Goal: Task Accomplishment & Management: Manage account settings

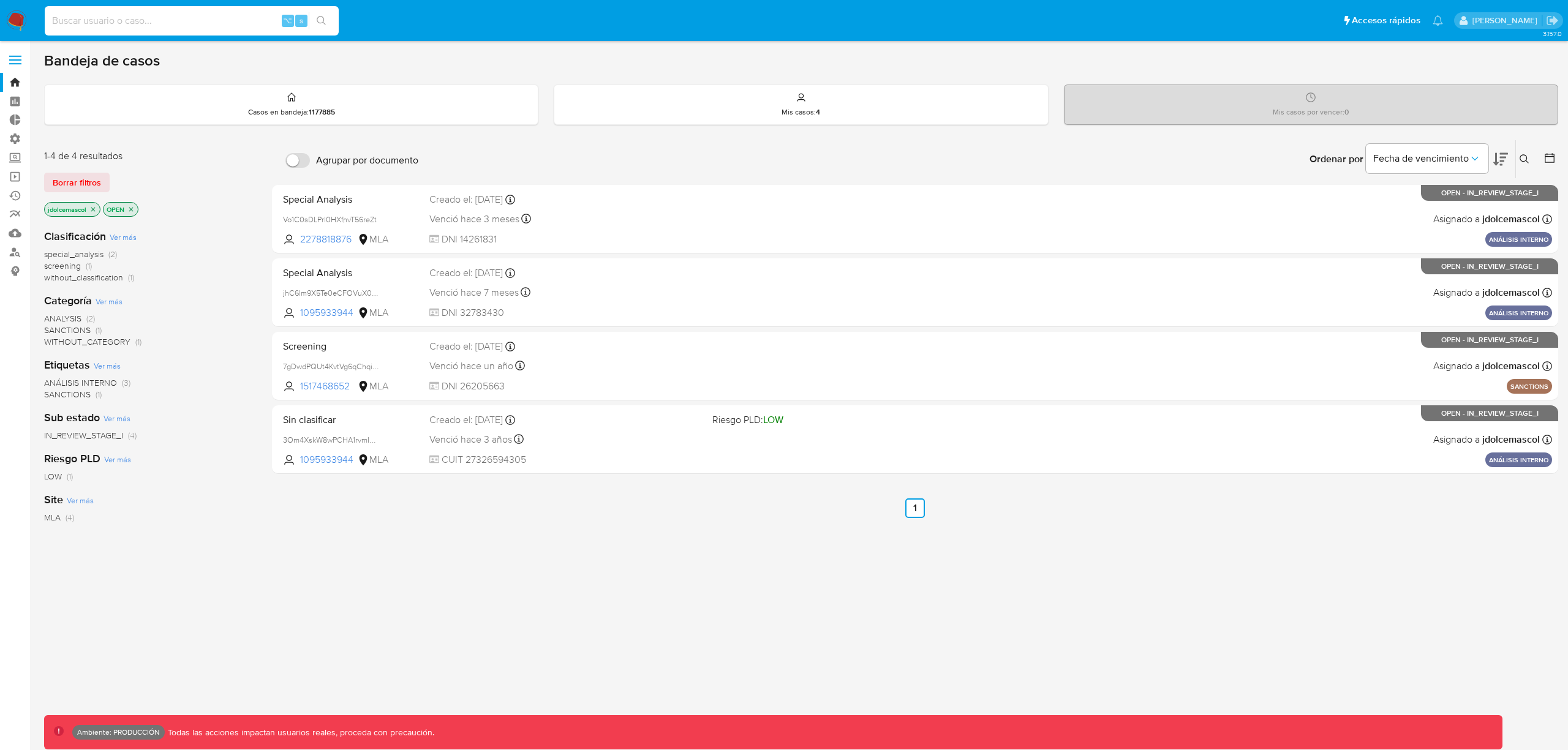
click at [166, 20] on input at bounding box center [191, 20] width 294 height 16
paste input "Qk5EaLYx9yWhgXmjdb67vToO"
type input "Qk5EaLYx9yWhgXmjdb67vToO"
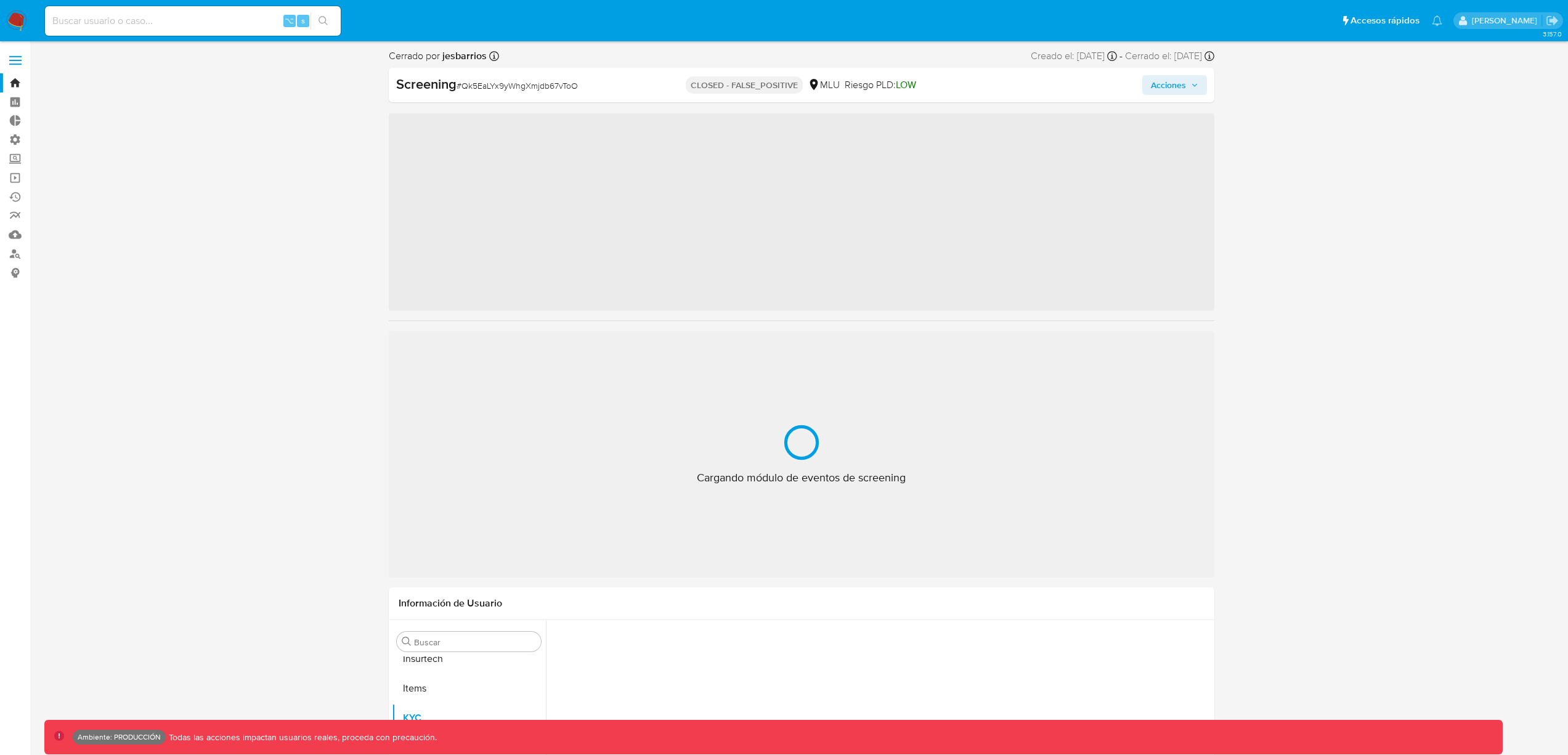
scroll to position [550, 0]
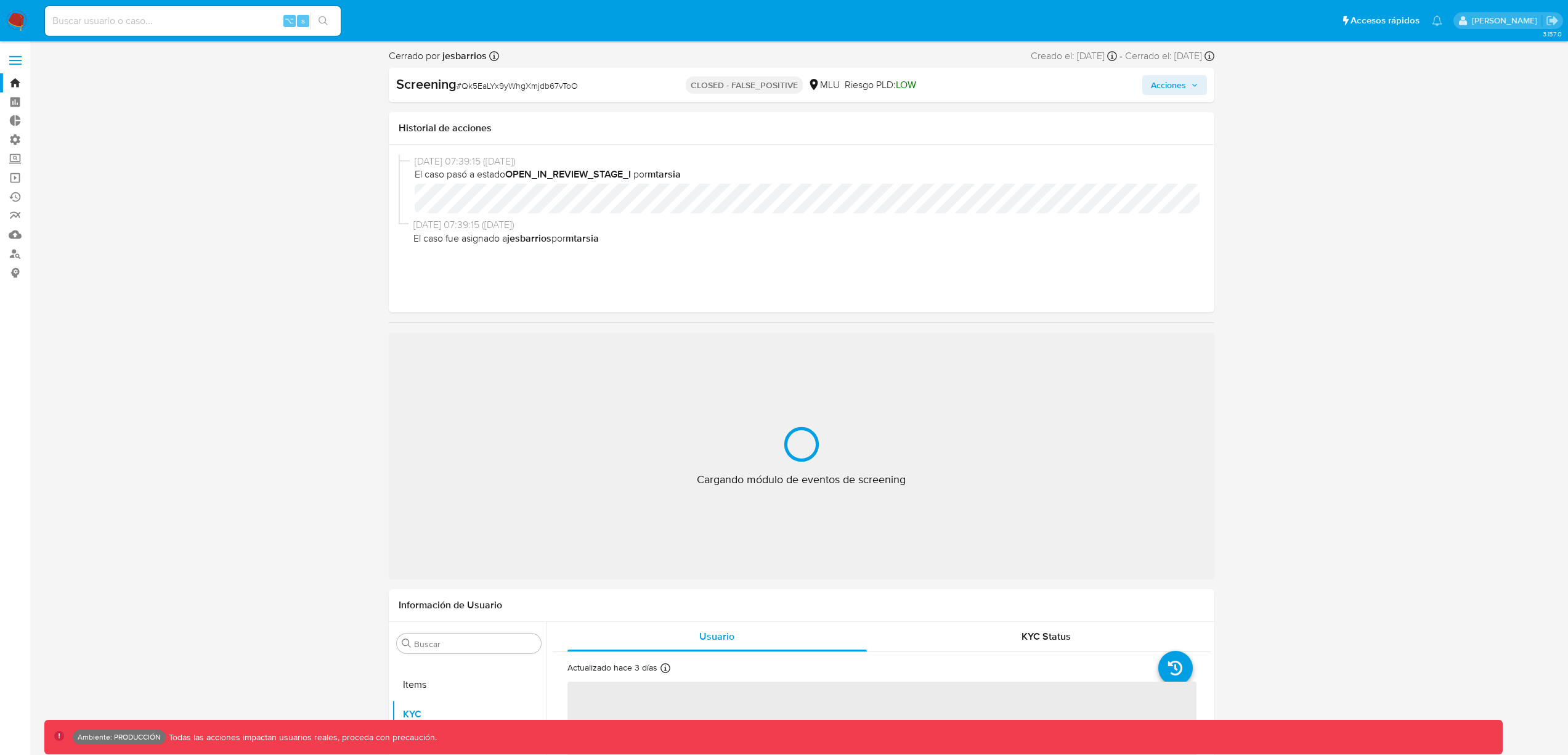
drag, startPoint x: 218, startPoint y: 244, endPoint x: 191, endPoint y: 247, distance: 27.2
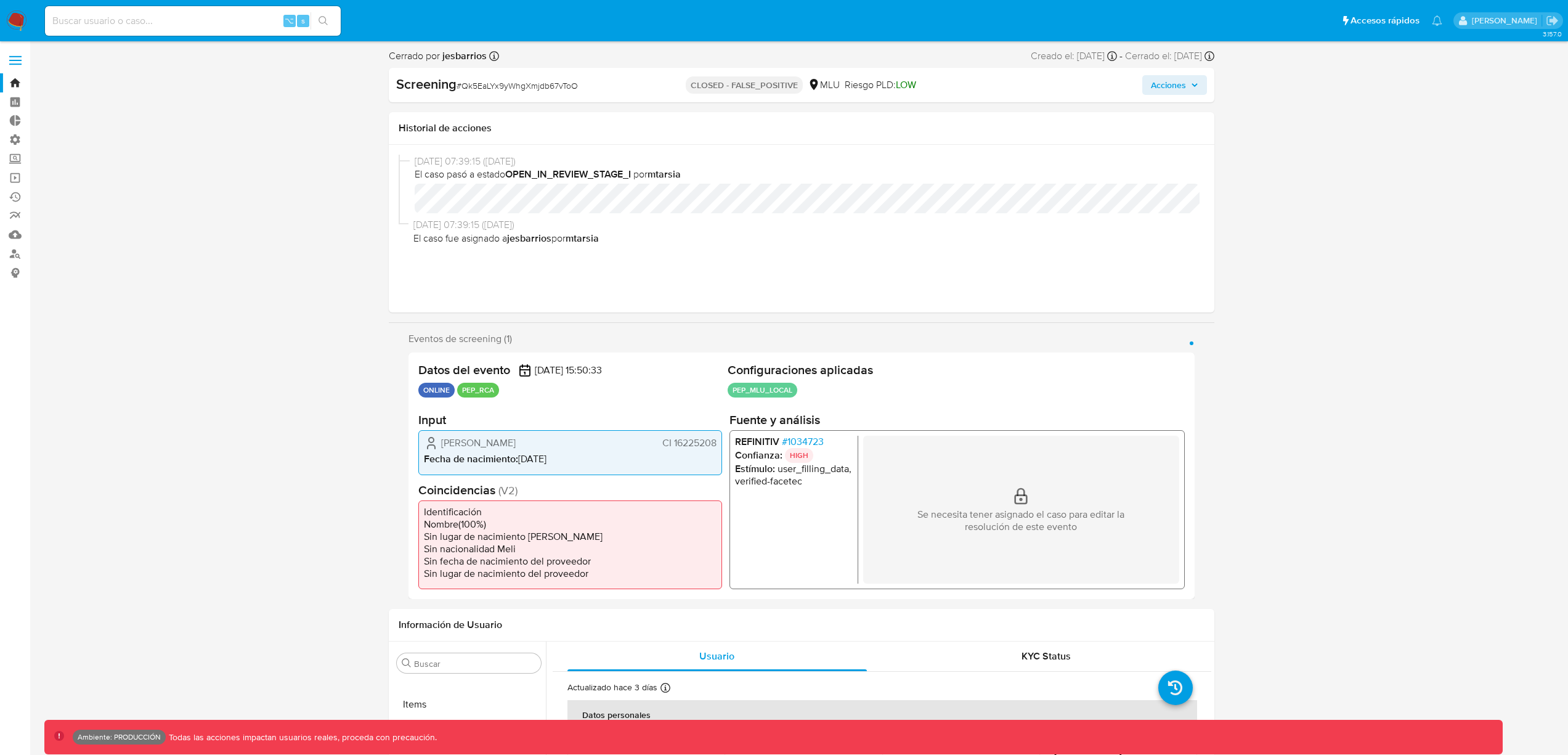
select select "10"
click at [1194, 86] on icon "button" at bounding box center [1194, 84] width 5 height 3
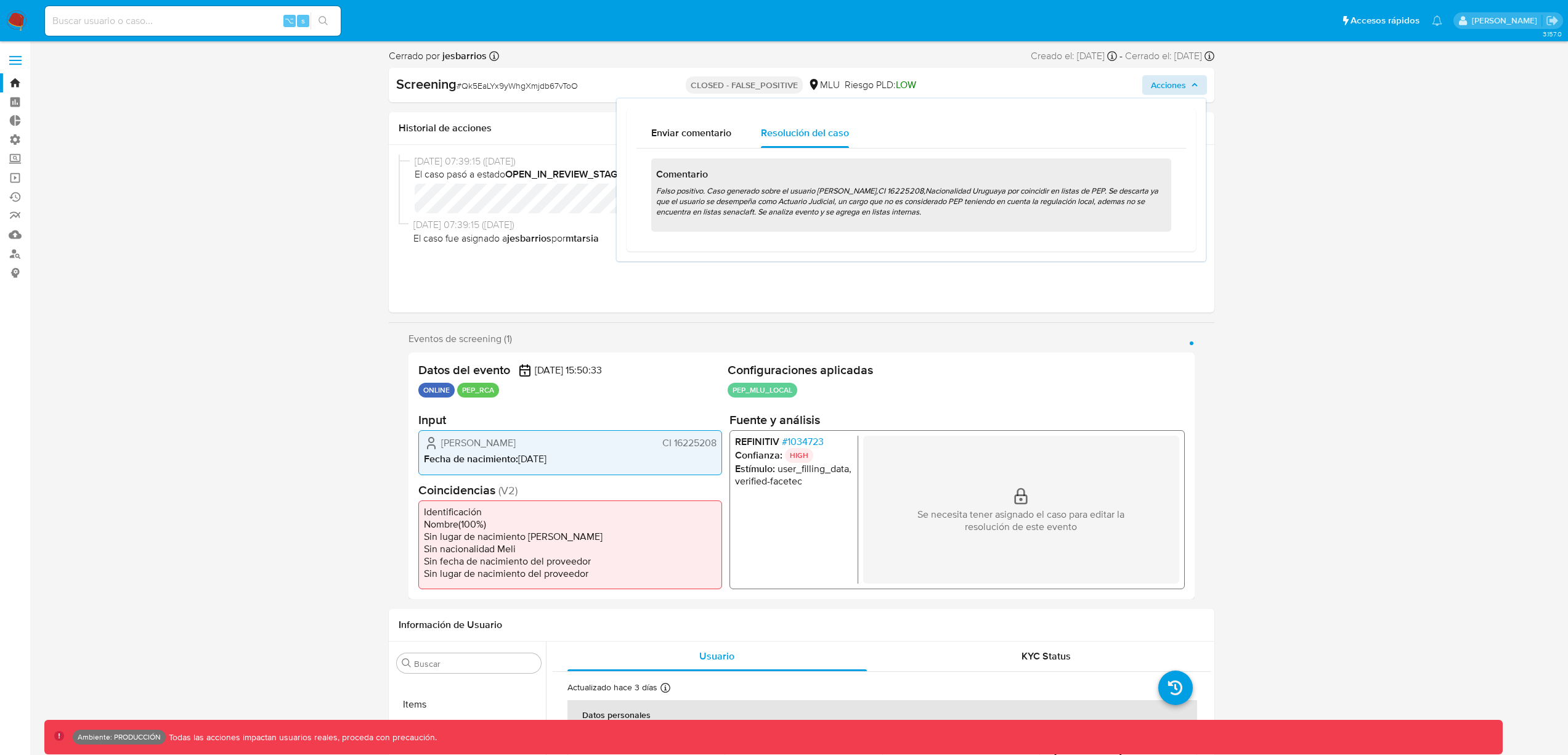
drag, startPoint x: 1023, startPoint y: 222, endPoint x: 665, endPoint y: 180, distance: 360.5
click at [659, 177] on div "Comentario Falso positivo. Caso generado sobre el usuario Alejandra Isabel Rios…" at bounding box center [911, 195] width 520 height 74
click at [710, 202] on p "Falso positivo. Caso generado sobre el usuario [PERSON_NAME],CI 16225208,Nacion…" at bounding box center [911, 204] width 510 height 37
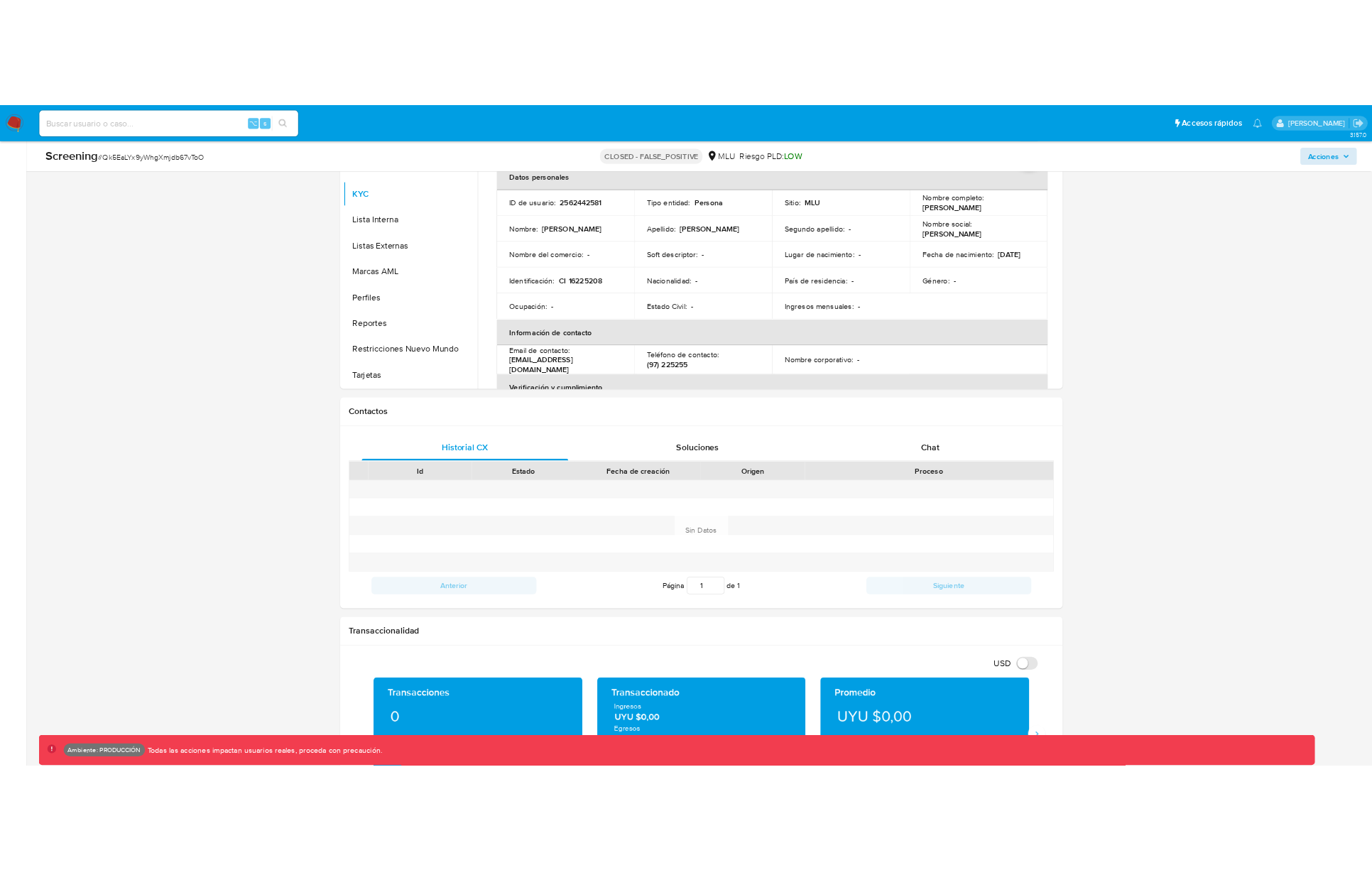
scroll to position [0, 0]
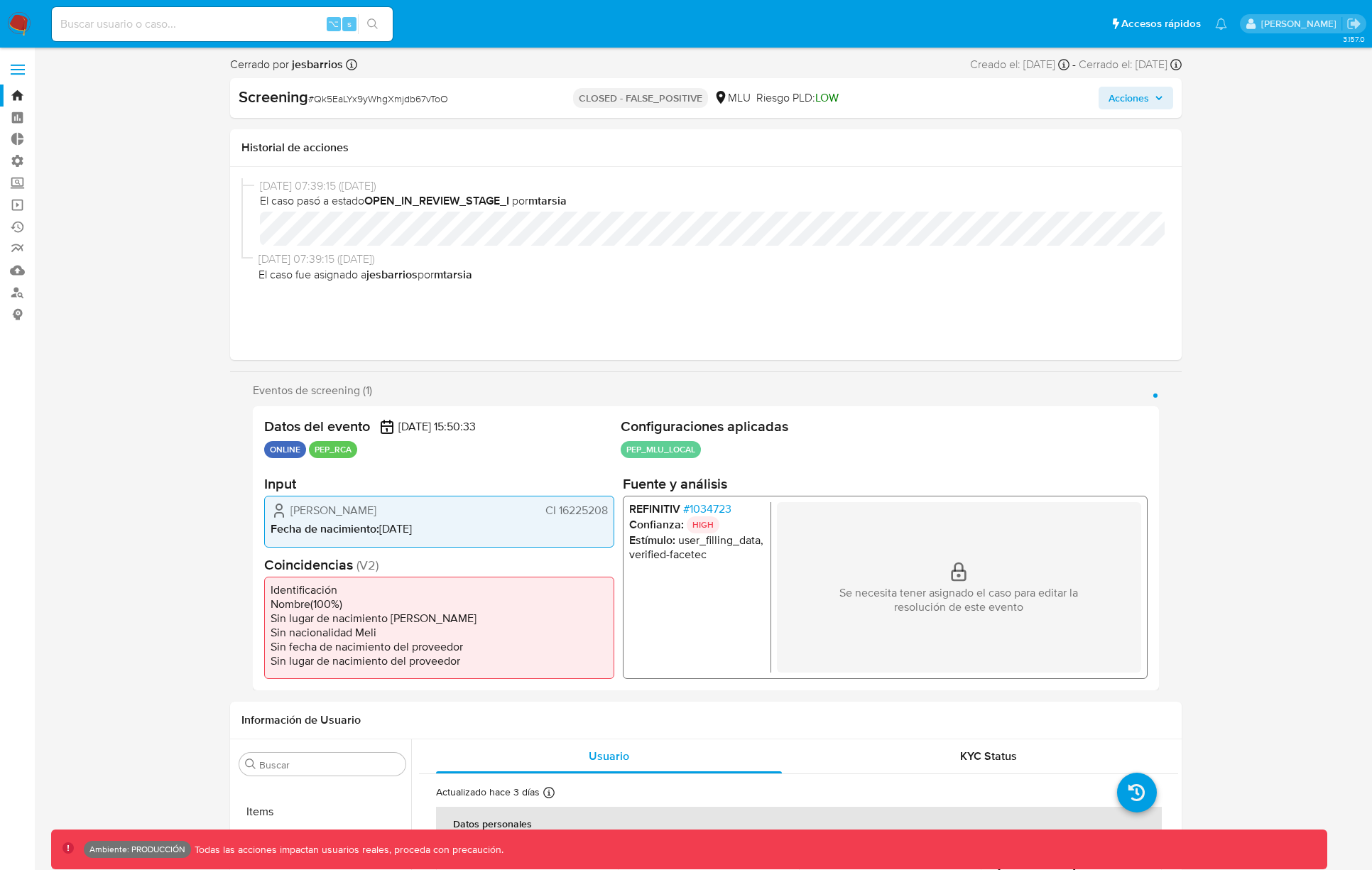
click at [1152, 106] on span "Acciones" at bounding box center [1135, 97] width 54 height 20
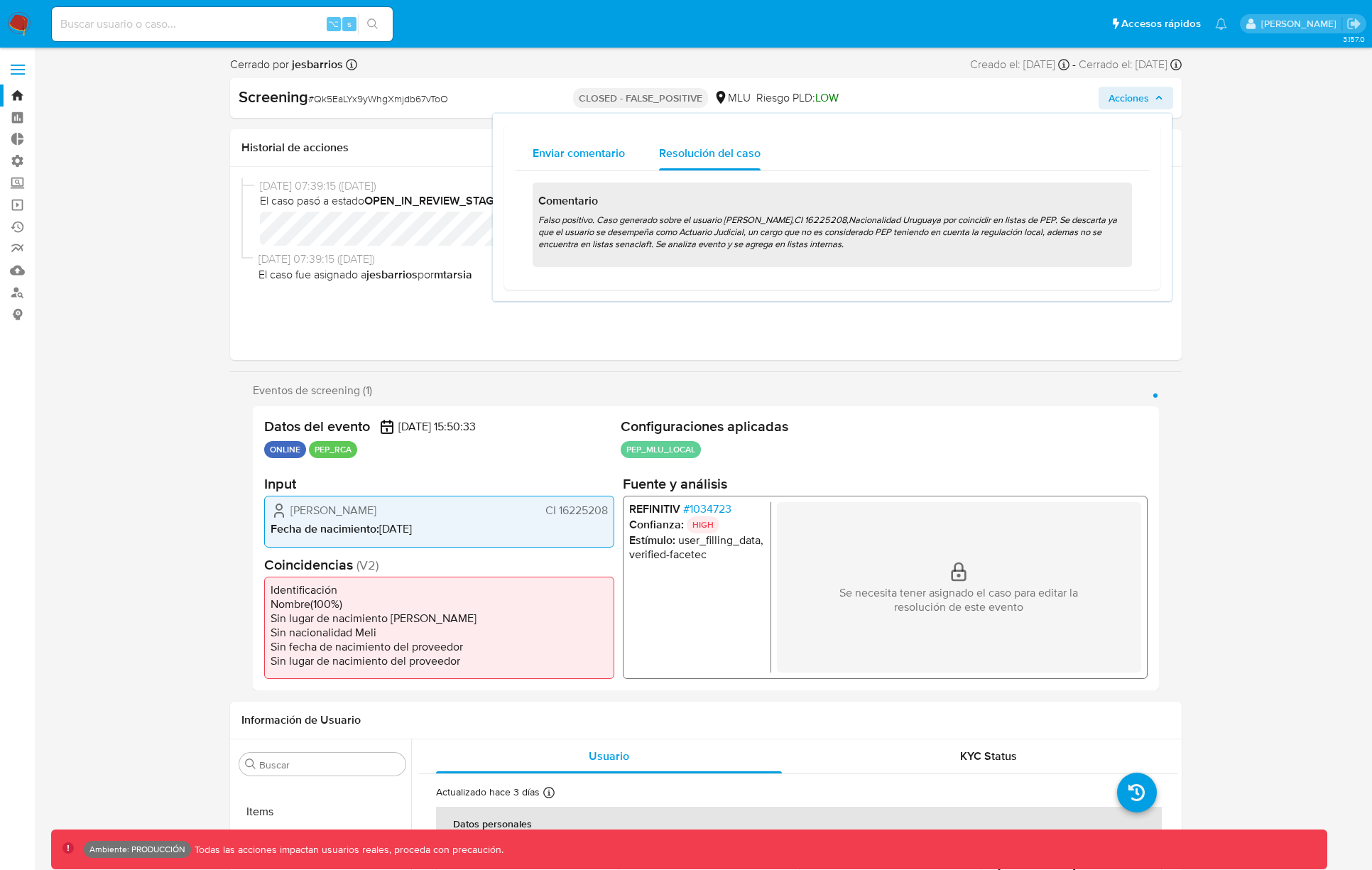
click at [582, 160] on div "Enviar comentario" at bounding box center [578, 153] width 92 height 34
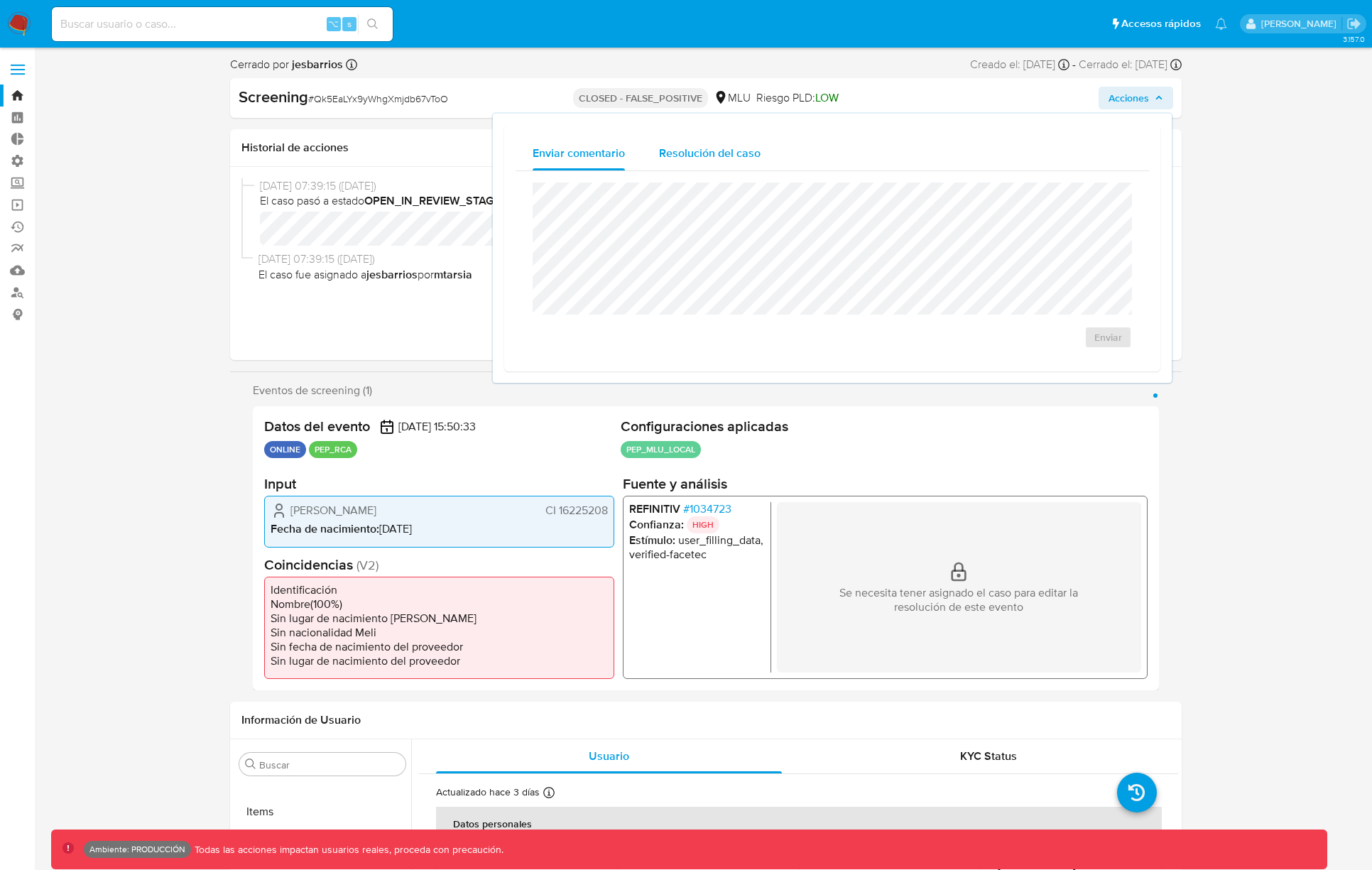
click at [686, 161] on div "Resolución del caso" at bounding box center [710, 153] width 102 height 34
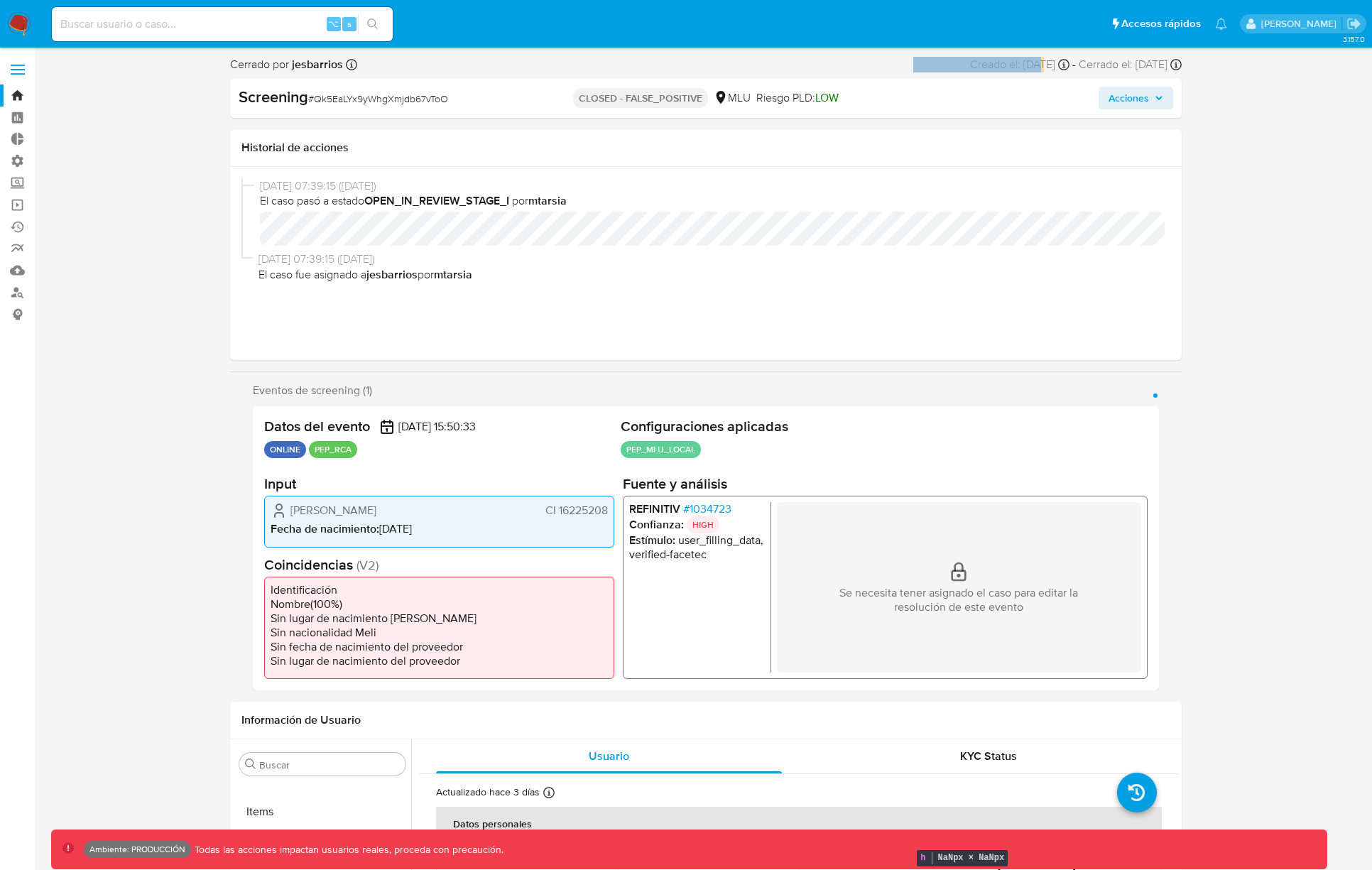
click at [1167, 99] on button "Acciones" at bounding box center [1135, 98] width 75 height 23
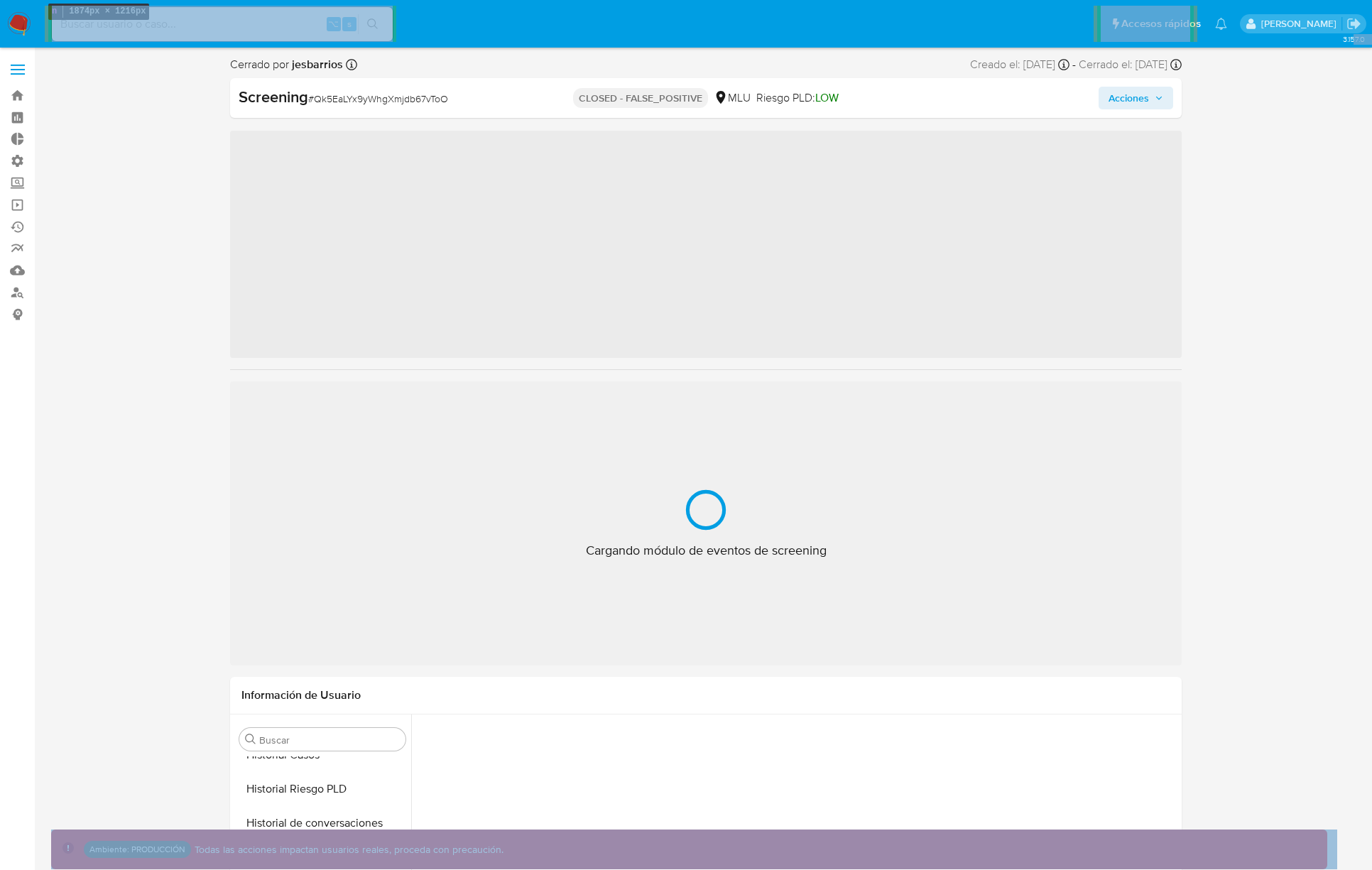
click at [1155, 96] on icon "button" at bounding box center [1159, 98] width 9 height 9
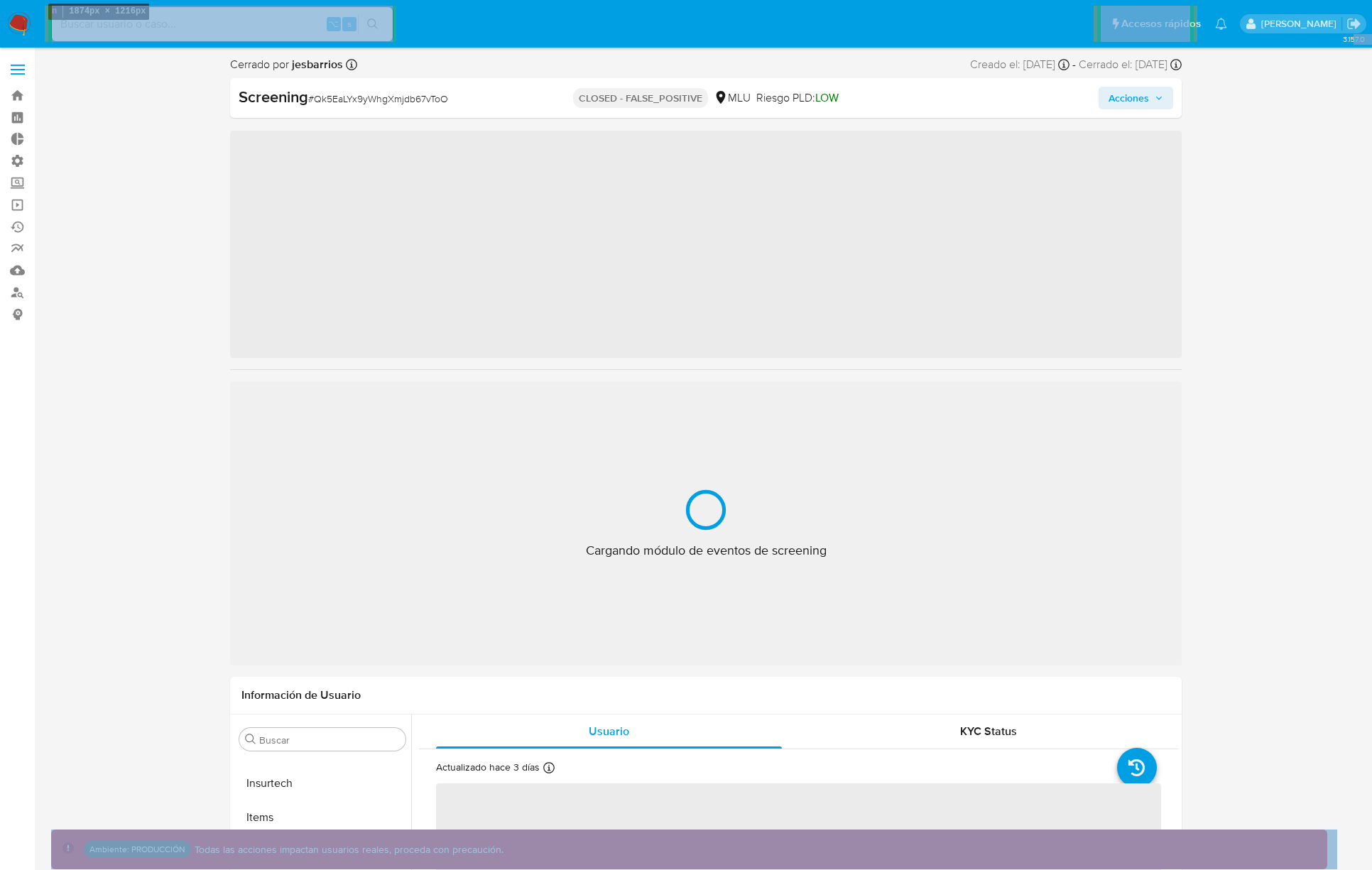
scroll to position [634, 0]
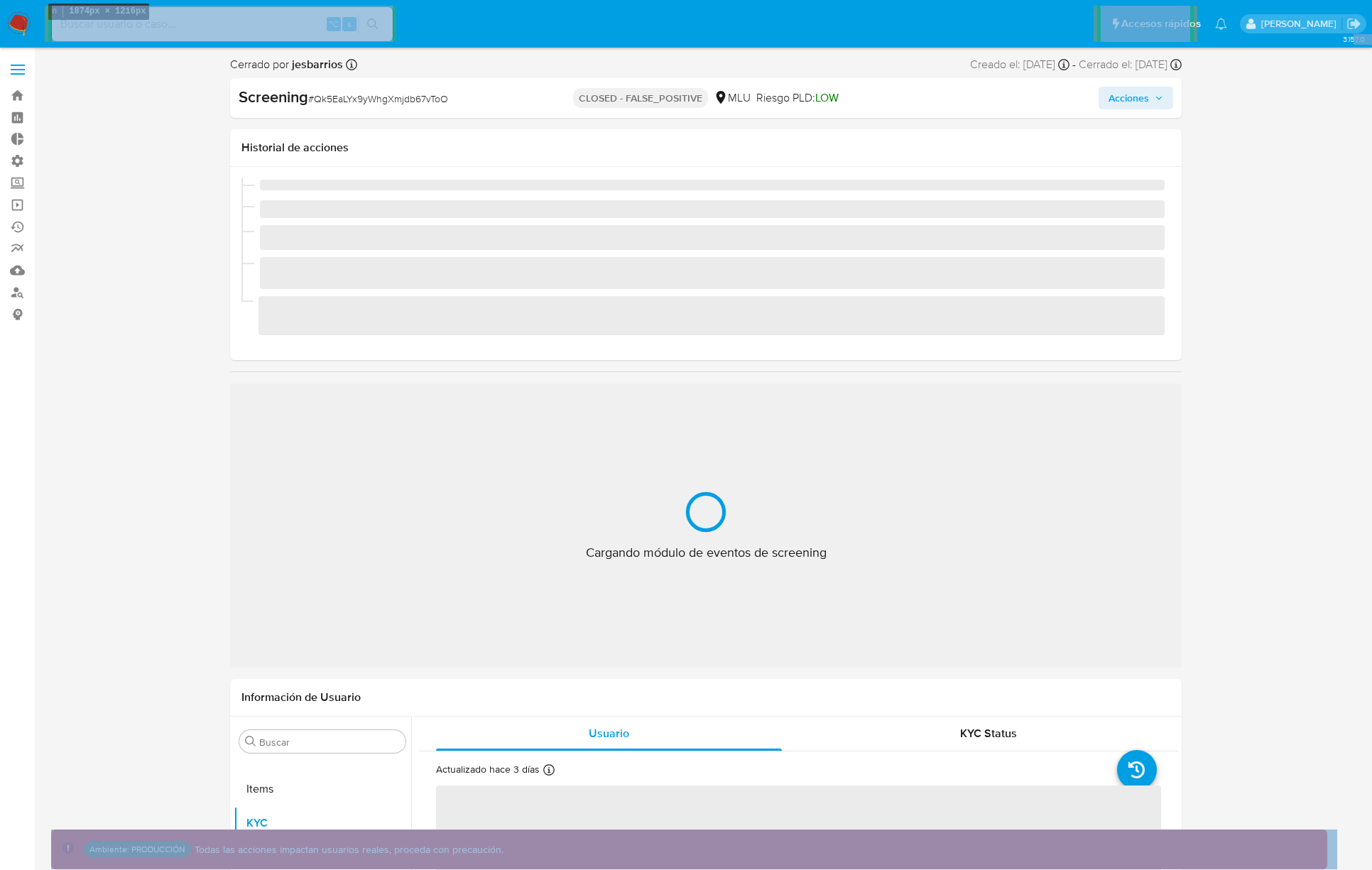
click at [1155, 97] on icon "button" at bounding box center [1159, 98] width 9 height 9
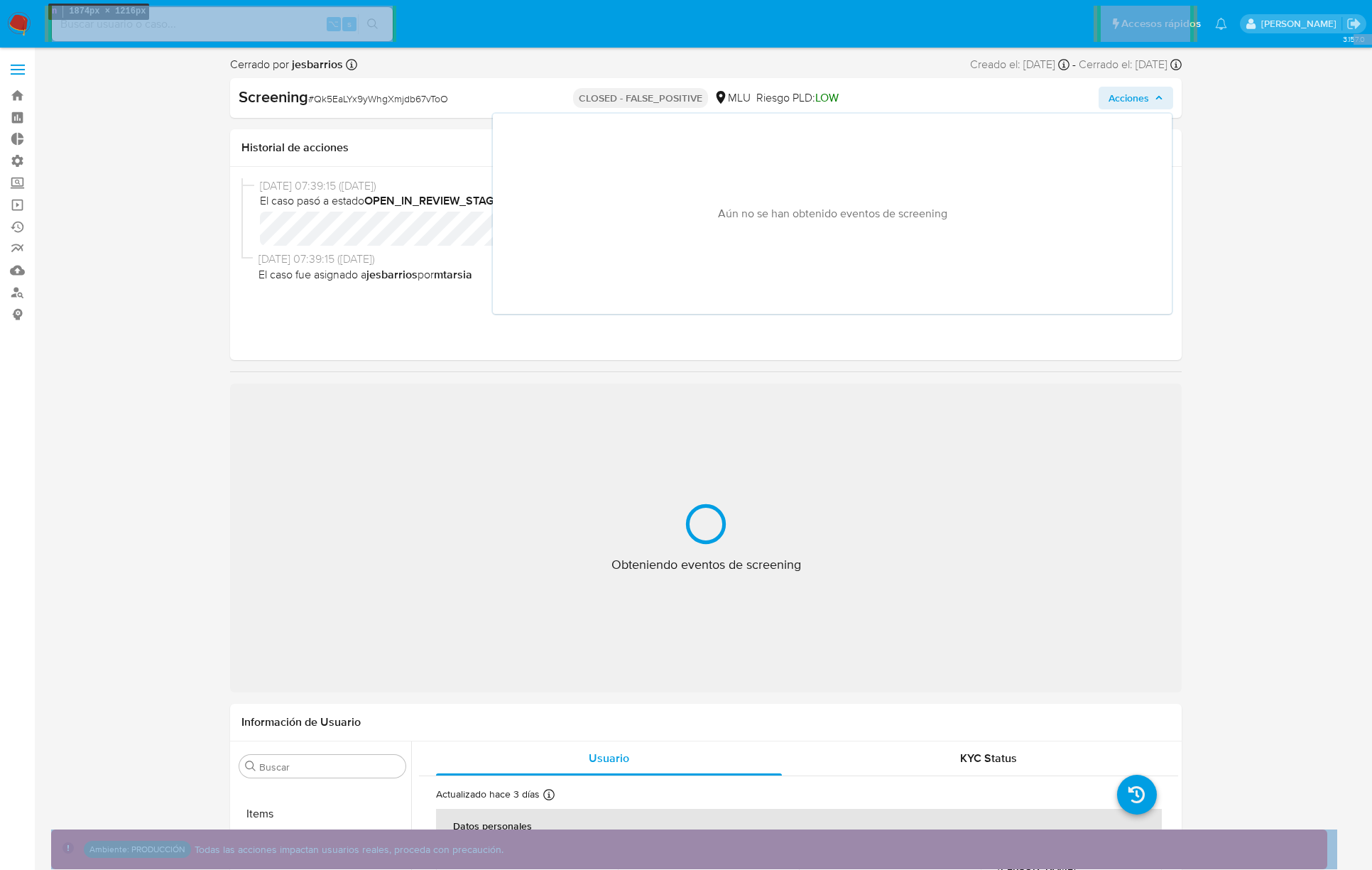
select select "10"
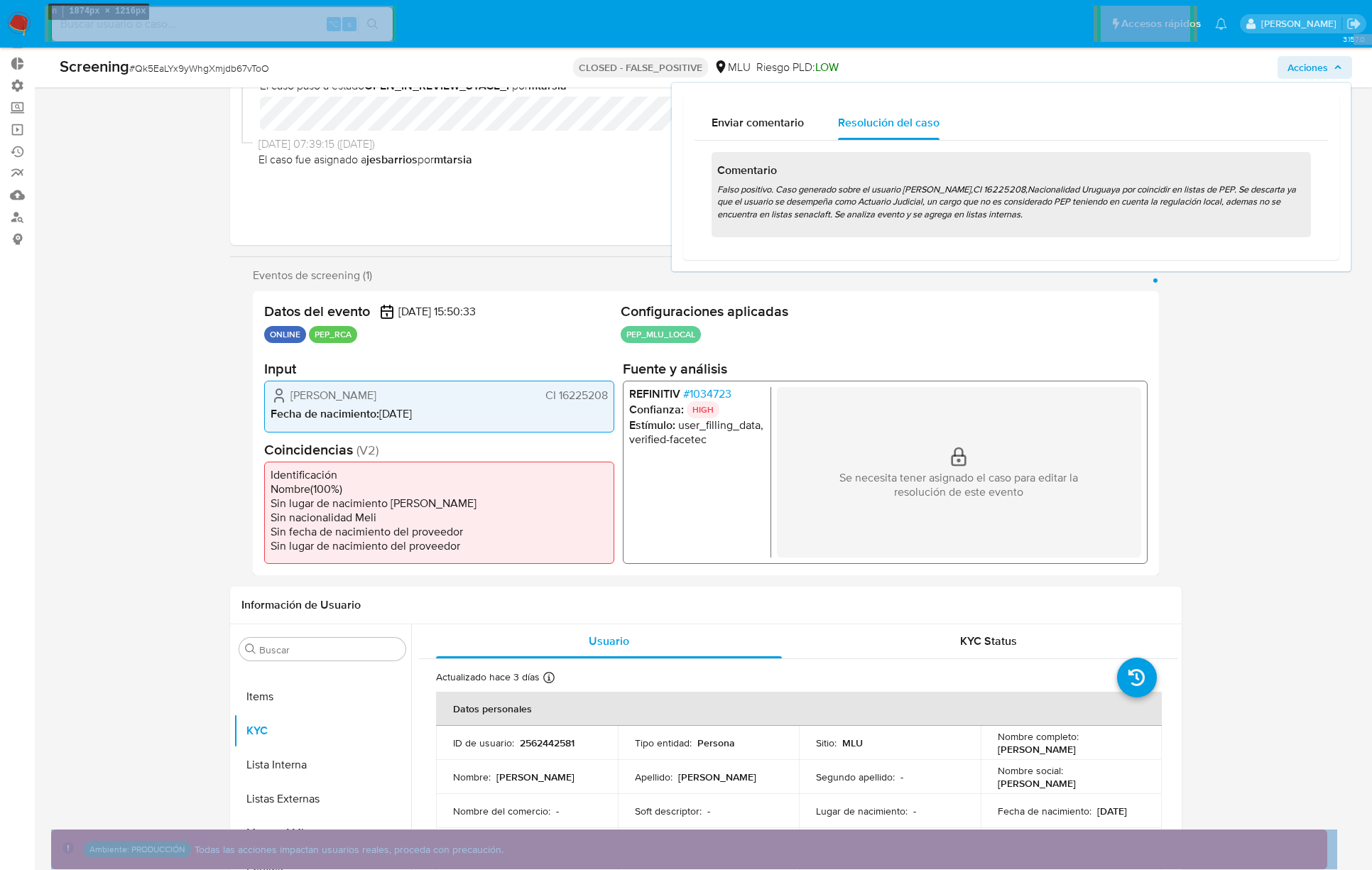
scroll to position [0, 0]
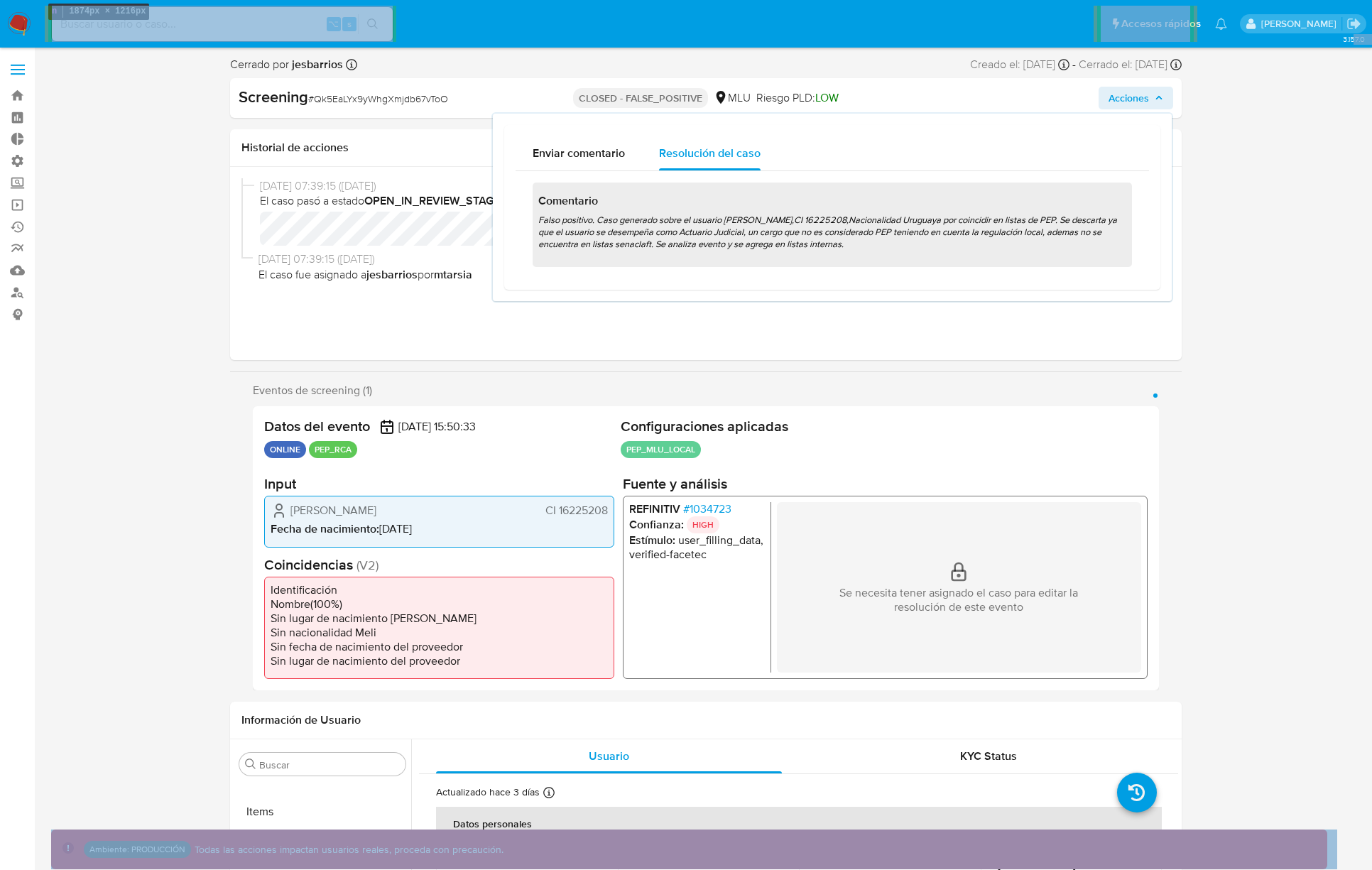
click at [286, 252] on span "[DATE] 07:39:15 ([DATE])" at bounding box center [711, 260] width 906 height 16
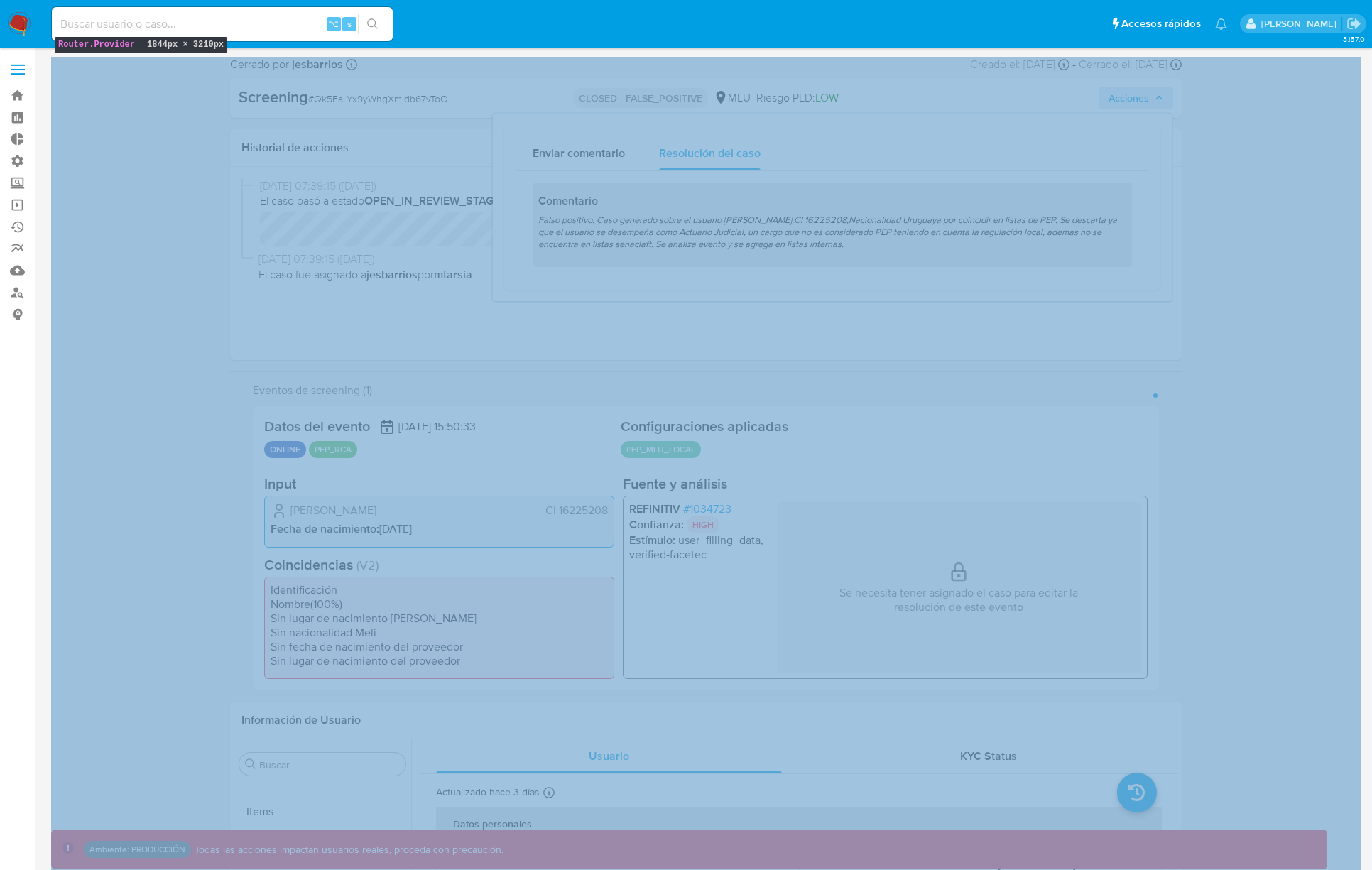
click at [1112, 101] on span "Acciones" at bounding box center [1128, 98] width 40 height 23
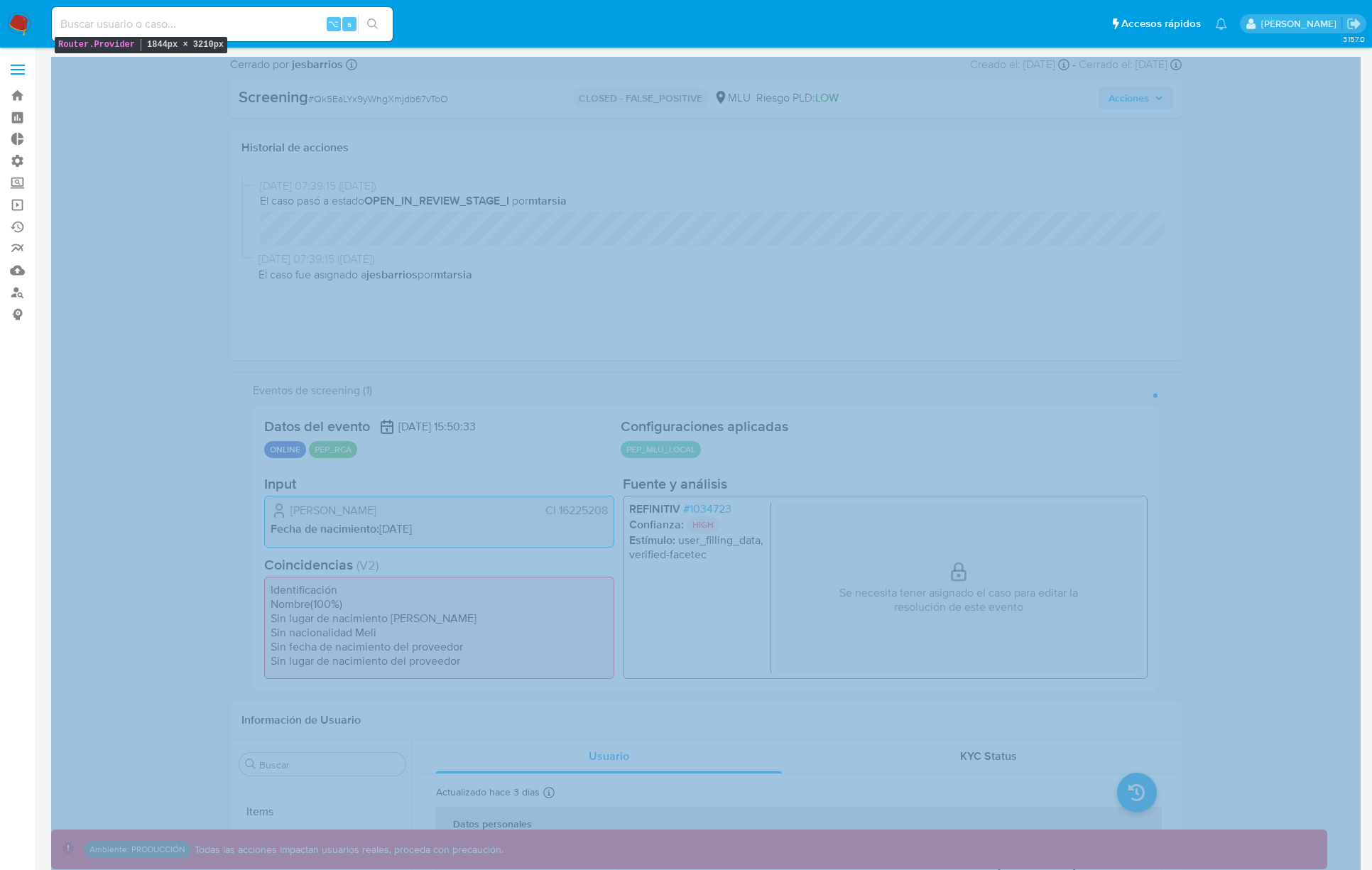
click at [1062, 310] on div "[DATE] 07:39:15 ([DATE]) El caso pasó a estado OPEN_IN_REVIEW_STAGE_I por mtars…" at bounding box center [705, 263] width 928 height 170
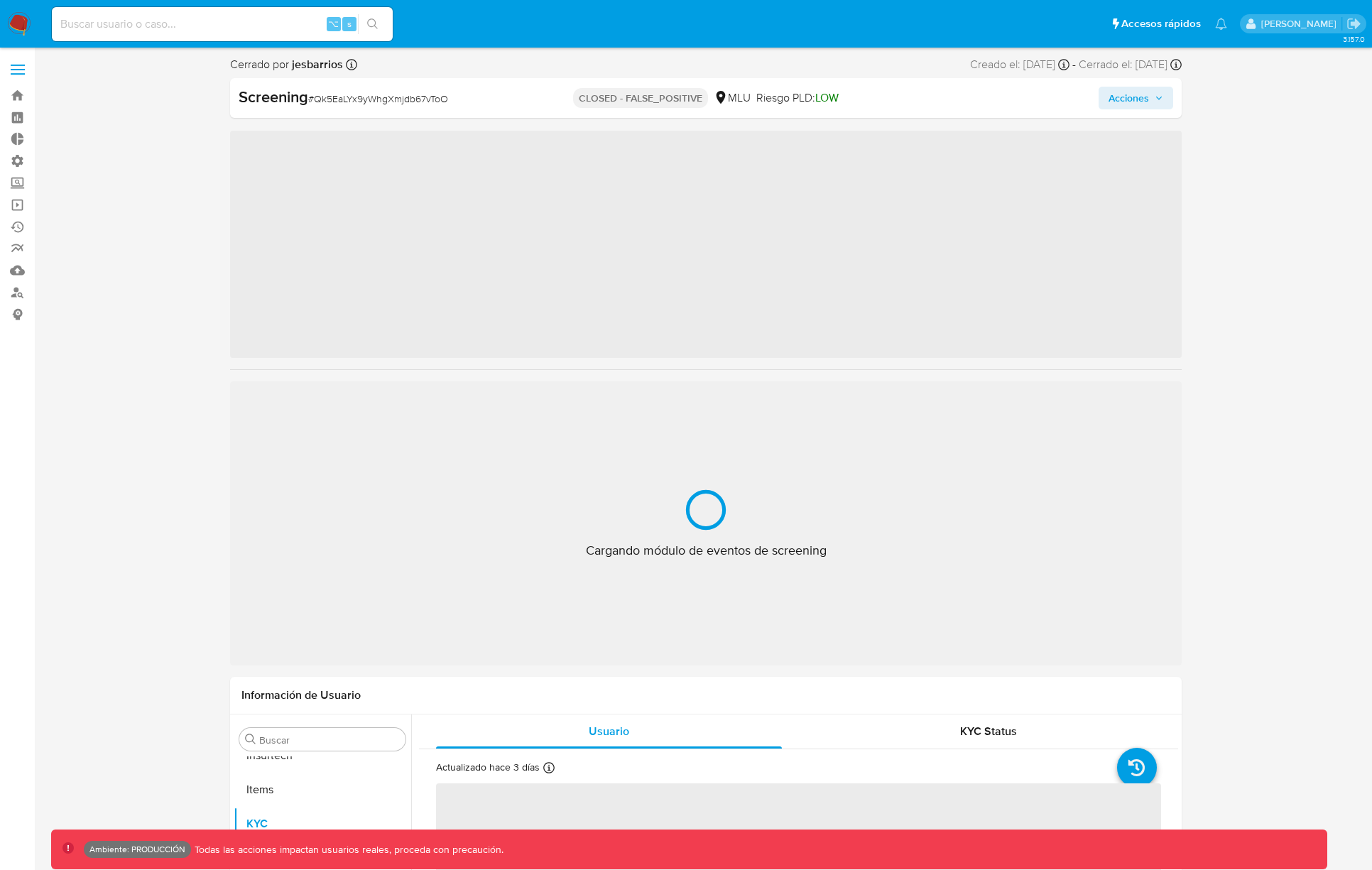
scroll to position [634, 0]
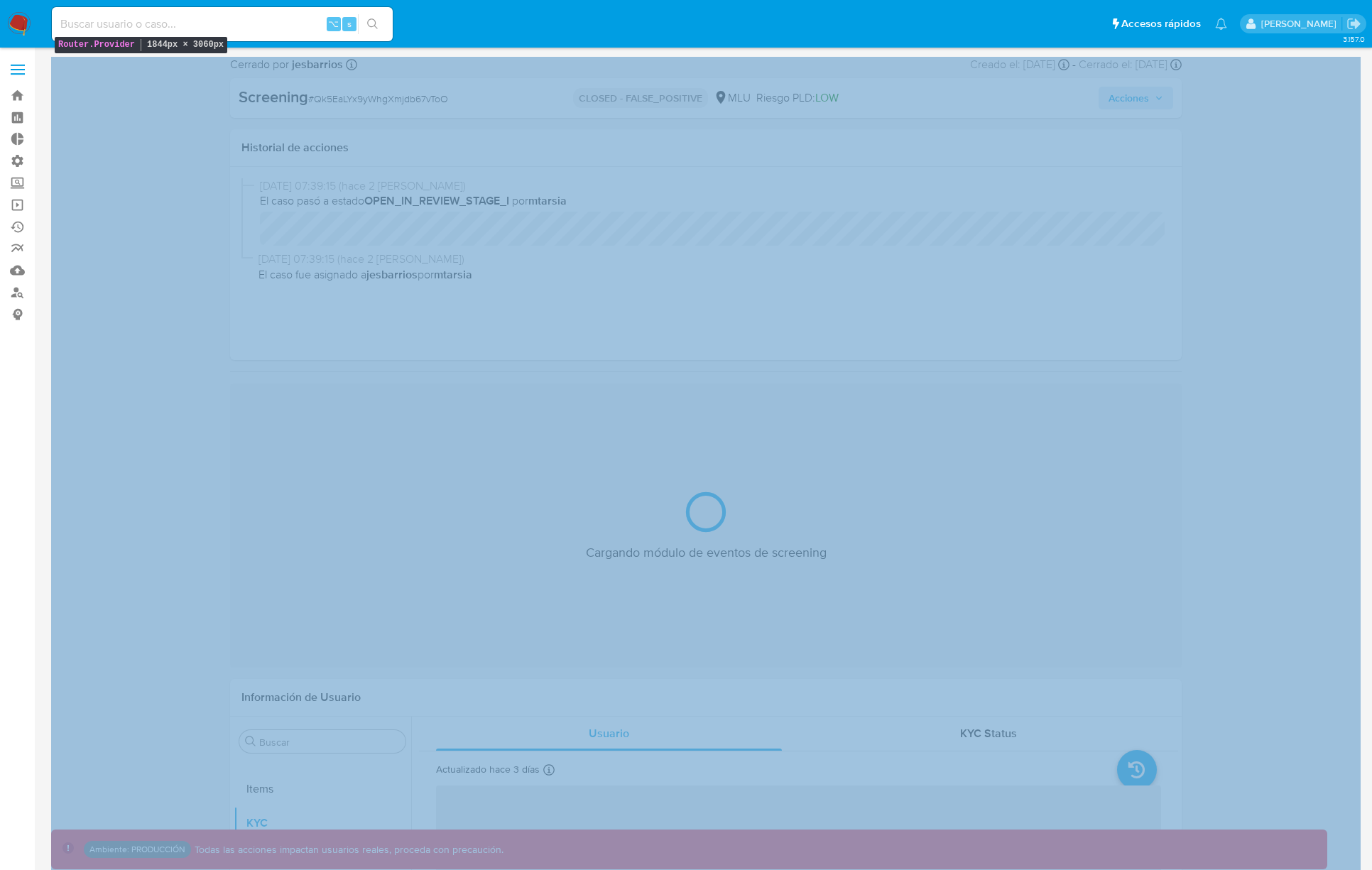
drag, startPoint x: 1119, startPoint y: 106, endPoint x: 1121, endPoint y: 99, distance: 7.3
click at [1119, 107] on span "Acciones" at bounding box center [1128, 98] width 40 height 23
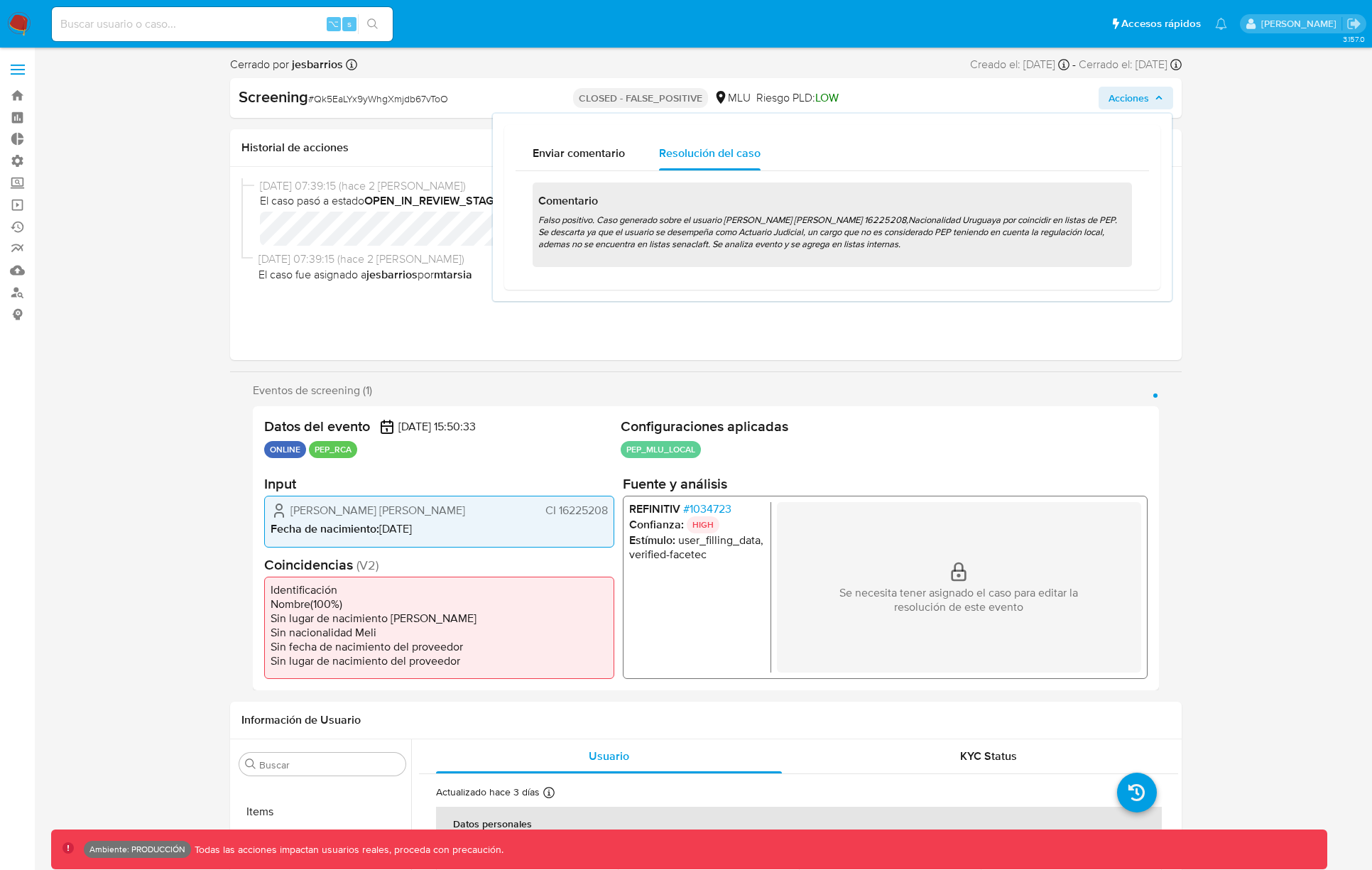
select select "10"
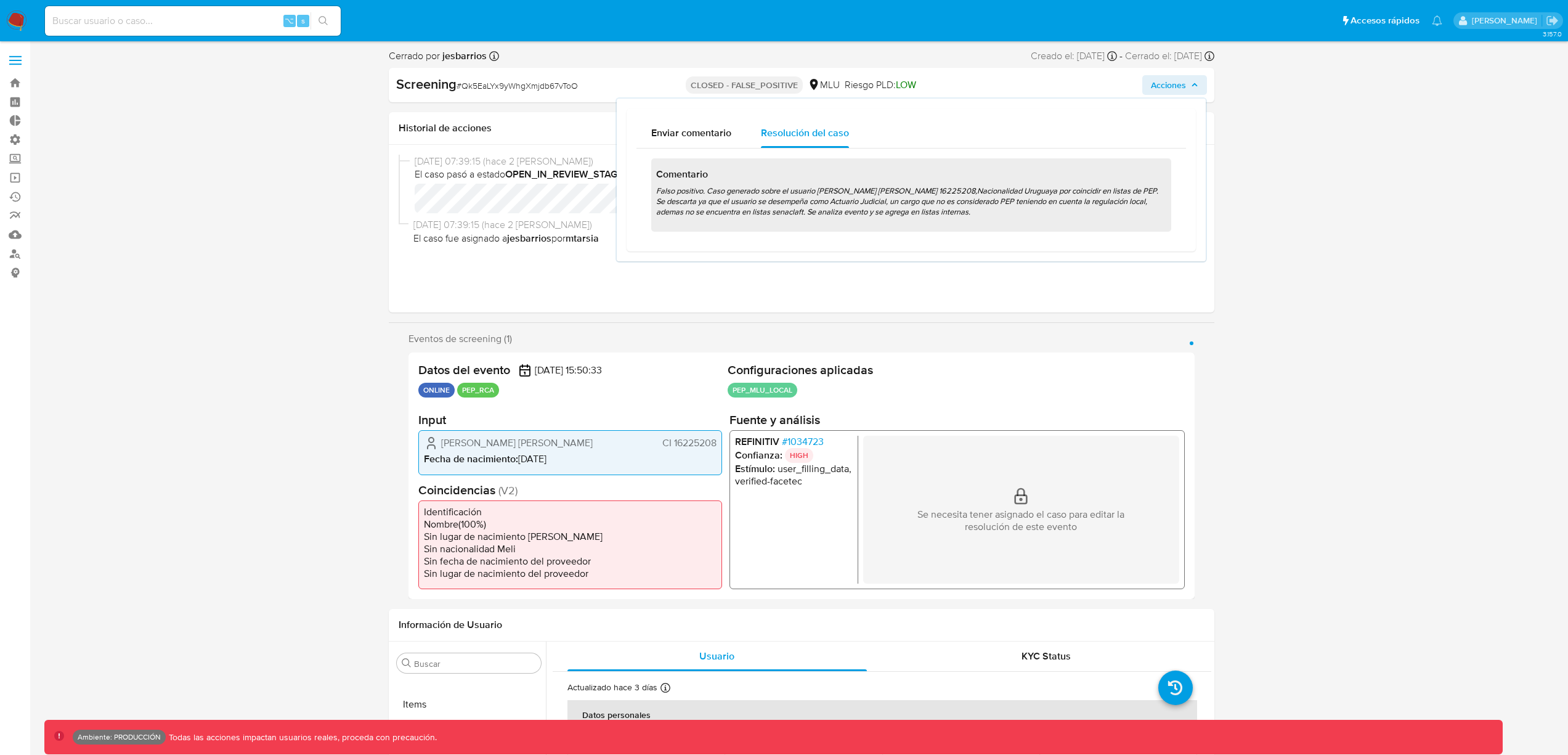
click at [1174, 80] on span "Acciones" at bounding box center [1169, 85] width 35 height 20
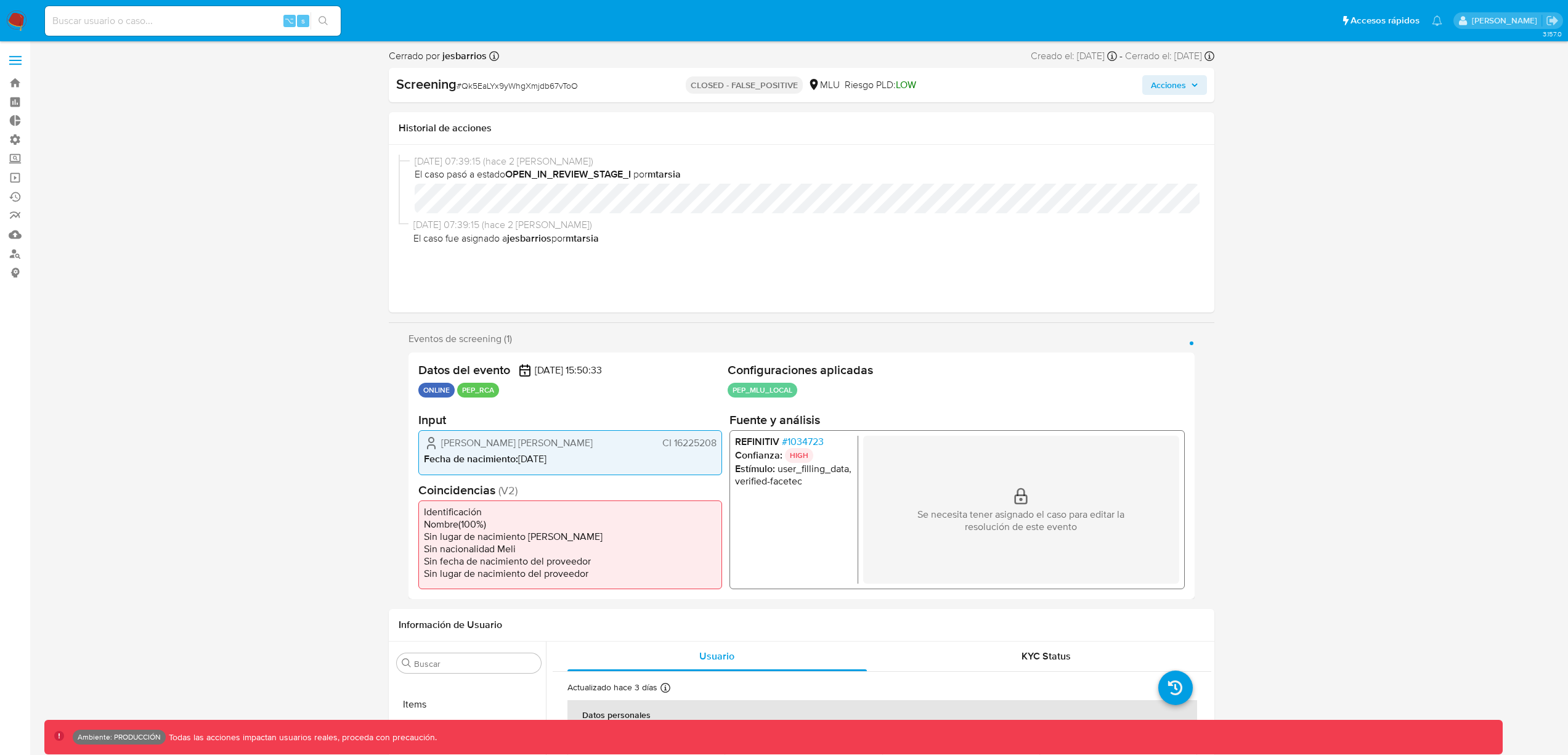
click at [1175, 80] on span "Acciones" at bounding box center [1169, 85] width 35 height 20
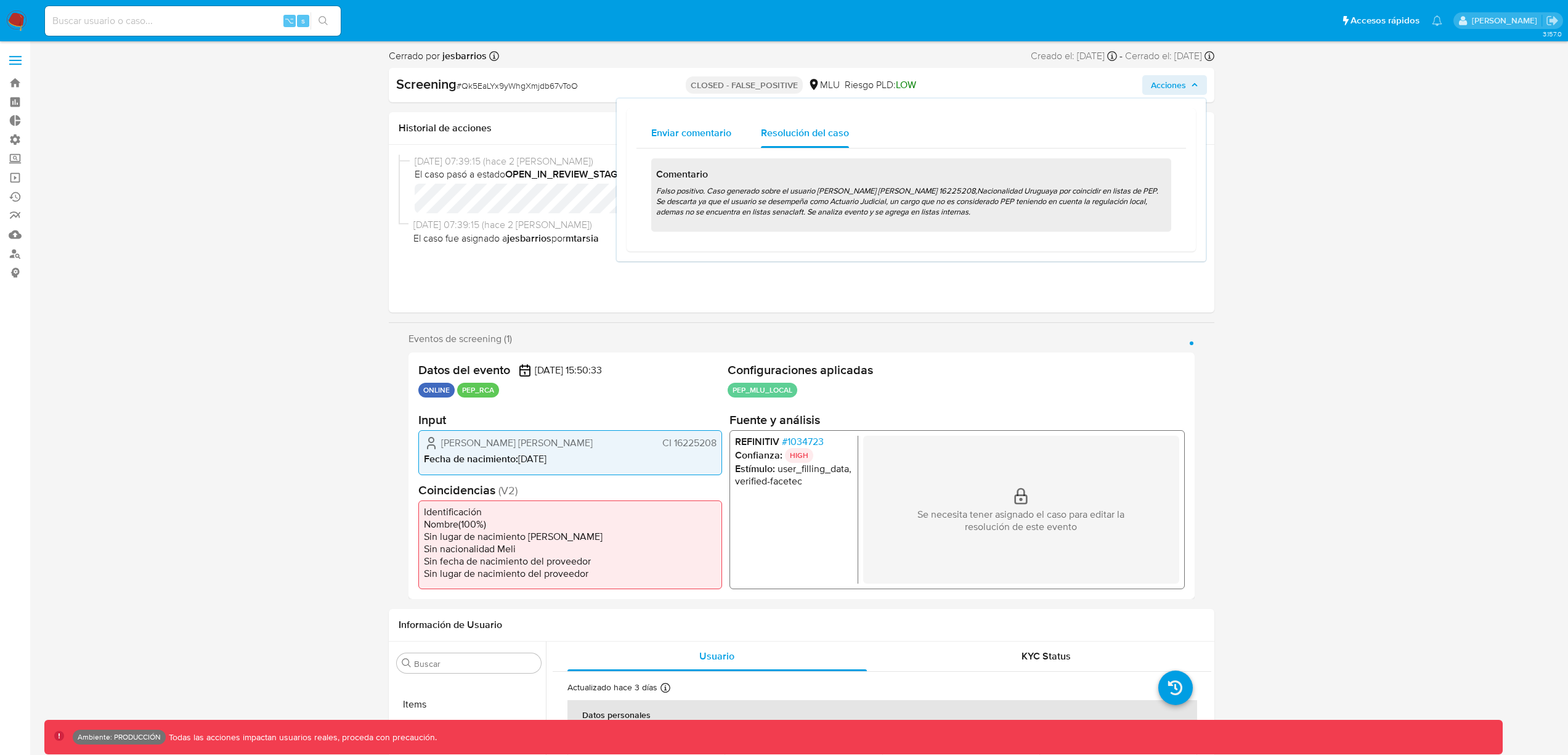
click at [637, 131] on button "Enviar comentario" at bounding box center [692, 132] width 110 height 30
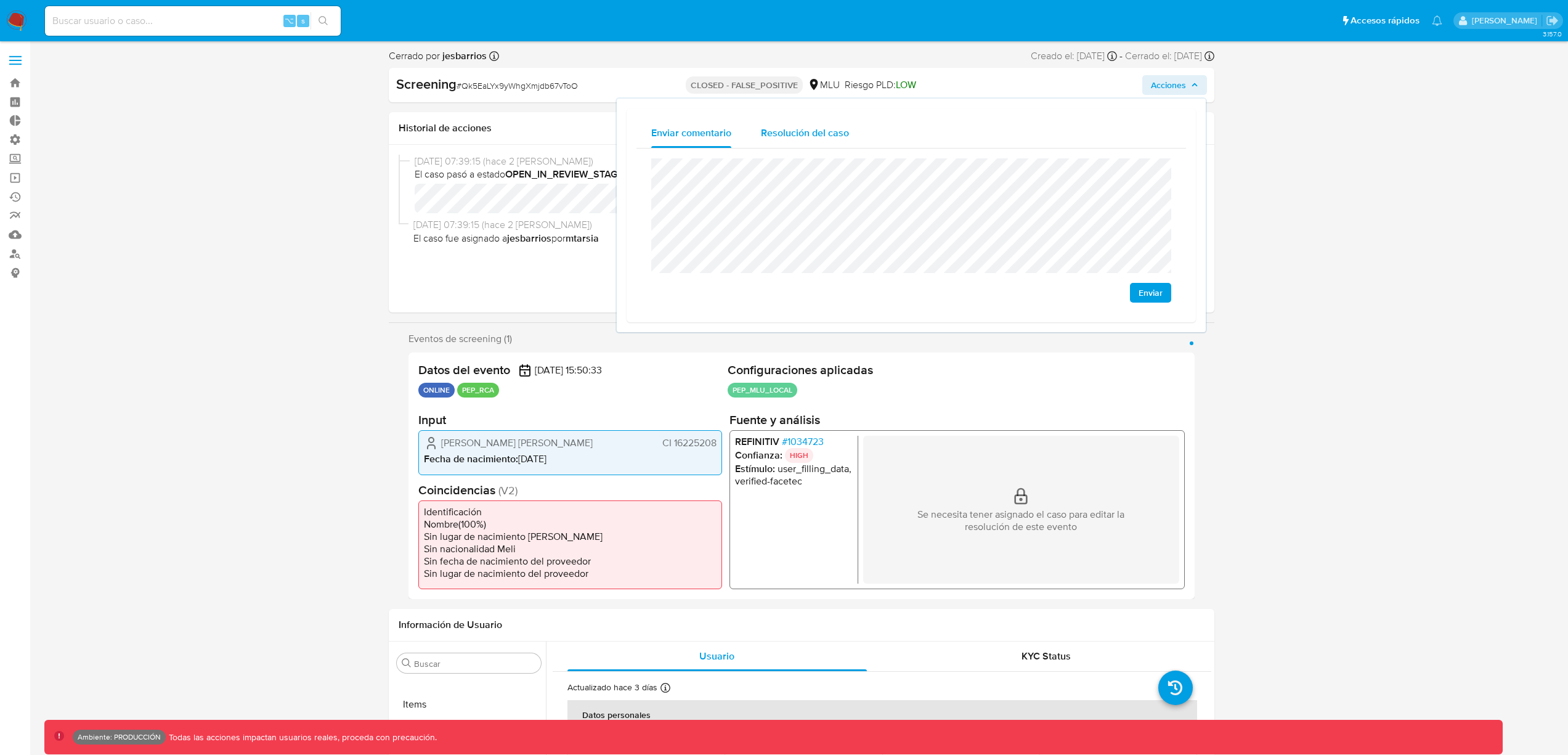
click at [814, 132] on span "Resolución del caso" at bounding box center [805, 132] width 88 height 14
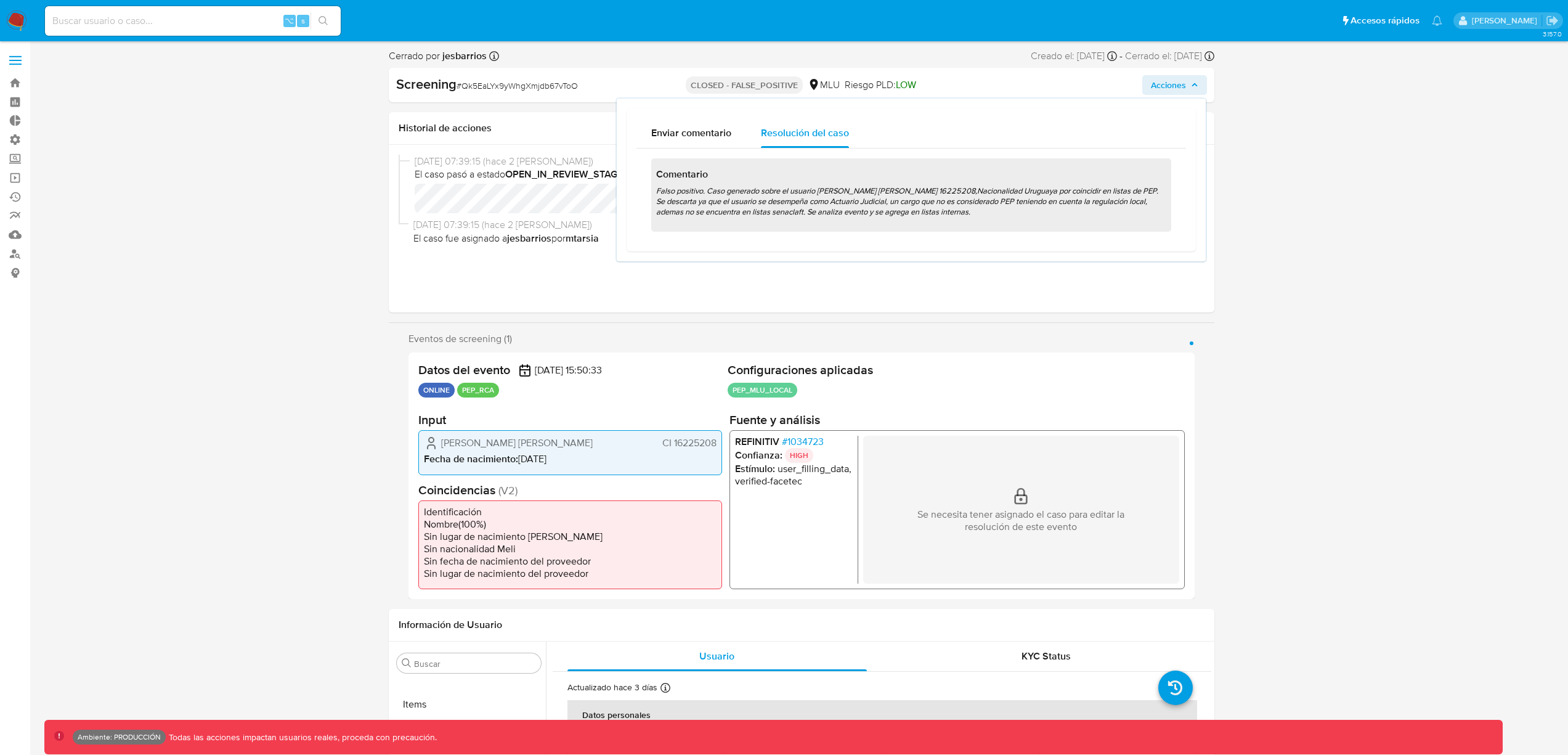
click at [1174, 79] on span "Acciones" at bounding box center [1169, 85] width 35 height 20
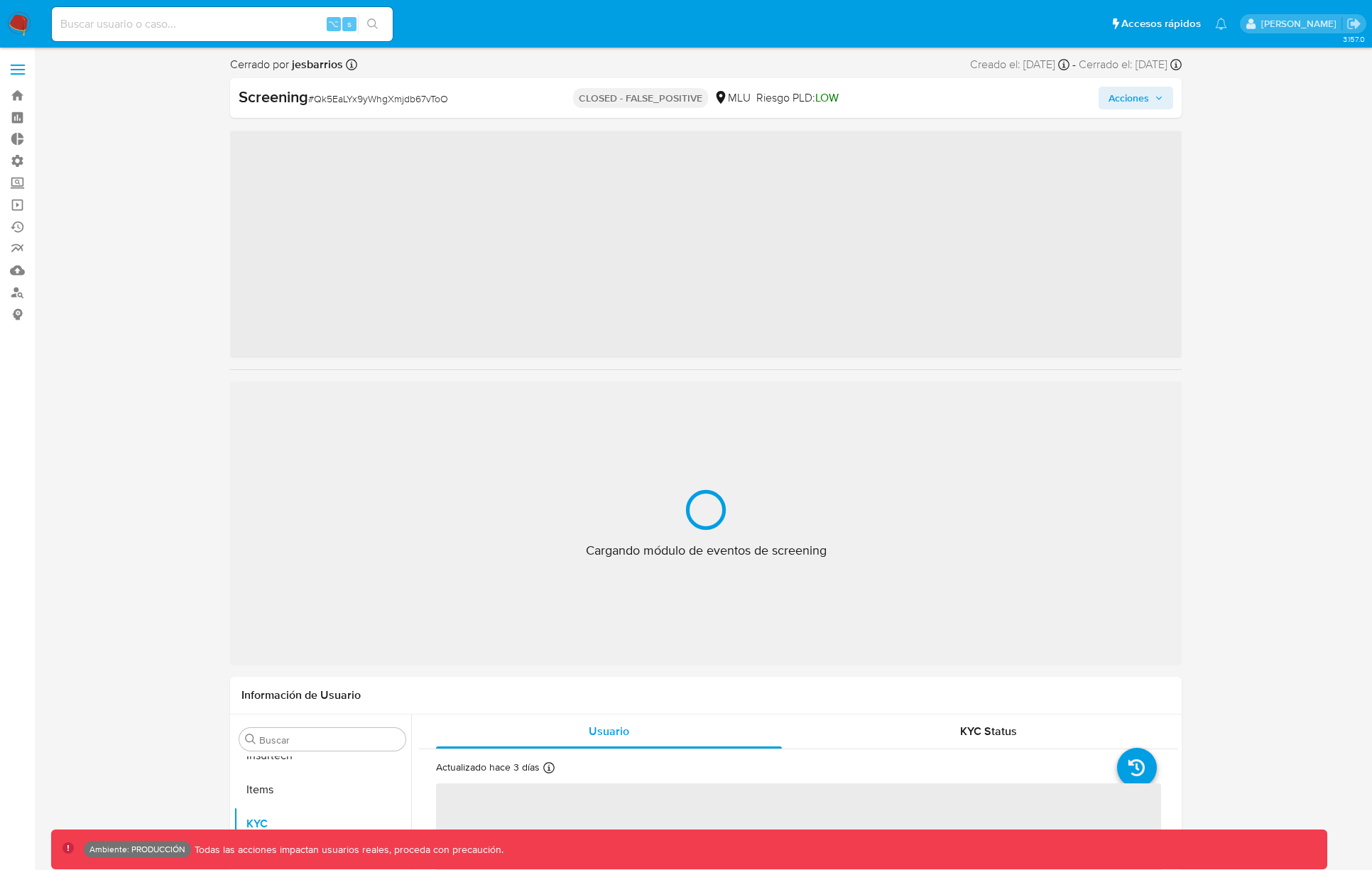
scroll to position [634, 0]
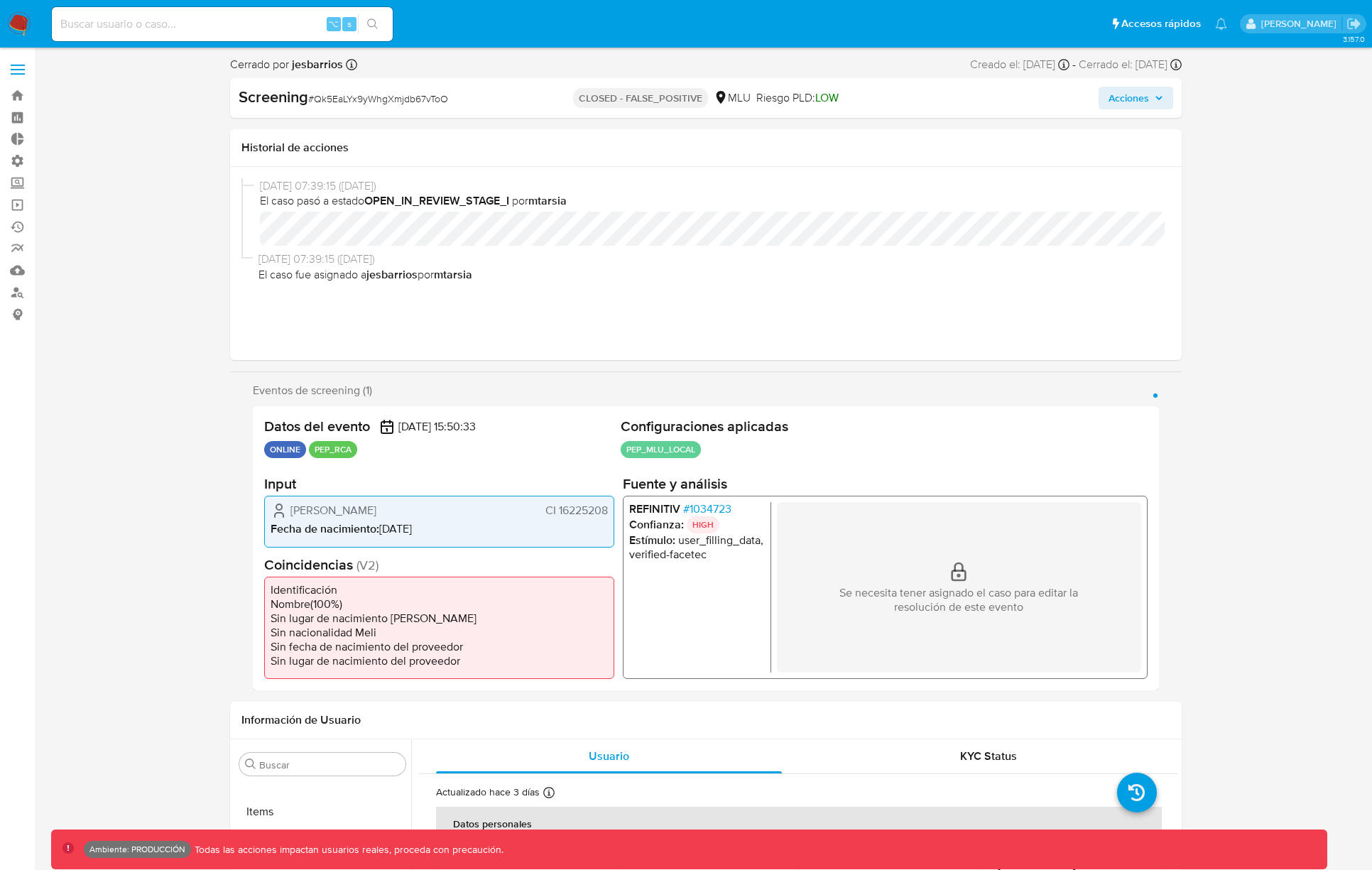
select select "10"
click at [1160, 99] on icon "button" at bounding box center [1159, 98] width 9 height 9
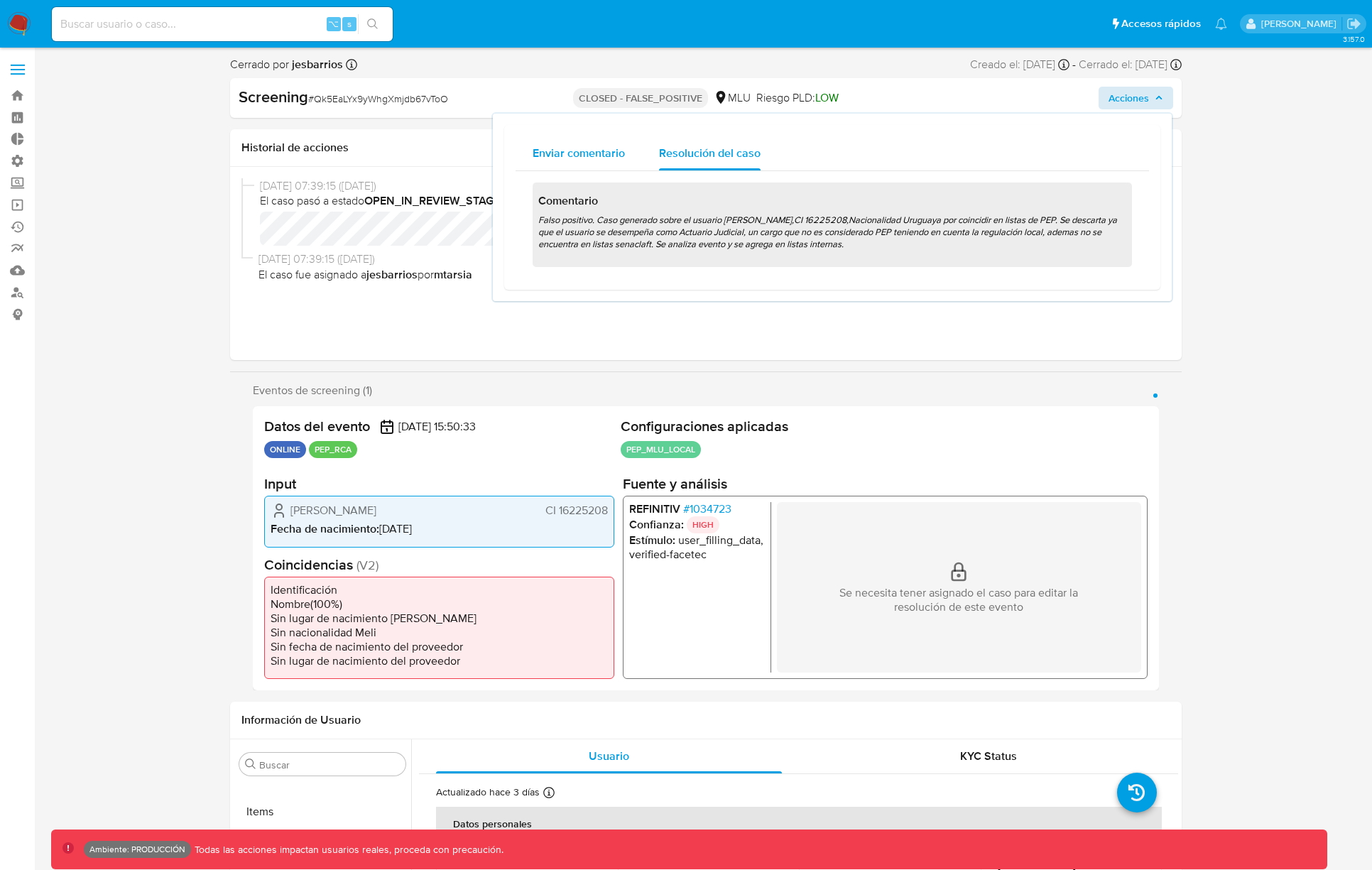
click at [558, 150] on span "Enviar comentario" at bounding box center [578, 153] width 92 height 17
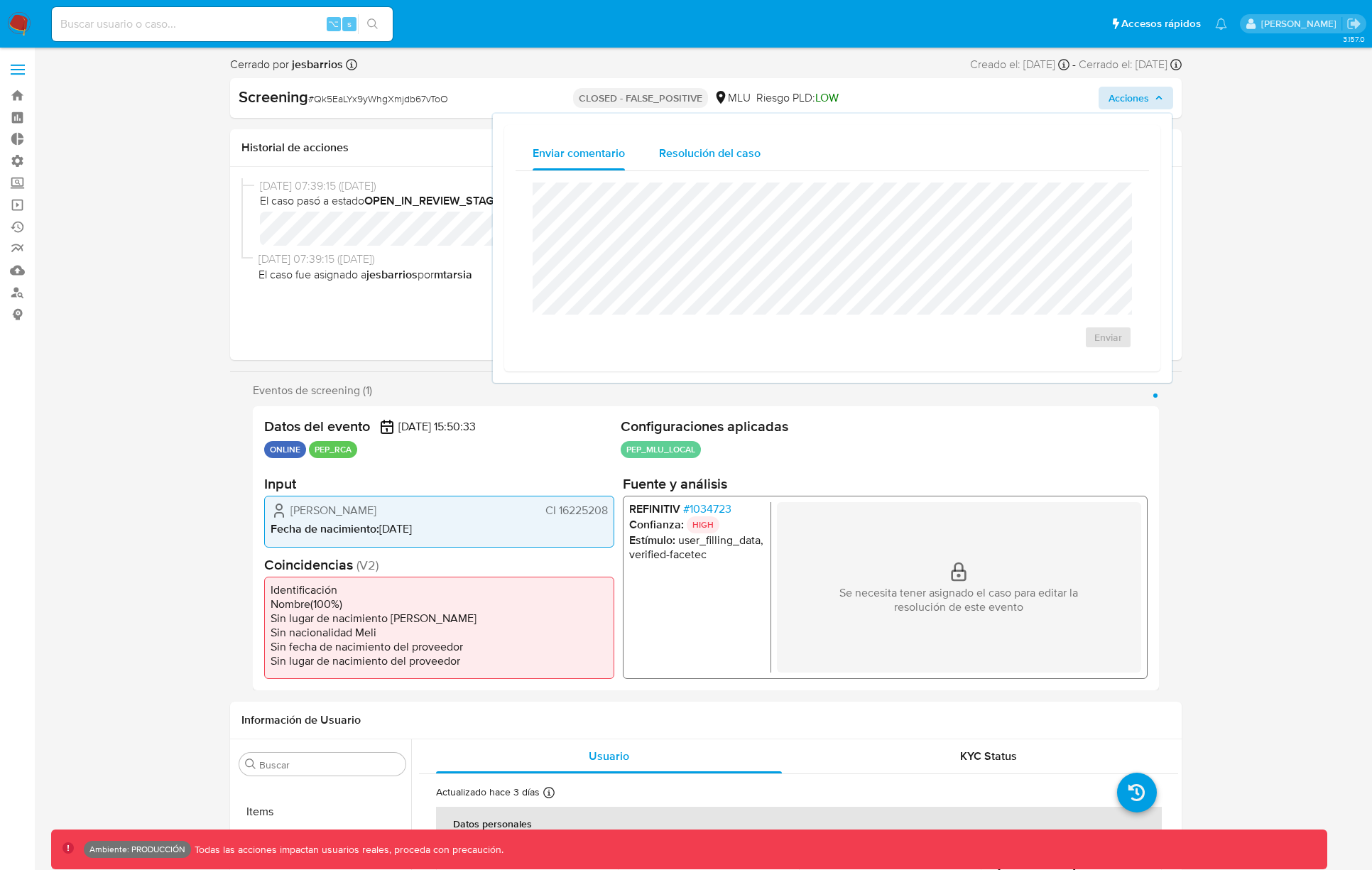
click at [689, 159] on span "Resolución del caso" at bounding box center [710, 153] width 102 height 17
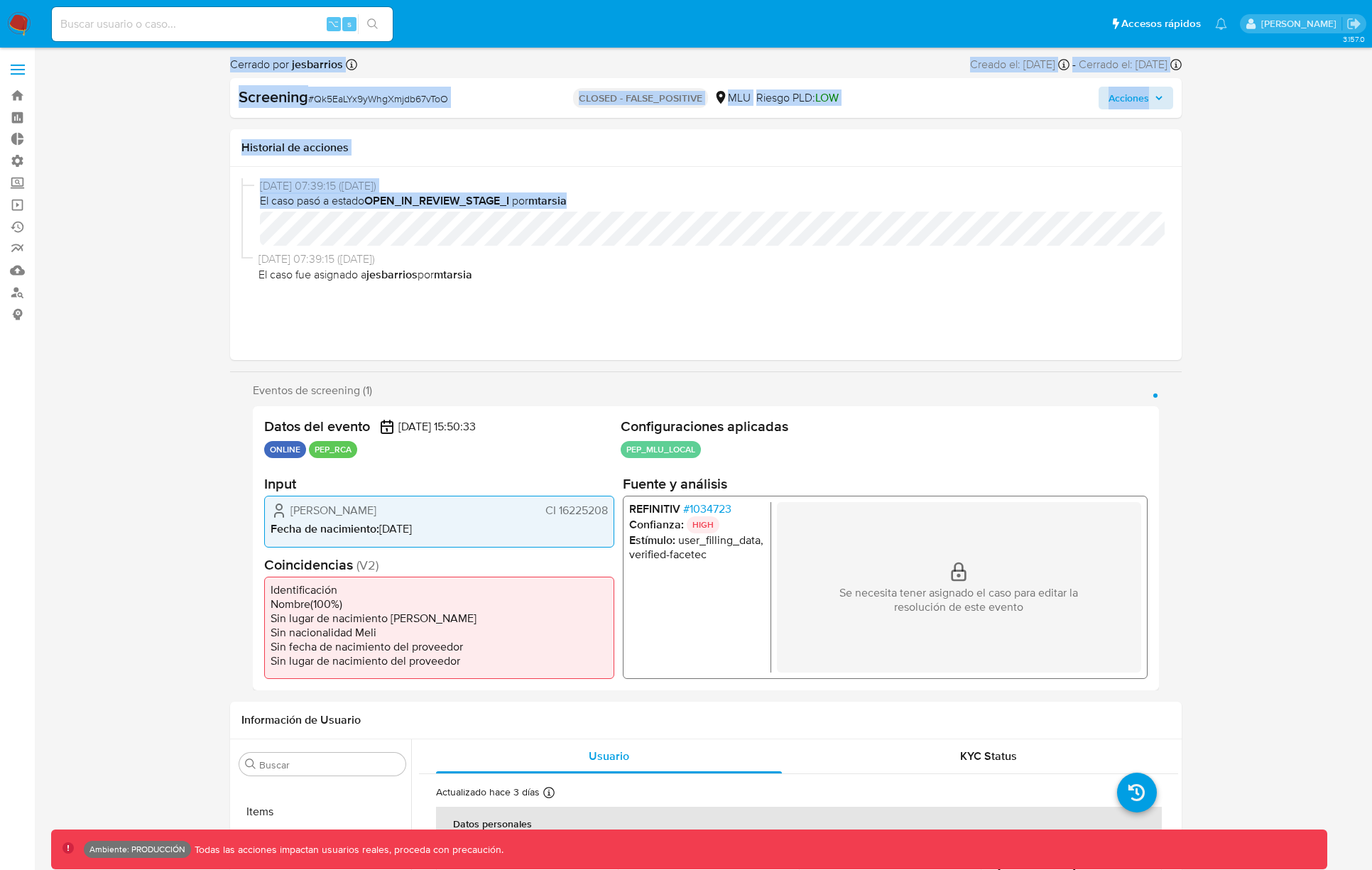
drag, startPoint x: 200, startPoint y: 59, endPoint x: 1237, endPoint y: 201, distance: 1046.7
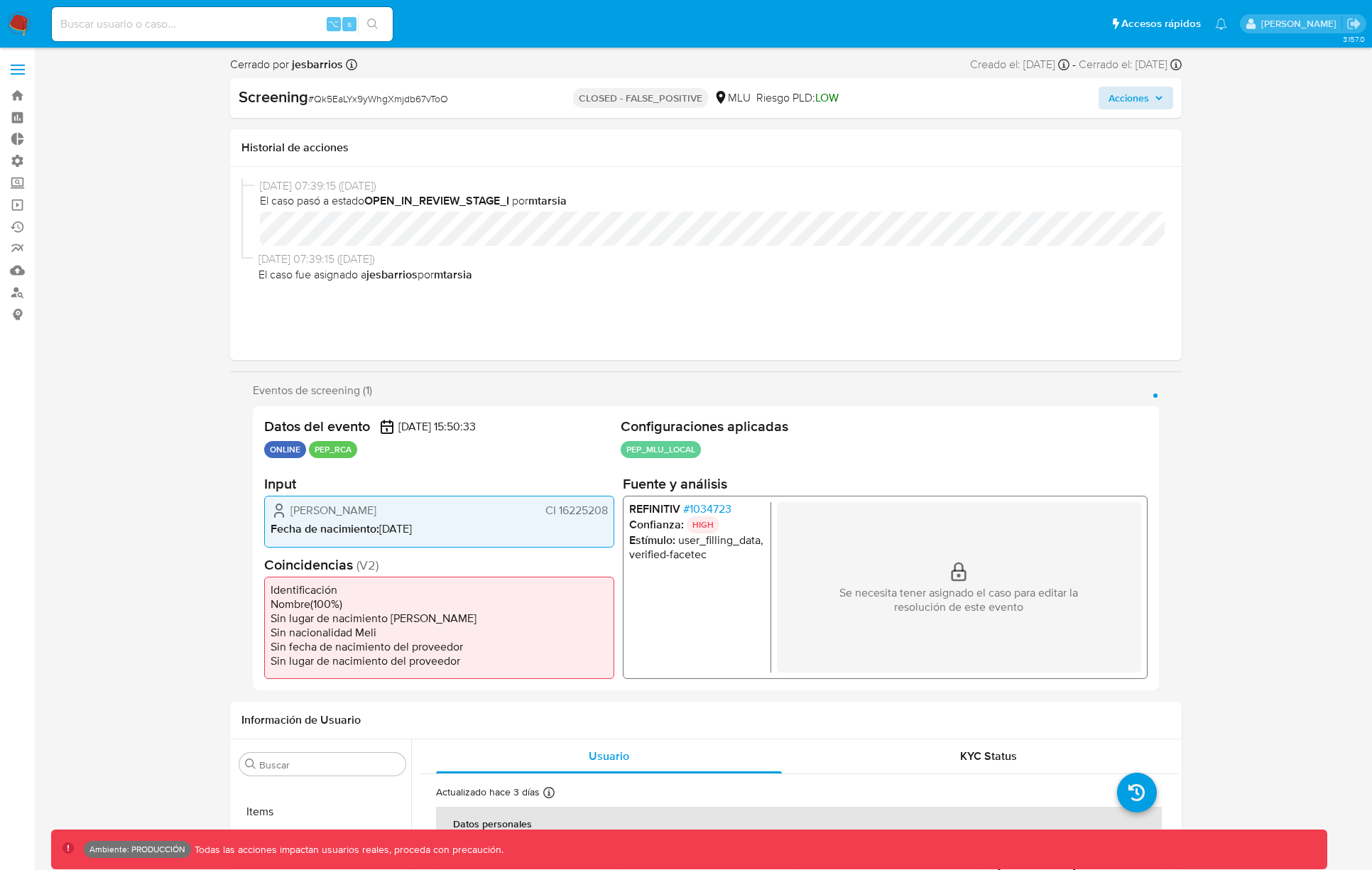
drag, startPoint x: 1219, startPoint y: 68, endPoint x: 920, endPoint y: 67, distance: 299.0
click at [970, 67] on div "Creado el: 25/08/2025 Creado el: 25/08/2025 12:50:33" at bounding box center [1019, 65] width 99 height 16
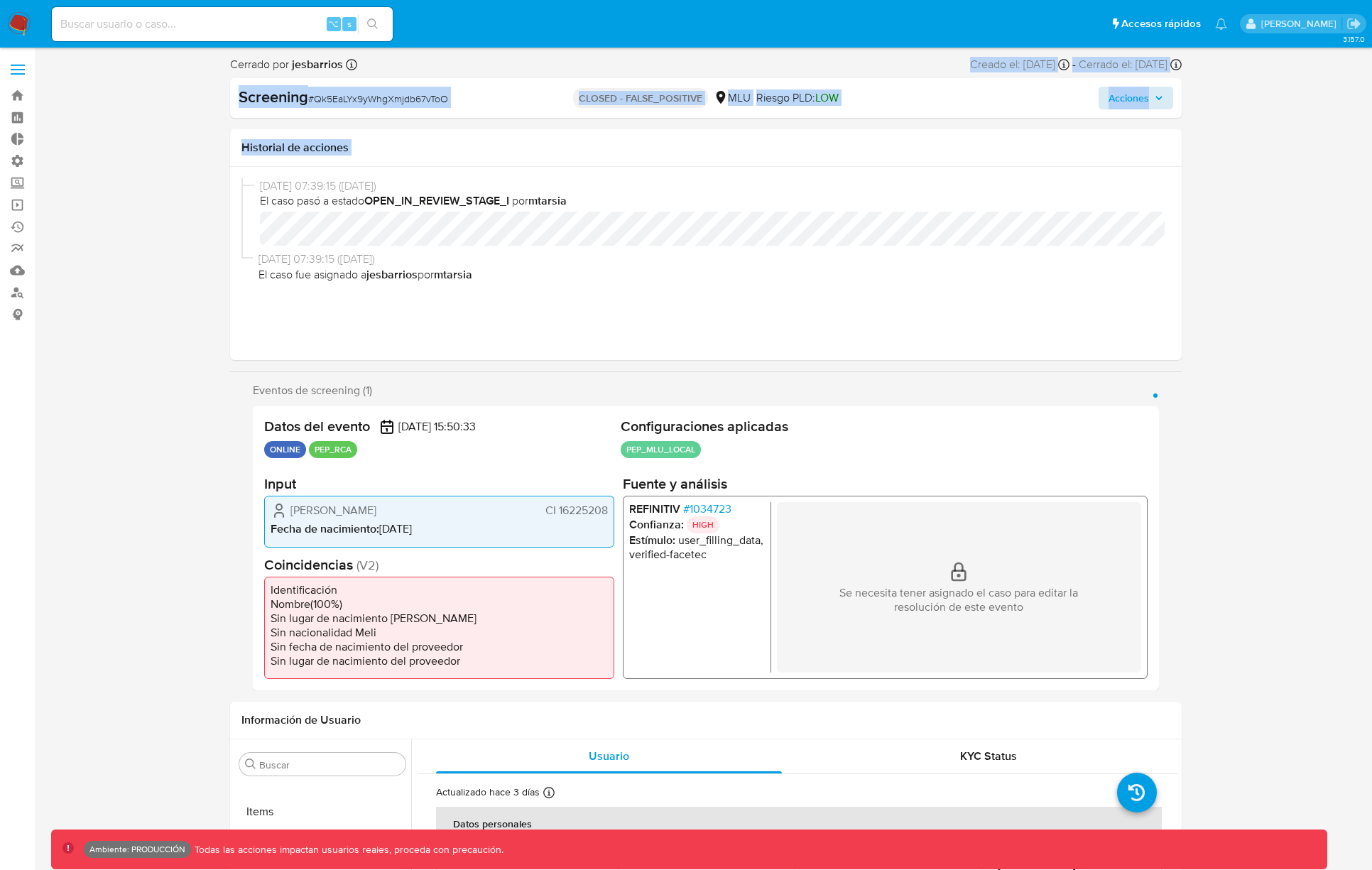
drag, startPoint x: 887, startPoint y: 60, endPoint x: 1211, endPoint y: 168, distance: 341.5
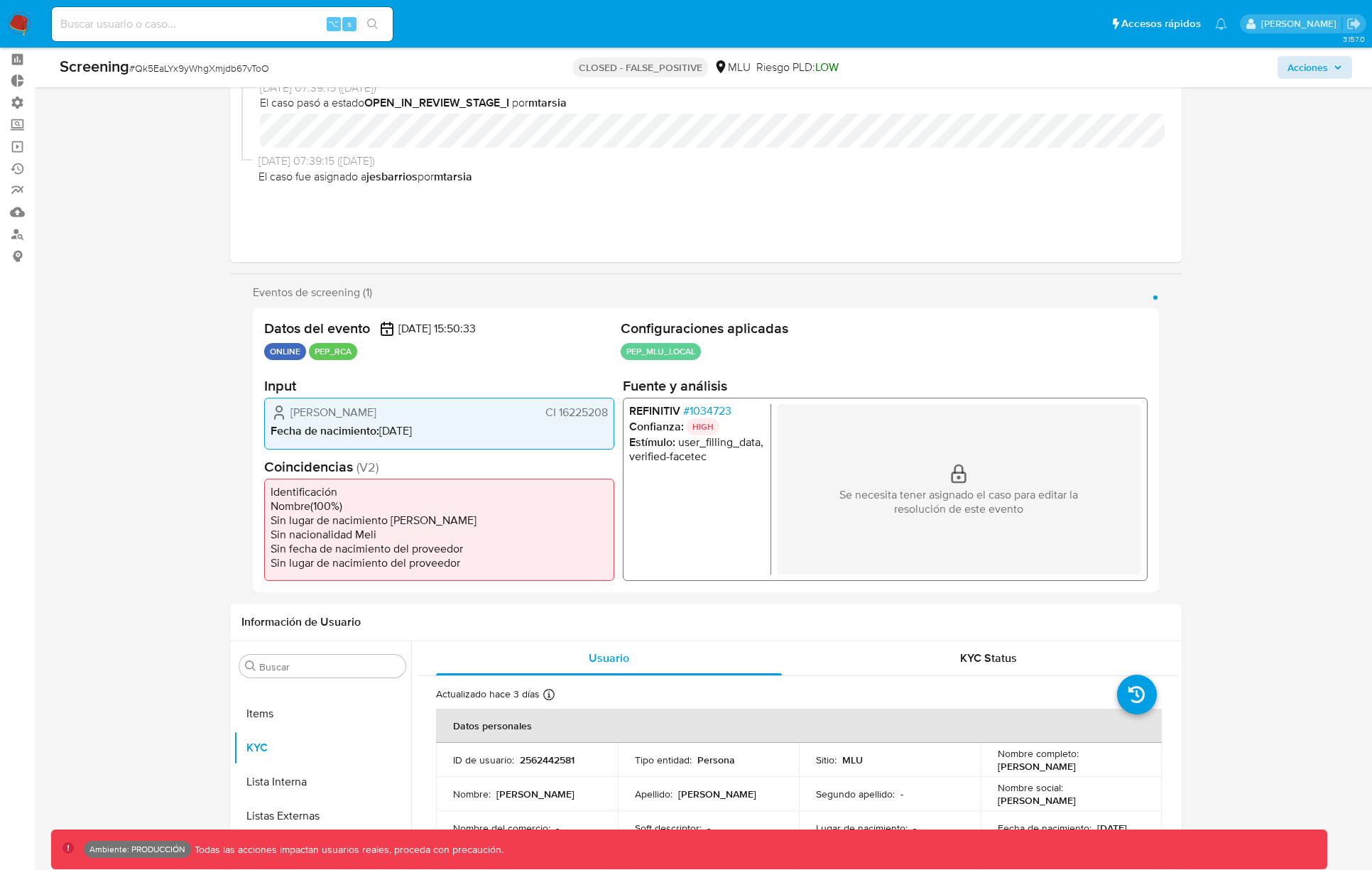
scroll to position [0, 0]
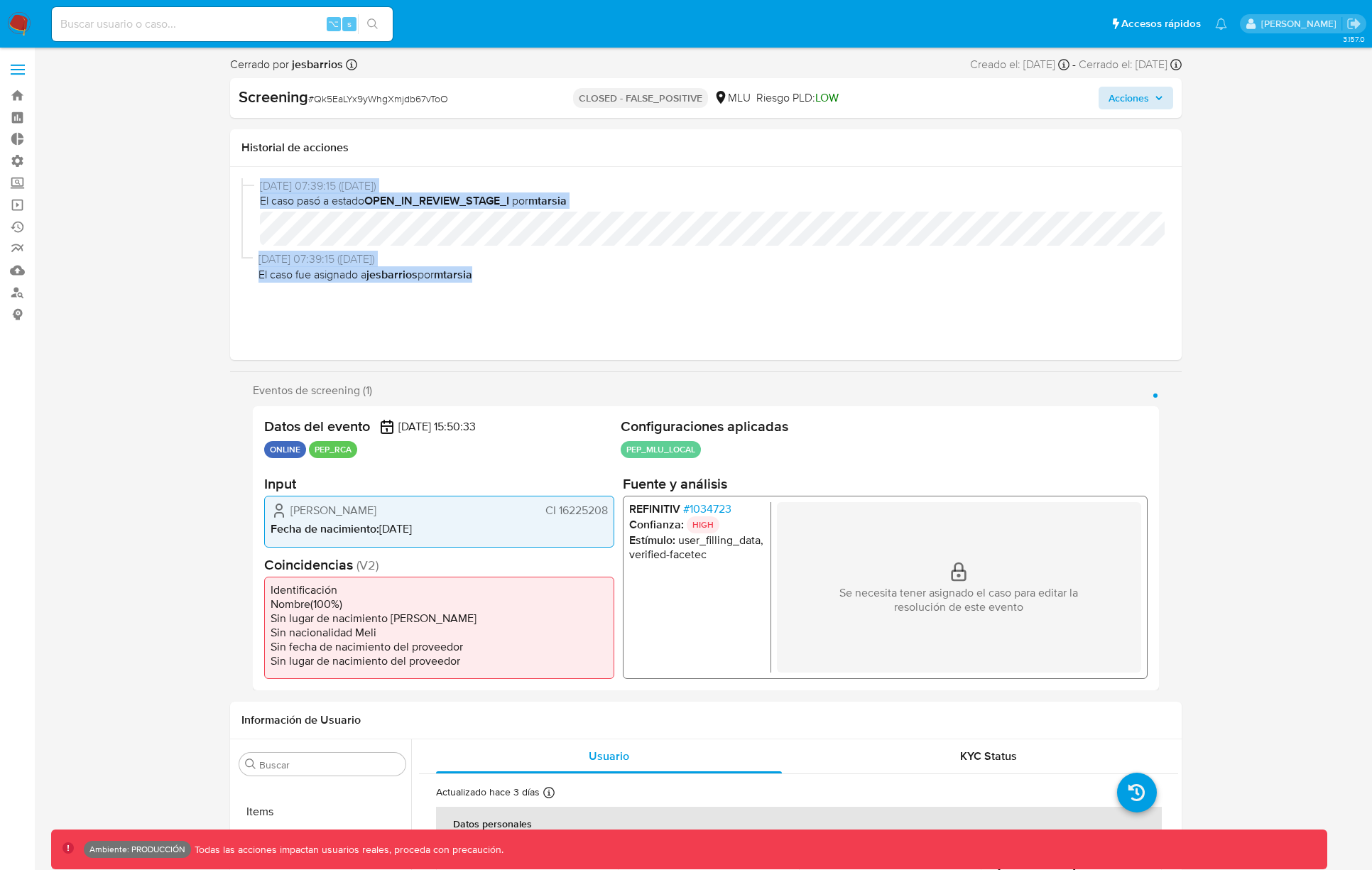
drag, startPoint x: 530, startPoint y: 286, endPoint x: 523, endPoint y: 282, distance: 8.1
click at [256, 184] on div "26/08/2025 07:39:15 (hace 2 días) El caso pasó a estado OPEN_IN_REVIEW_STAGE_I …" at bounding box center [705, 263] width 928 height 170
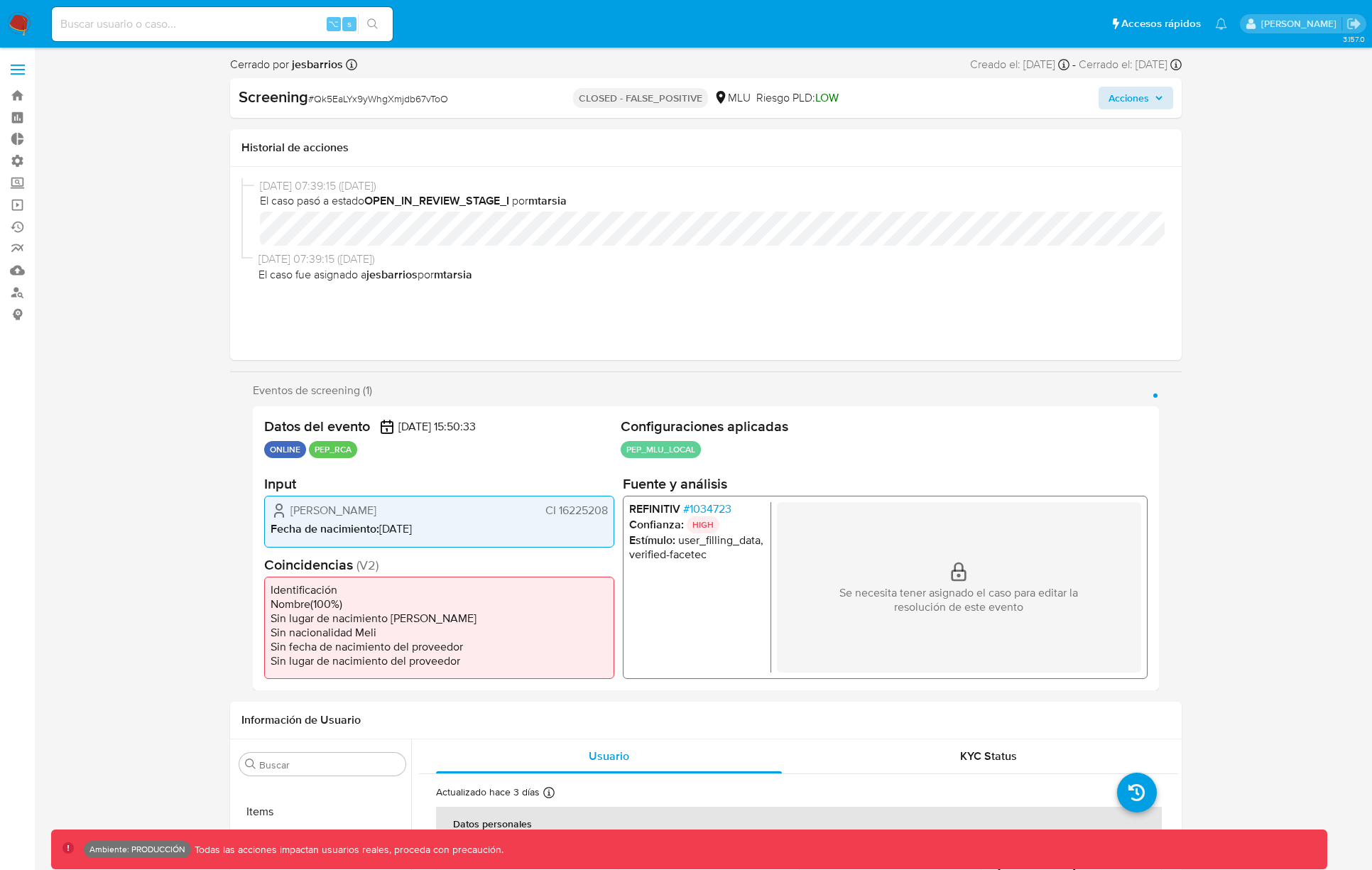
click at [544, 289] on div "26/08/2025 07:39:15 (hace 2 días) El caso pasó a estado OPEN_IN_REVIEW_STAGE_I …" at bounding box center [705, 263] width 928 height 170
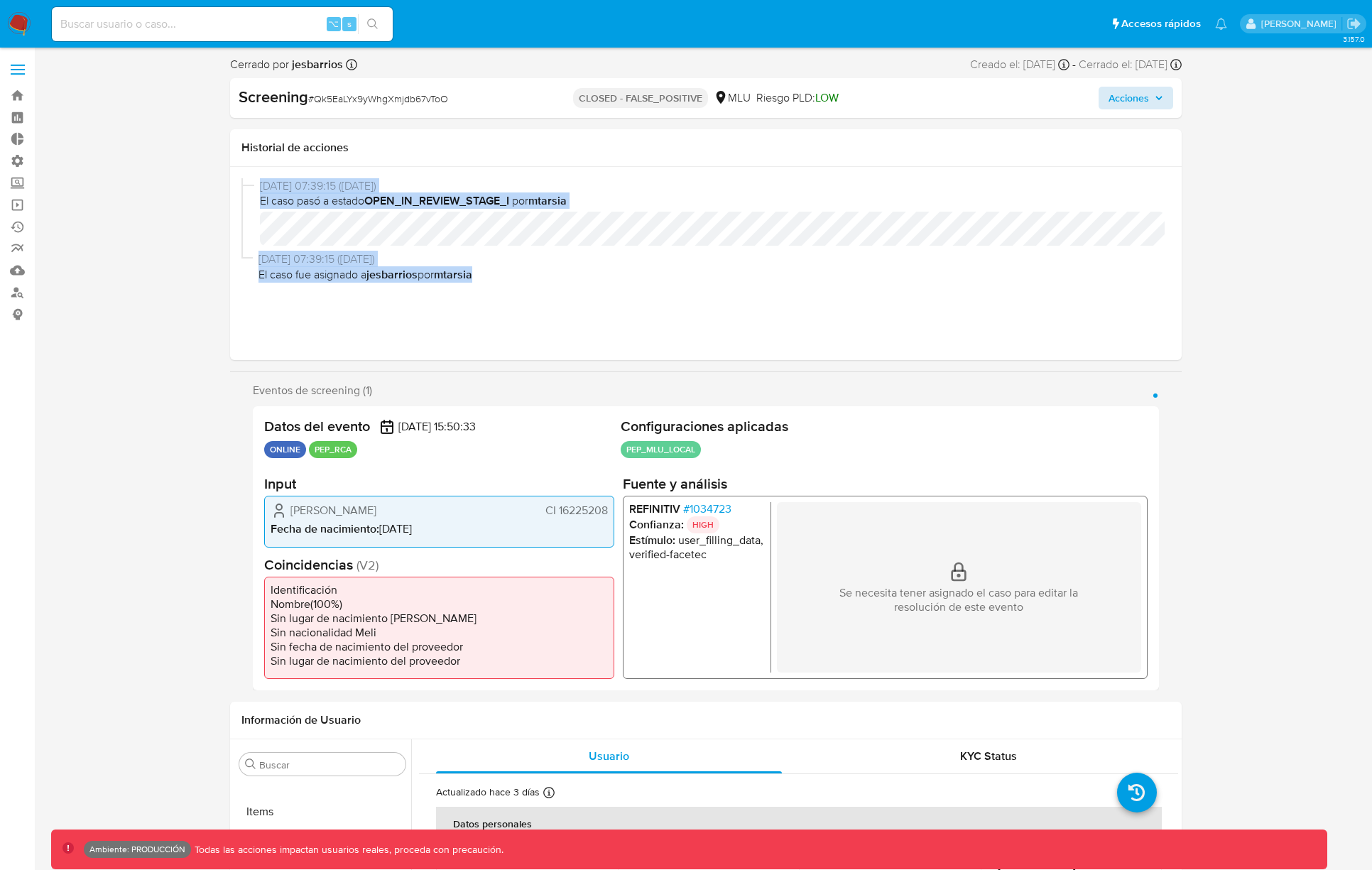
drag, startPoint x: 509, startPoint y: 272, endPoint x: 227, endPoint y: 178, distance: 297.3
click at [509, 265] on span "26/08/2025 07:39:15 (hace 2 días)" at bounding box center [711, 260] width 906 height 16
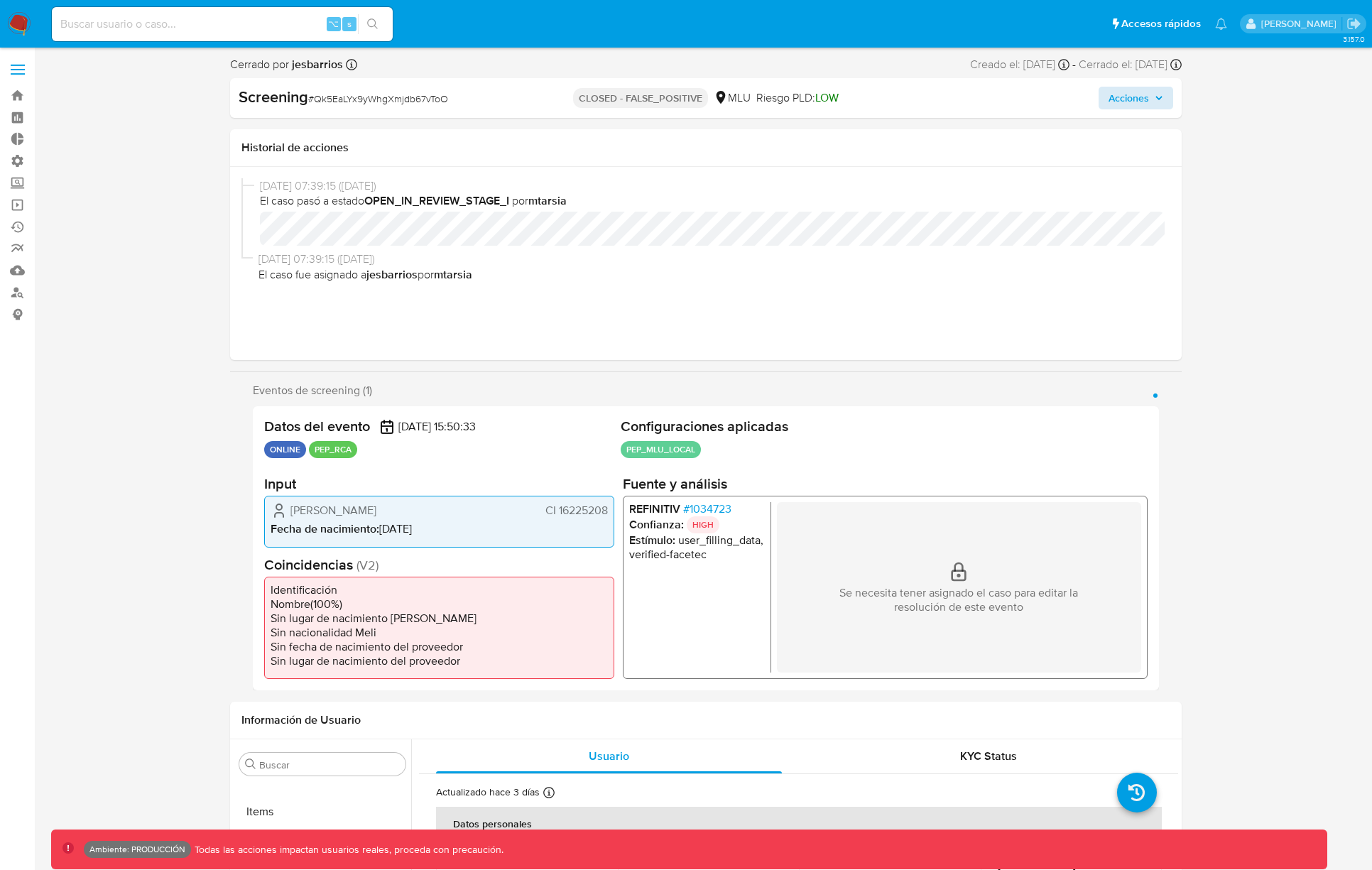
drag, startPoint x: 485, startPoint y: 254, endPoint x: 280, endPoint y: 189, distance: 215.1
click at [280, 189] on div "26/08/2025 07:39:15 (hace 2 días) El caso pasó a estado OPEN_IN_REVIEW_STAGE_I …" at bounding box center [705, 263] width 928 height 170
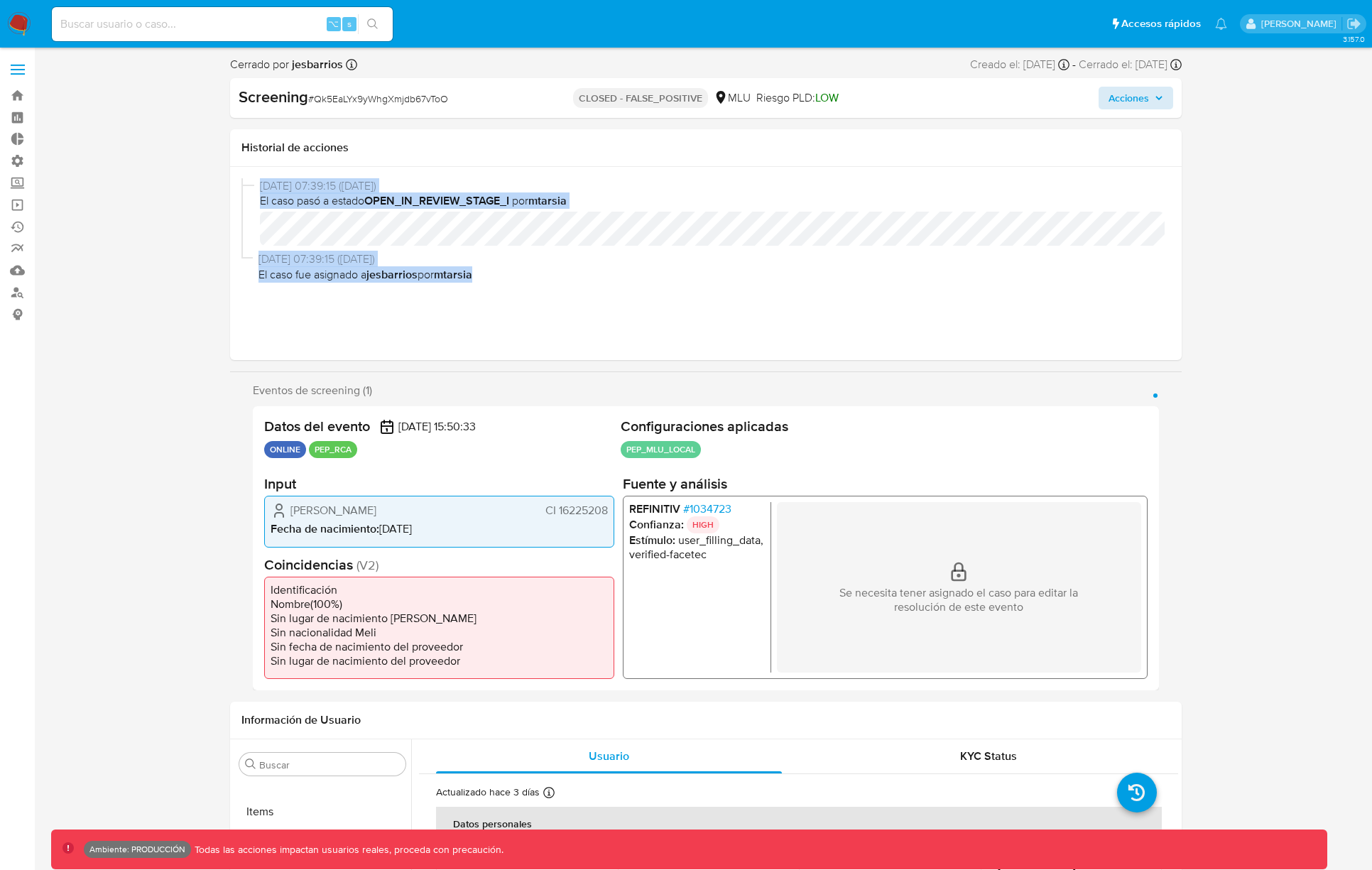
drag, startPoint x: 725, startPoint y: 314, endPoint x: 174, endPoint y: 190, distance: 564.8
click at [663, 307] on div "26/08/2025 07:39:15 (hace 2 días) El caso pasó a estado OPEN_IN_REVIEW_STAGE_I …" at bounding box center [705, 263] width 928 height 170
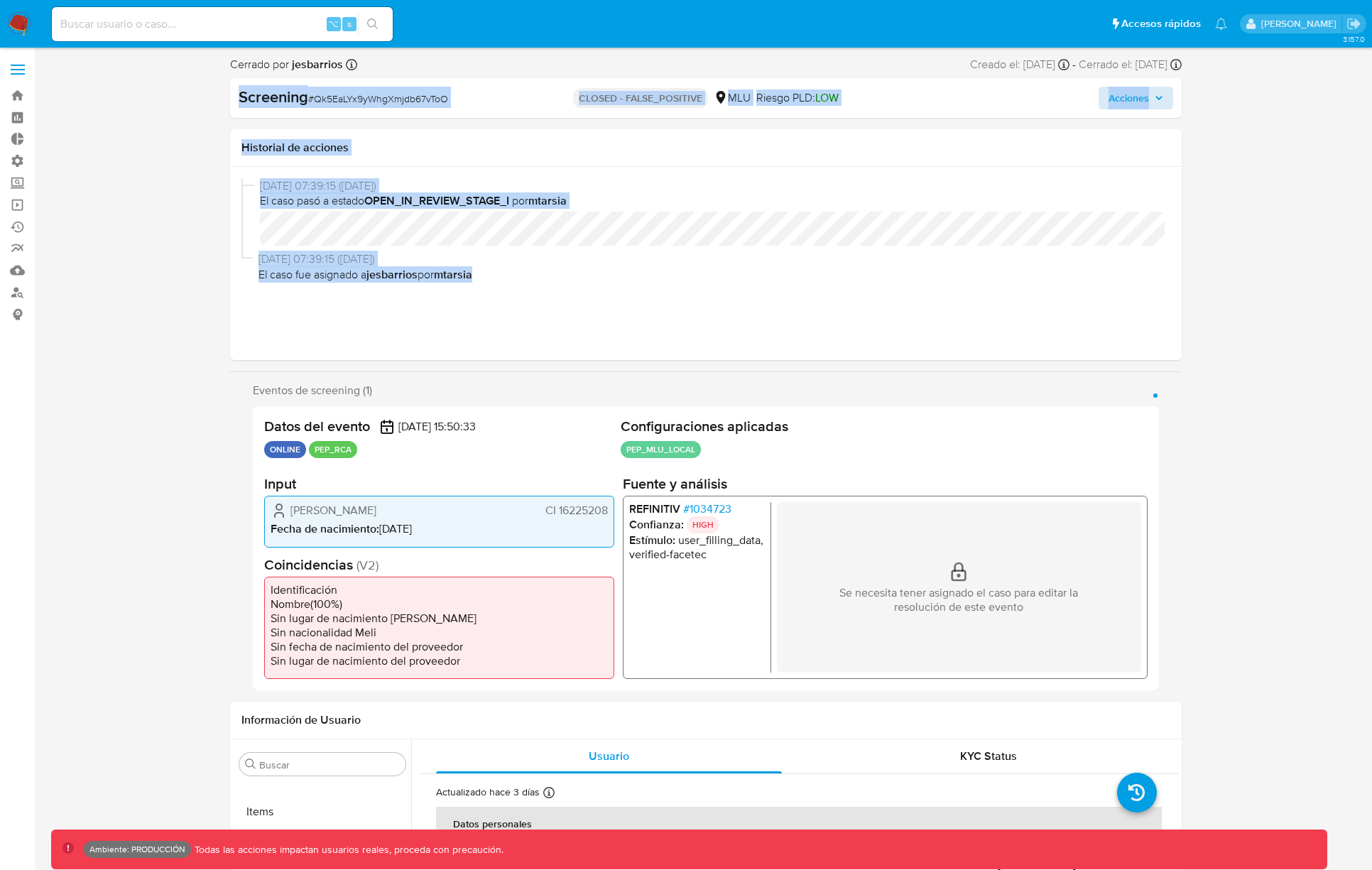
drag, startPoint x: 517, startPoint y: 272, endPoint x: 207, endPoint y: 85, distance: 362.0
drag, startPoint x: 223, startPoint y: 65, endPoint x: 543, endPoint y: 310, distance: 403.0
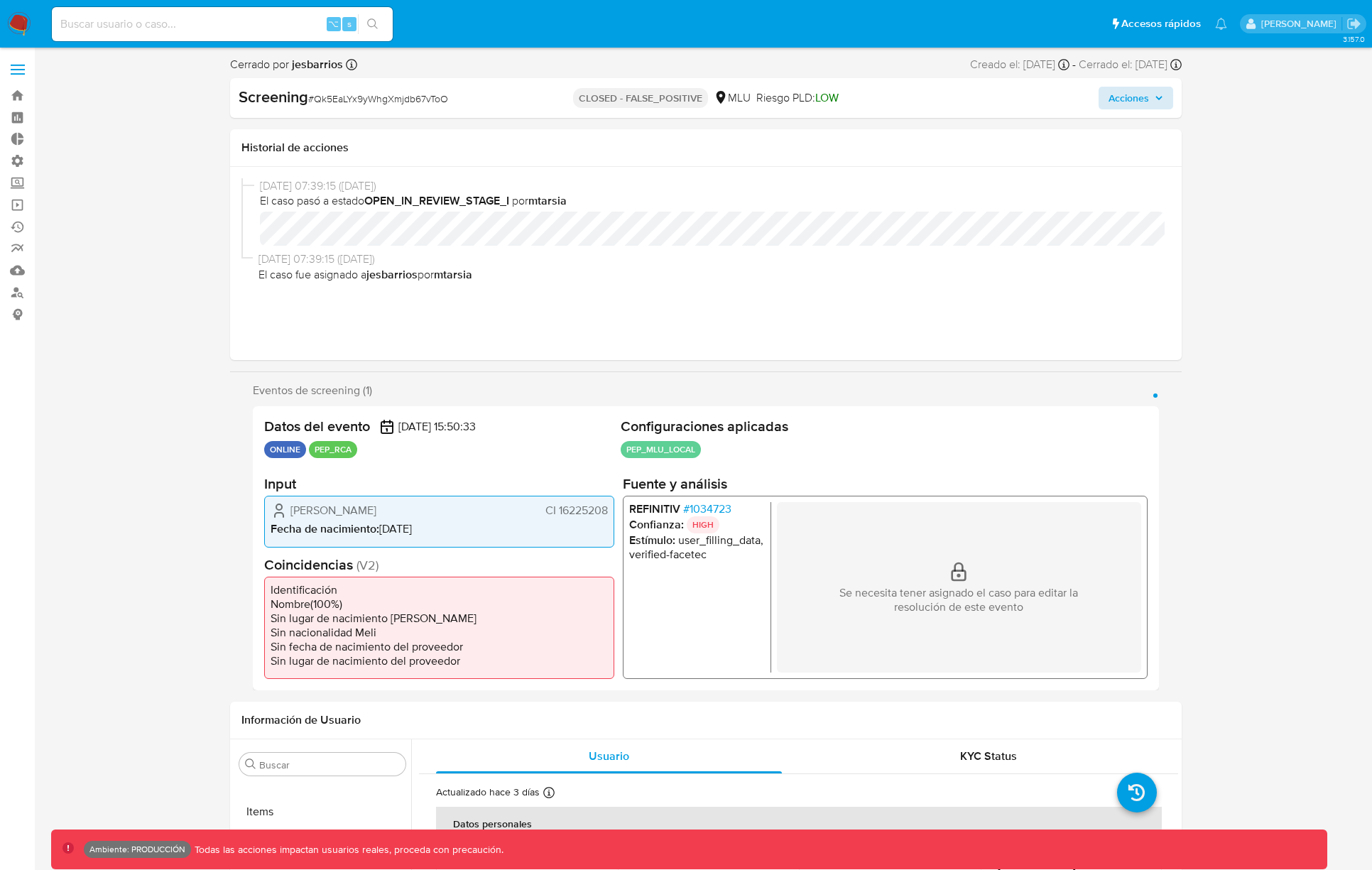
click at [543, 309] on div "26/08/2025 07:39:15 (hace 2 días) El caso pasó a estado OPEN_IN_REVIEW_STAGE_I …" at bounding box center [705, 263] width 928 height 170
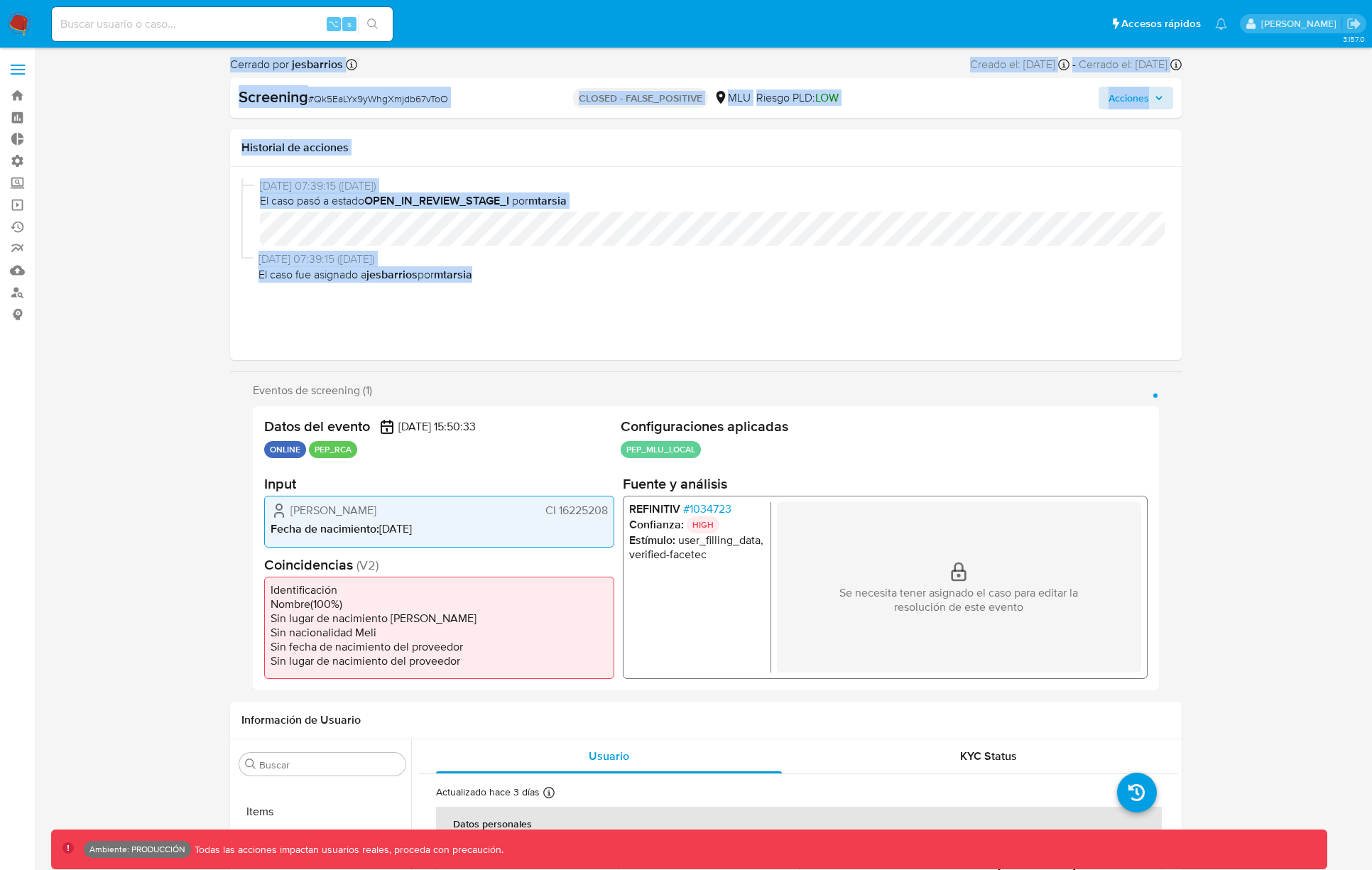
drag, startPoint x: 528, startPoint y: 293, endPoint x: 174, endPoint y: 61, distance: 423.2
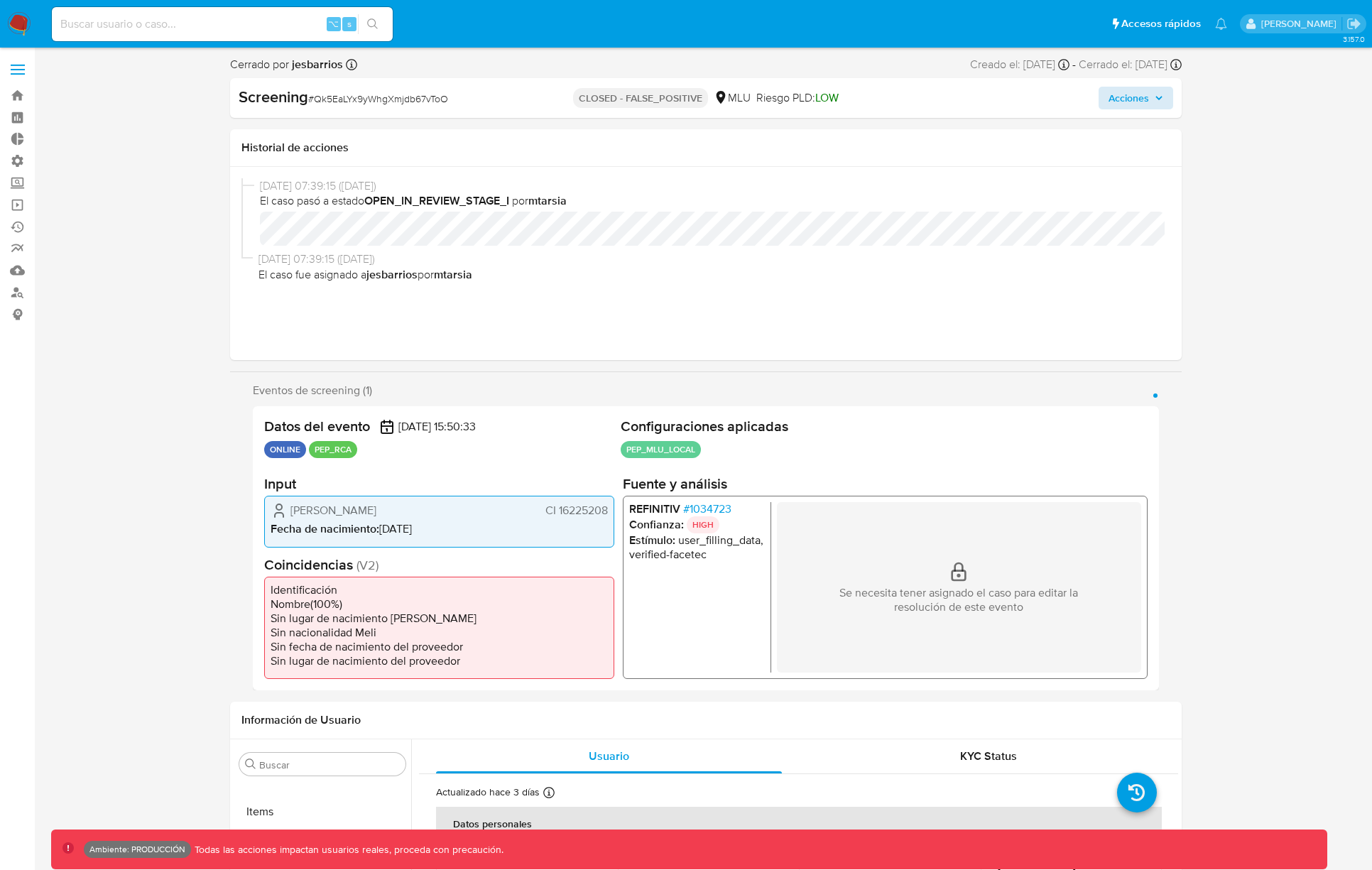
click at [418, 286] on div "26/08/2025 07:39:15 (hace 2 días) El caso fue asignado a jesbarrios por mtarsia" at bounding box center [705, 269] width 928 height 36
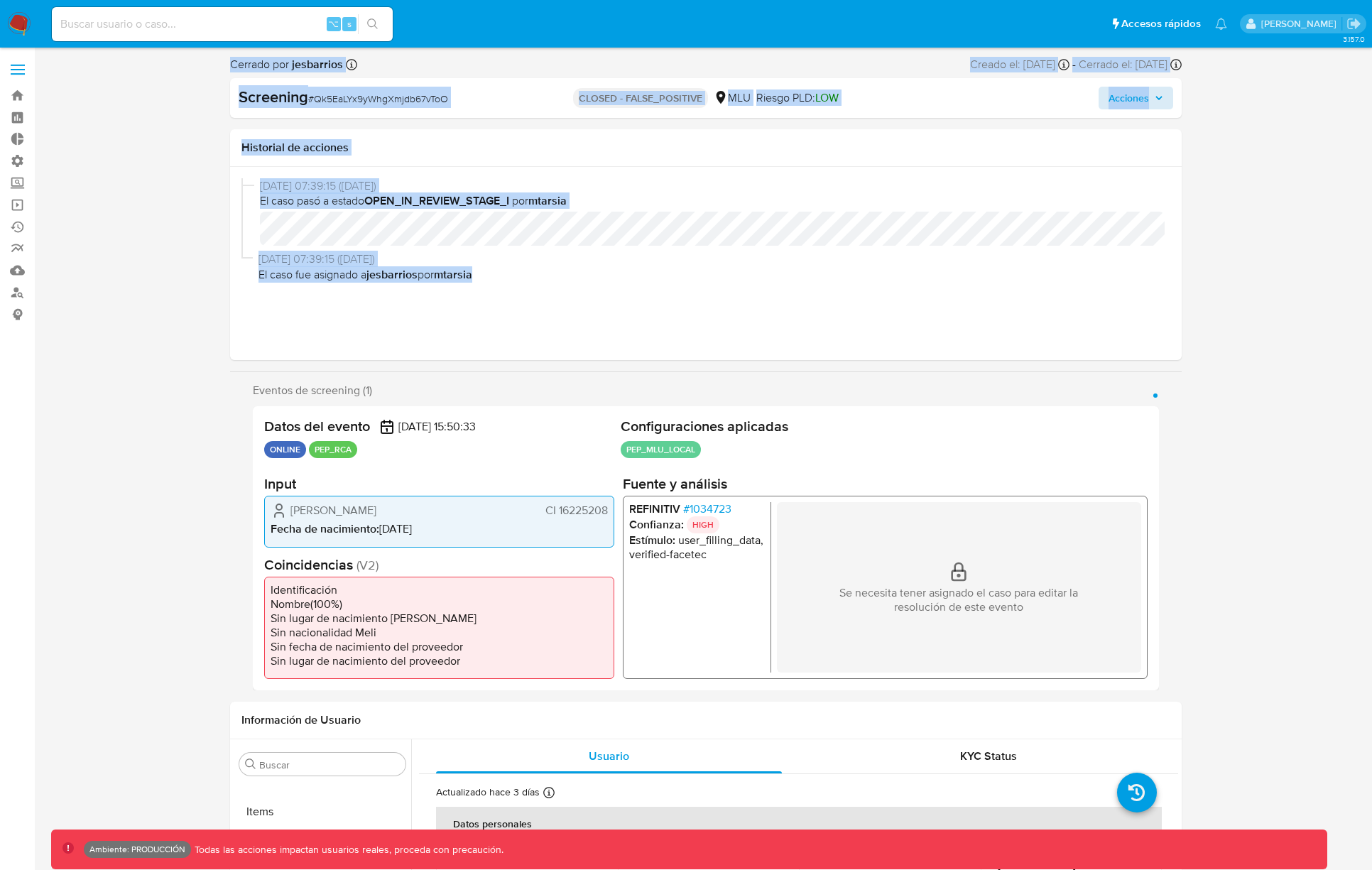
drag, startPoint x: 480, startPoint y: 278, endPoint x: 301, endPoint y: 190, distance: 199.5
drag, startPoint x: 565, startPoint y: 297, endPoint x: 183, endPoint y: 96, distance: 431.7
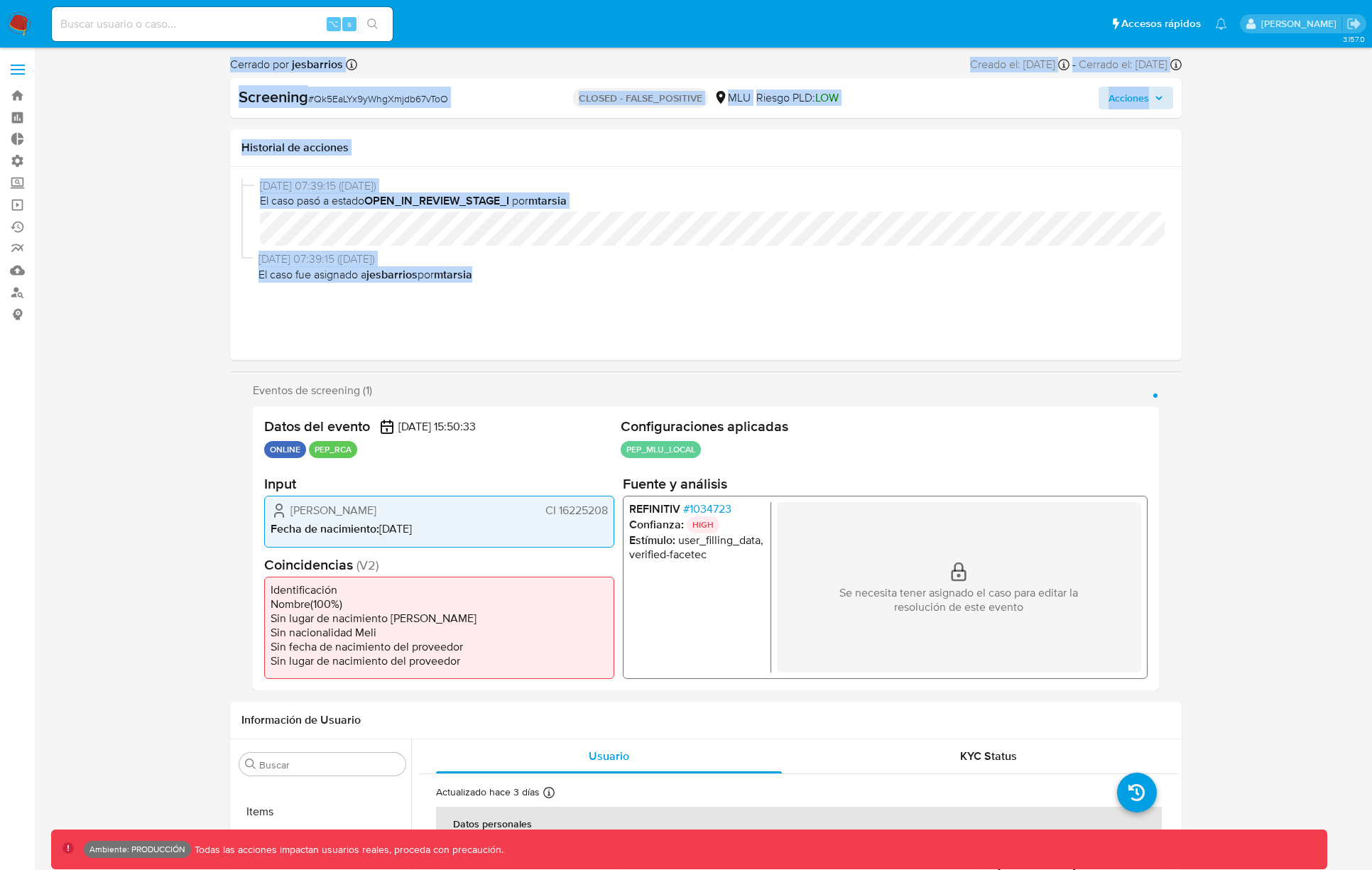
drag, startPoint x: 256, startPoint y: 92, endPoint x: 479, endPoint y: 289, distance: 297.6
click at [480, 289] on div "26/08/2025 07:39:15 (hace 2 días) El caso pasó a estado OPEN_IN_REVIEW_STAGE_I …" at bounding box center [705, 263] width 928 height 170
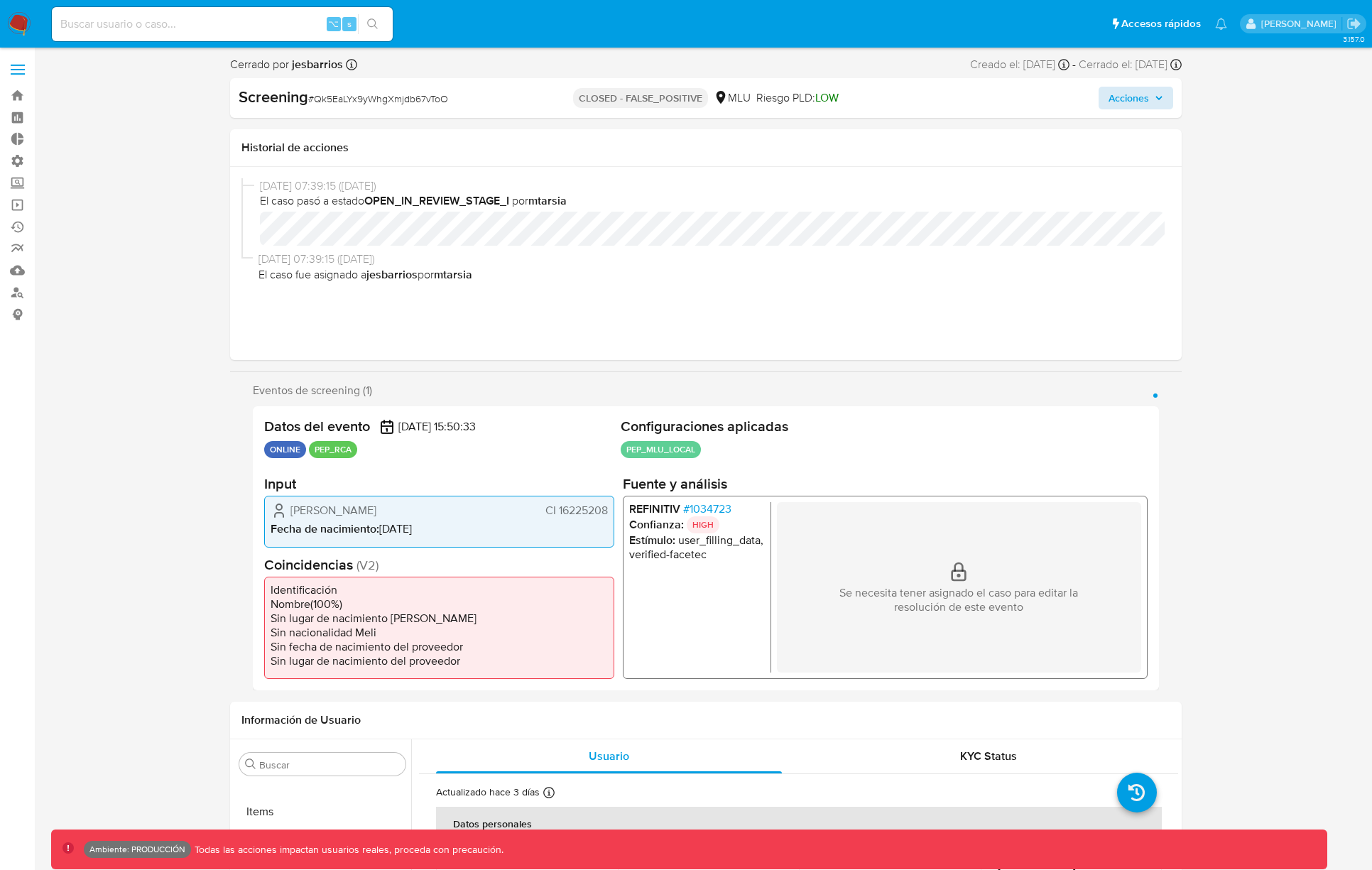
drag, startPoint x: 486, startPoint y: 260, endPoint x: 486, endPoint y: 294, distance: 34.0
click at [453, 263] on span "26/08/2025 07:39:15 (hace 2 días)" at bounding box center [711, 260] width 906 height 16
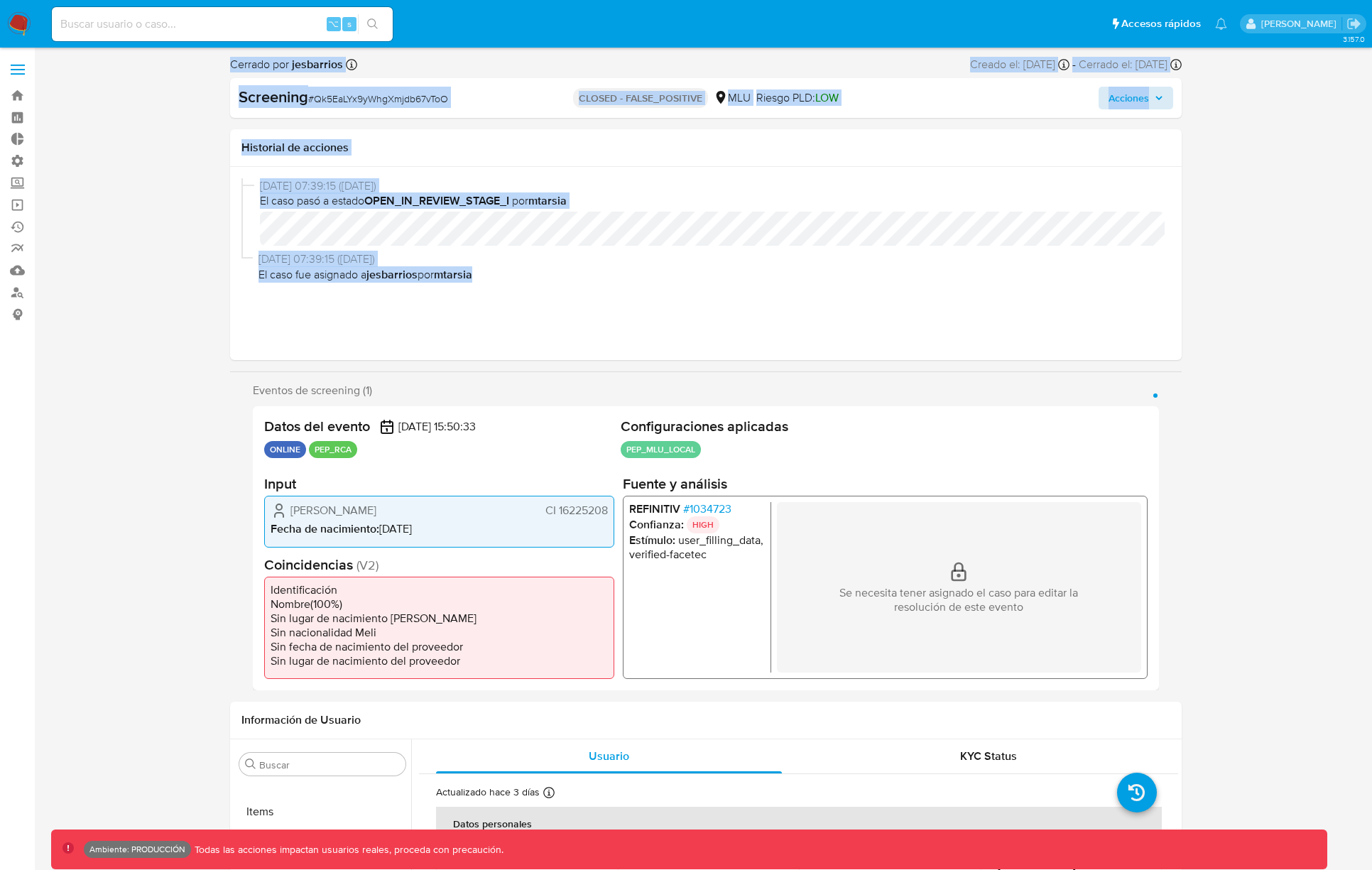
drag, startPoint x: 486, startPoint y: 294, endPoint x: 200, endPoint y: 122, distance: 333.7
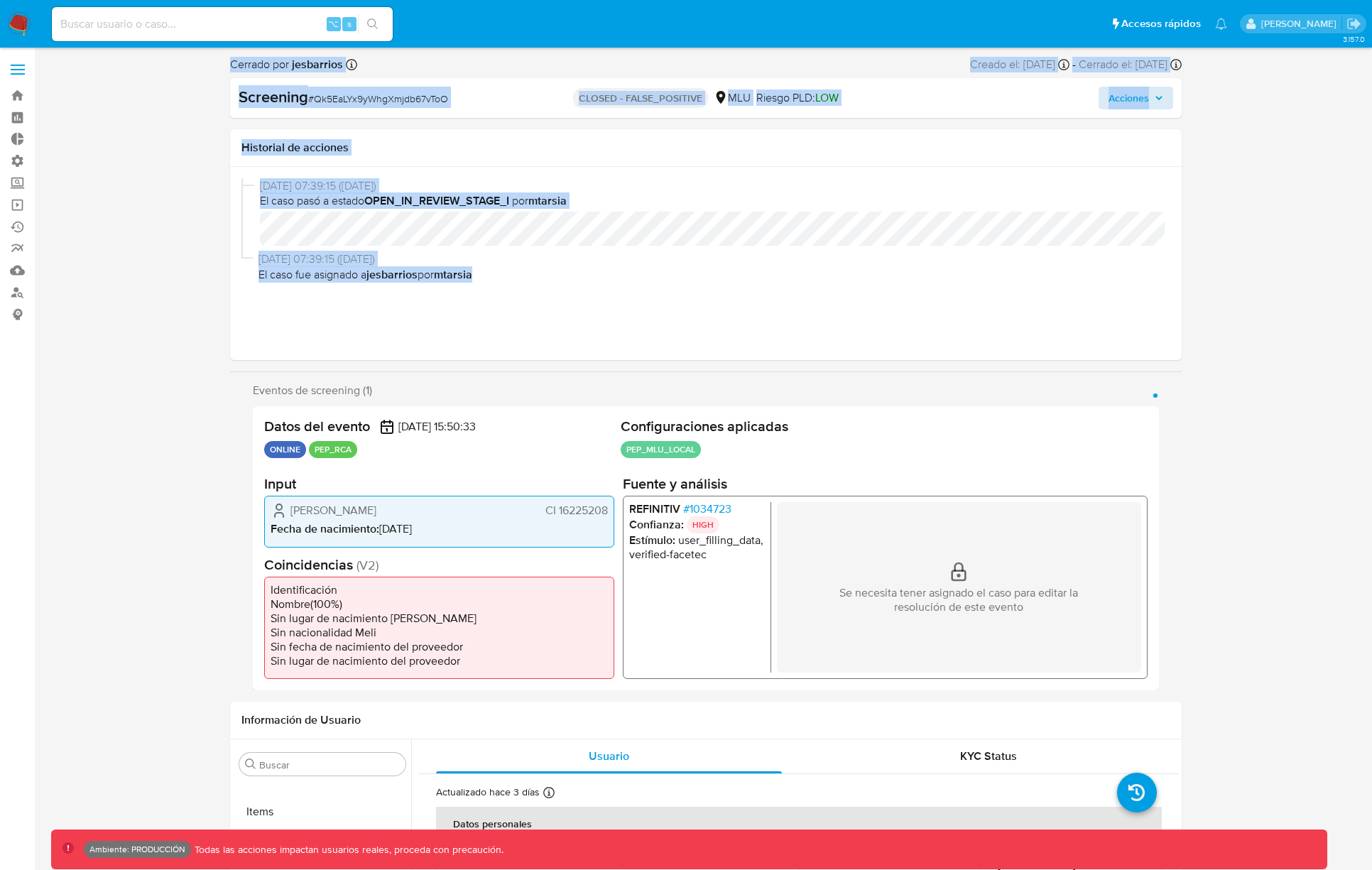
drag, startPoint x: 223, startPoint y: 64, endPoint x: 1190, endPoint y: 661, distance: 1136.4
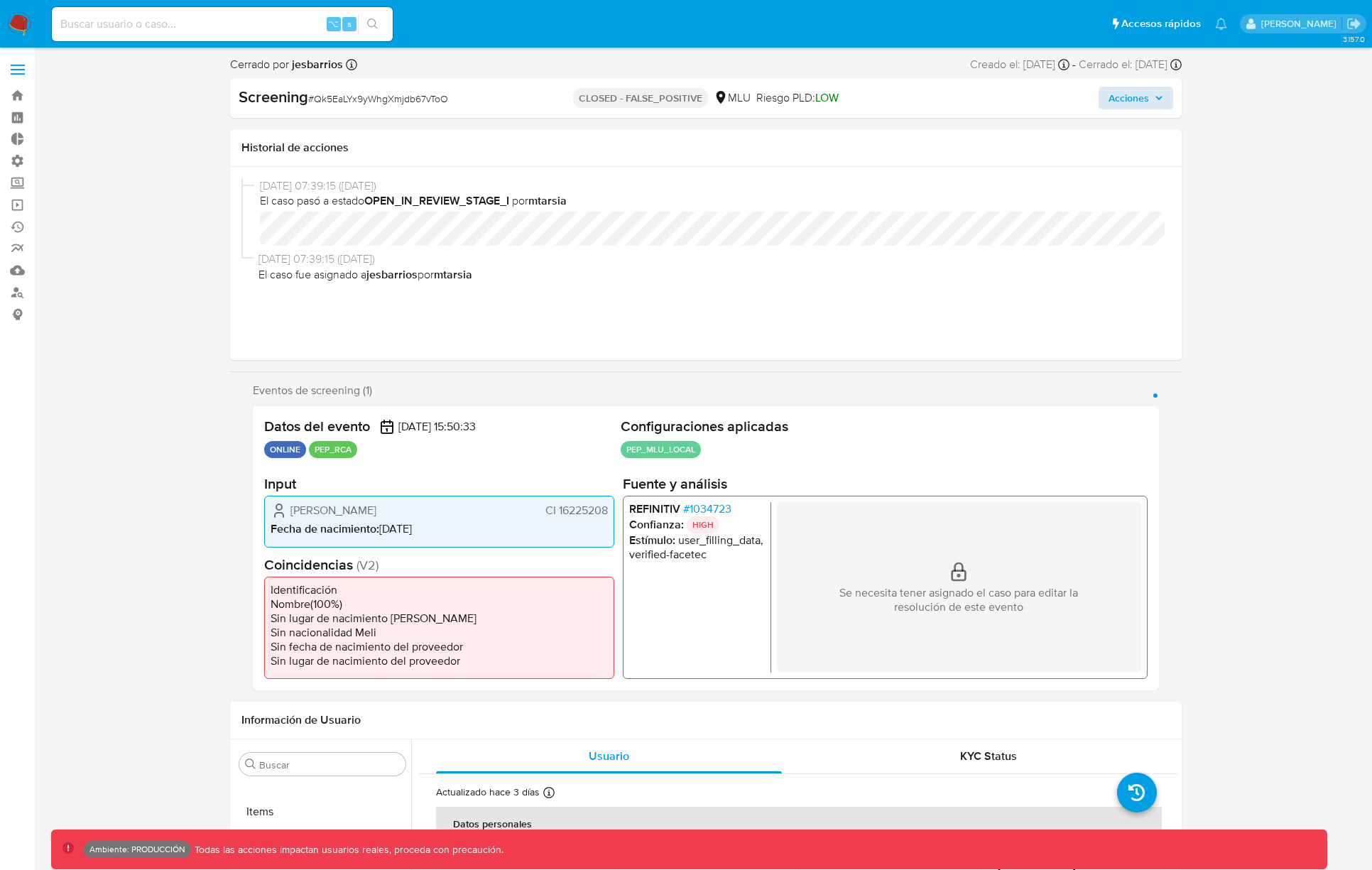
drag, startPoint x: 920, startPoint y: 564, endPoint x: 168, endPoint y: 87, distance: 890.5
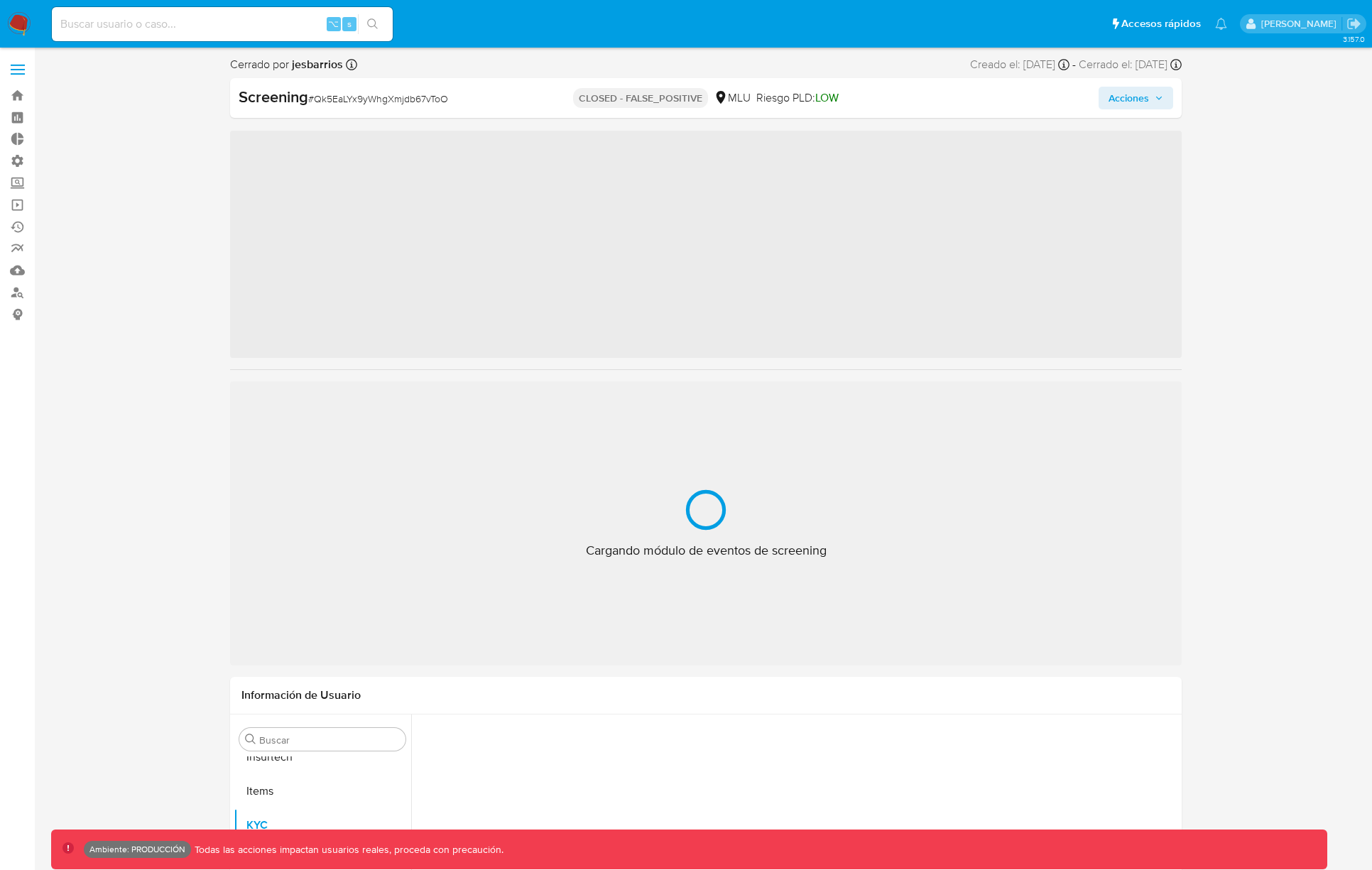
scroll to position [634, 0]
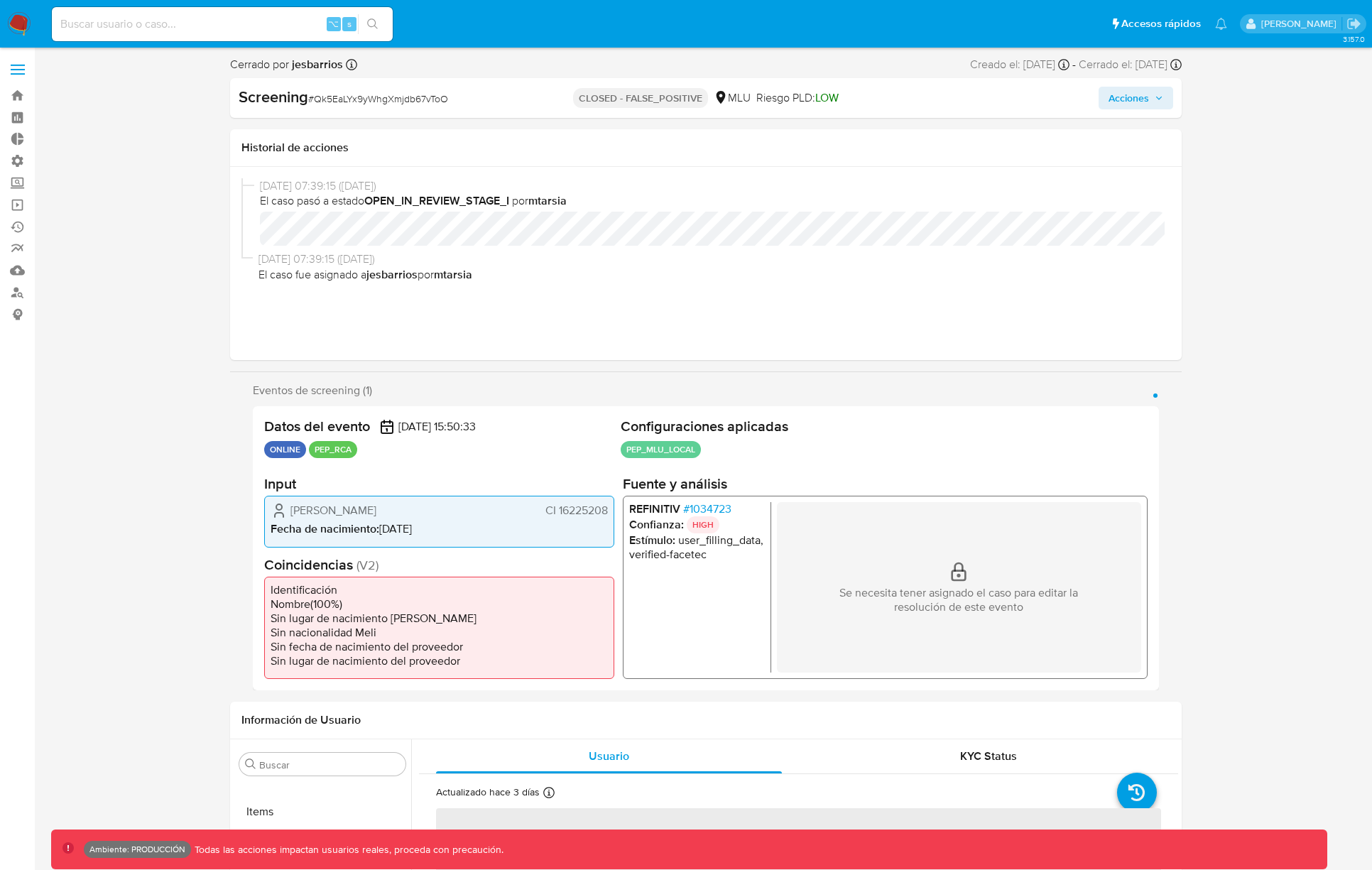
select select "10"
drag, startPoint x: 267, startPoint y: 389, endPoint x: 1137, endPoint y: 702, distance: 924.6
click at [1176, 702] on div "Información de Usuario" at bounding box center [705, 720] width 951 height 38
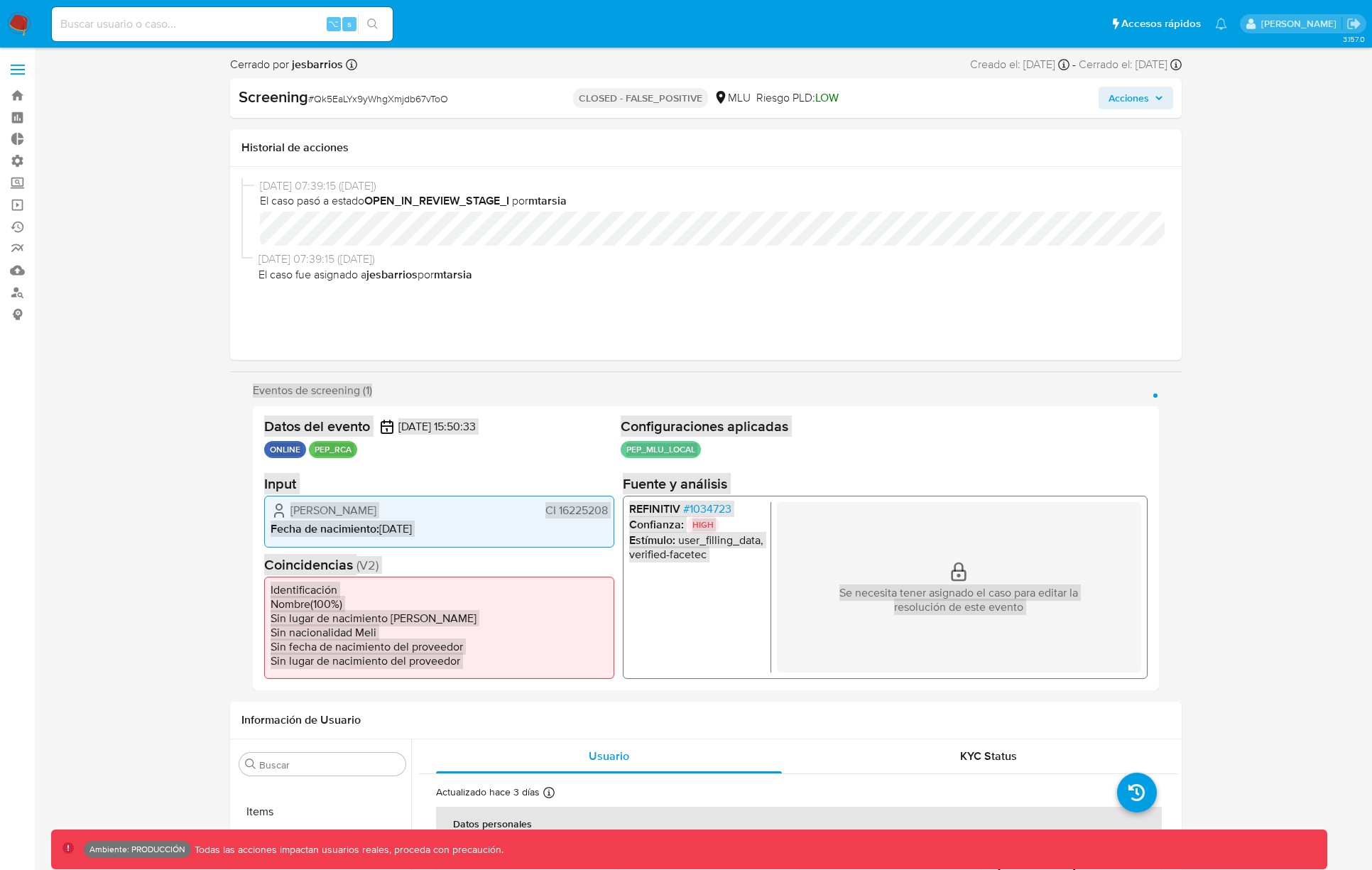
drag, startPoint x: 1181, startPoint y: 697, endPoint x: 218, endPoint y: 378, distance: 1014.5
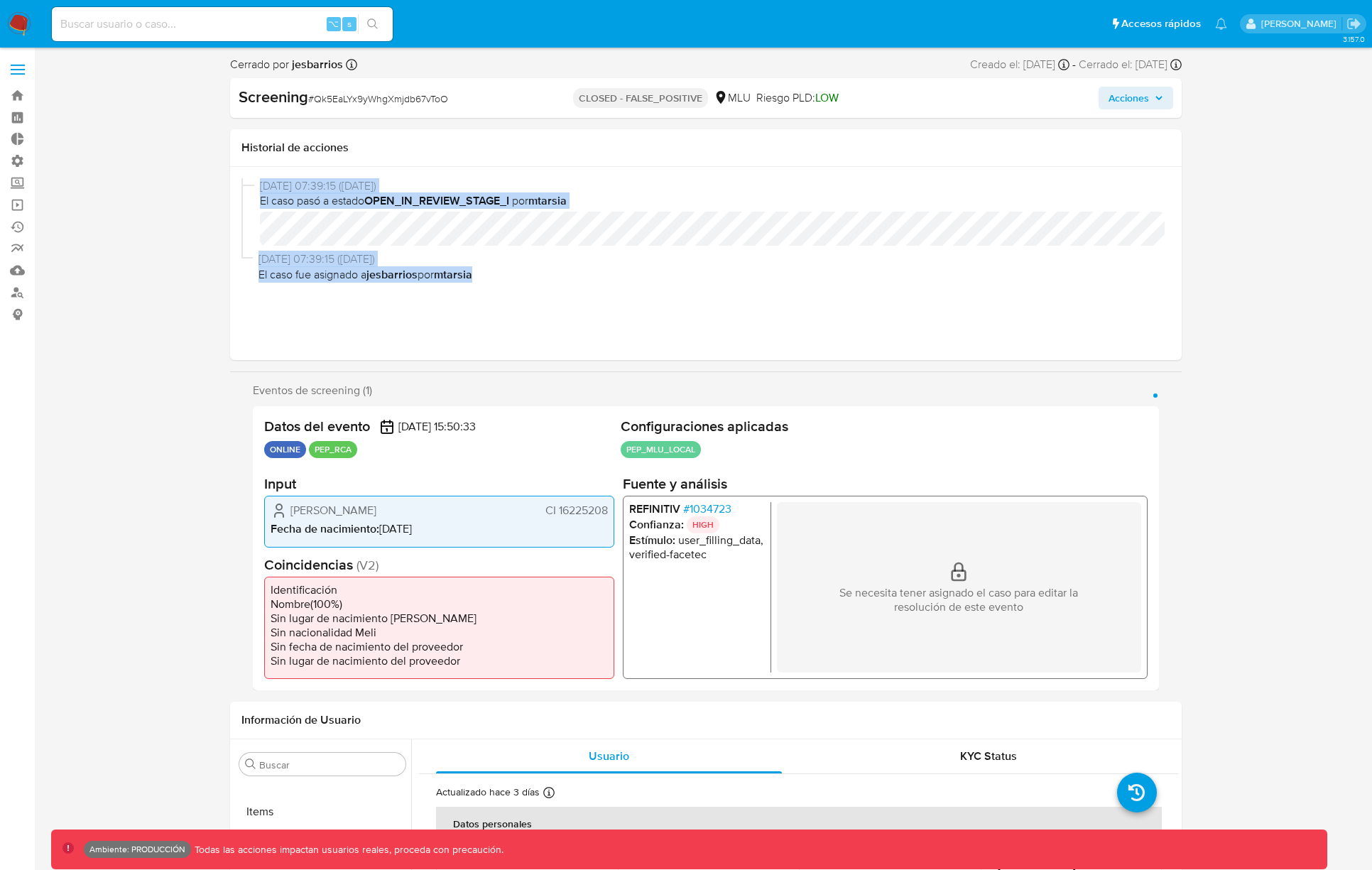
drag, startPoint x: 215, startPoint y: 167, endPoint x: 535, endPoint y: 338, distance: 362.8
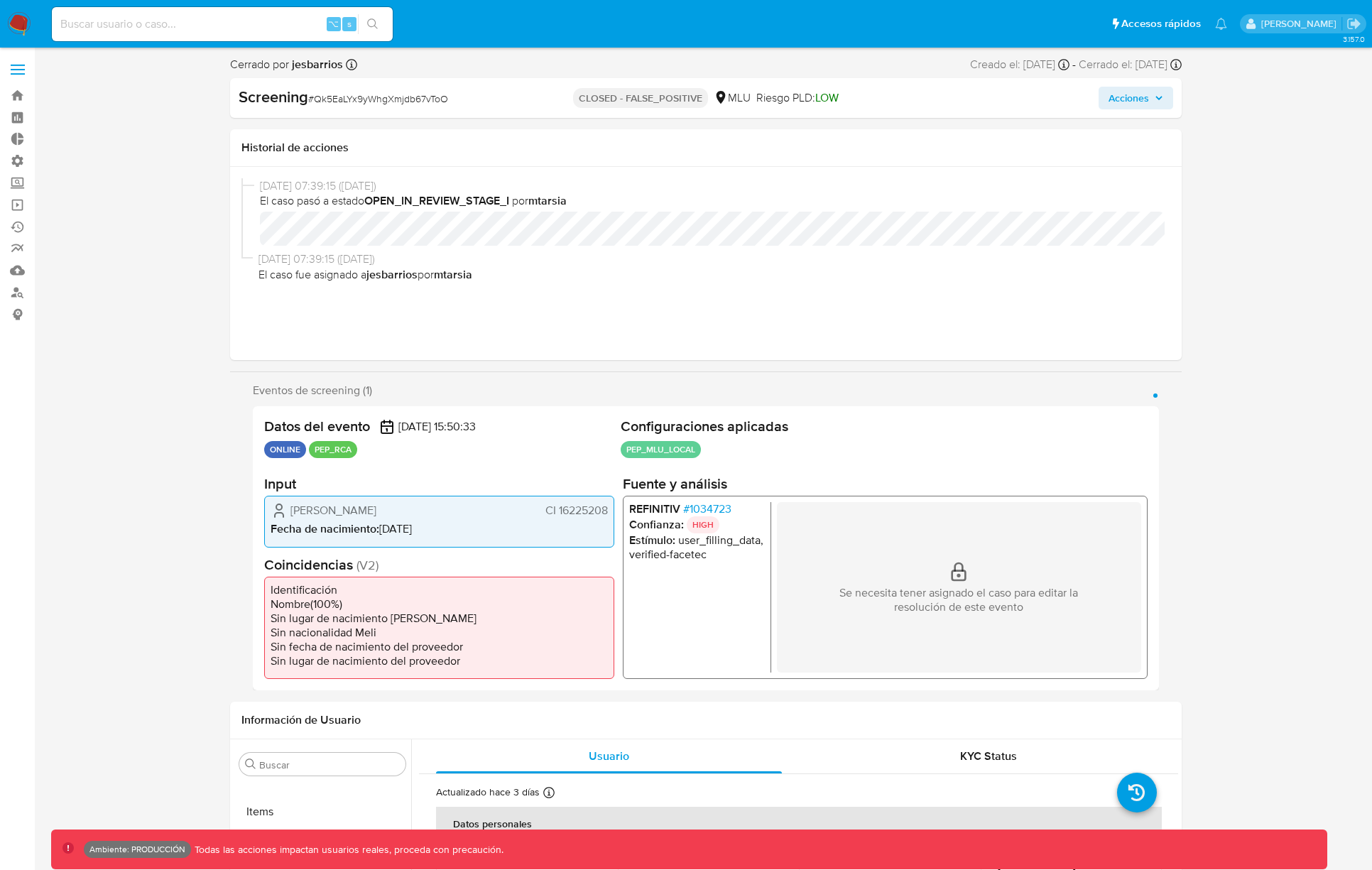
click at [535, 338] on div "[DATE] 07:39:15 ([DATE]) El caso pasó a estado OPEN_IN_REVIEW_STAGE_I por mtars…" at bounding box center [705, 263] width 928 height 170
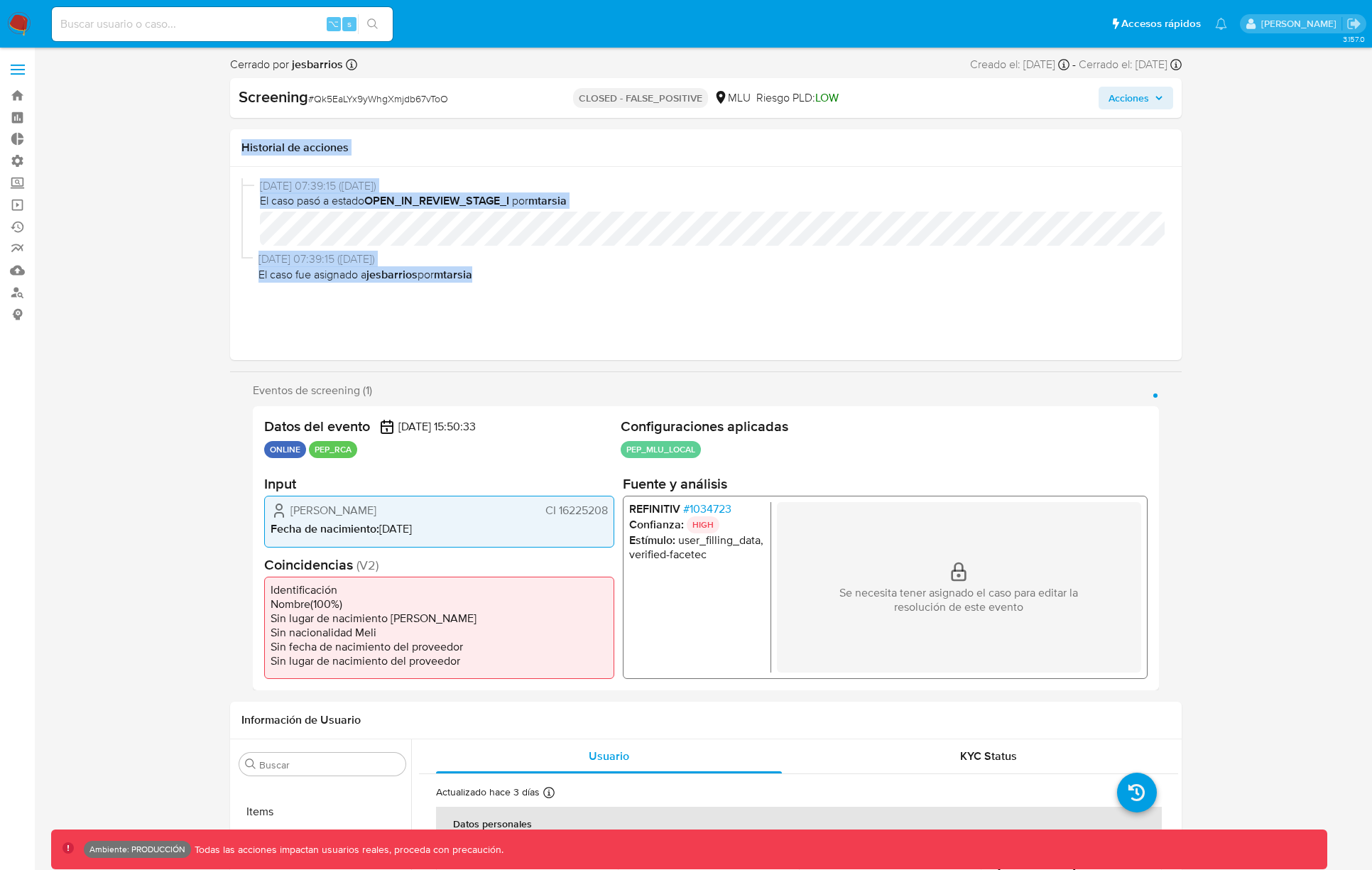
drag, startPoint x: 498, startPoint y: 289, endPoint x: 238, endPoint y: 149, distance: 295.3
click at [236, 152] on div "Historial de acciones [DATE] 07:39:15 ([DATE]) El caso pasó a estado OPEN_IN_RE…" at bounding box center [705, 244] width 951 height 231
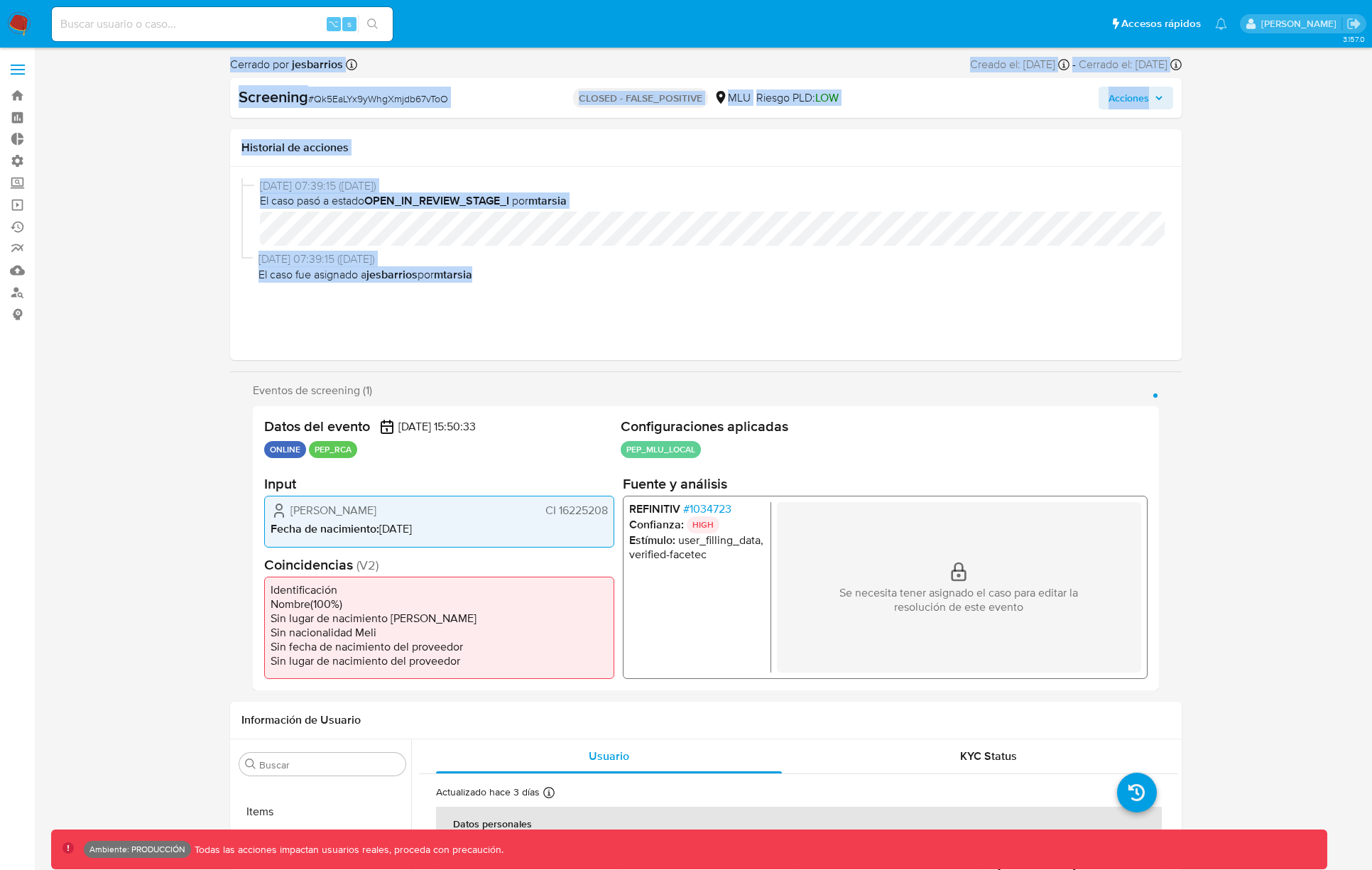
drag, startPoint x: 230, startPoint y: 58, endPoint x: 526, endPoint y: 275, distance: 367.0
click at [526, 281] on span "El caso fue asignado a jesbarrios por mtarsia" at bounding box center [711, 275] width 906 height 16
drag, startPoint x: 513, startPoint y: 277, endPoint x: 218, endPoint y: 66, distance: 362.7
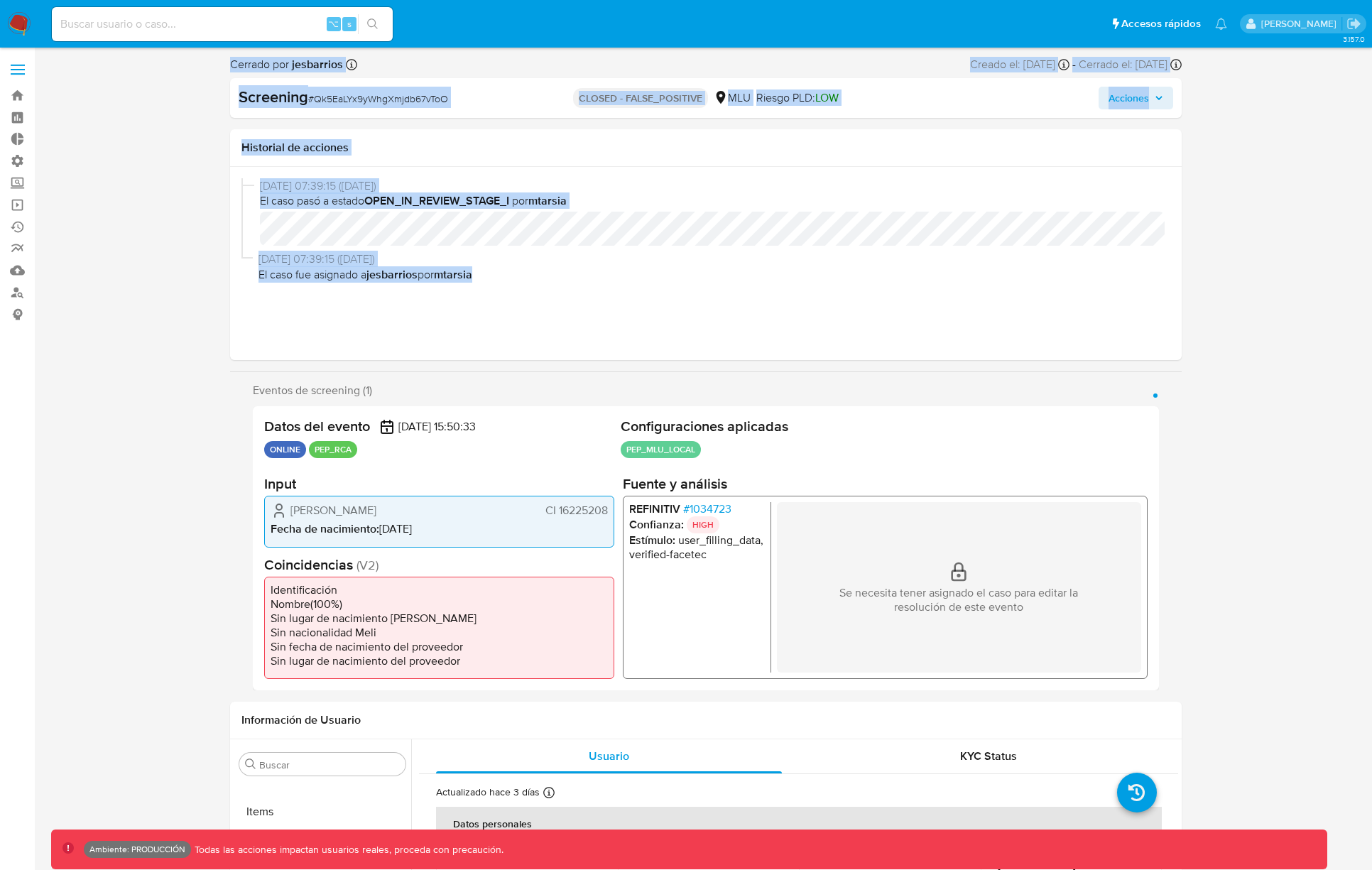
click at [436, 198] on b "OPEN_IN_REVIEW_STAGE_I" at bounding box center [436, 200] width 145 height 17
drag, startPoint x: 239, startPoint y: 92, endPoint x: 502, endPoint y: 296, distance: 332.8
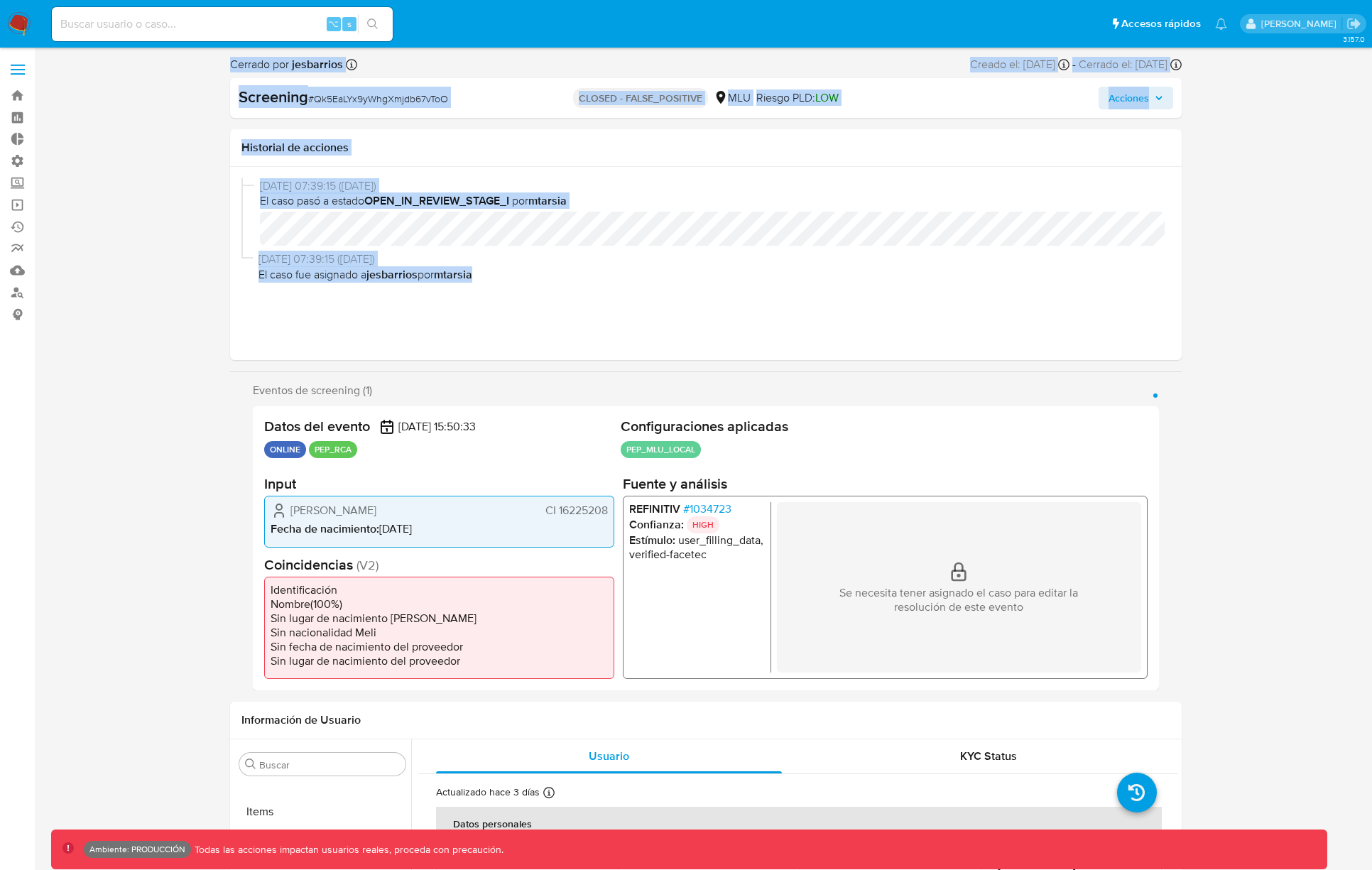
drag, startPoint x: 221, startPoint y: 62, endPoint x: 508, endPoint y: 287, distance: 364.7
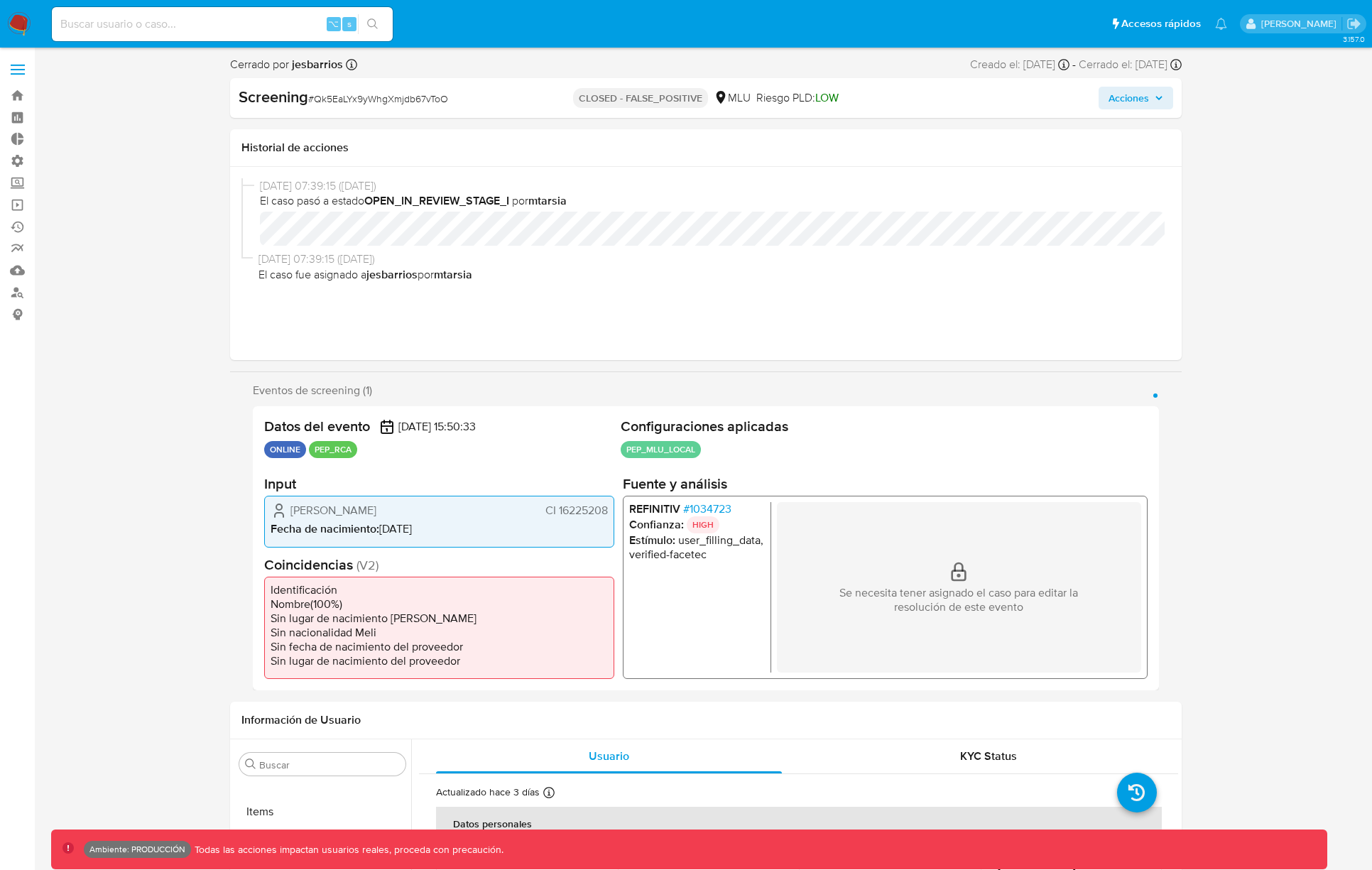
click at [515, 289] on div "26/08/2025 07:39:15 (hace 2 días) El caso pasó a estado OPEN_IN_REVIEW_STAGE_I …" at bounding box center [705, 263] width 928 height 170
click at [555, 189] on span "26/08/2025 07:39:15 (hace 2 días)" at bounding box center [712, 186] width 905 height 16
click at [1126, 99] on span "Acciones" at bounding box center [1128, 98] width 40 height 23
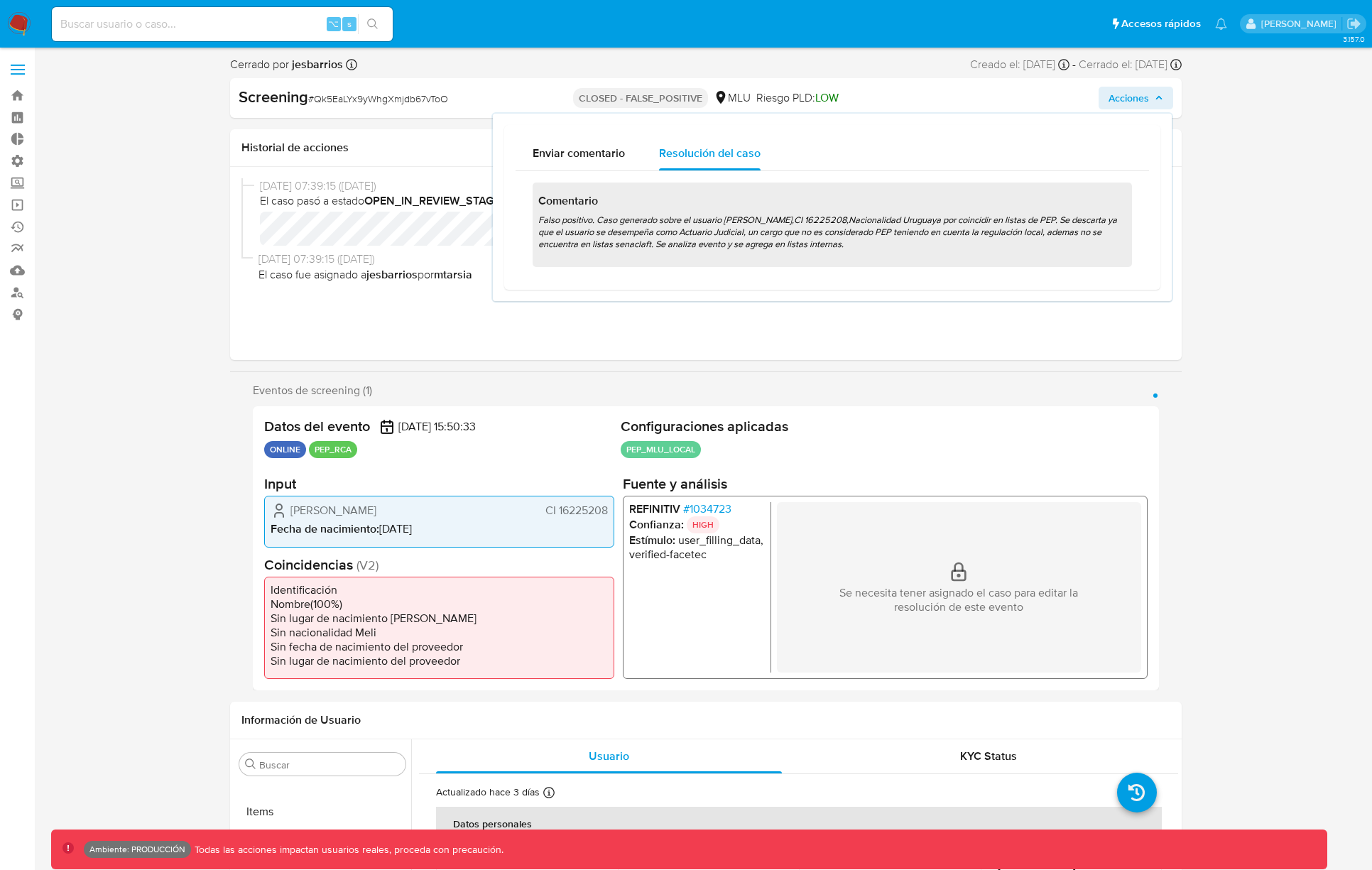
drag, startPoint x: 5, startPoint y: 17, endPoint x: 21, endPoint y: 20, distance: 16.3
click at [6, 17] on nav "Pausado Ver notificaciones ⌥ s Accesos rápidos Presiona las siguientes teclas p…" at bounding box center [686, 24] width 1372 height 47
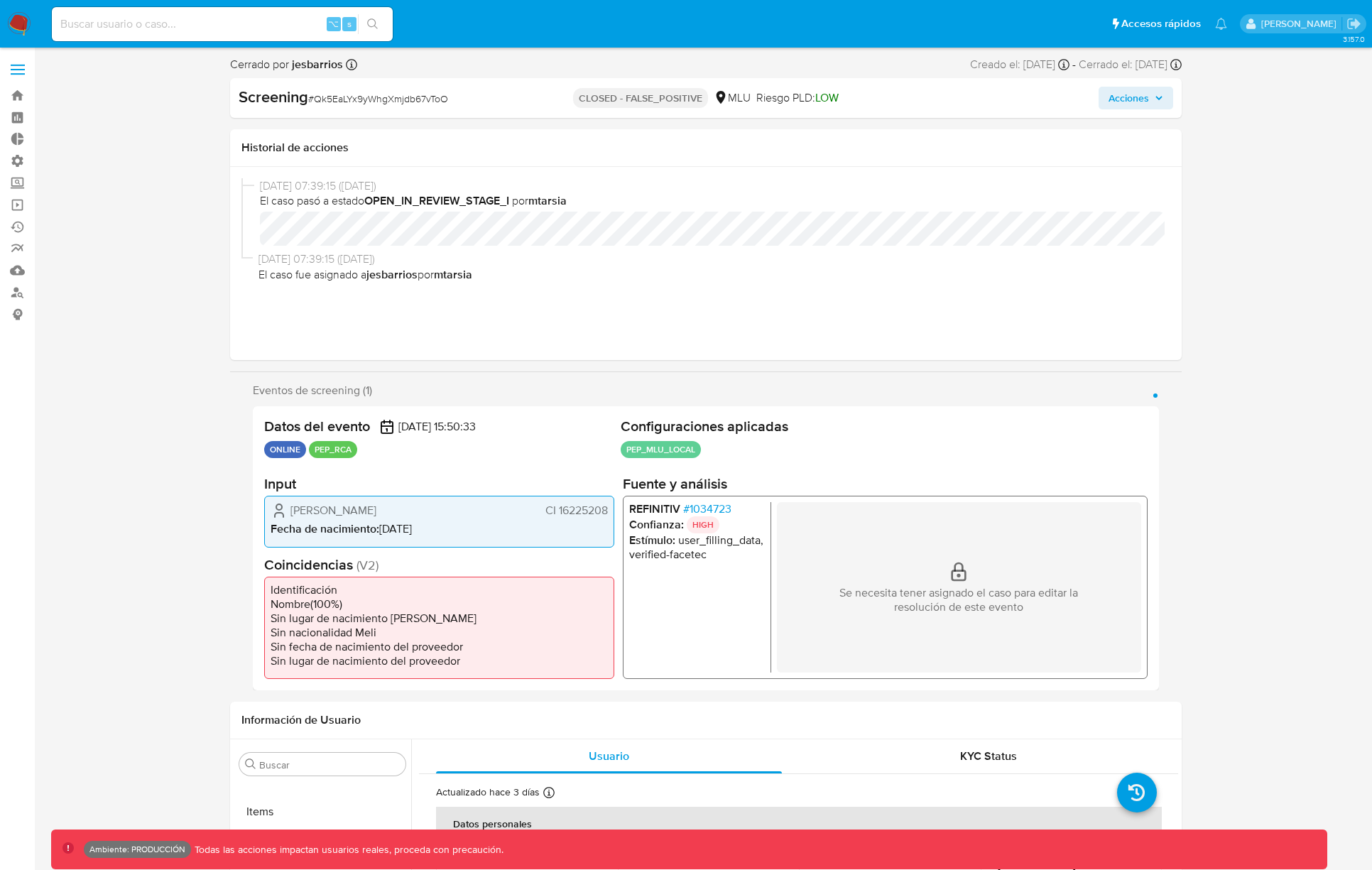
click at [25, 20] on img at bounding box center [19, 25] width 25 height 25
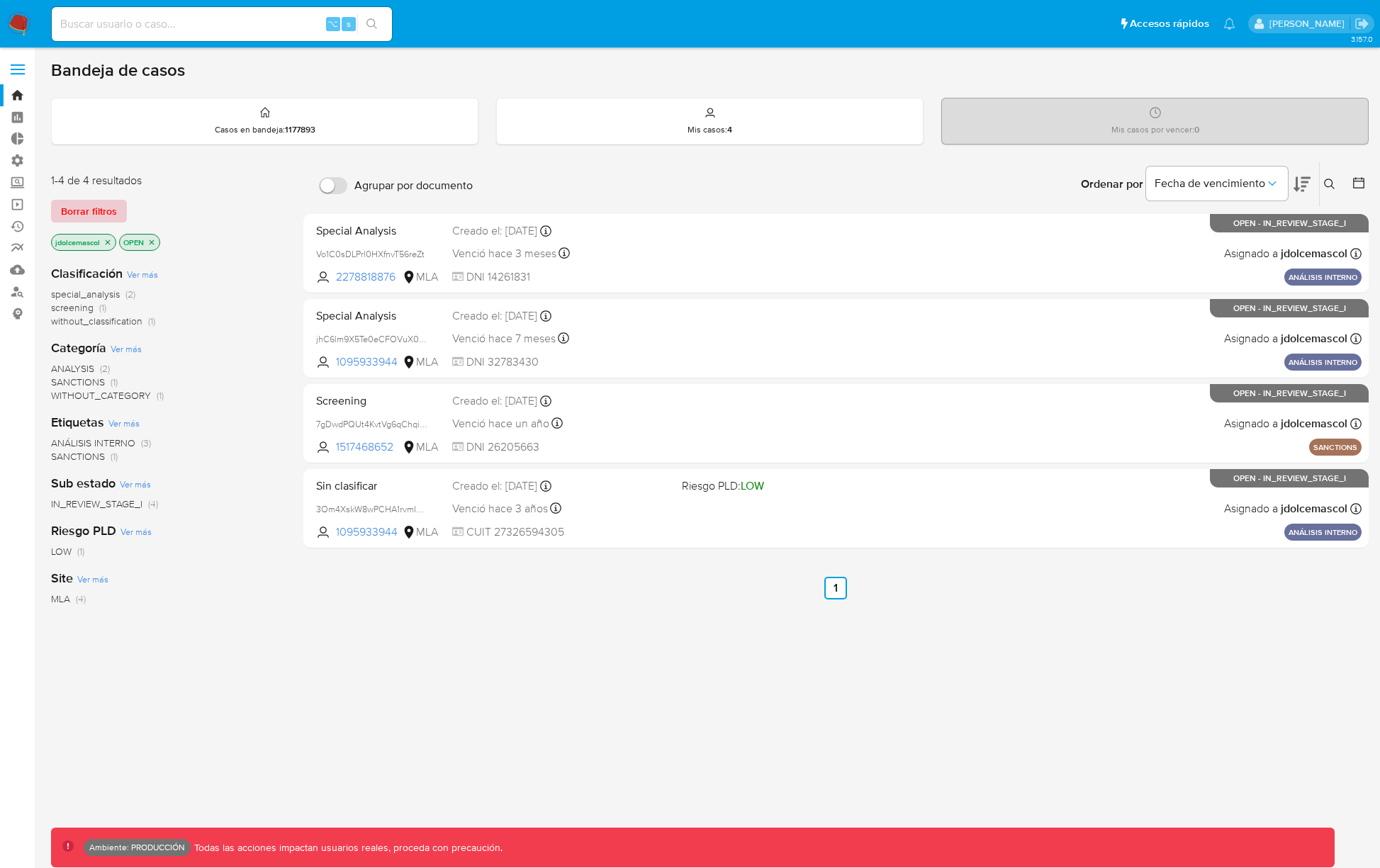
click at [99, 210] on span "Borrar filtros" at bounding box center [89, 211] width 56 height 20
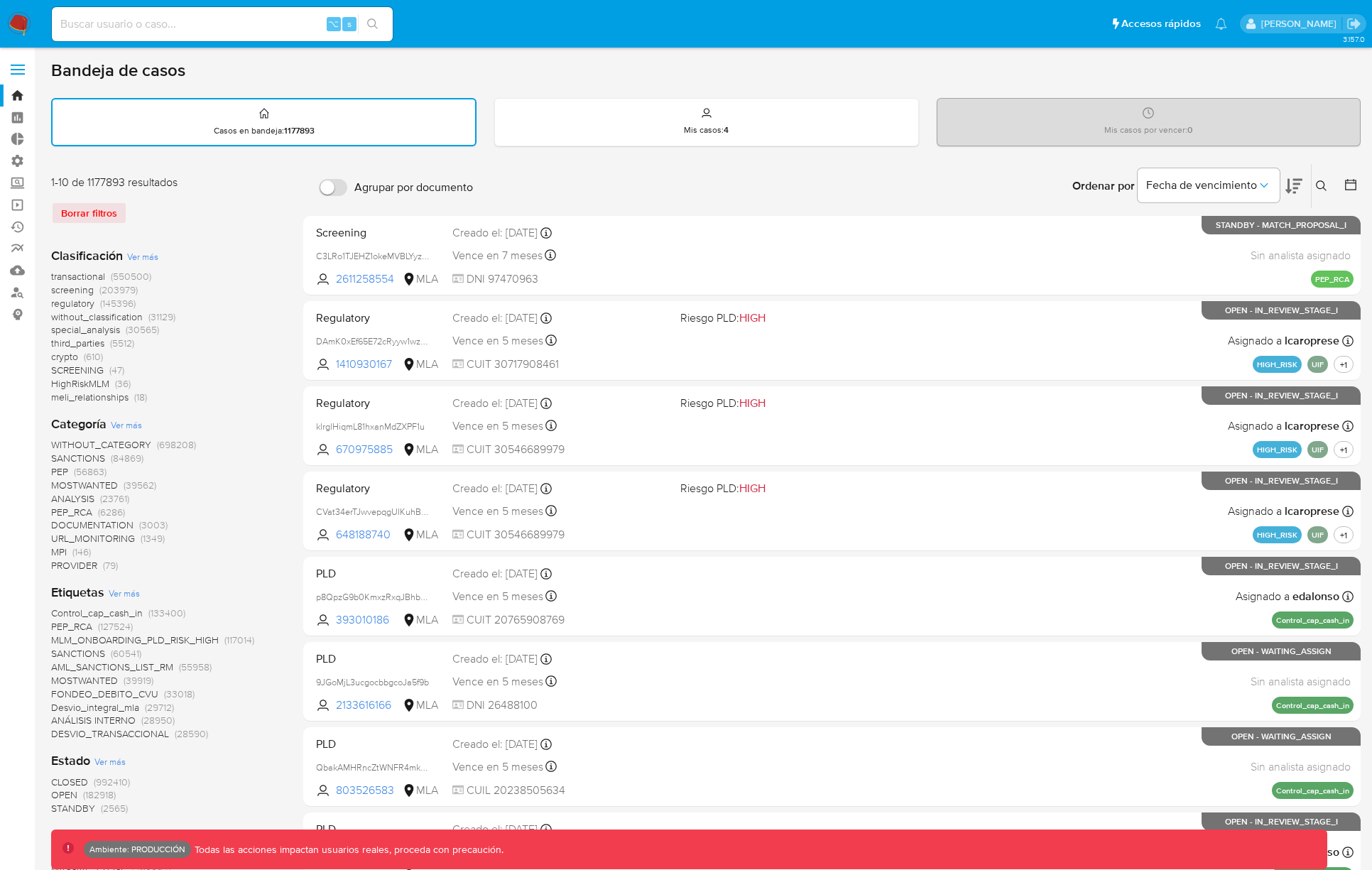
click at [76, 290] on span "screening" at bounding box center [72, 289] width 43 height 14
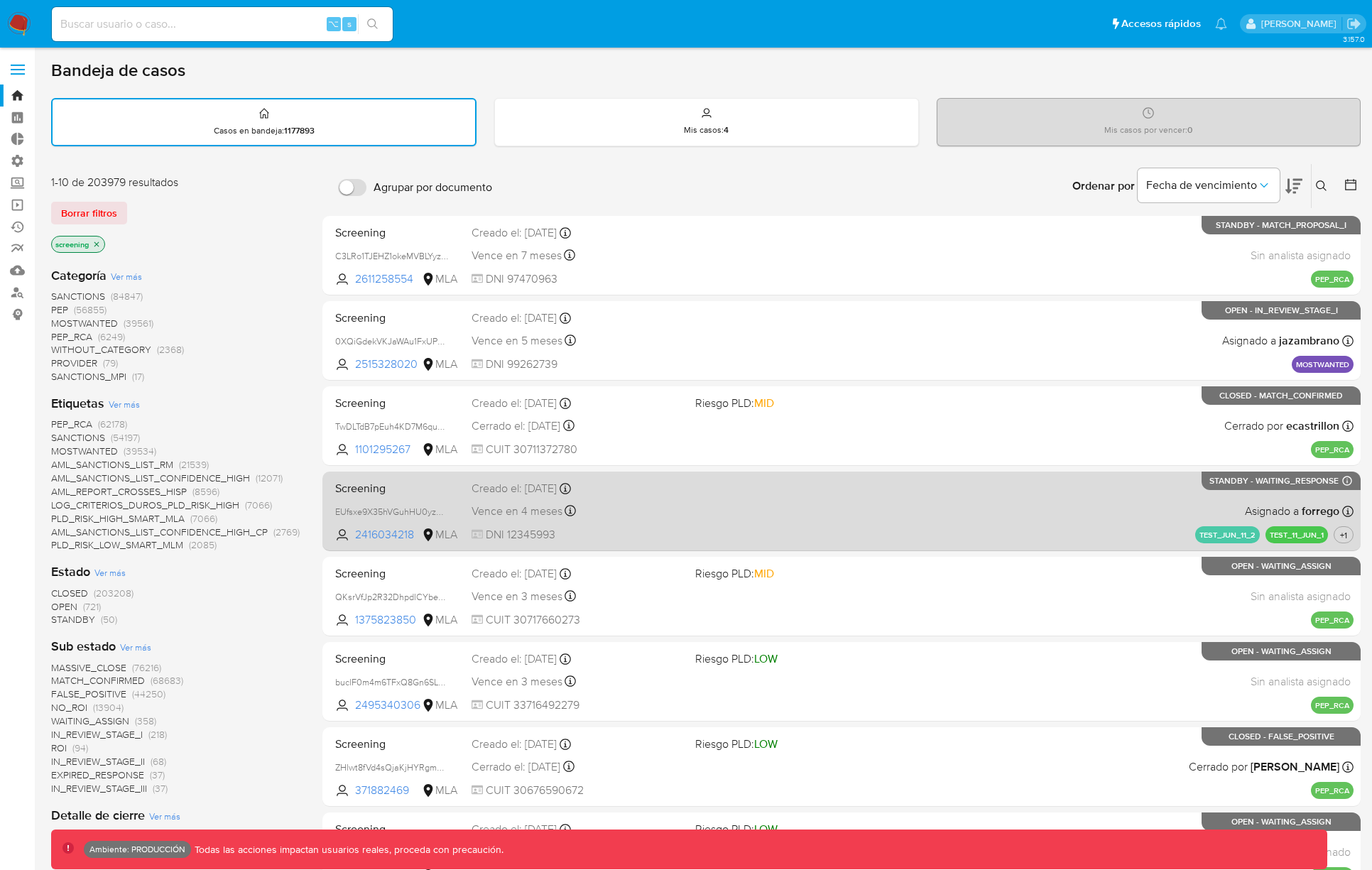
click at [956, 536] on div "Screening EUfsxe9X35hVGuhHU0yzNicn 2416034218 MLA Creado el: [DATE] Creado el: …" at bounding box center [842, 511] width 1024 height 72
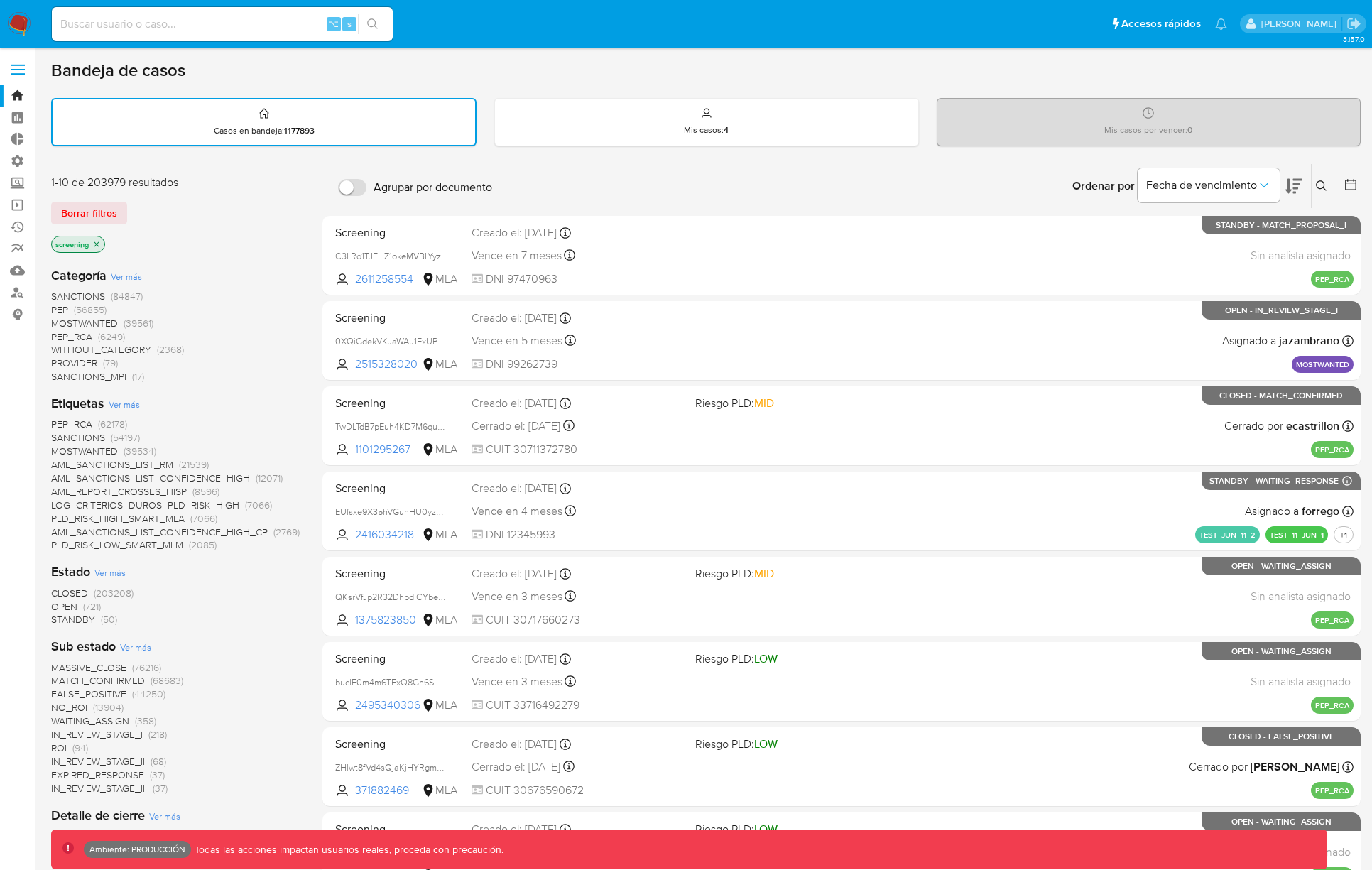
click at [119, 217] on button "Borrar filtros" at bounding box center [89, 213] width 76 height 23
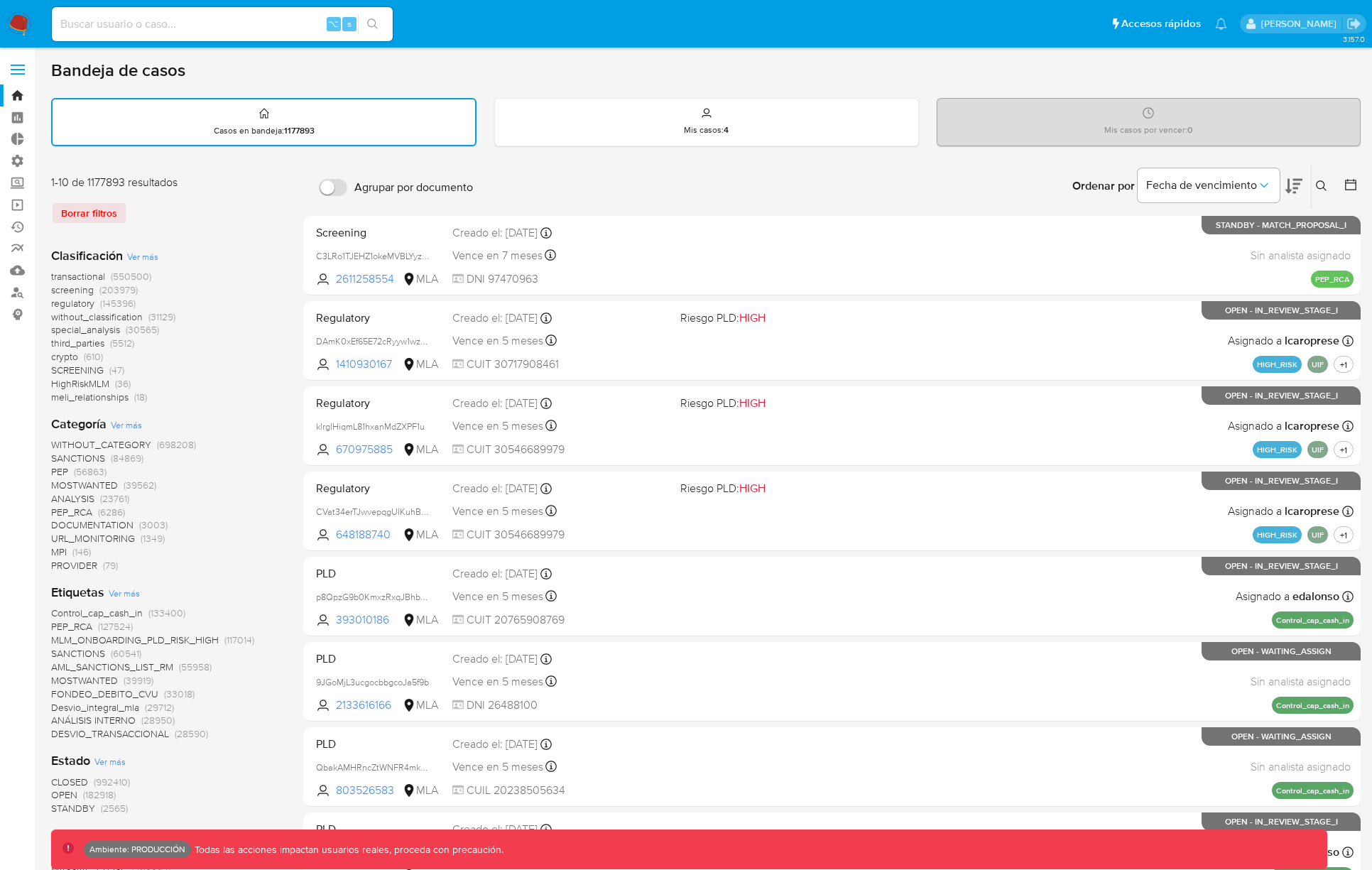
click at [82, 292] on span "screening" at bounding box center [72, 289] width 43 height 14
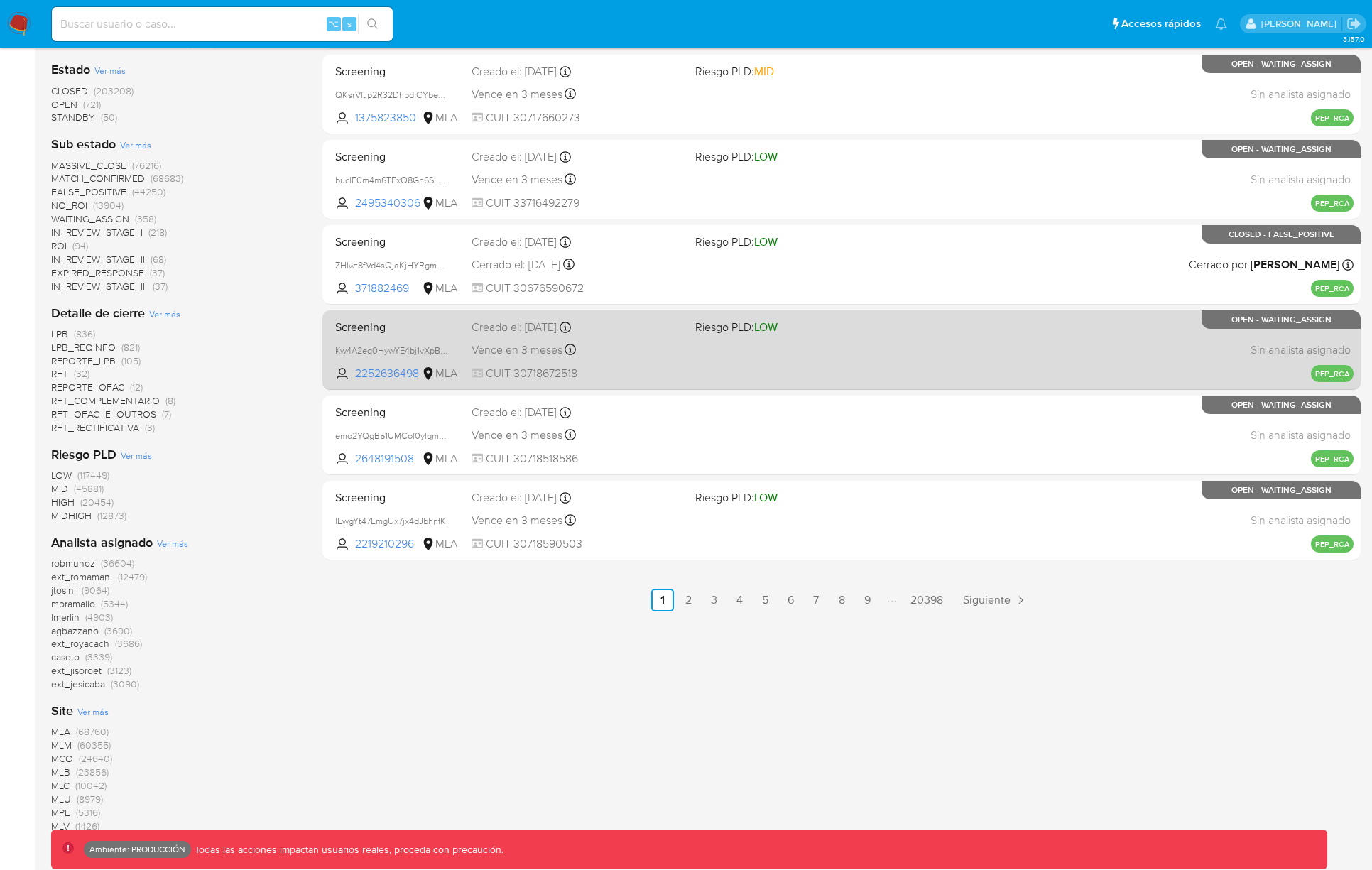
scroll to position [503, 0]
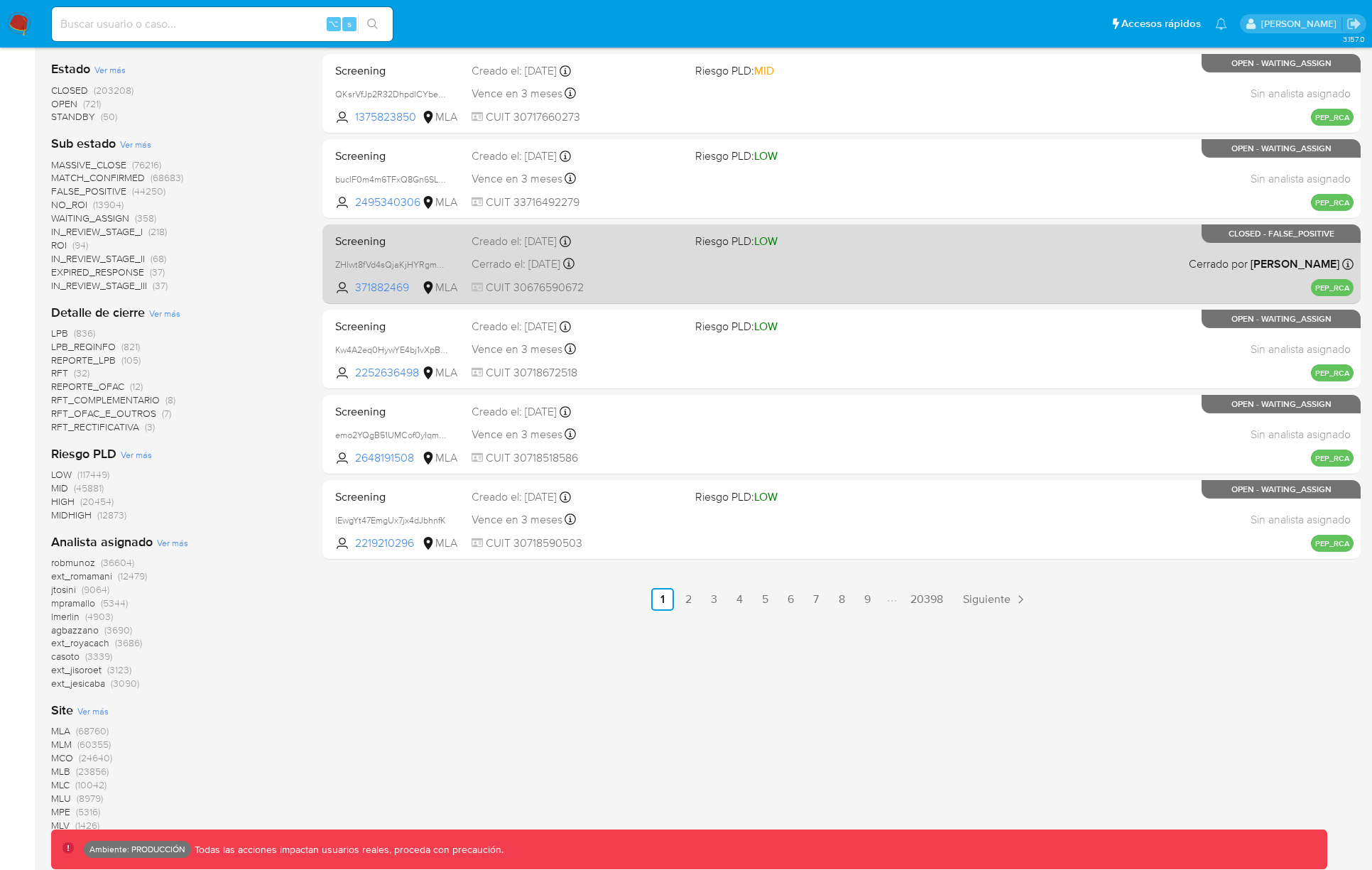
click at [930, 275] on div "Screening ZHlwt8fVd4sQjaKjHYRgmGPZ 371882469 MLA Riesgo PLD: LOW Creado el: 18/…" at bounding box center [842, 264] width 1024 height 72
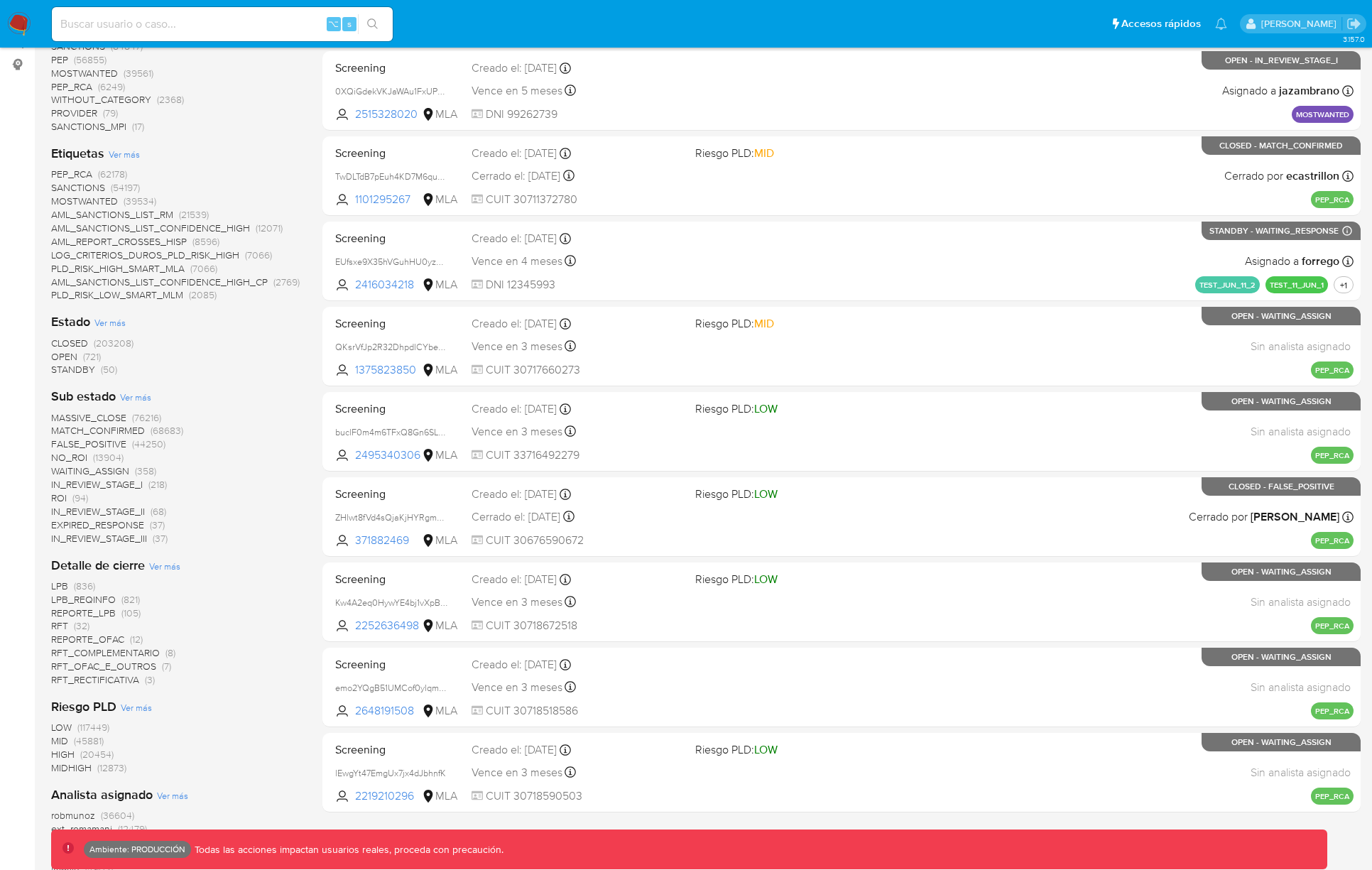
scroll to position [159, 0]
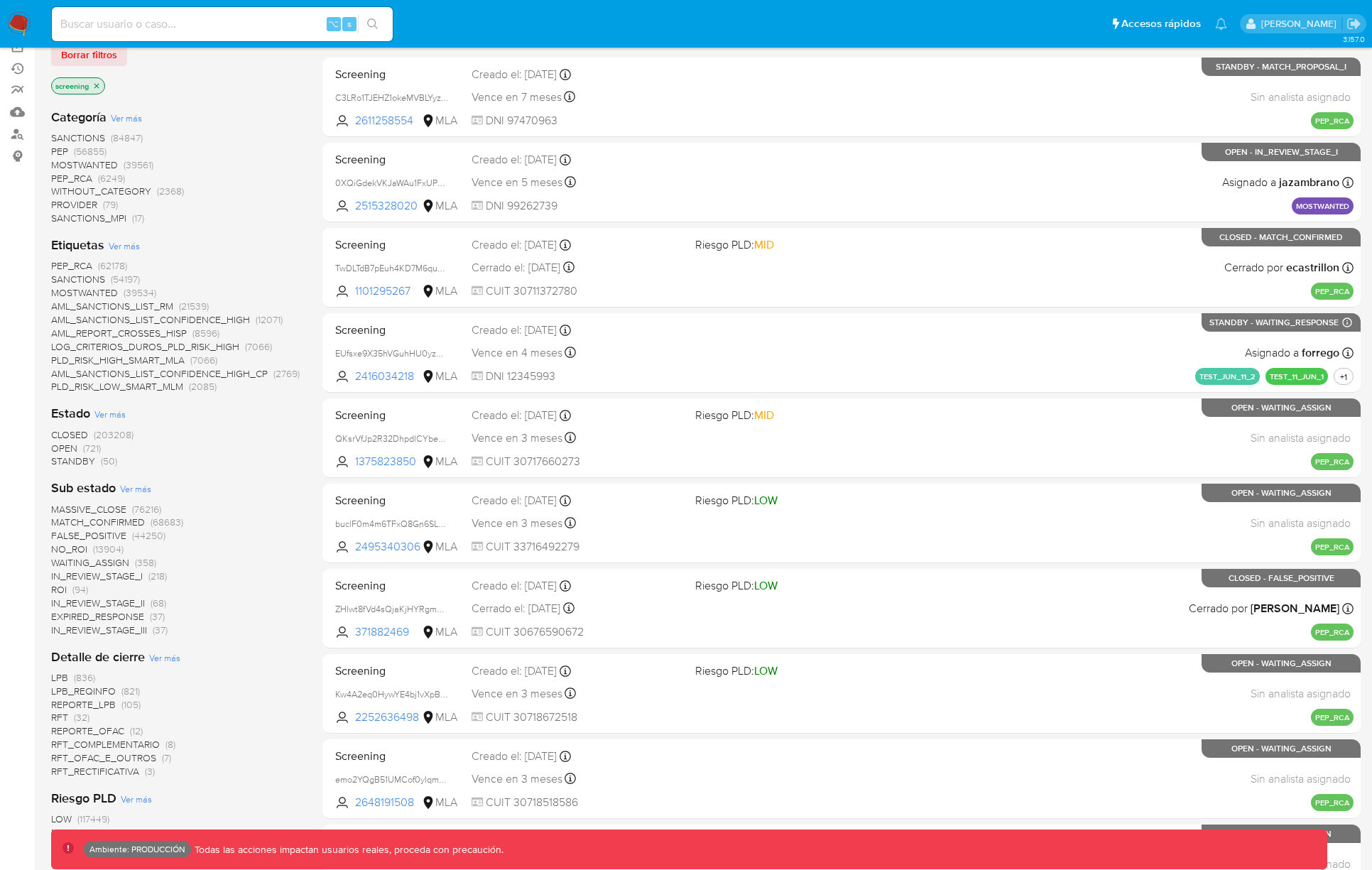
click at [96, 28] on input at bounding box center [222, 24] width 341 height 18
paste input "Lk69Hax7QoXv3LosQ6Zl8K1E"
type input "Lk69Hax7QoXv3LosQ6Zl8K1E"
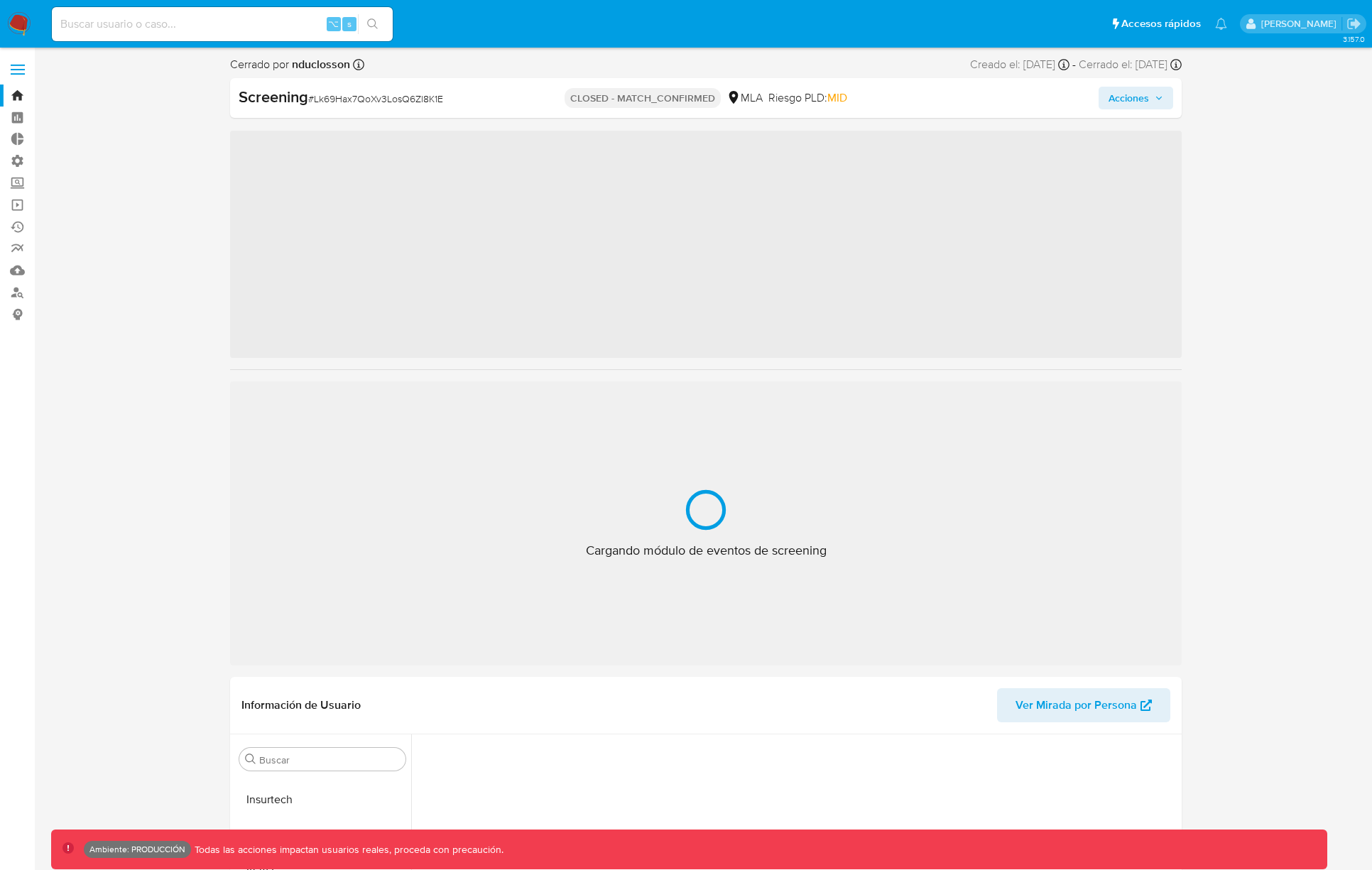
scroll to position [668, 0]
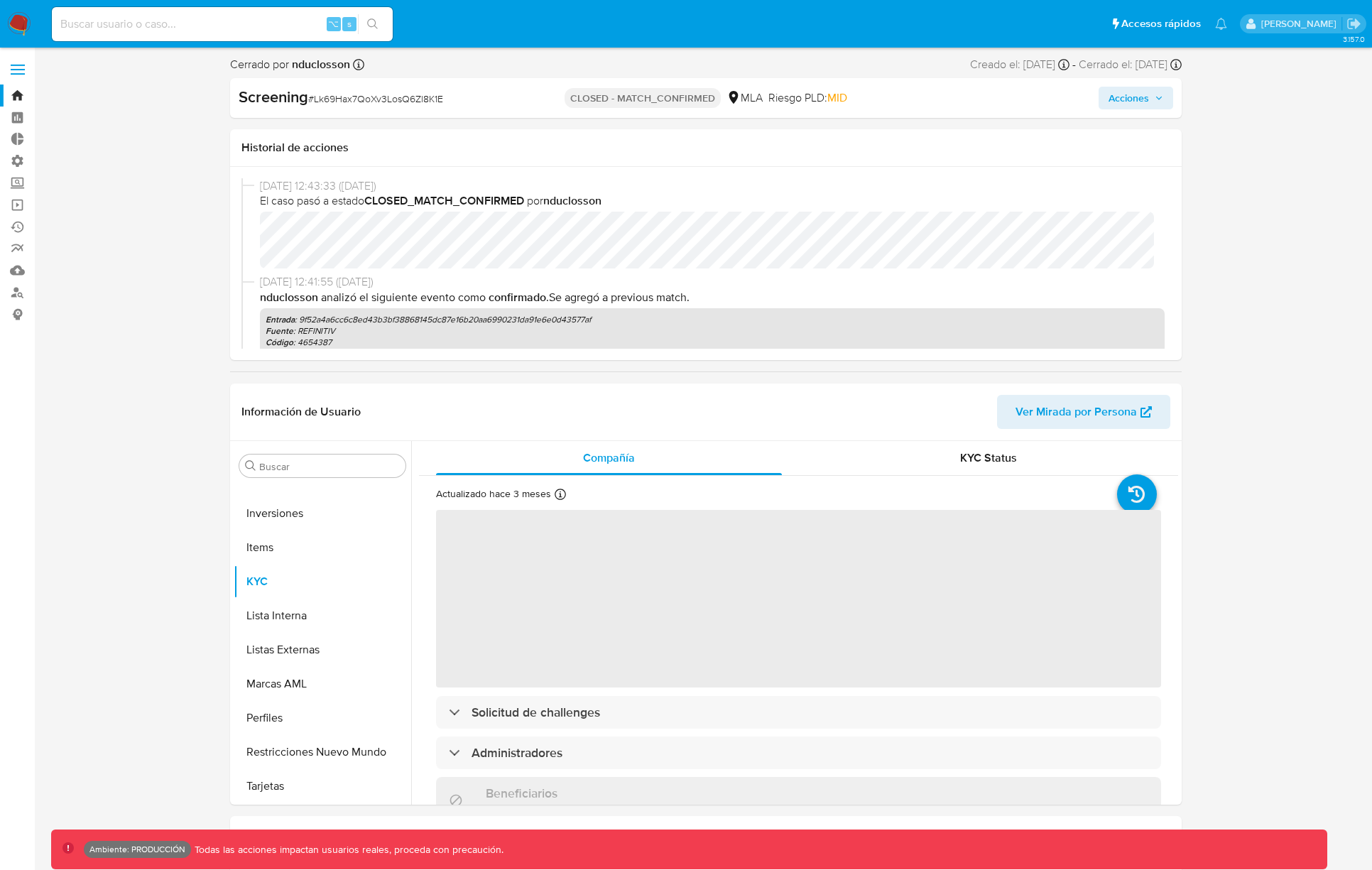
click at [1106, 99] on button "Acciones" at bounding box center [1135, 98] width 75 height 23
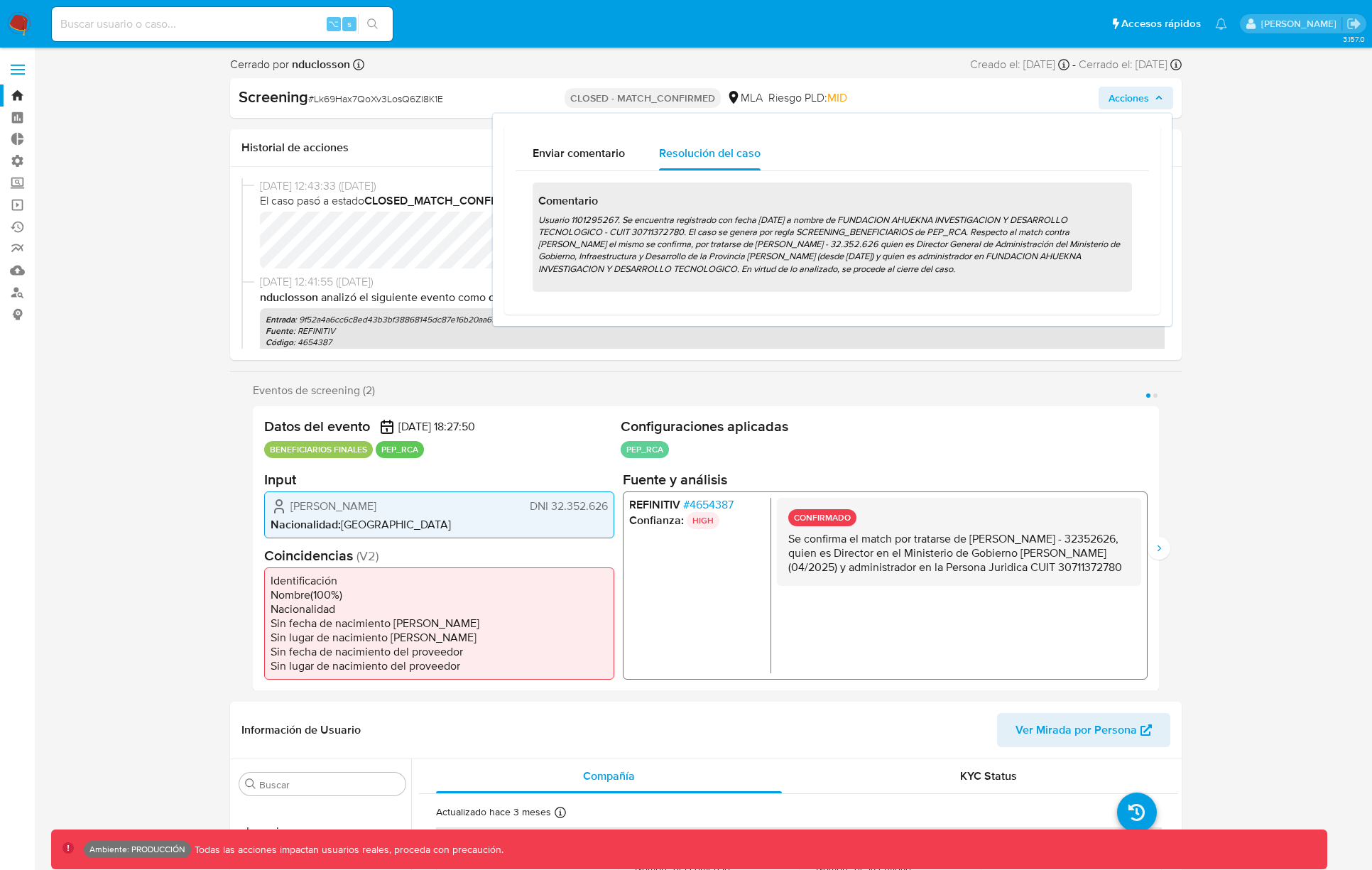
select select "10"
click at [1173, 548] on div "Eventos de screening (2) Página 1 Página 2 Datos del evento 27/05/2025 18:27:50…" at bounding box center [705, 537] width 951 height 308
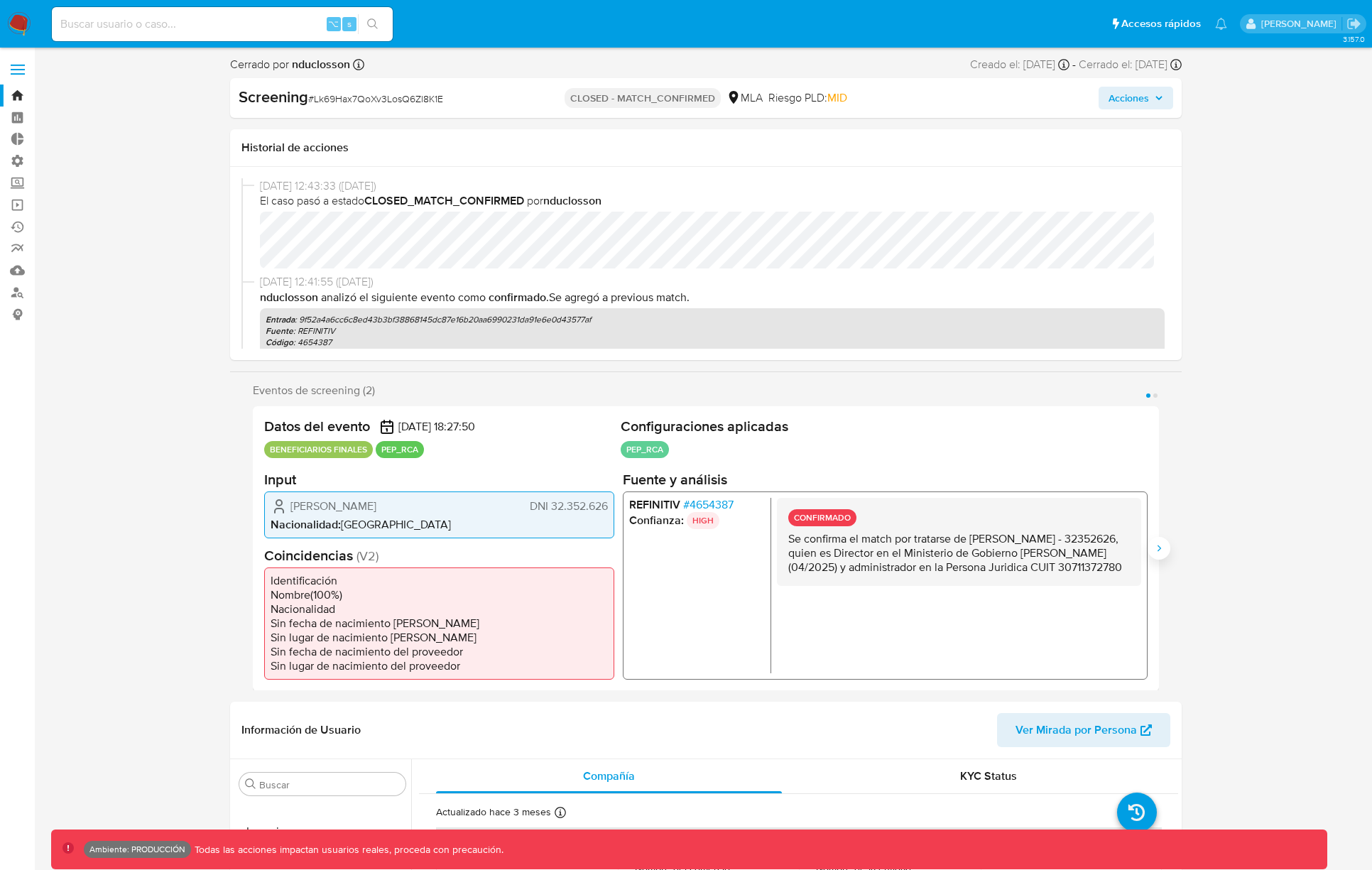
click at [1167, 546] on button "Siguiente" at bounding box center [1159, 548] width 23 height 23
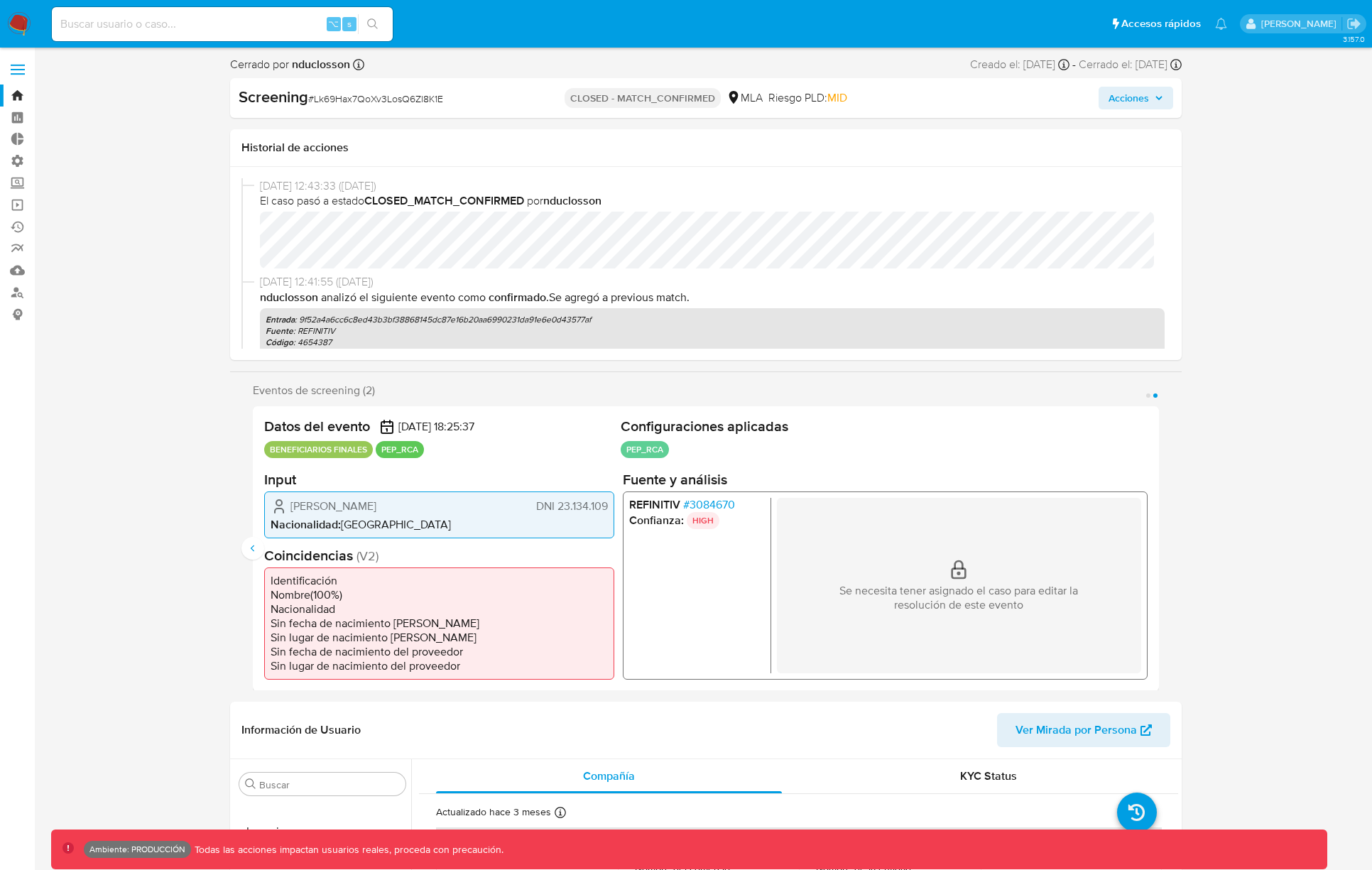
click at [1155, 102] on icon "button" at bounding box center [1159, 98] width 9 height 9
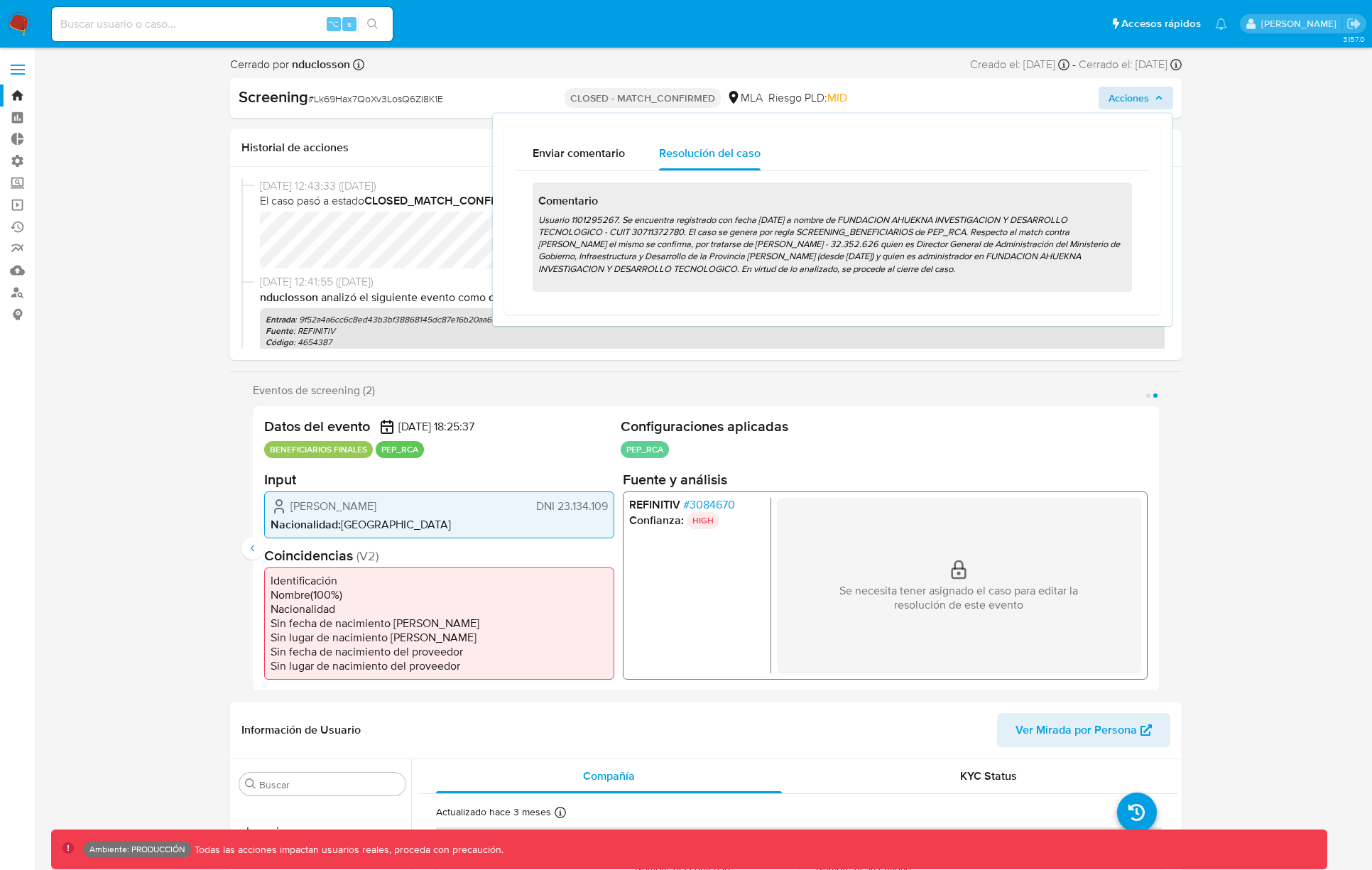
click at [22, 27] on img at bounding box center [19, 25] width 25 height 25
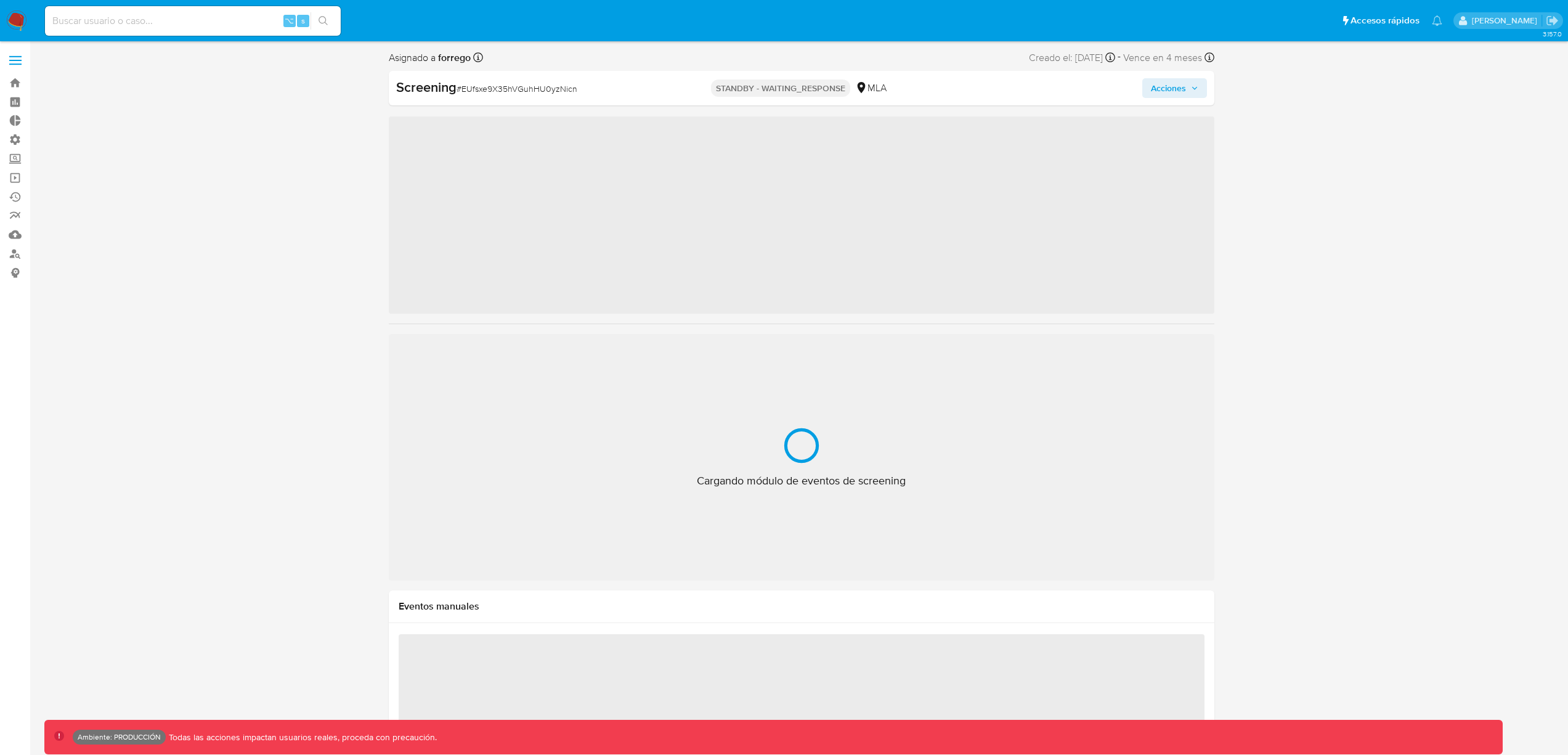
scroll to position [580, 0]
drag, startPoint x: 1217, startPoint y: 90, endPoint x: 1187, endPoint y: 90, distance: 30.0
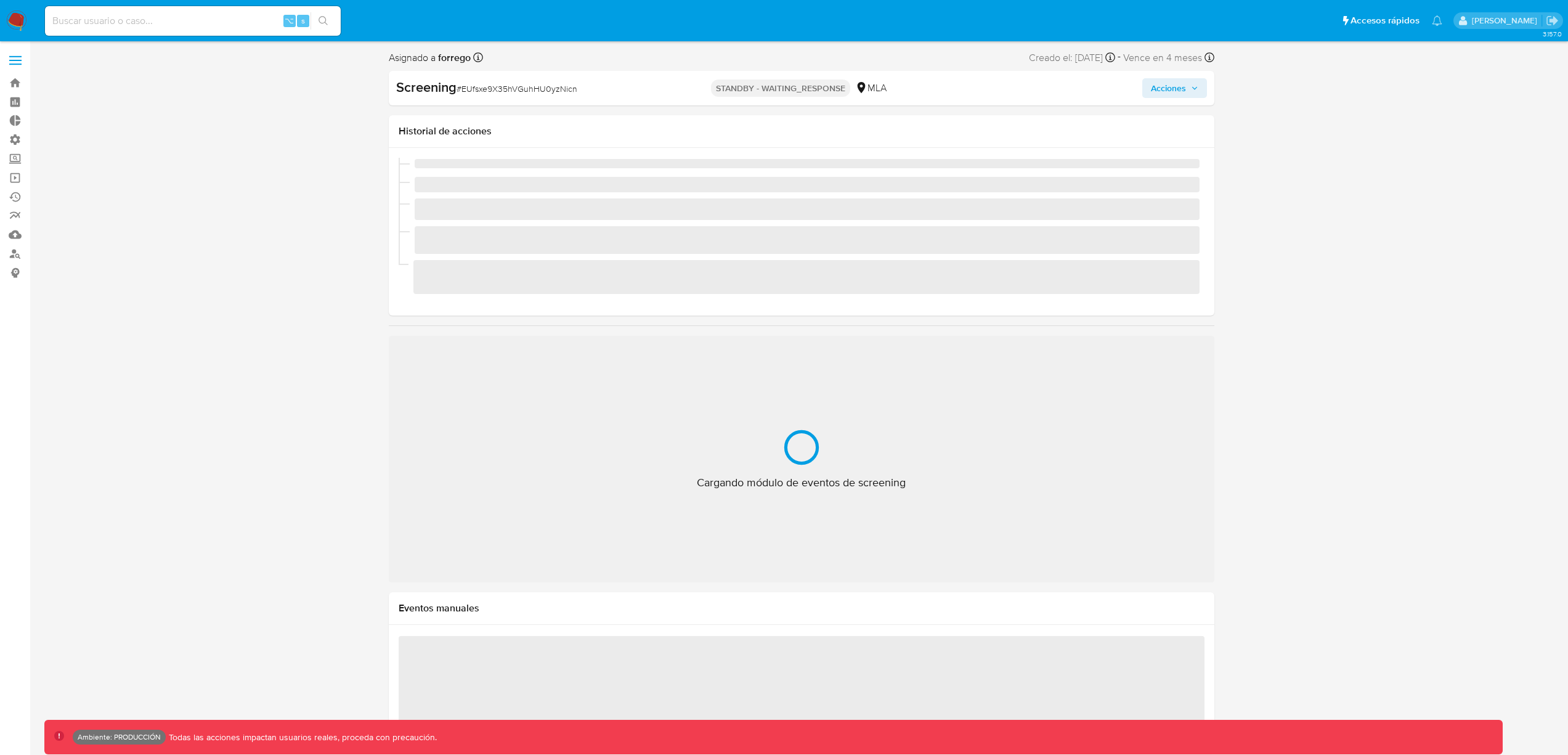
click at [1183, 90] on span "Acciones" at bounding box center [1169, 88] width 35 height 20
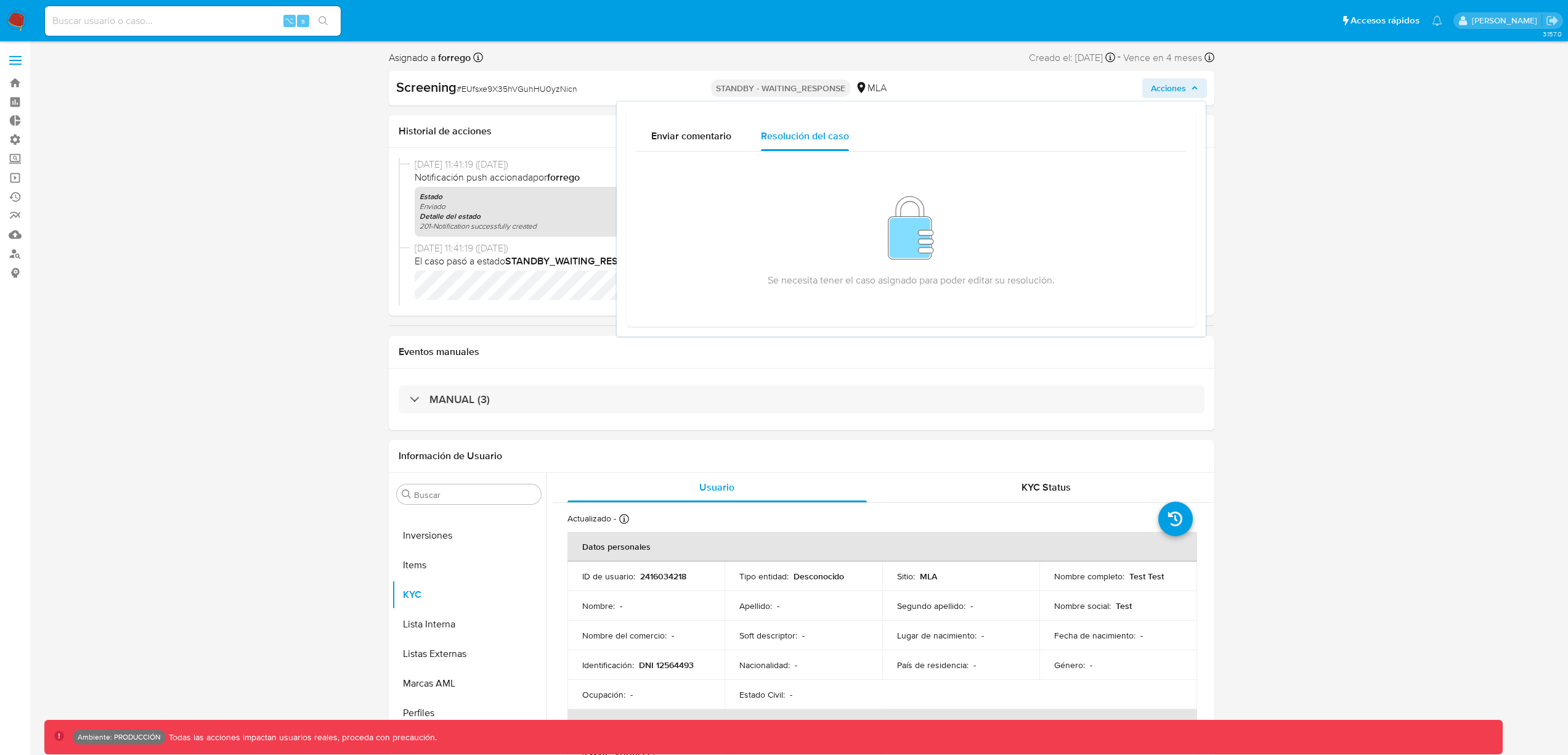
select select "10"
drag, startPoint x: 763, startPoint y: 201, endPoint x: 1090, endPoint y: 305, distance: 343.1
click at [1090, 305] on div "Se necesita tener el caso asignado para poder editar su resolución." at bounding box center [911, 239] width 520 height 135
click at [1089, 300] on div "Se necesita tener el caso asignado para poder editar su resolución." at bounding box center [911, 239] width 520 height 135
drag, startPoint x: 1274, startPoint y: 323, endPoint x: 1185, endPoint y: 336, distance: 89.9
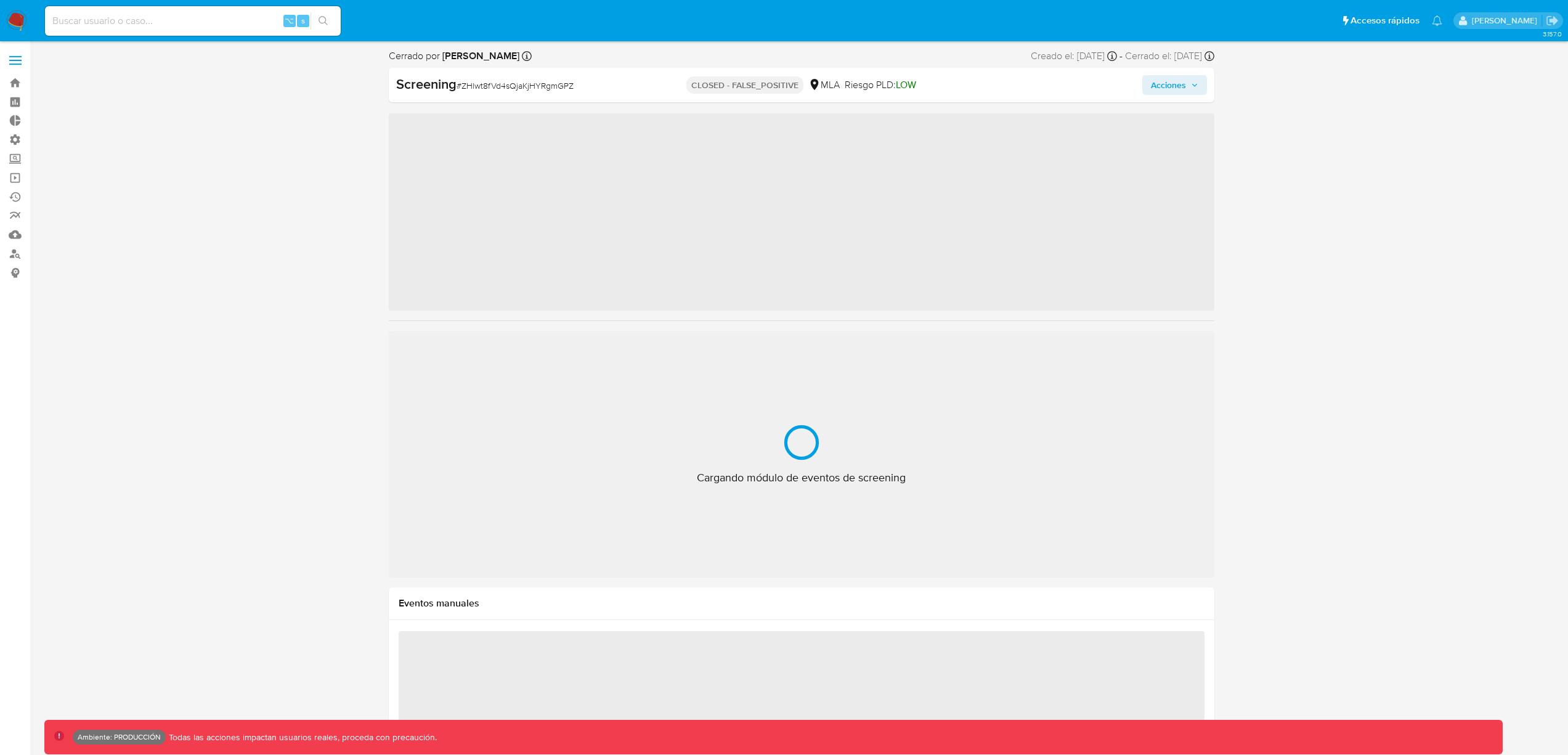
scroll to position [580, 0]
click at [1165, 83] on span "Acciones" at bounding box center [1169, 85] width 35 height 20
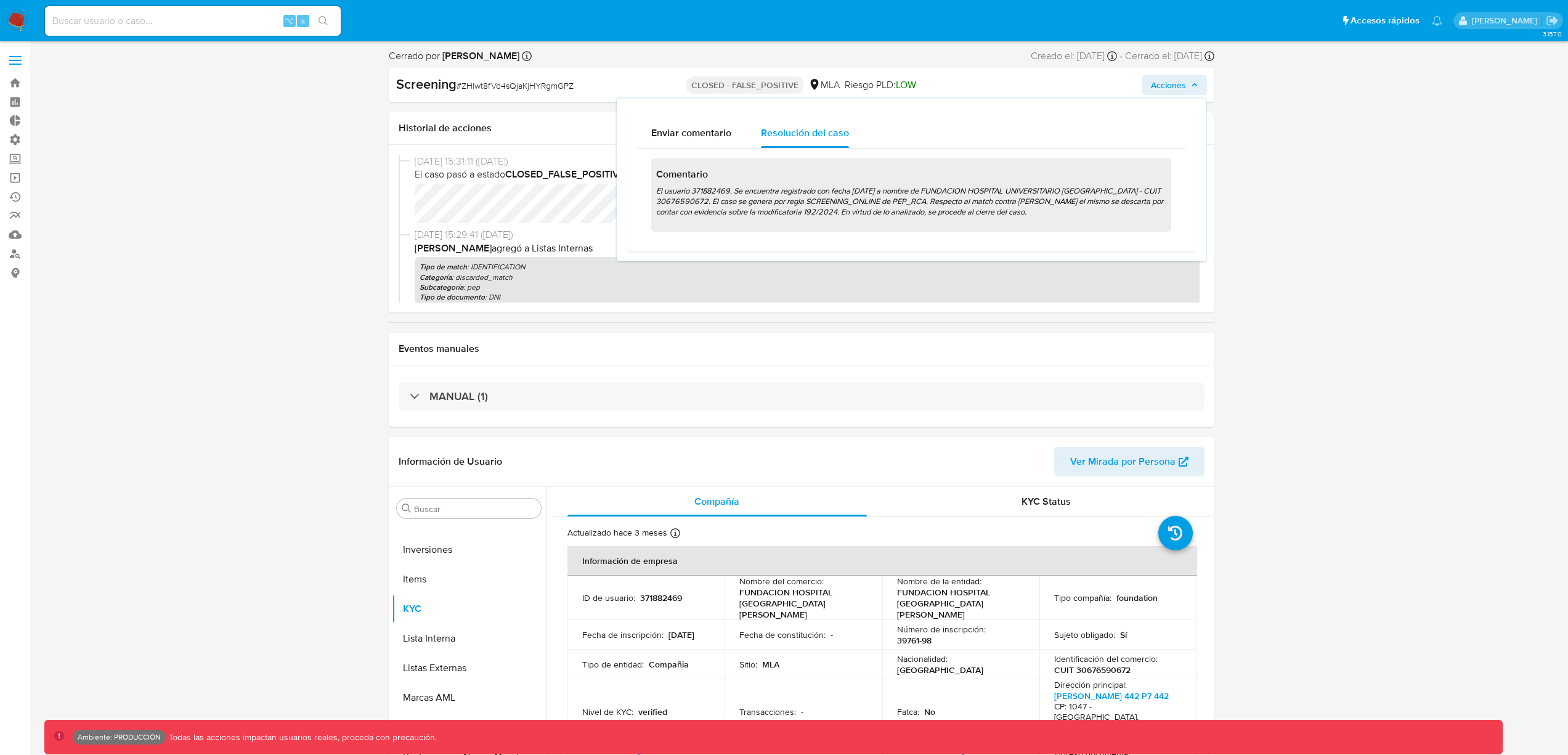
select select "10"
drag, startPoint x: 1293, startPoint y: 136, endPoint x: 1274, endPoint y: 145, distance: 21.0
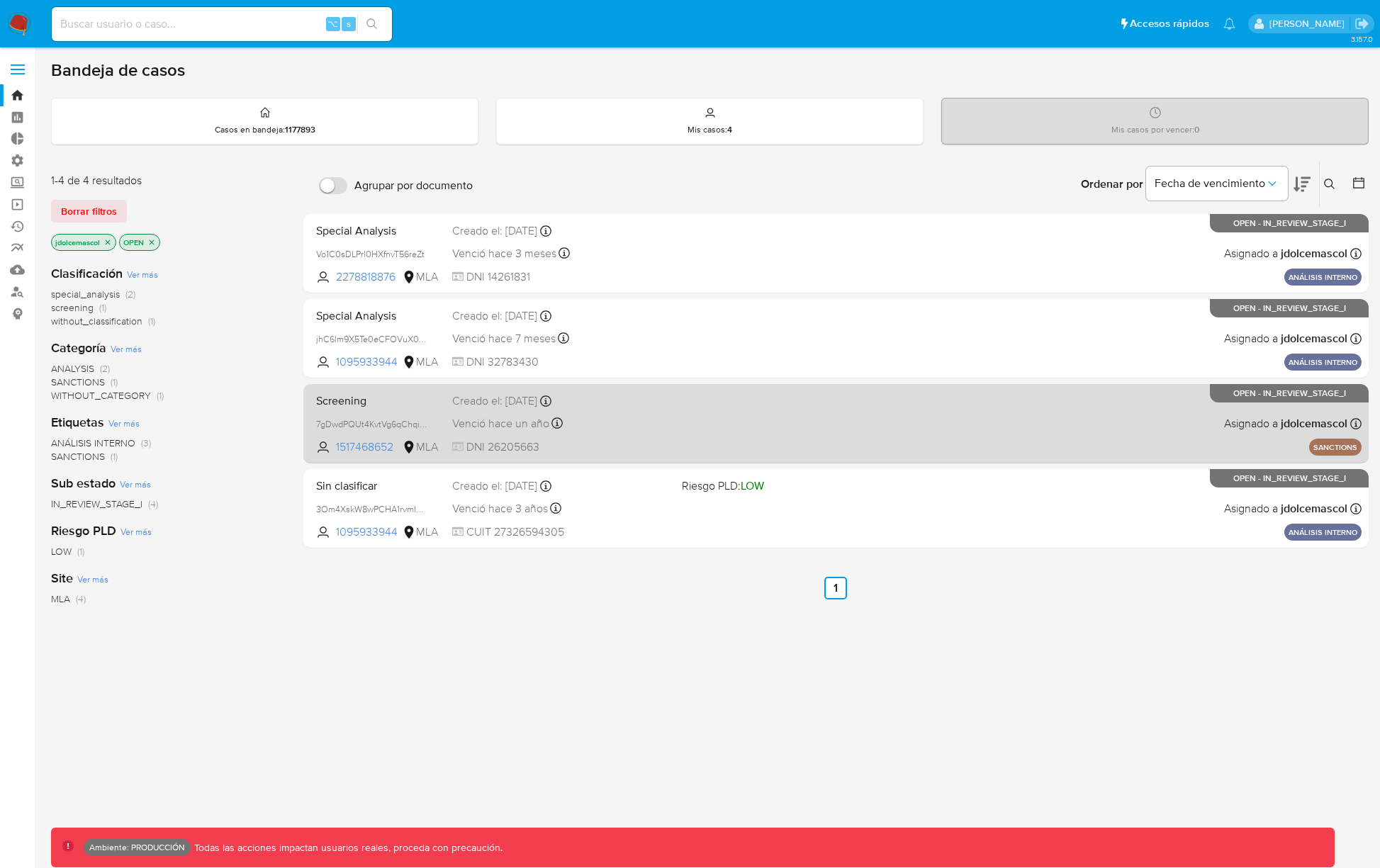
click at [770, 415] on div "Screening 7gDwdPQUt4KvtVg6qChqiWKa 1517468652 MLA Creado el: [DATE] Creado el: …" at bounding box center [837, 424] width 1052 height 72
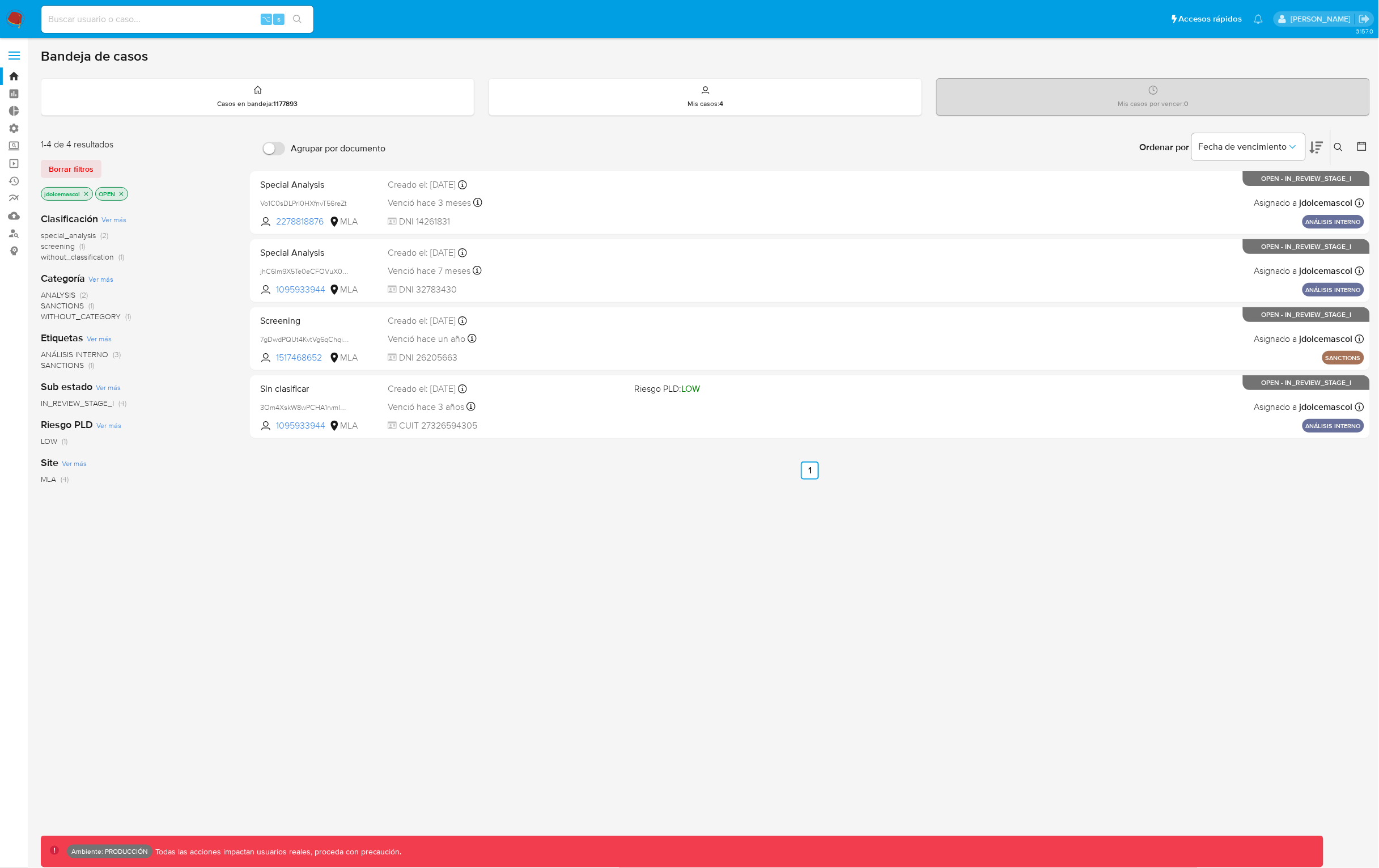
drag, startPoint x: 731, startPoint y: 588, endPoint x: 639, endPoint y: 602, distance: 93.1
click at [731, 588] on div "Agrupar por documento Ordenar por [PERSON_NAME] de vencimiento No es posible or…" at bounding box center [810, 386] width 1120 height 514
drag, startPoint x: 560, startPoint y: 546, endPoint x: 476, endPoint y: 535, distance: 84.7
click at [560, 546] on div "Agrupar por documento Ordenar por Fecha de vencimiento No es posible ordenar lo…" at bounding box center [810, 386] width 1120 height 514
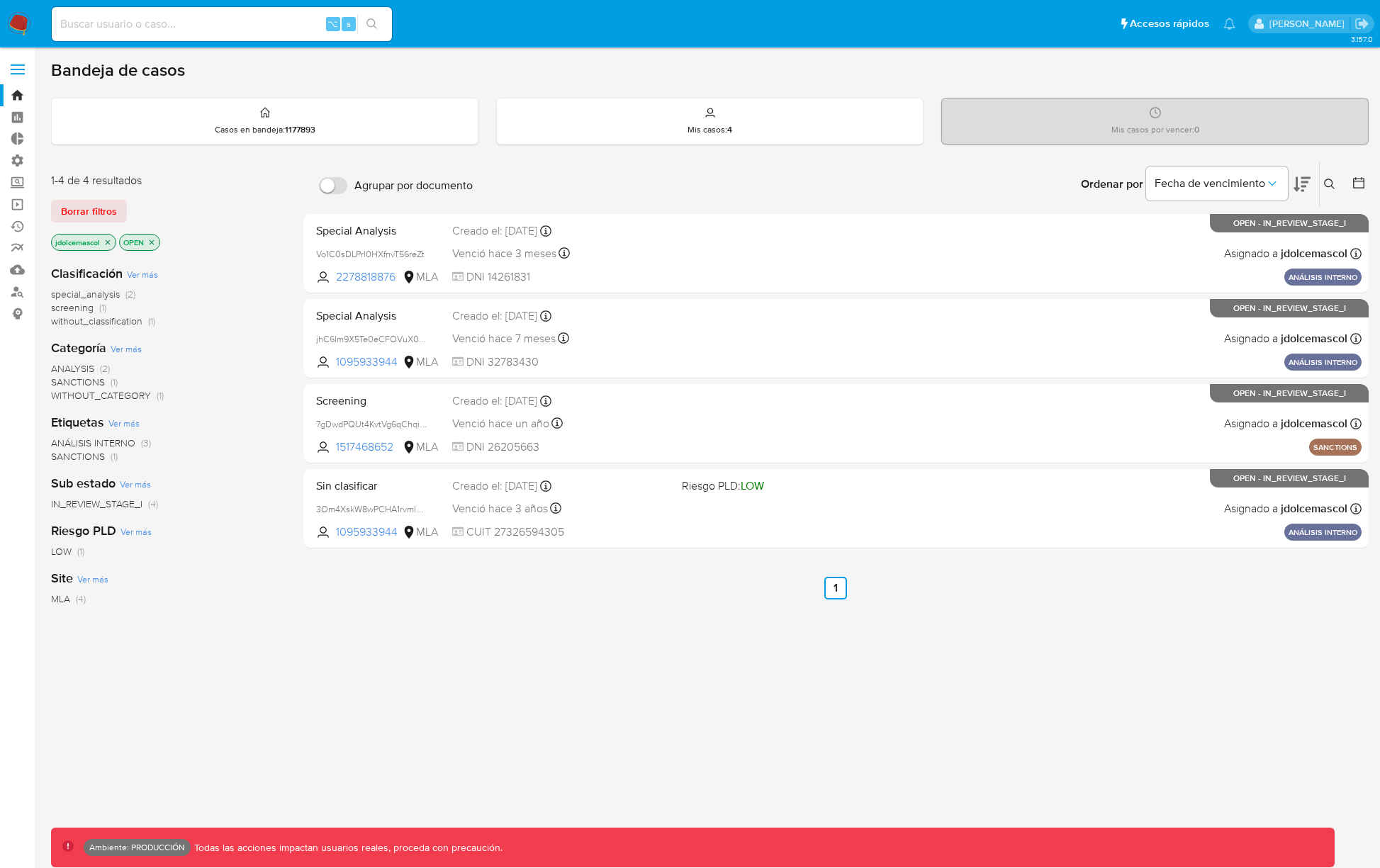
click at [478, 580] on ul "Anterior 1 Siguiente" at bounding box center [837, 588] width 1066 height 23
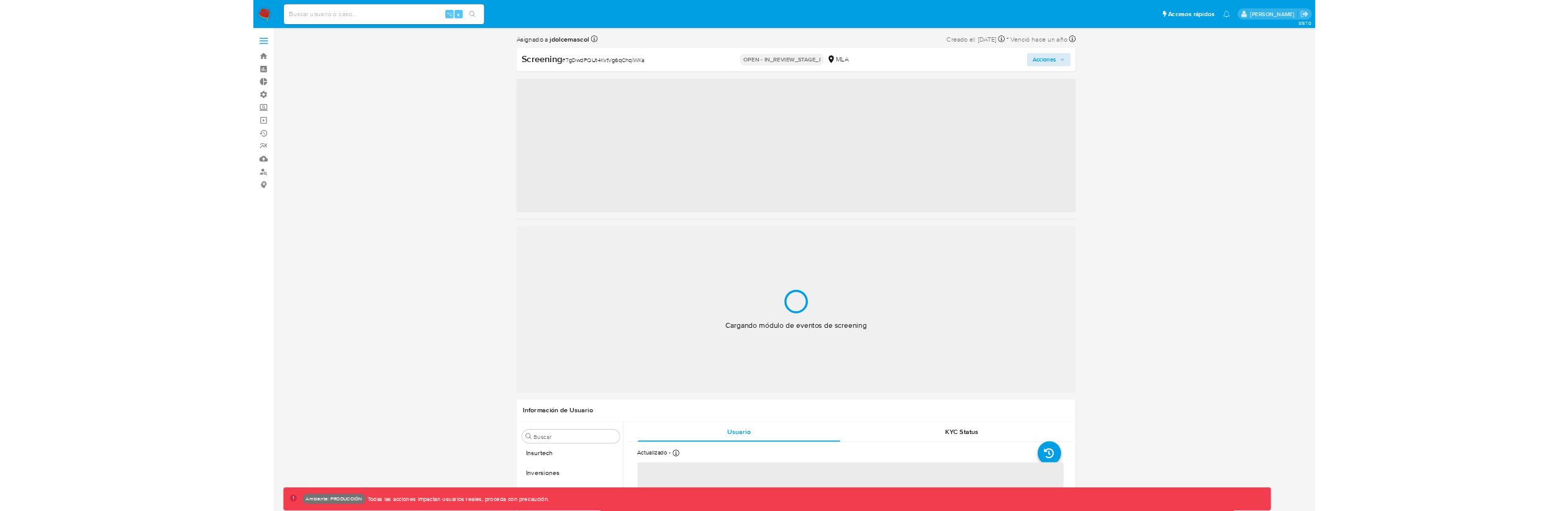
scroll to position [585, 0]
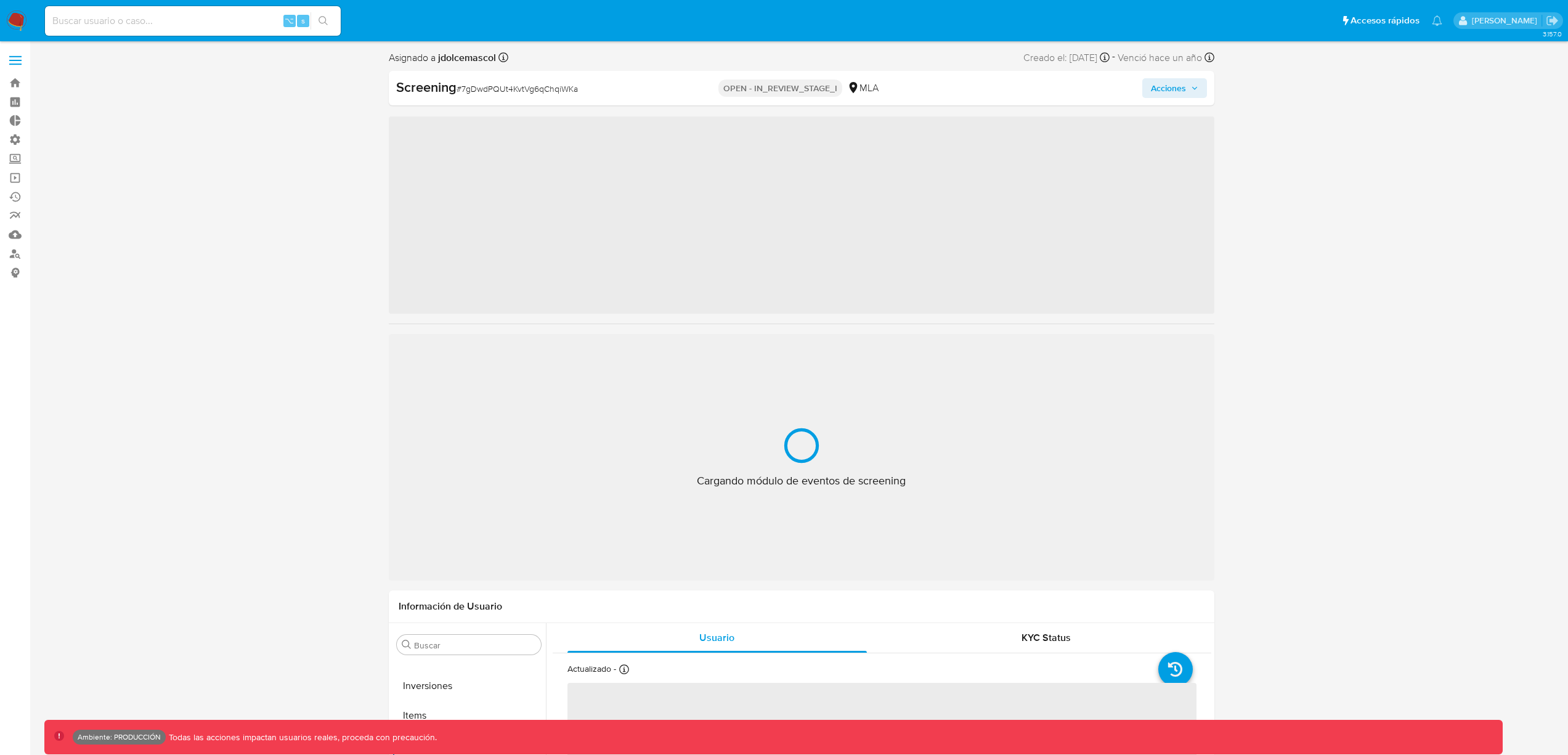
click at [1153, 86] on span "Acciones" at bounding box center [1169, 88] width 35 height 20
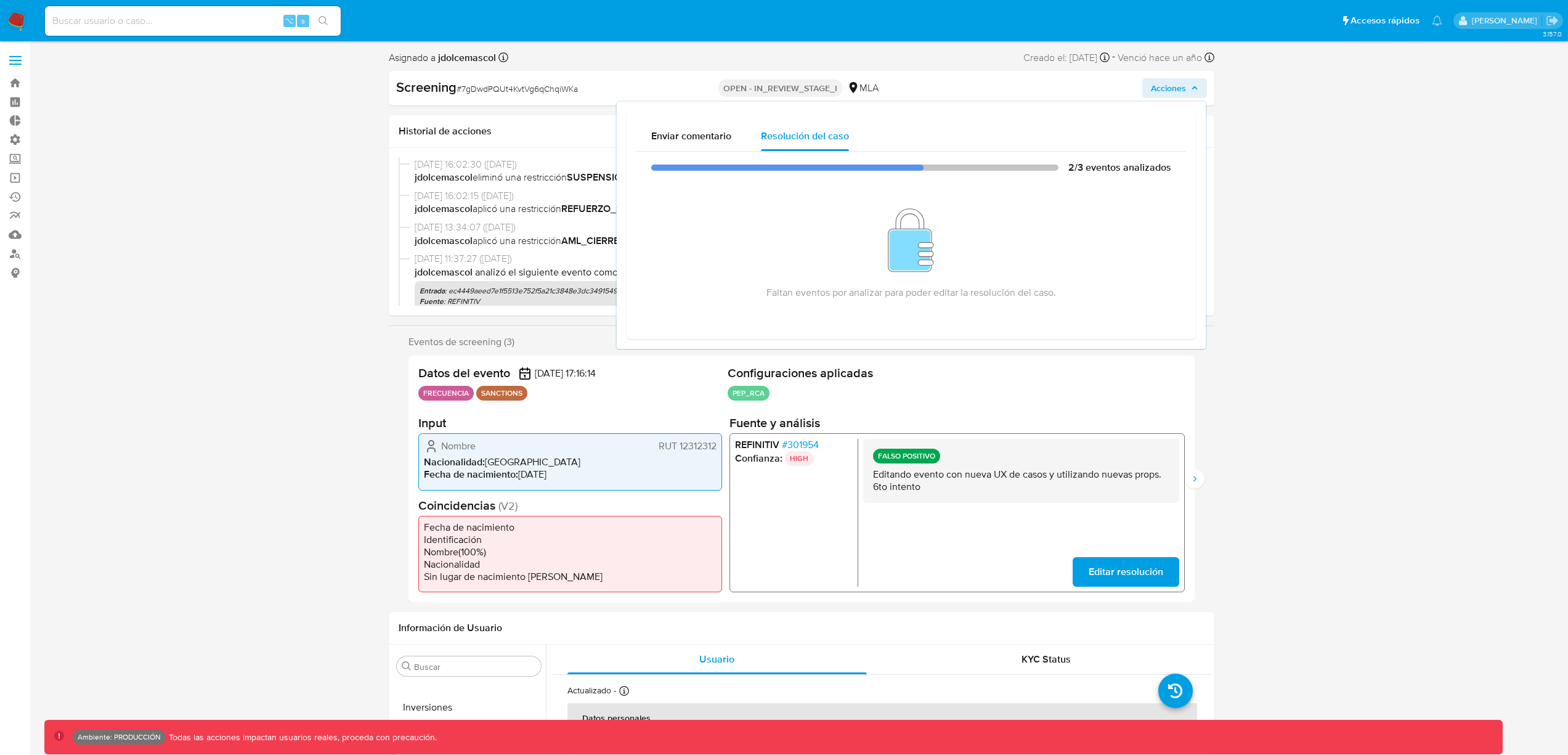
select select "10"
click at [1197, 478] on icon "Siguiente" at bounding box center [1194, 479] width 10 height 10
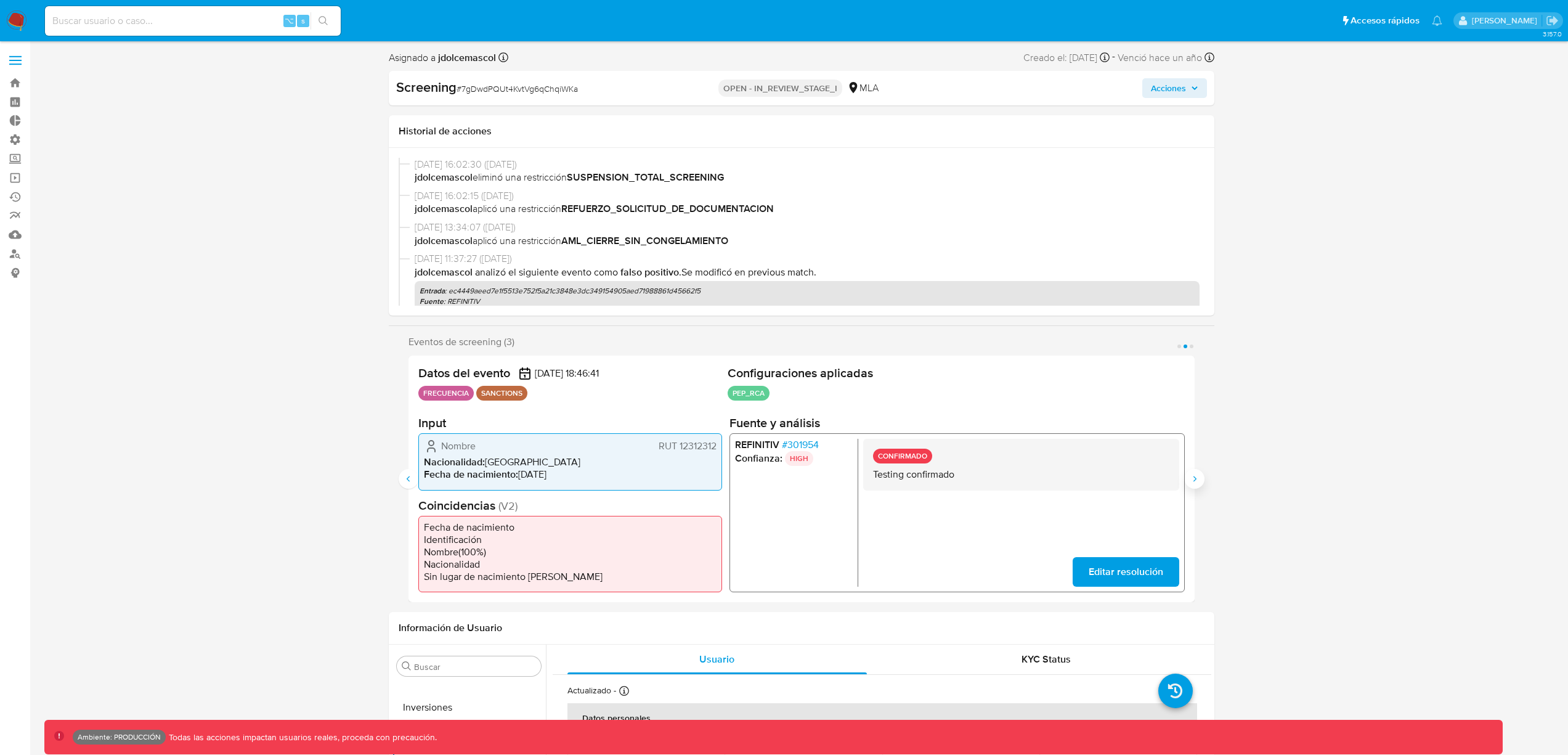
click at [1197, 478] on icon "Siguiente" at bounding box center [1194, 479] width 10 height 10
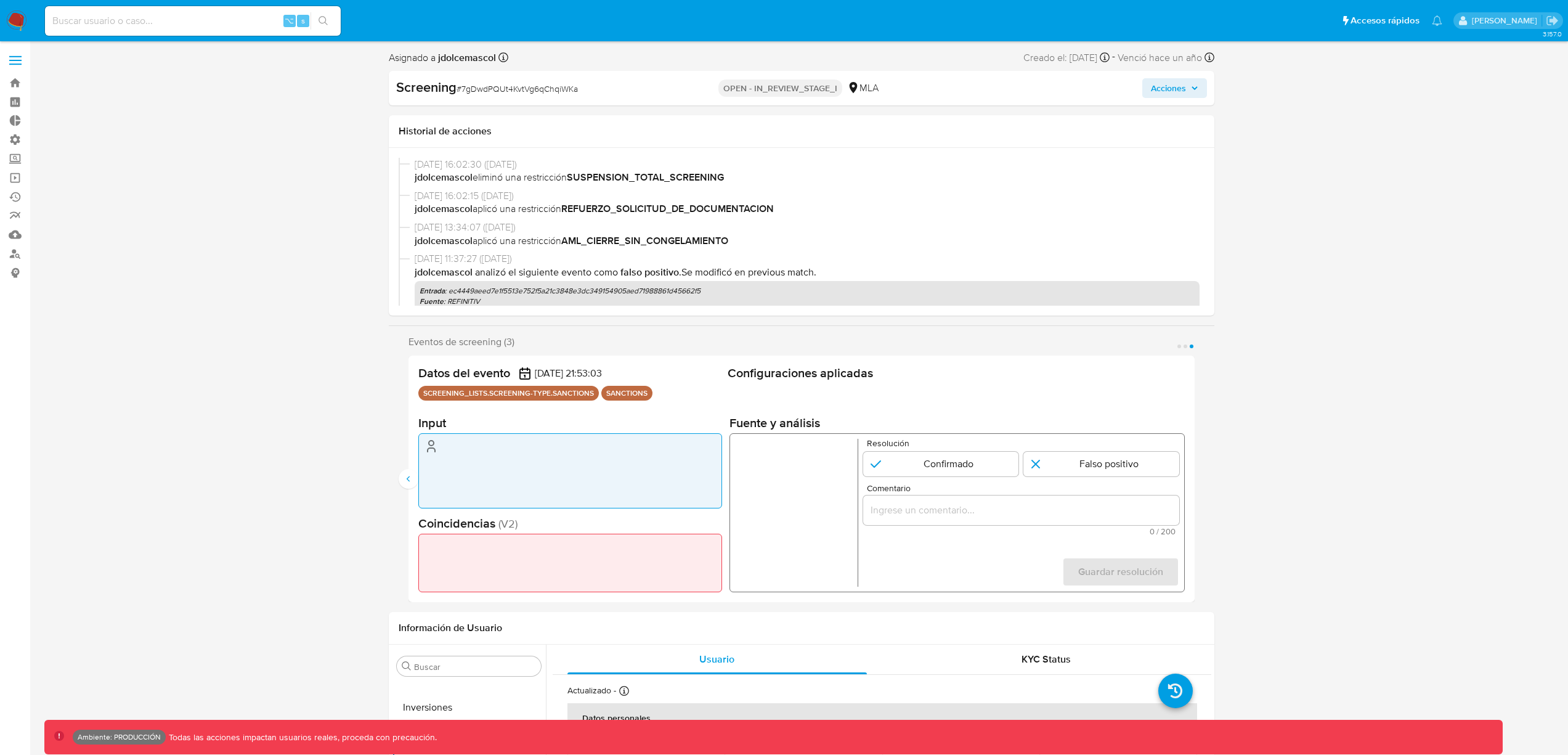
click at [1172, 92] on span "Acciones" at bounding box center [1169, 88] width 35 height 20
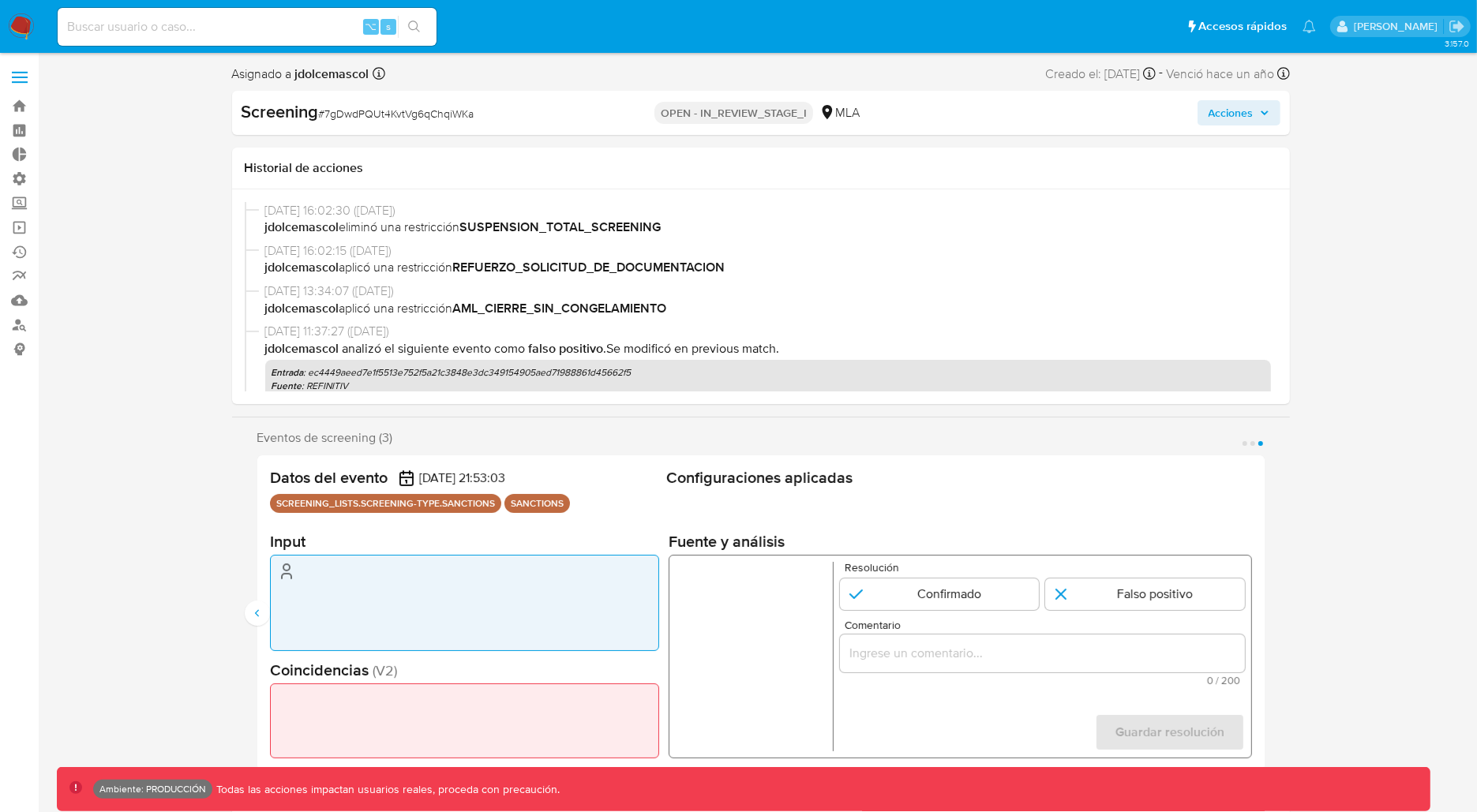
click at [1263, 101] on span "Acciones" at bounding box center [1239, 112] width 60 height 22
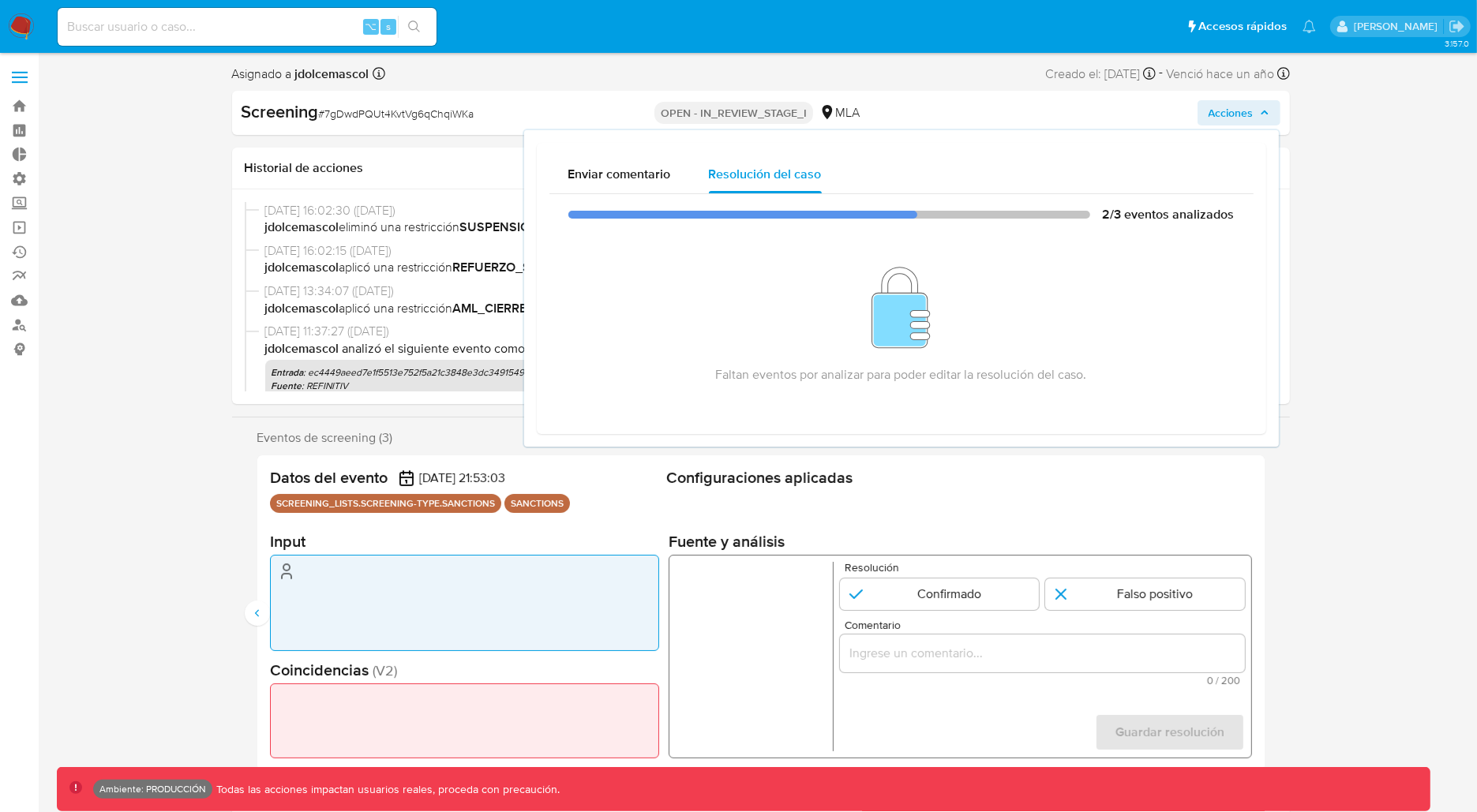
drag, startPoint x: 1292, startPoint y: 295, endPoint x: 897, endPoint y: 210, distance: 404.0
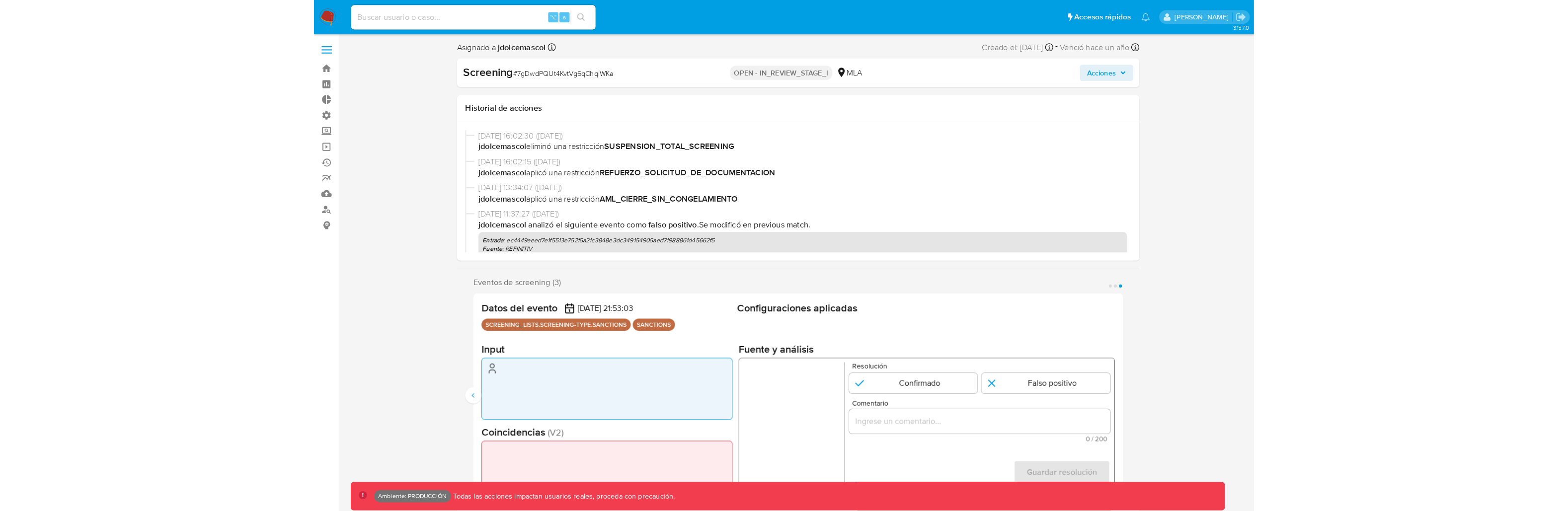
scroll to position [467, 0]
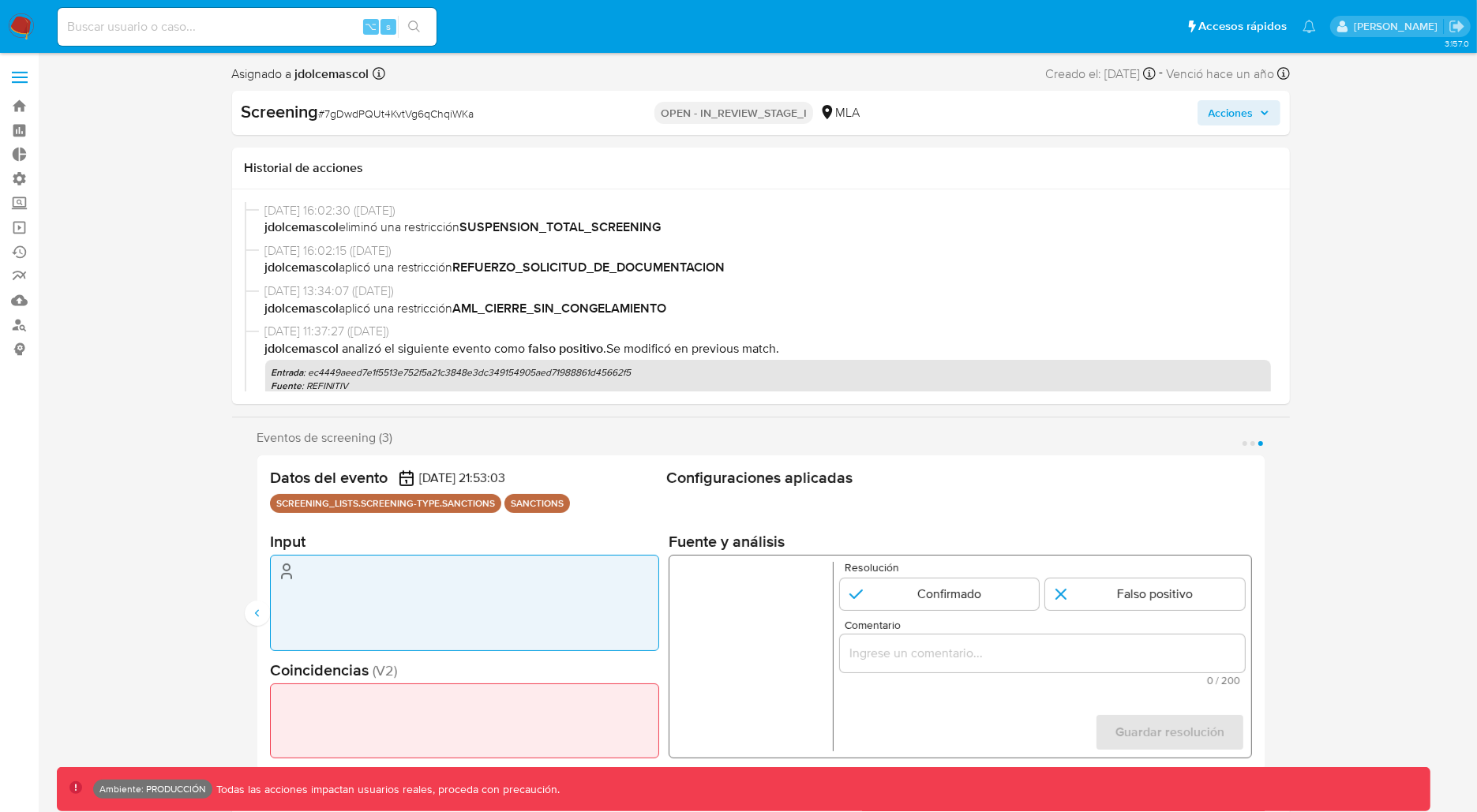
click at [1249, 106] on span "Acciones" at bounding box center [1231, 113] width 45 height 25
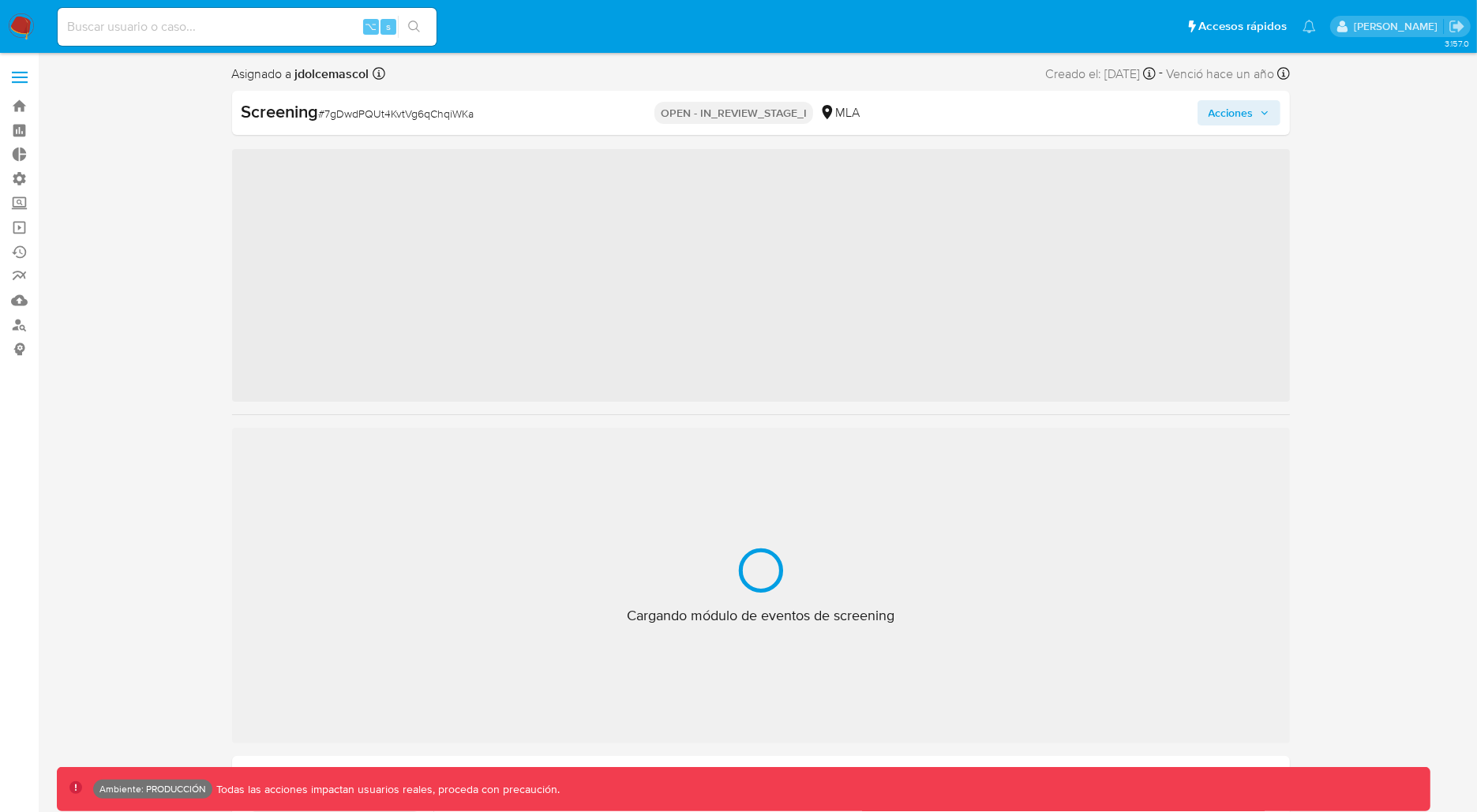
drag, startPoint x: 1238, startPoint y: 113, endPoint x: 1235, endPoint y: 123, distance: 10.4
click at [1238, 113] on span "Acciones" at bounding box center [1231, 113] width 45 height 25
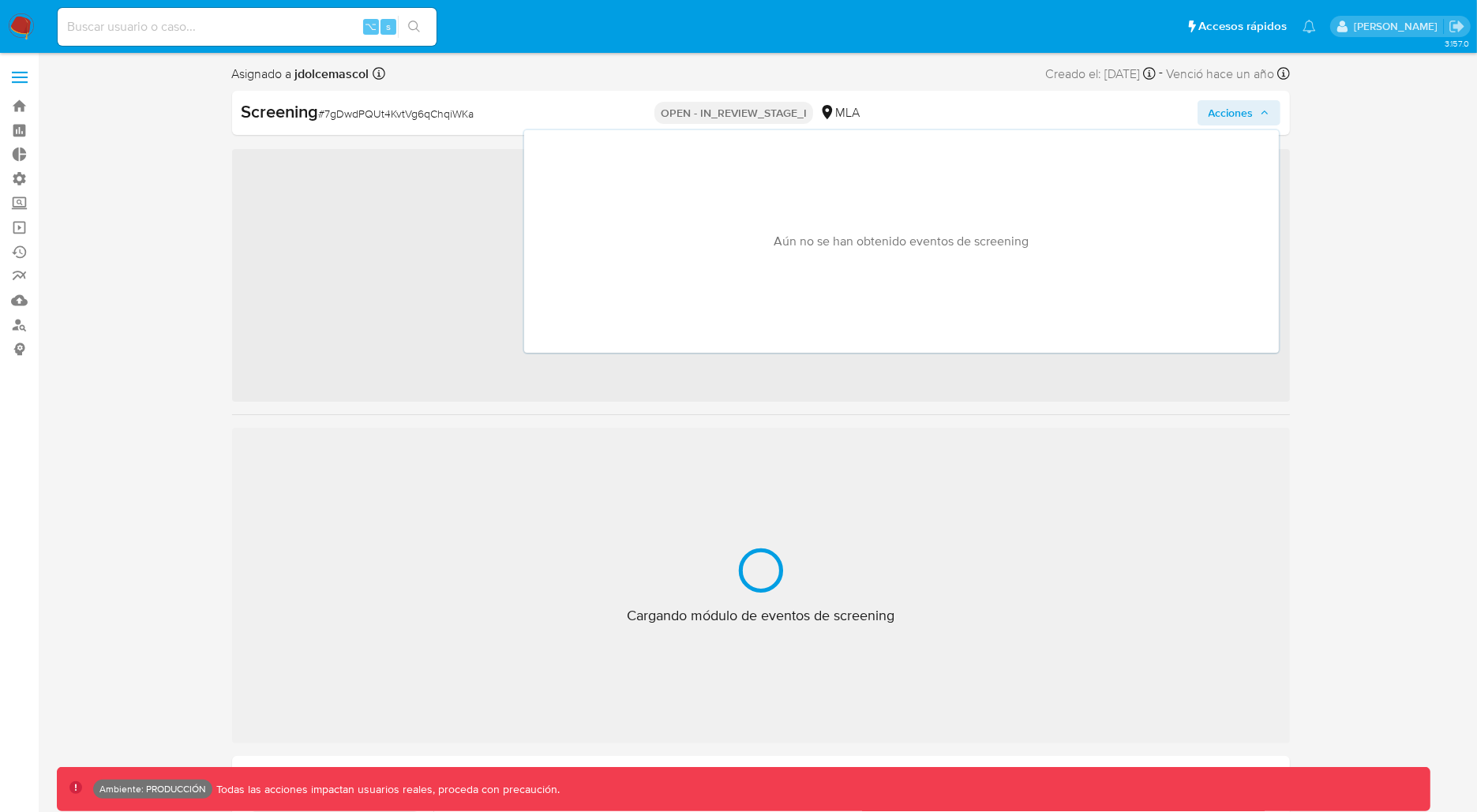
scroll to position [743, 0]
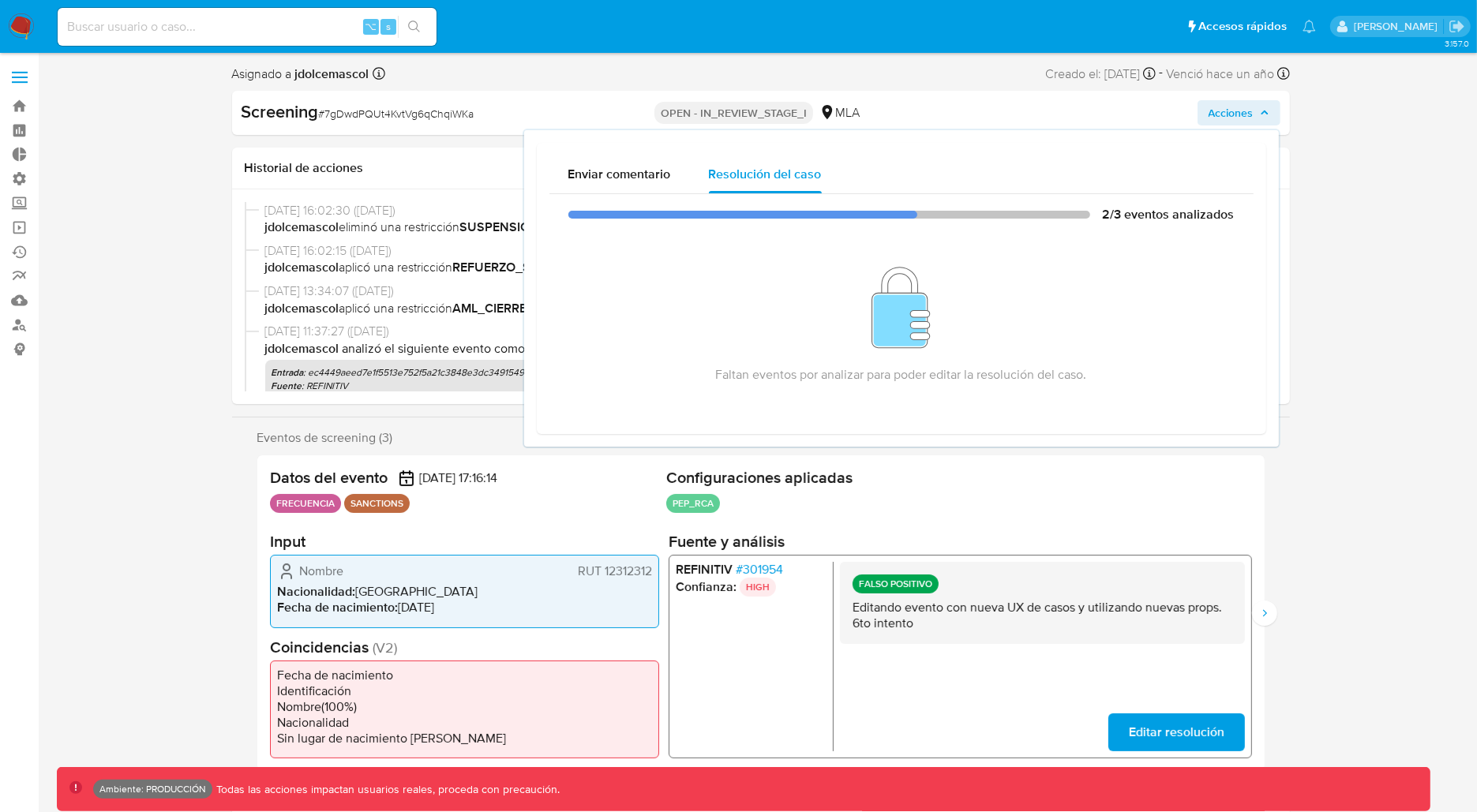
select select "10"
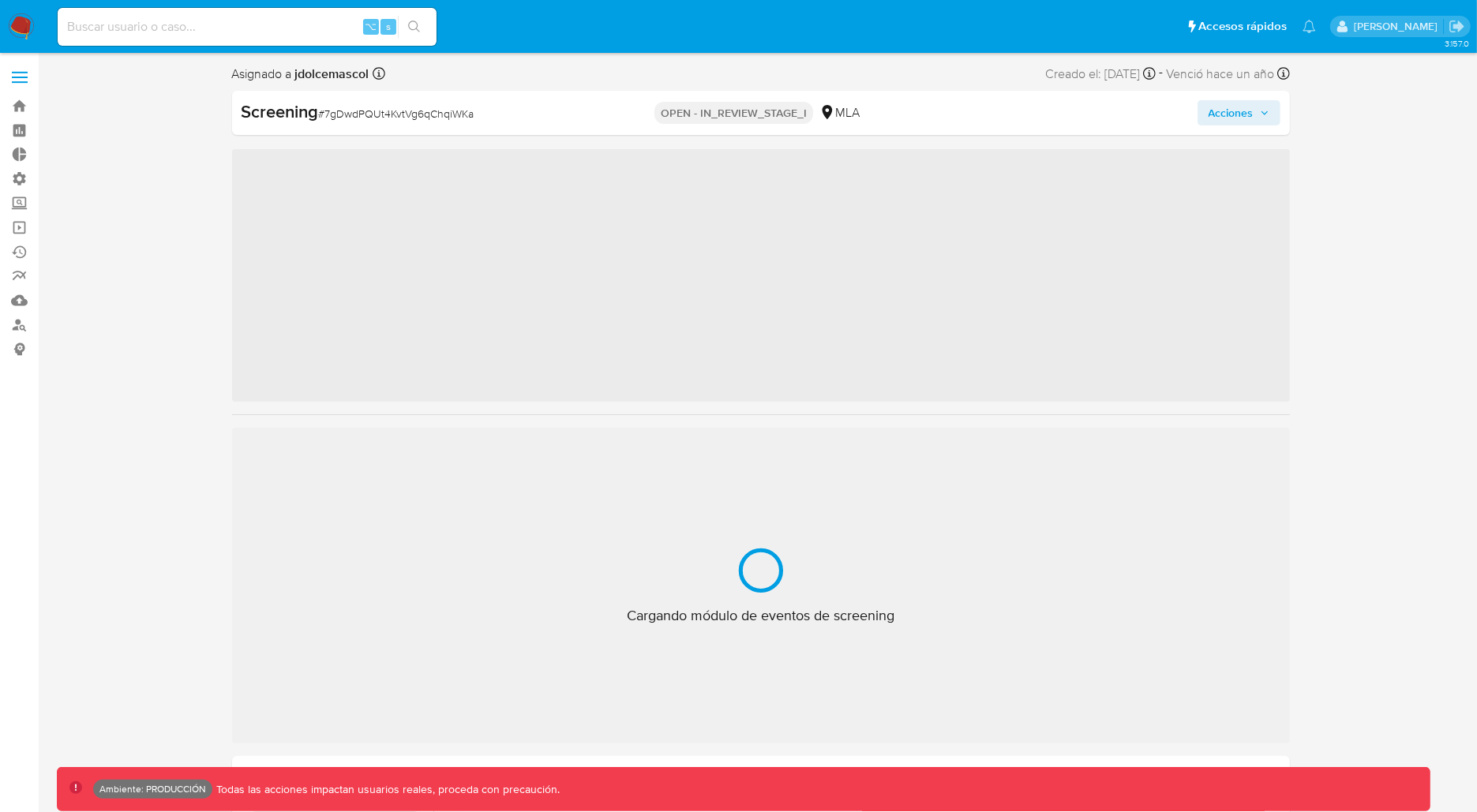
click at [1247, 114] on span "Acciones" at bounding box center [1231, 113] width 45 height 25
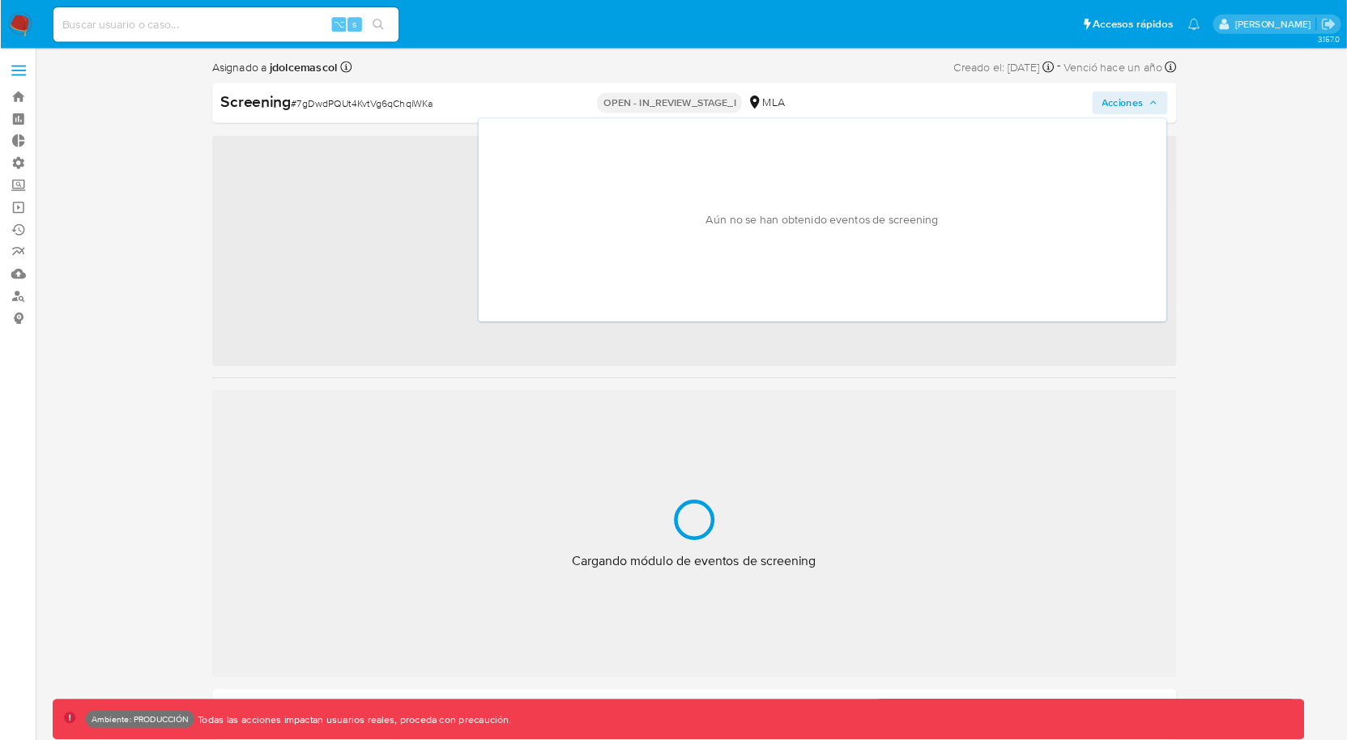
scroll to position [762, 0]
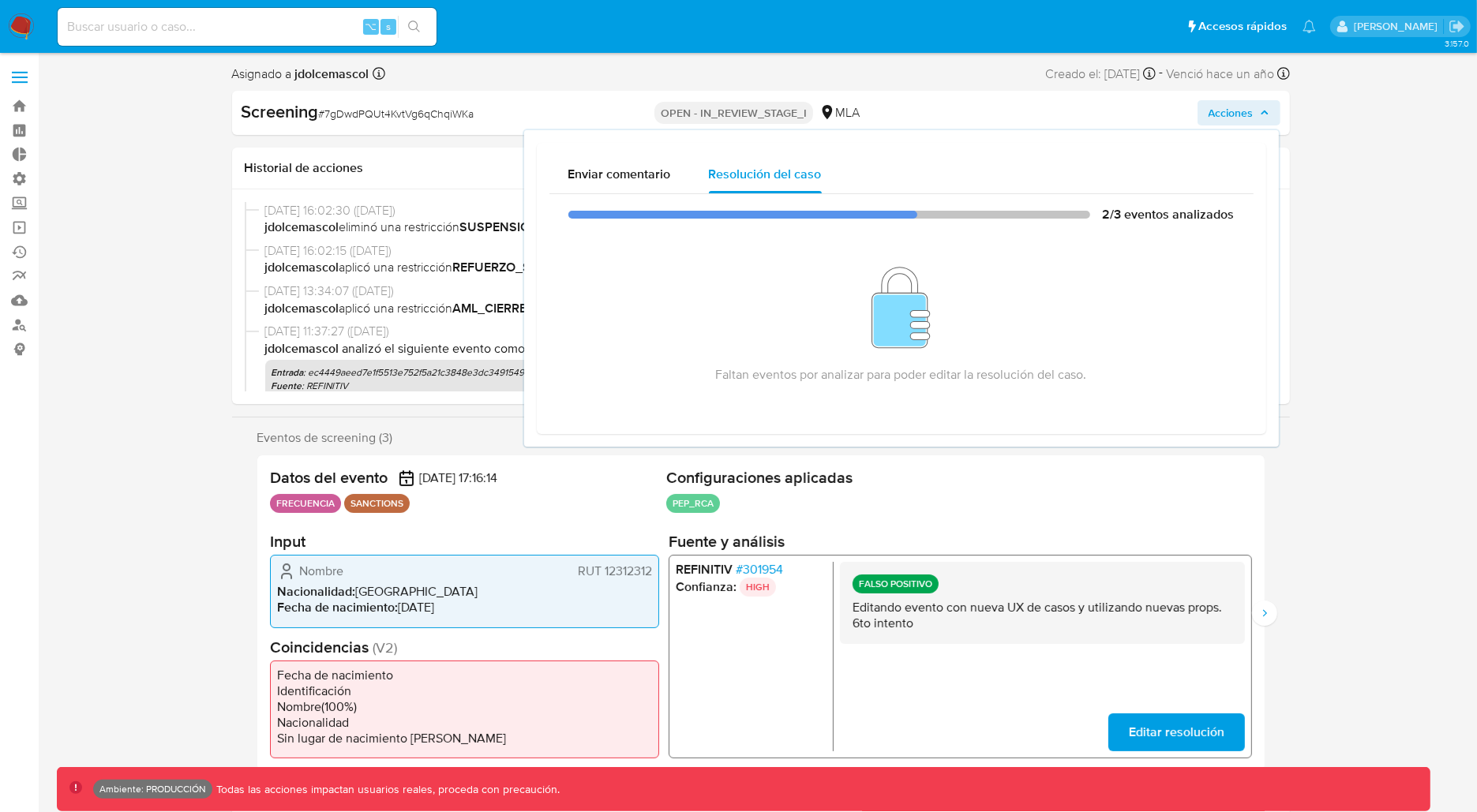
select select "10"
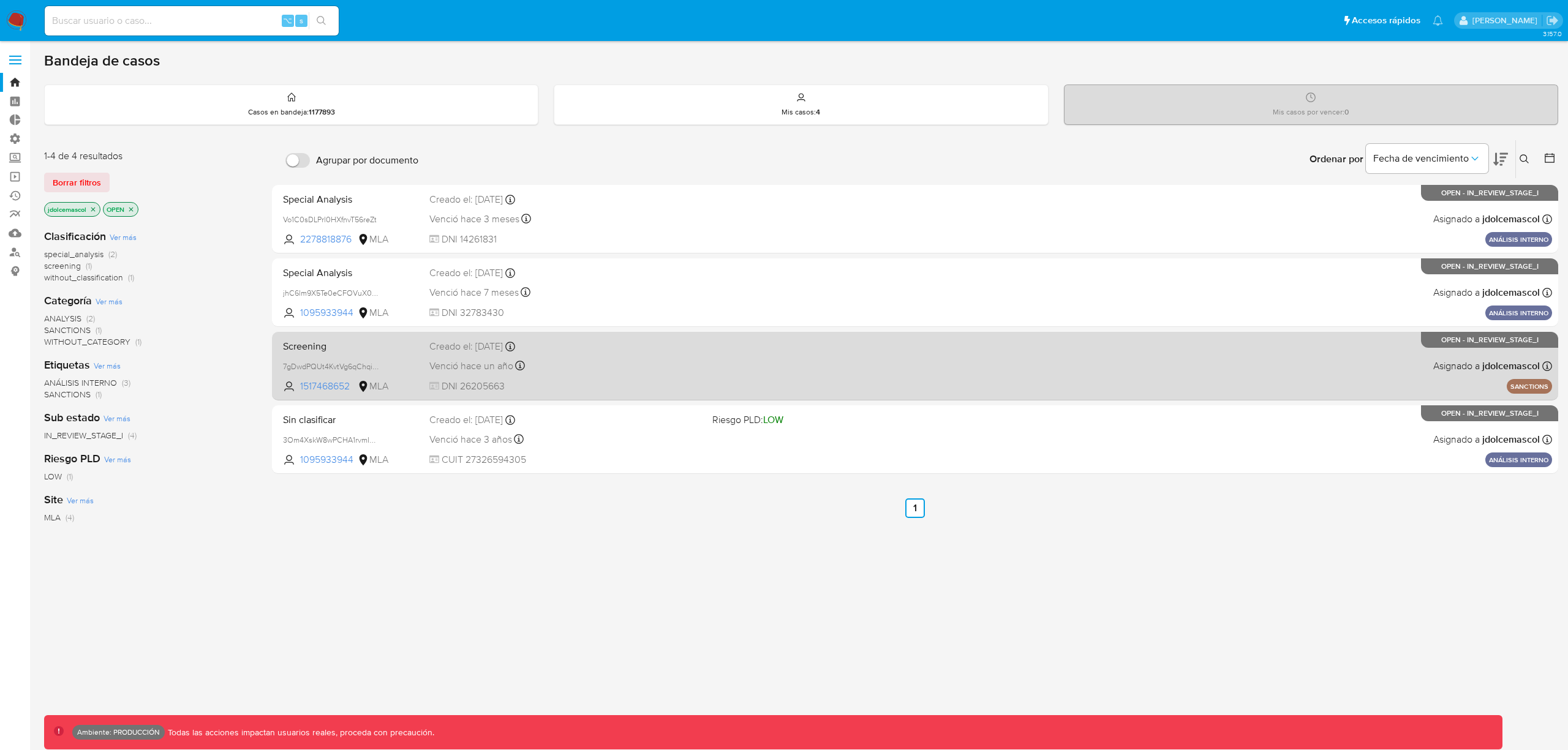
click at [738, 367] on div "Screening 7gDwdPQUt4KvtVg6qChqiWKa 1517468652 MLA Creado el: 10/05/2024 Creado …" at bounding box center [915, 366] width 1274 height 62
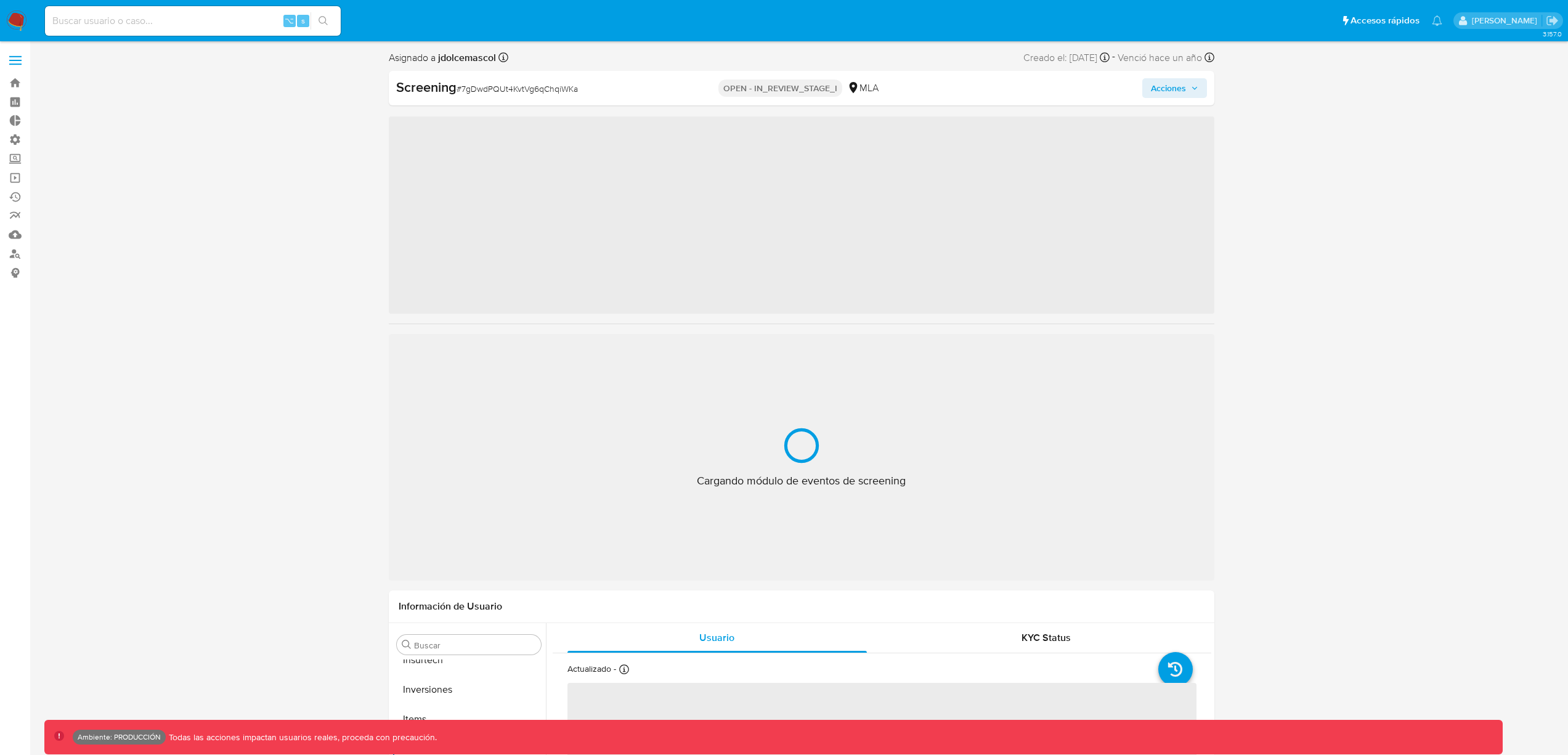
scroll to position [580, 0]
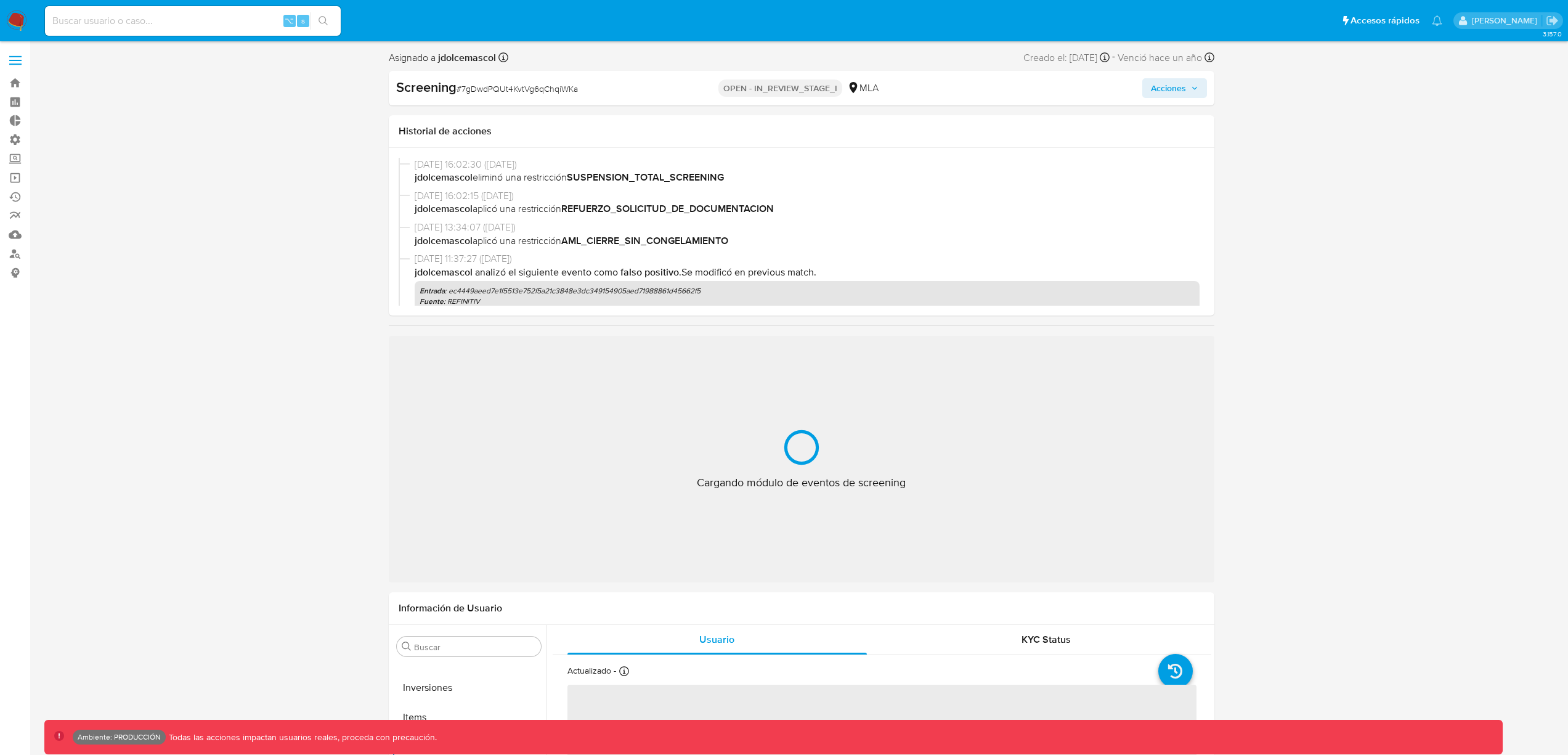
click at [1162, 86] on span "Acciones" at bounding box center [1169, 88] width 35 height 20
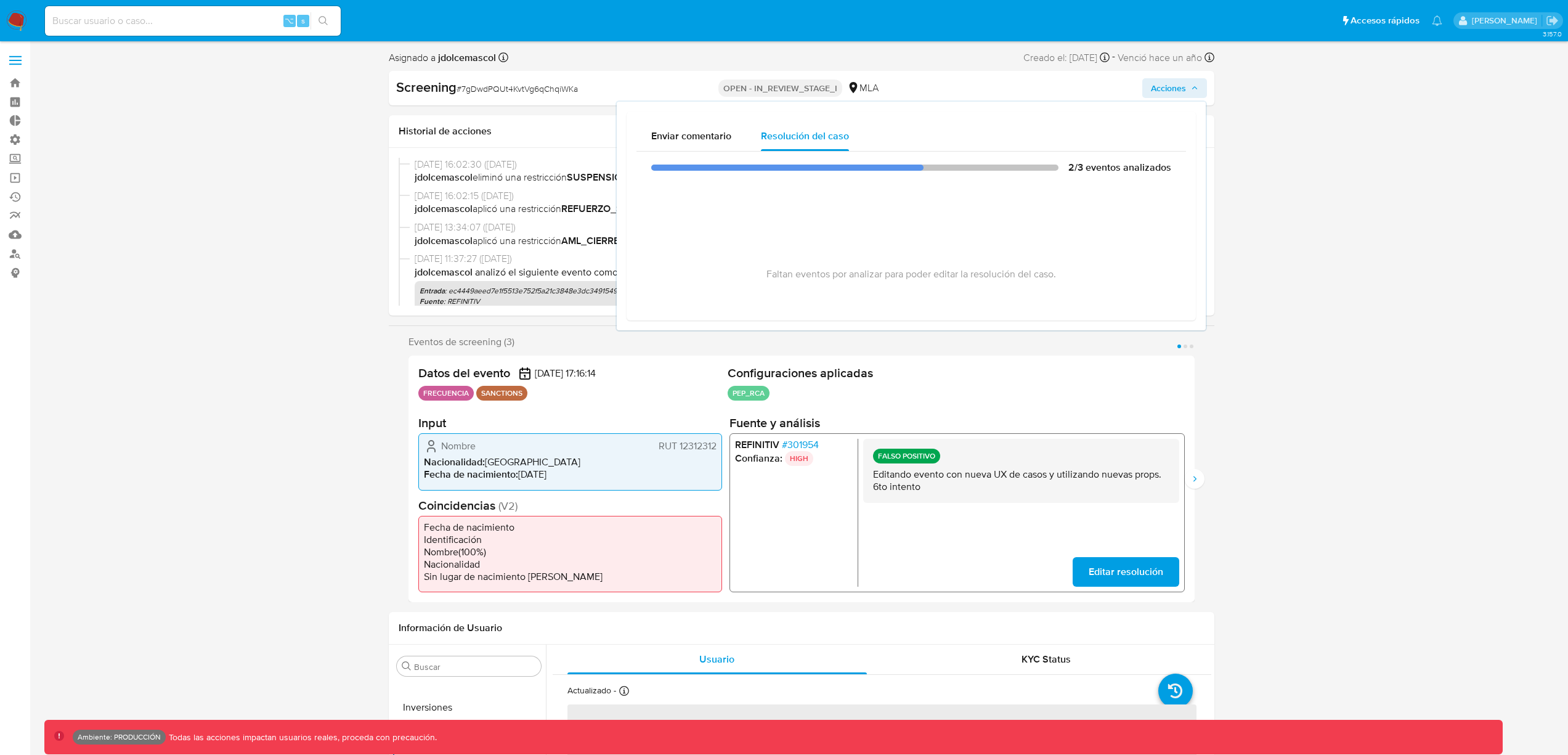
select select "10"
click at [1162, 86] on span "Acciones" at bounding box center [1169, 88] width 35 height 20
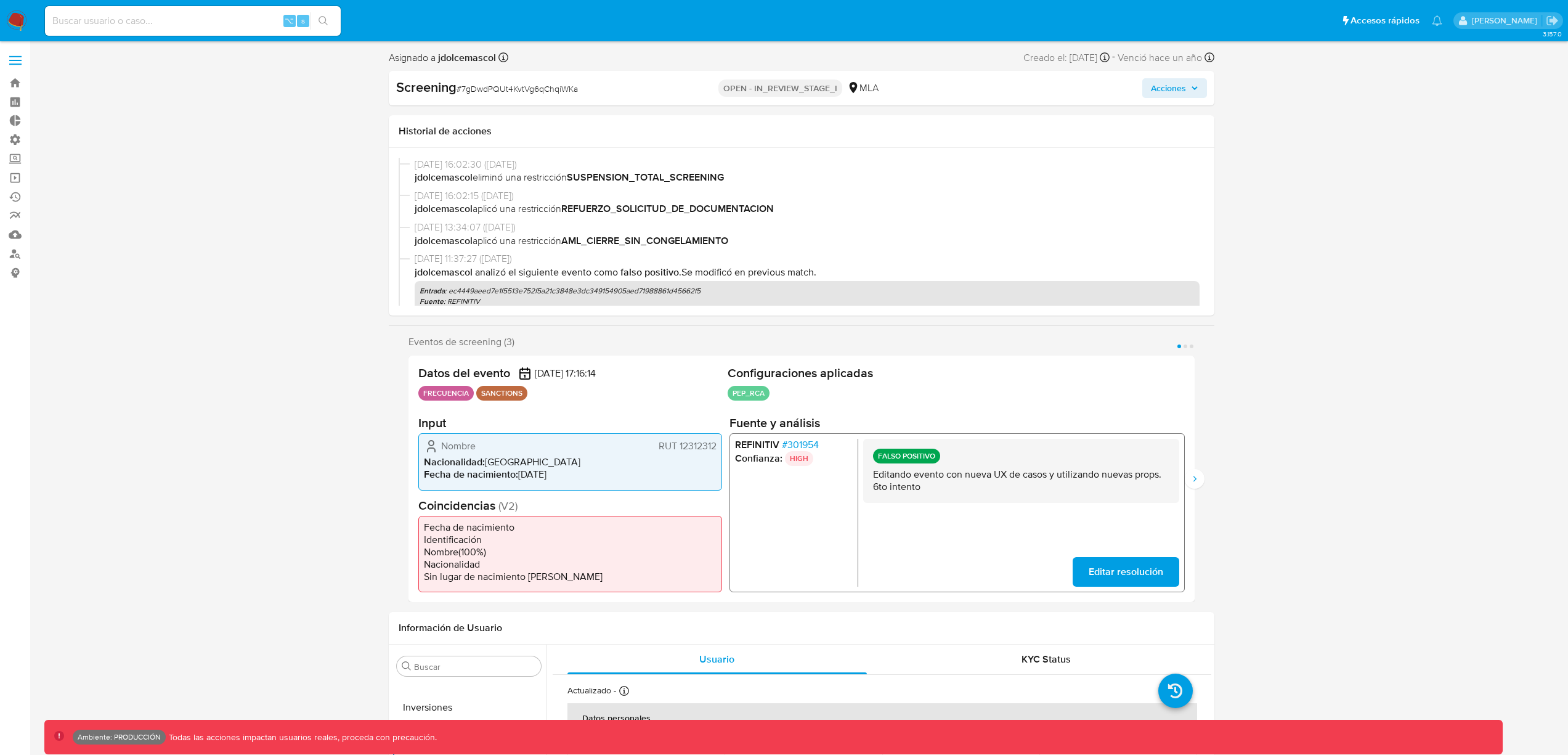
drag, startPoint x: 30, startPoint y: 25, endPoint x: 23, endPoint y: 21, distance: 8.1
click at [30, 26] on nav "Pausado Ver notificaciones ⌥ s Accesos rápidos Presiona las siguientes teclas p…" at bounding box center [784, 21] width 1568 height 41
click at [23, 21] on img at bounding box center [17, 21] width 21 height 21
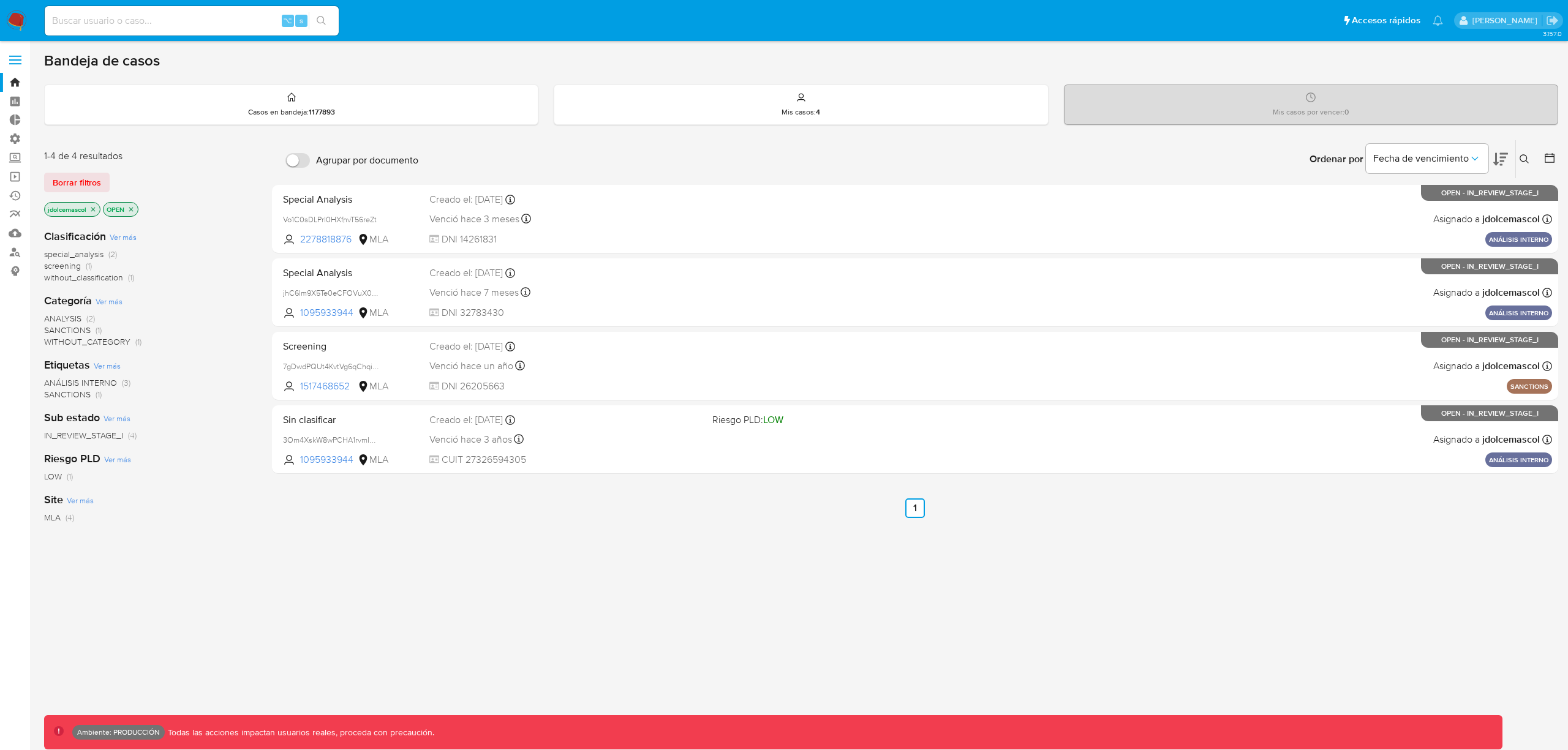
click at [89, 175] on span "Borrar filtros" at bounding box center [77, 182] width 48 height 17
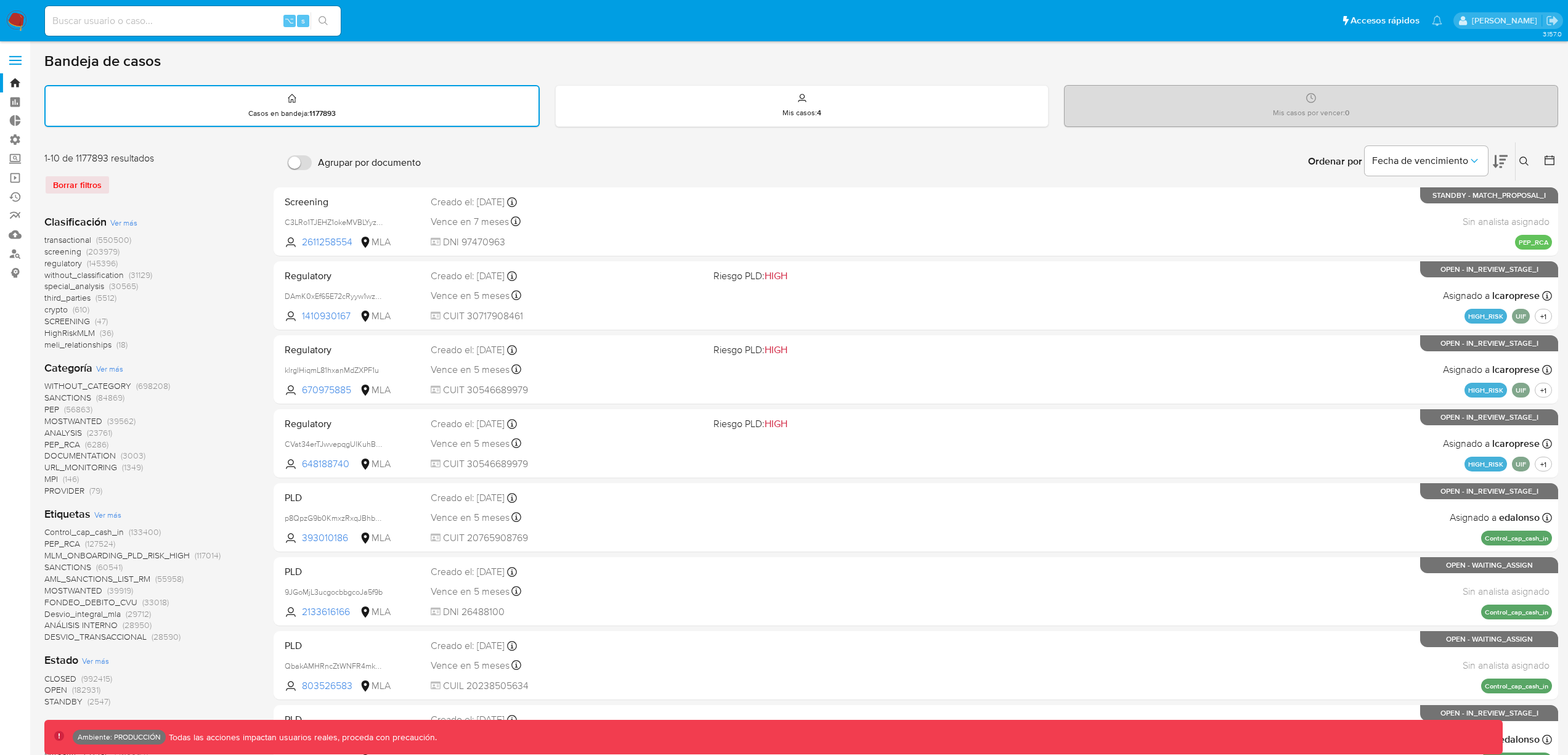
click at [66, 251] on span "screening" at bounding box center [62, 251] width 37 height 12
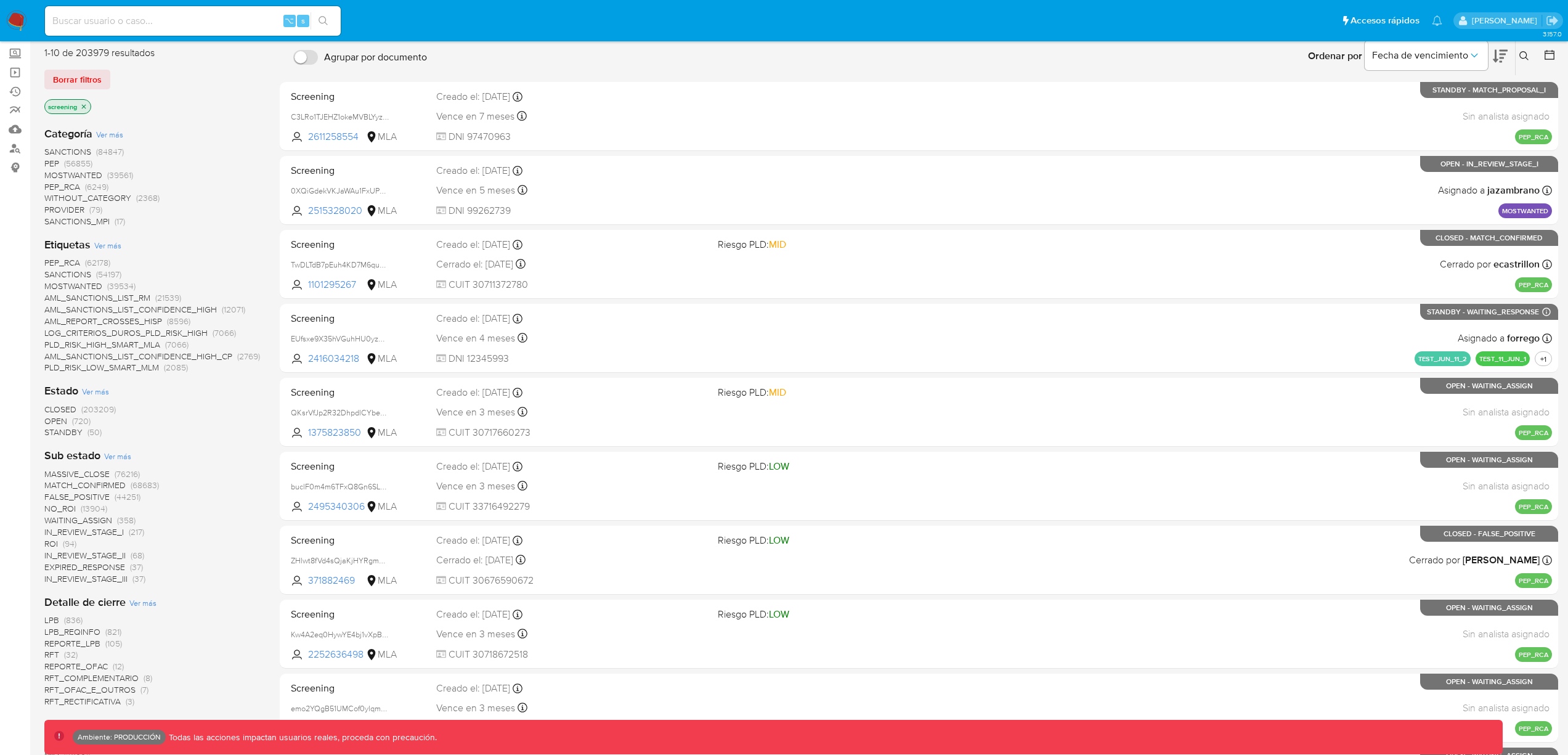
scroll to position [116, 0]
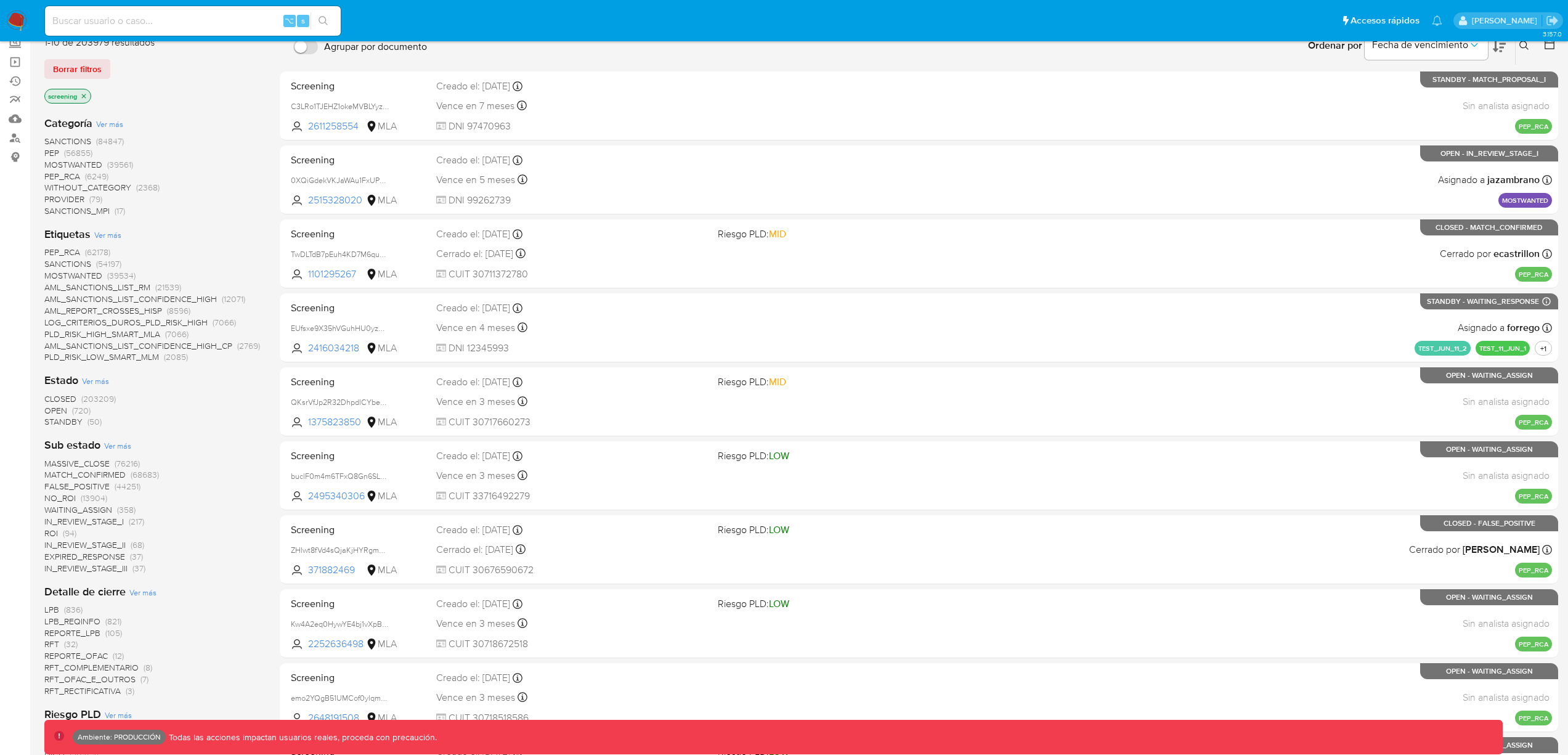
click at [70, 411] on span "OPEN (720)" at bounding box center [67, 410] width 46 height 11
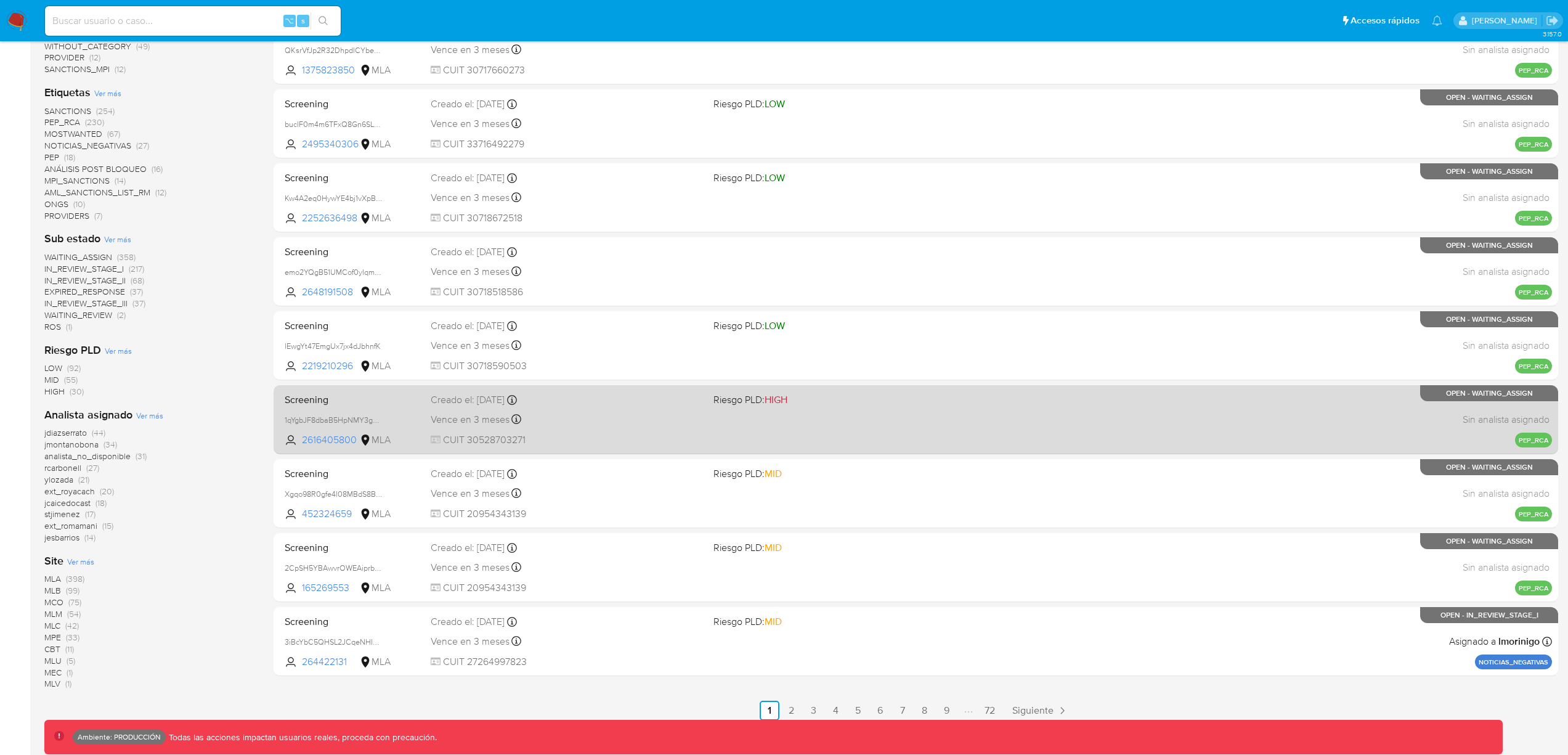
scroll to position [245, 0]
click at [872, 412] on div "Screening 1qYgbJF8dbaB5HpNMY3guQ0m 2616405800 MLA Riesgo PLD: HIGH Creado el: […" at bounding box center [916, 420] width 1272 height 62
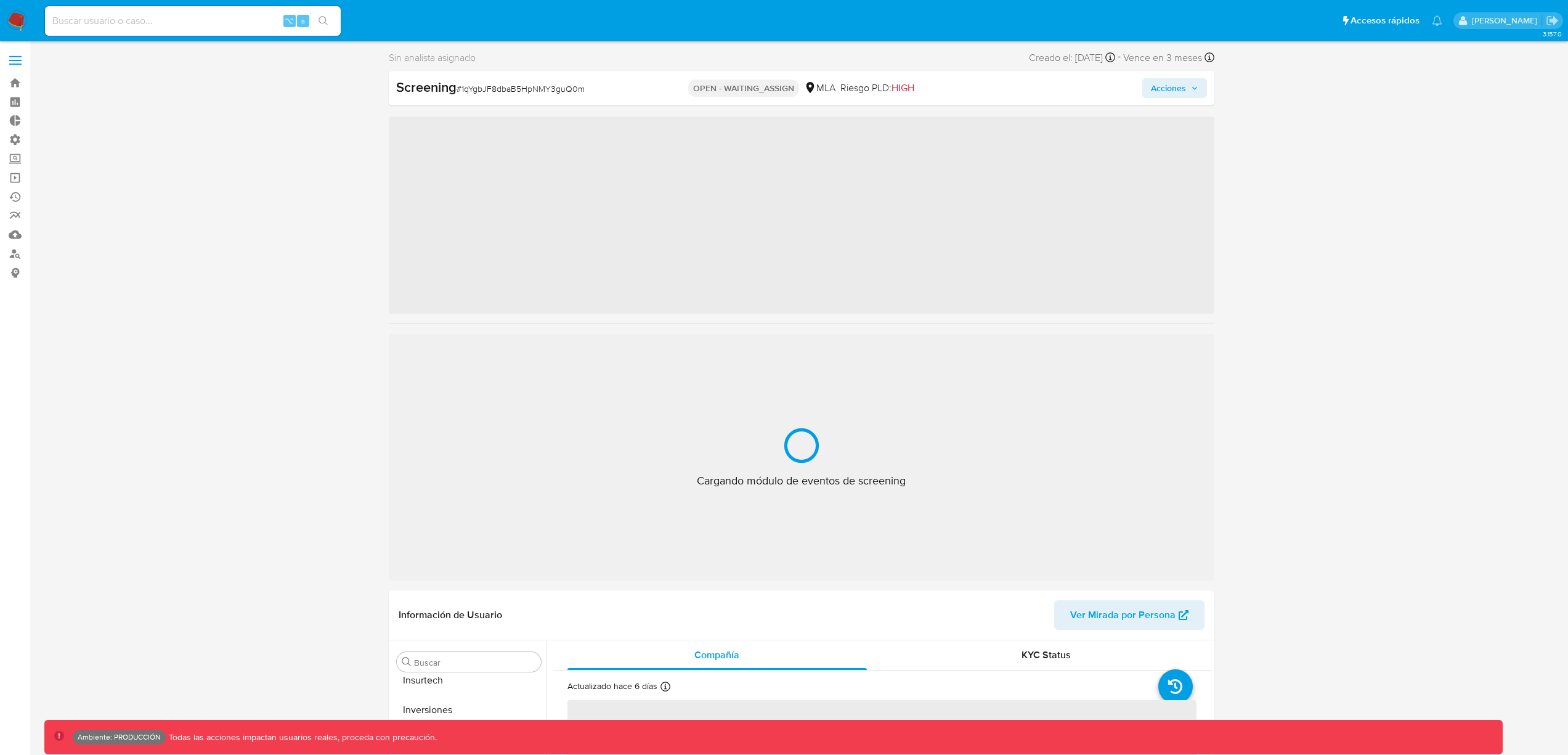
scroll to position [580, 0]
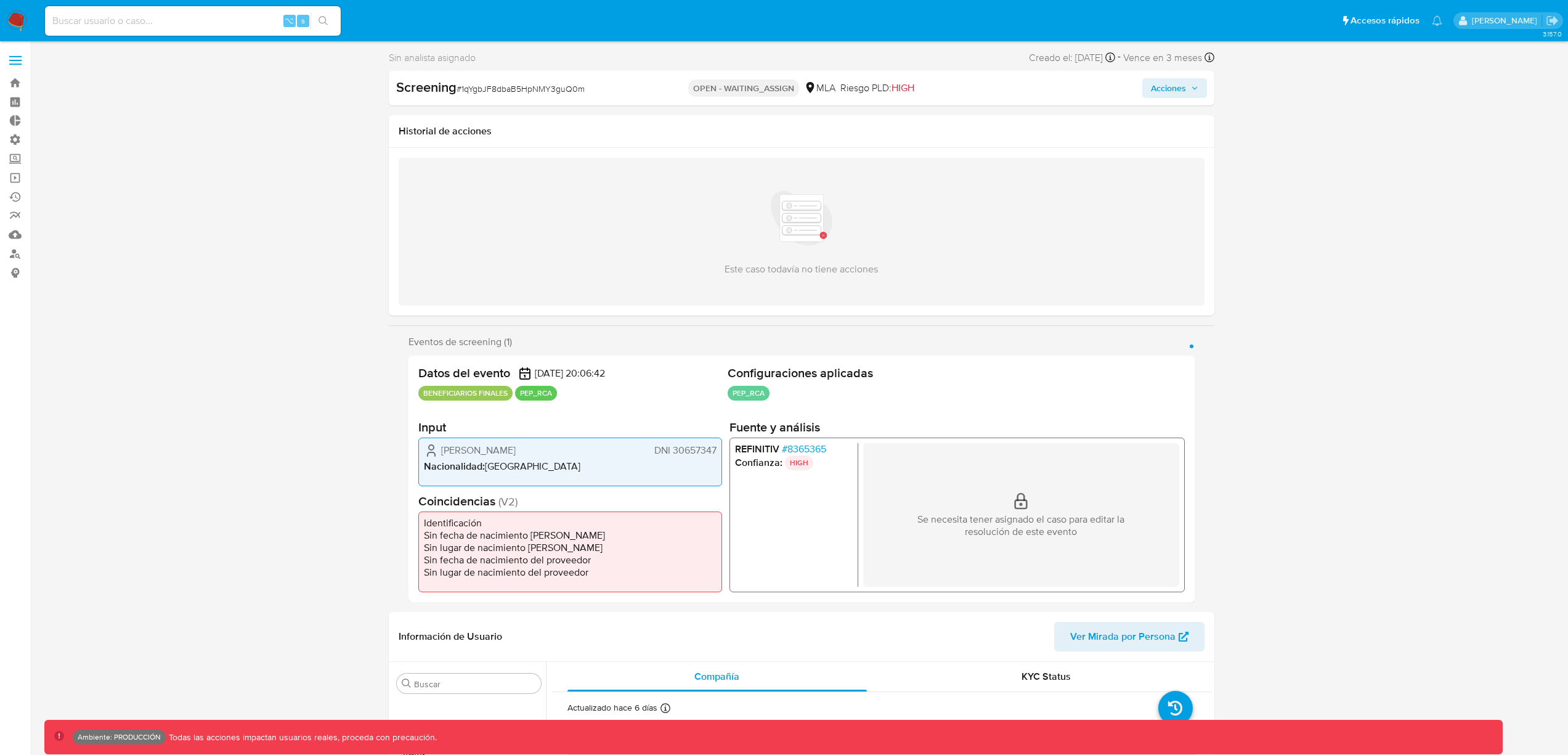
select select "10"
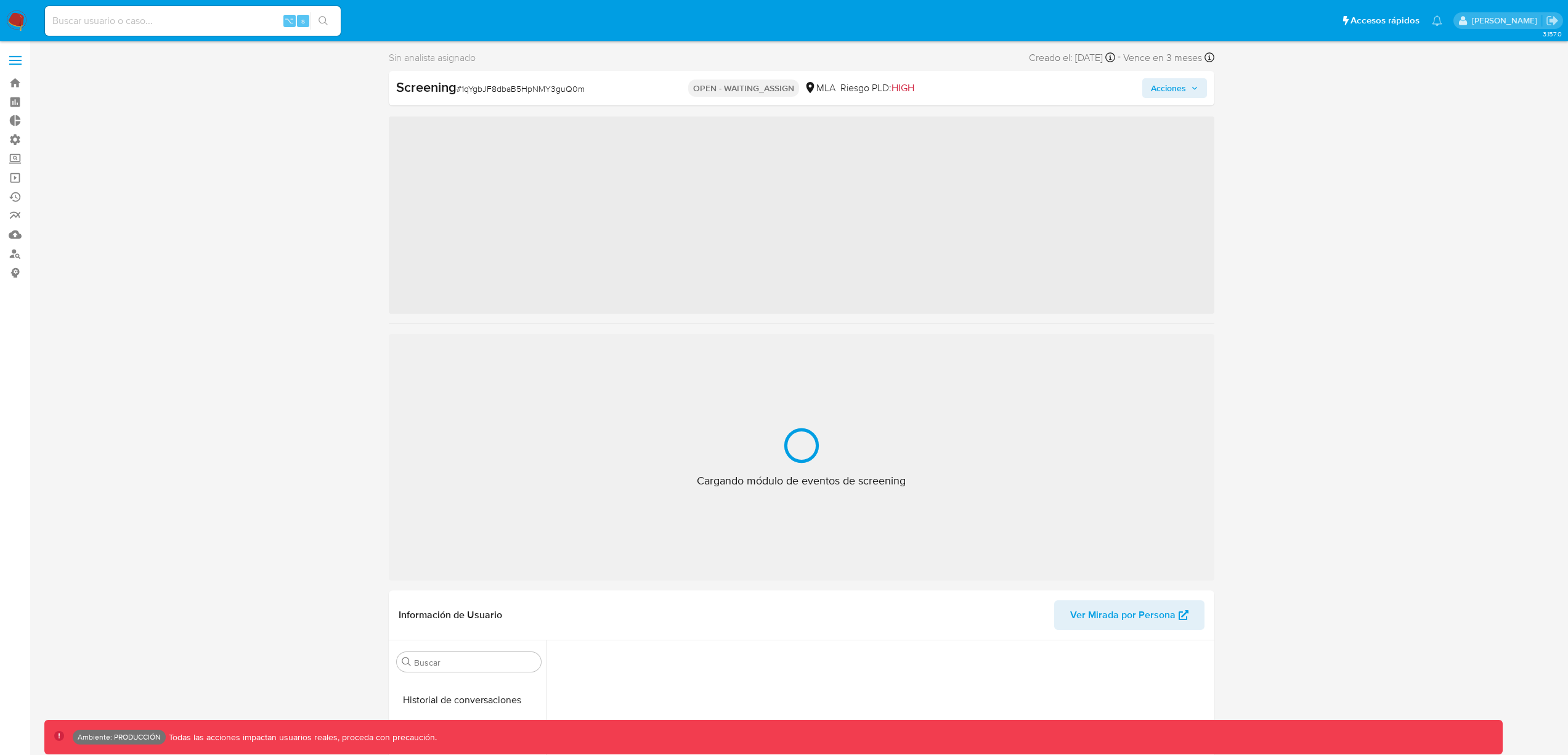
click at [1188, 88] on span "Acciones" at bounding box center [1175, 88] width 47 height 18
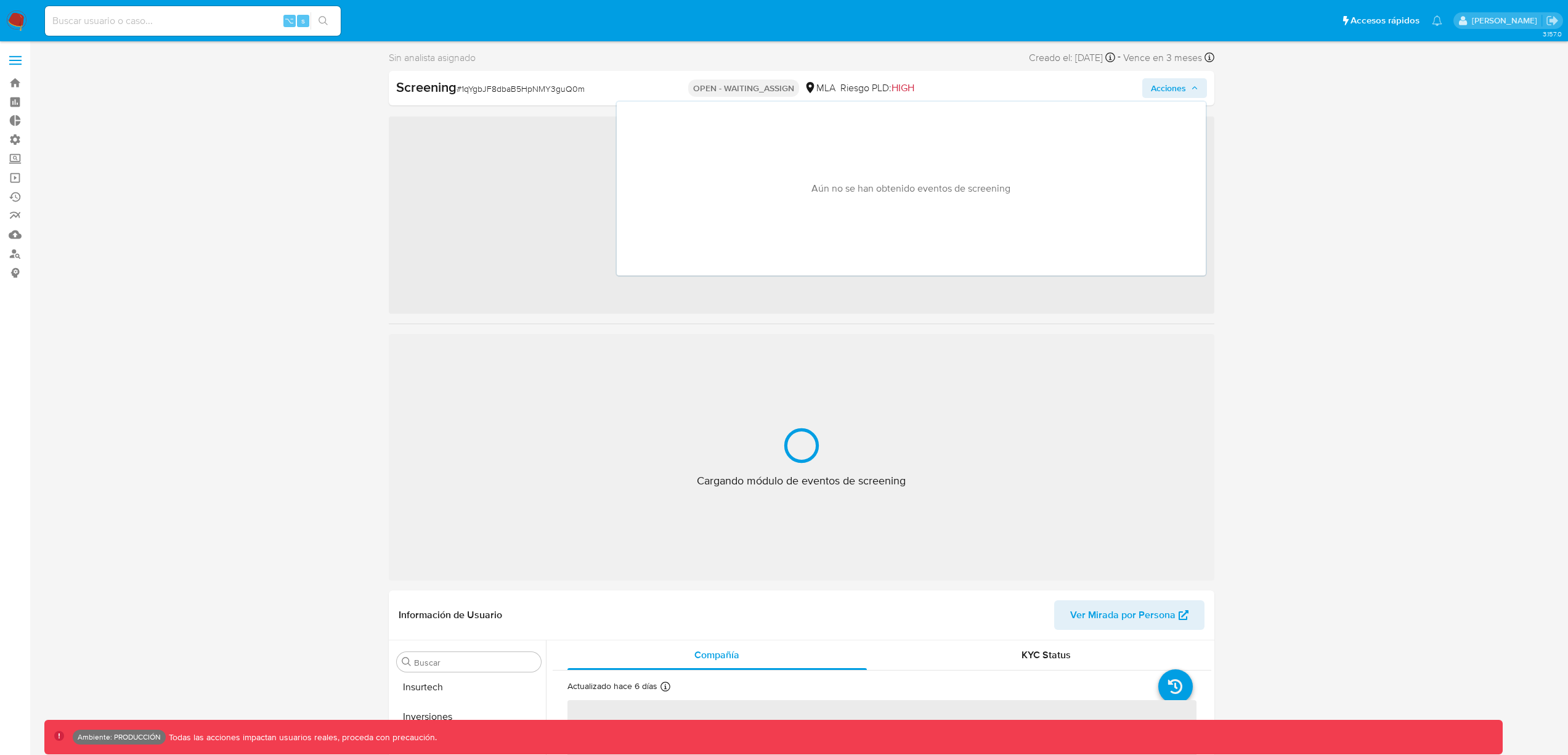
scroll to position [580, 0]
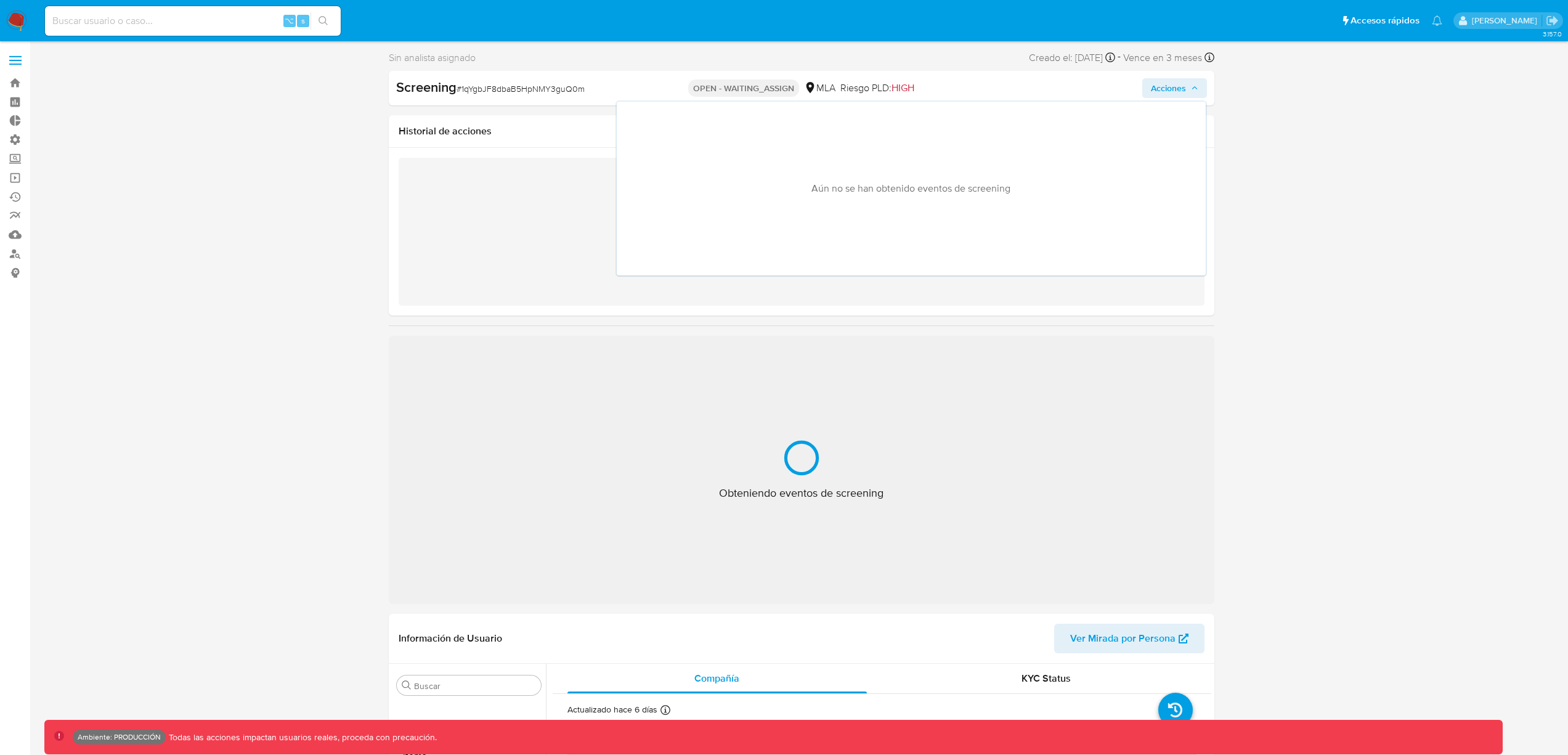
select select "10"
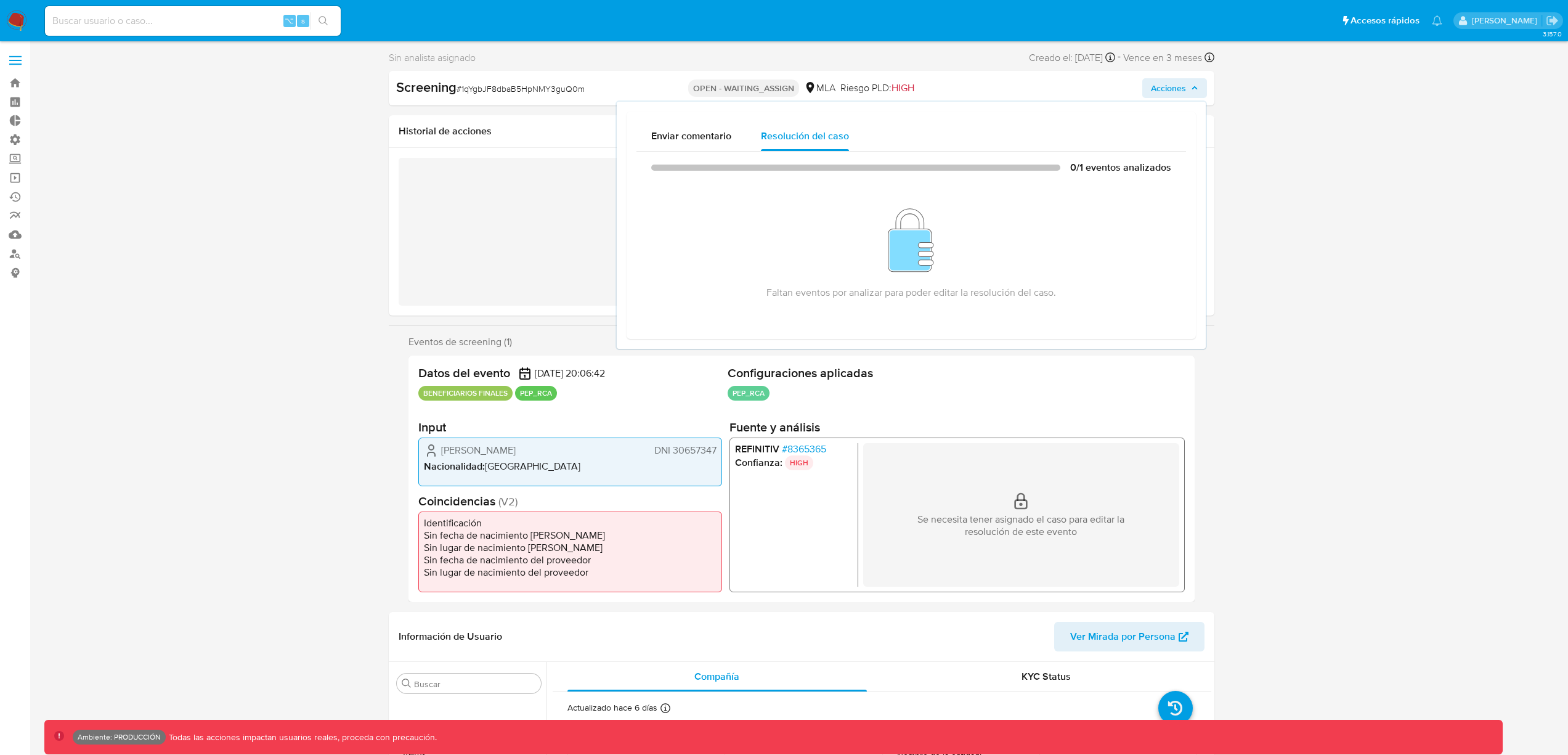
click at [1185, 86] on span "Acciones" at bounding box center [1169, 88] width 35 height 20
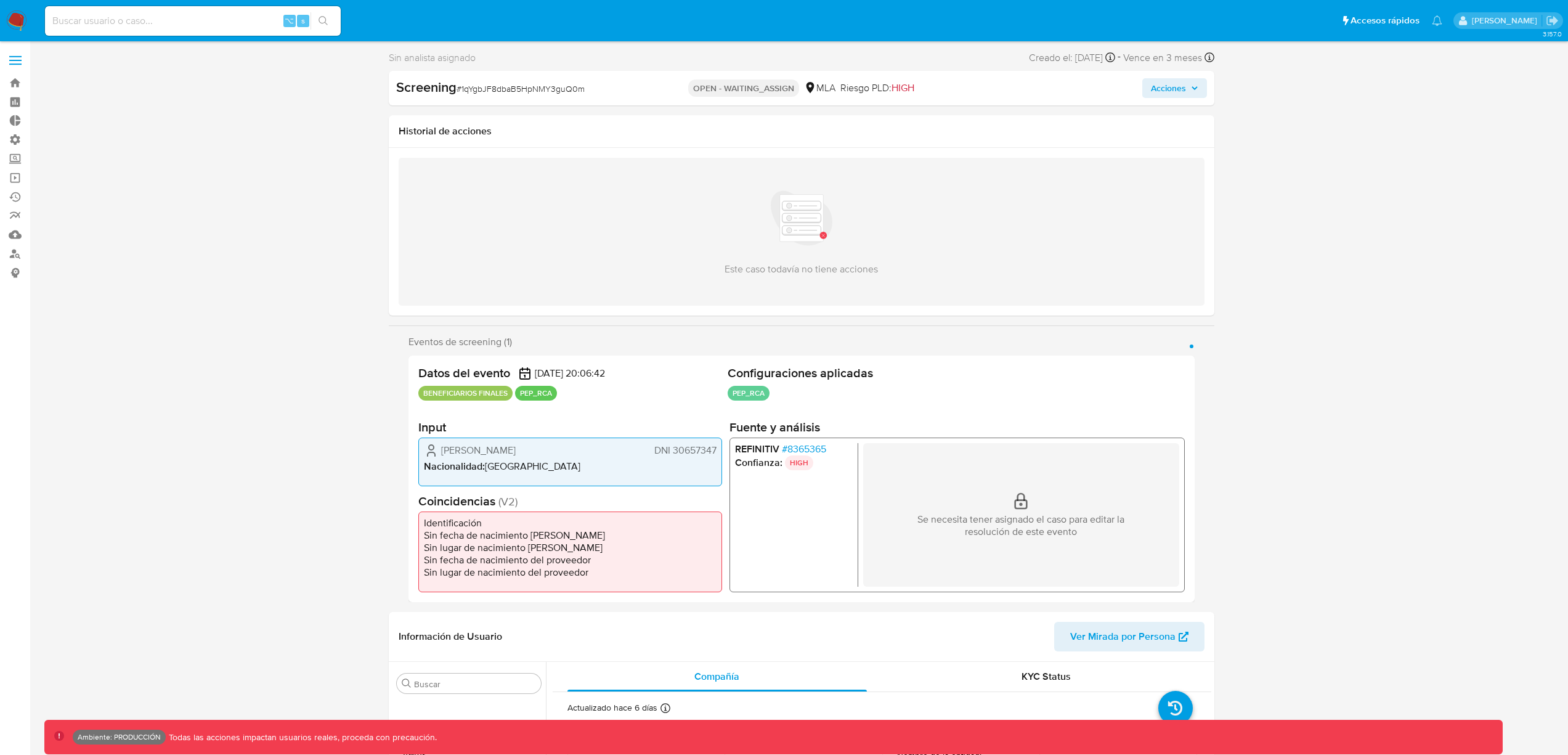
click at [1185, 86] on span "Acciones" at bounding box center [1169, 88] width 35 height 20
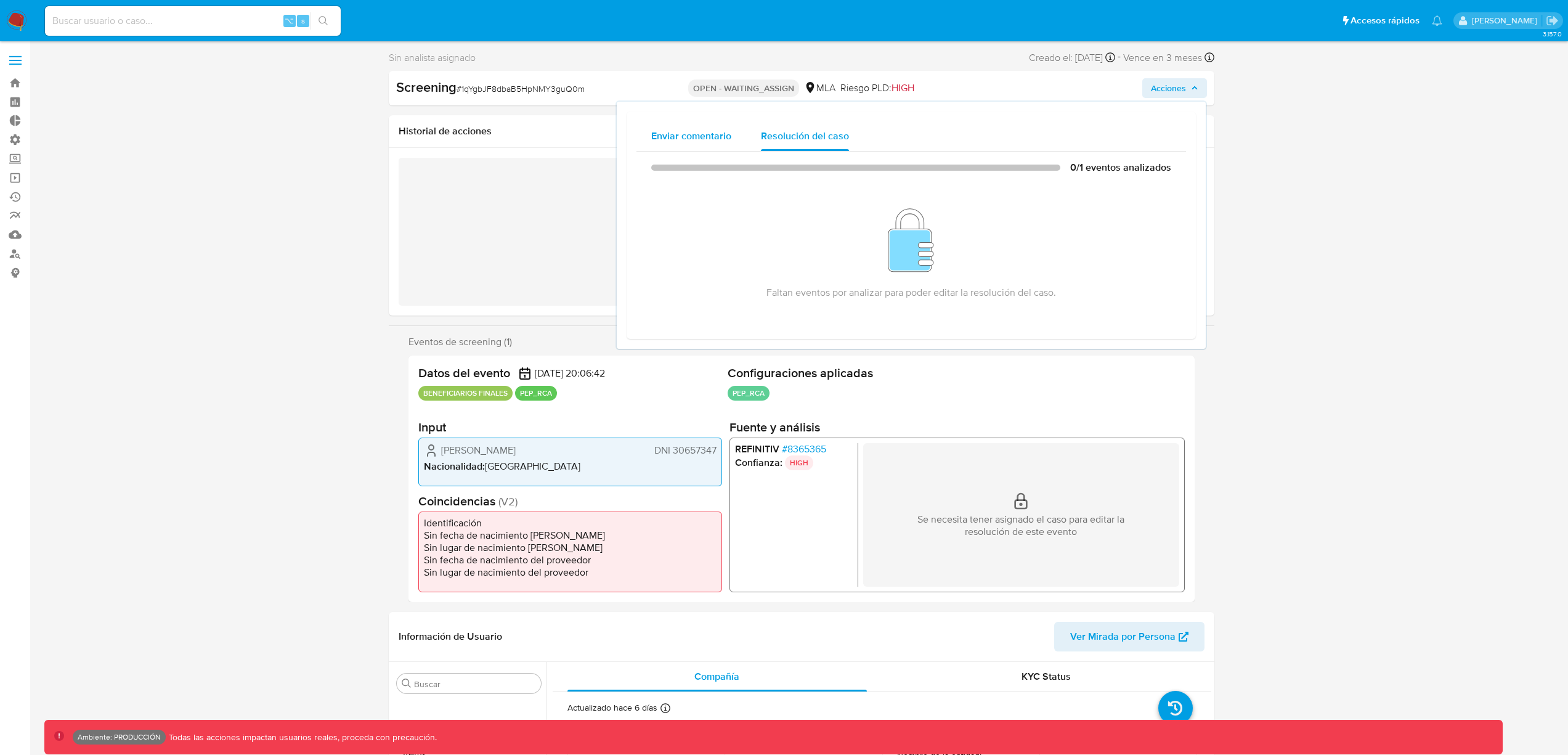
click at [699, 142] on div "Enviar comentario" at bounding box center [691, 136] width 80 height 30
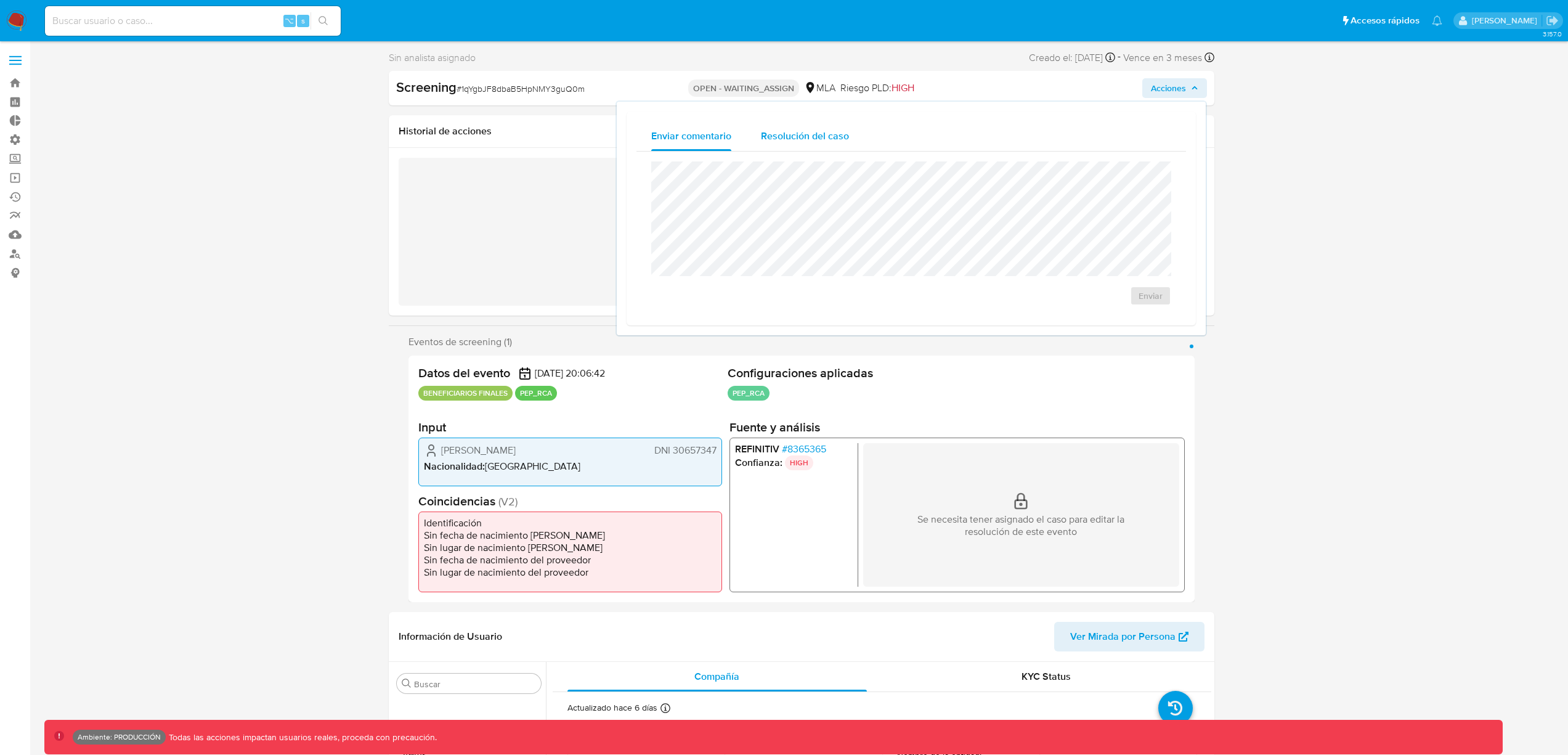
click at [816, 144] on div "Resolución del caso" at bounding box center [805, 136] width 88 height 30
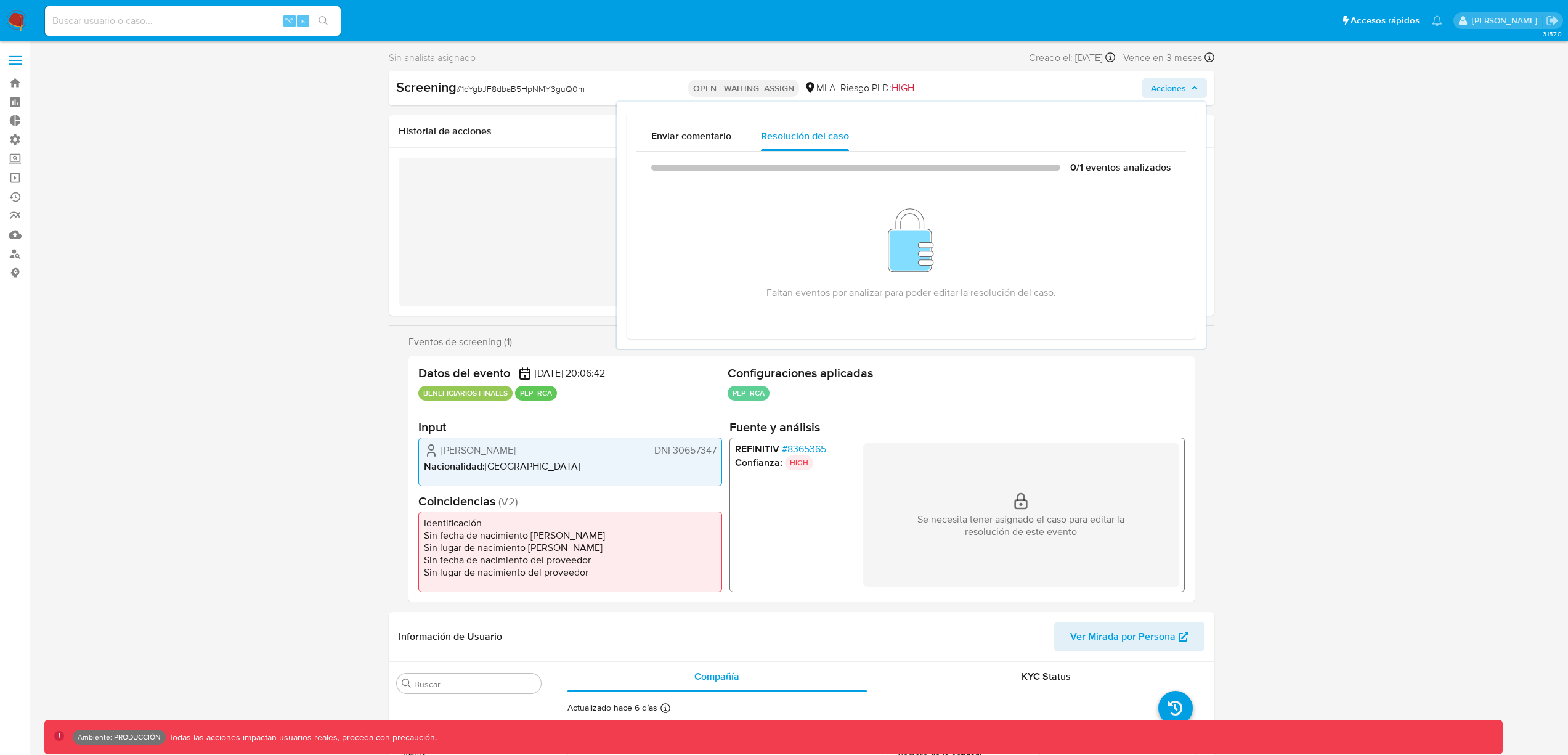
click at [1169, 91] on span "Acciones" at bounding box center [1169, 88] width 35 height 20
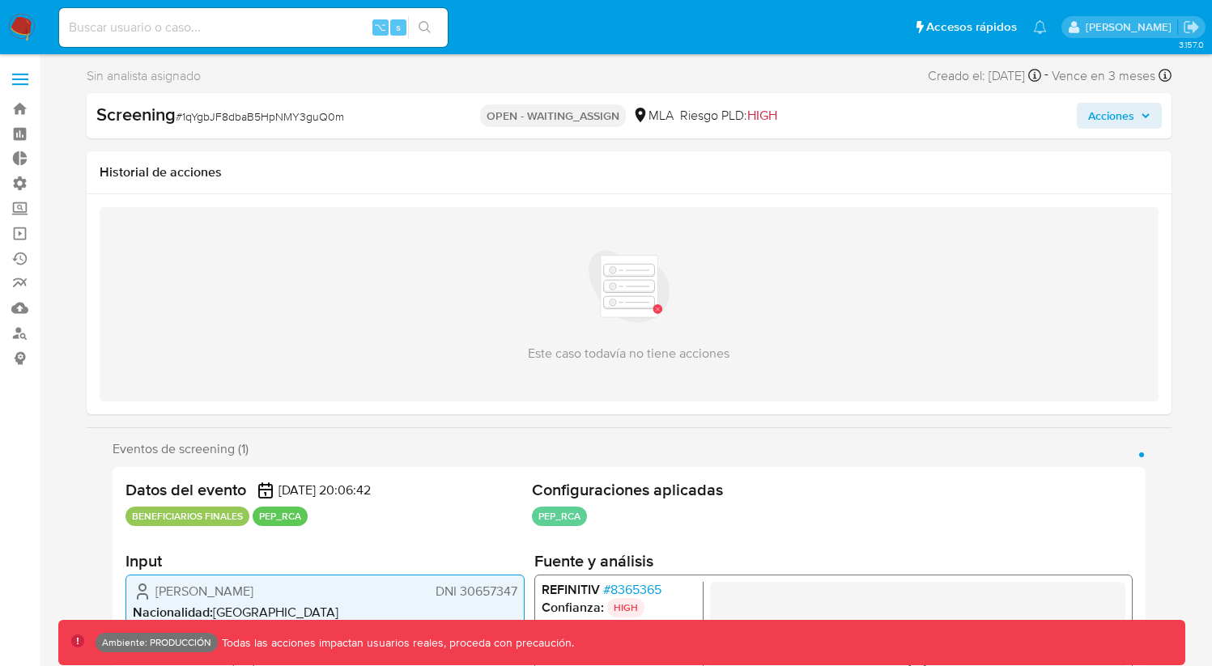
click at [414, 201] on div "Este caso todavía no tiene acciones" at bounding box center [629, 304] width 1085 height 220
click at [27, 25] on img at bounding box center [22, 28] width 28 height 28
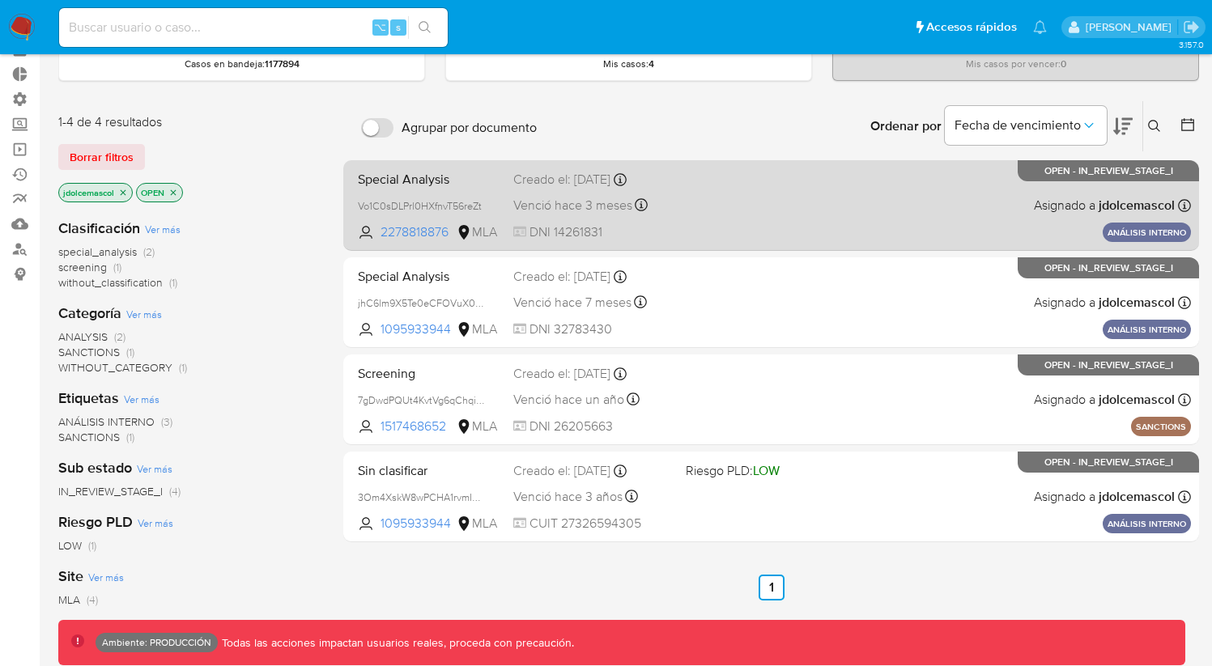
scroll to position [152, 0]
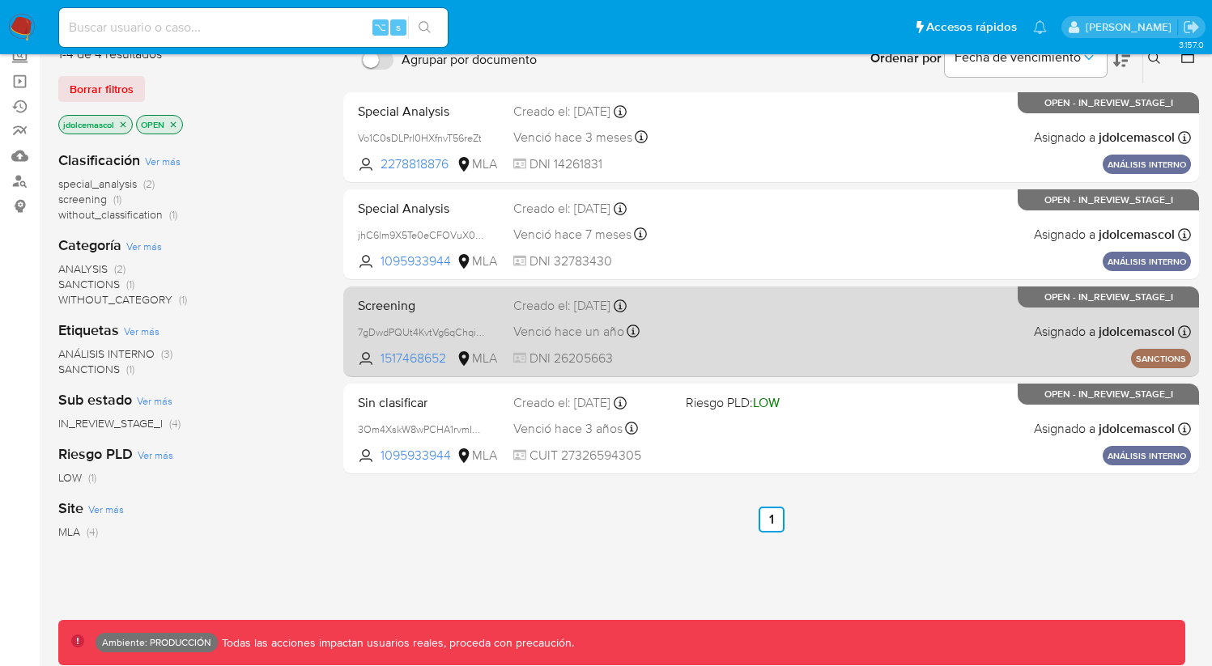
click at [874, 334] on div "Screening 7gDwdPQUt4KvtVg6qChqiWKa 1517468652 MLA Creado el: [DATE] Creado el: …" at bounding box center [771, 332] width 840 height 82
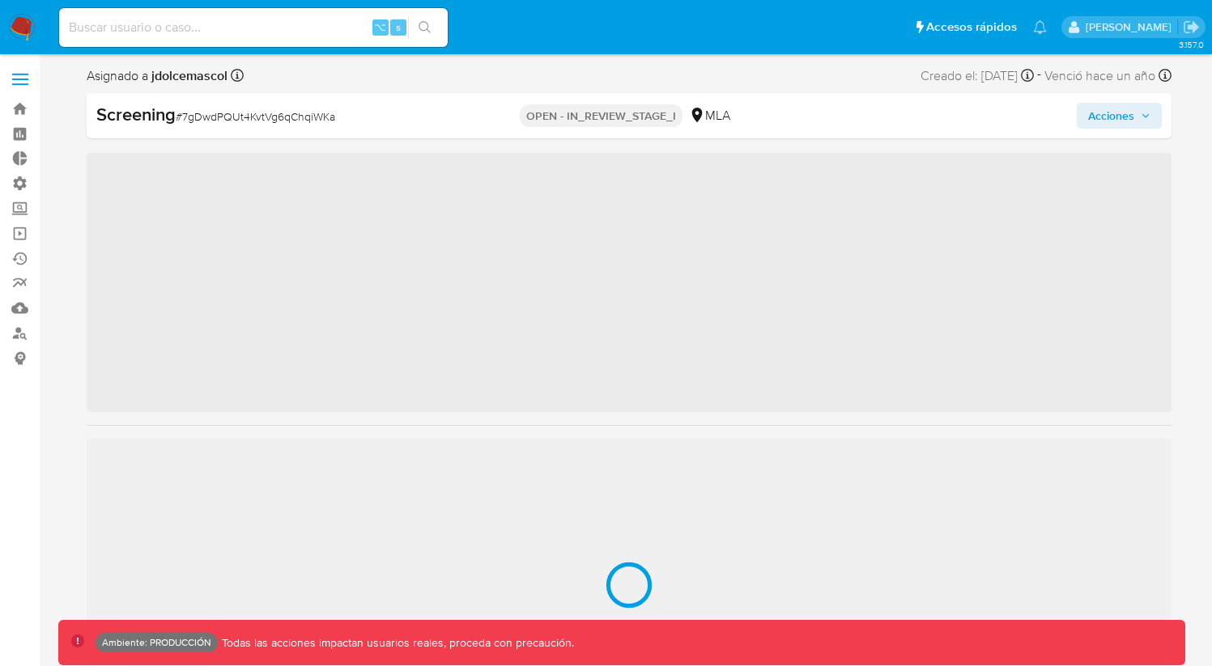
click at [1095, 116] on span "Acciones" at bounding box center [1111, 116] width 46 height 26
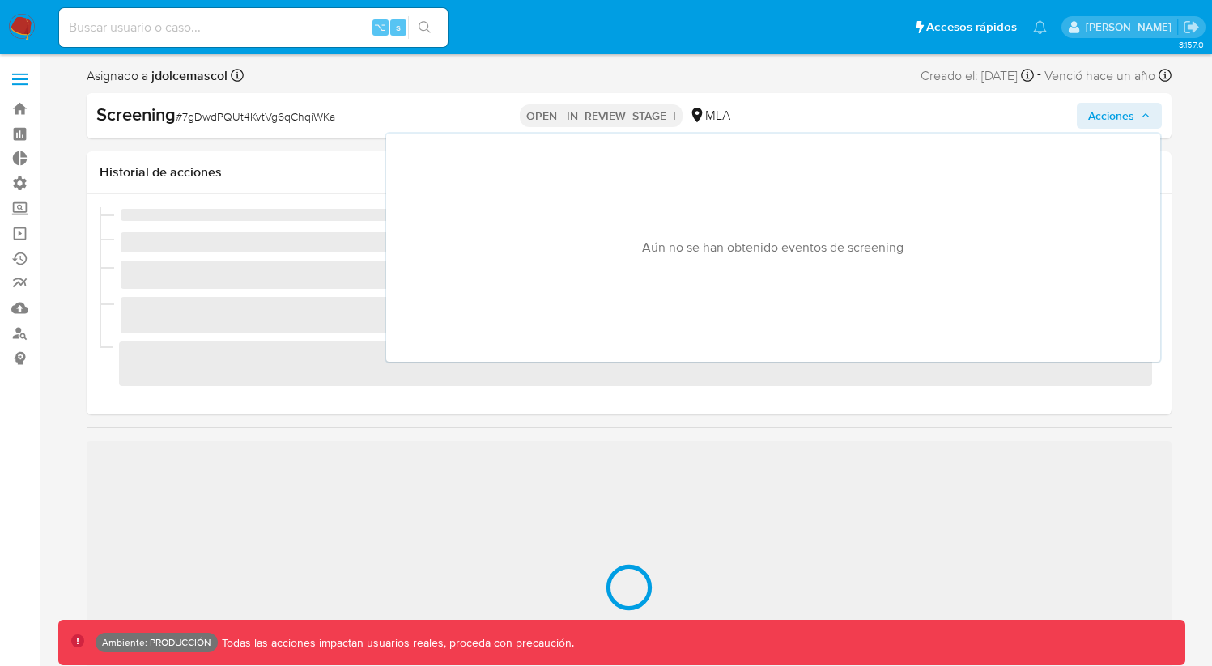
scroll to position [762, 0]
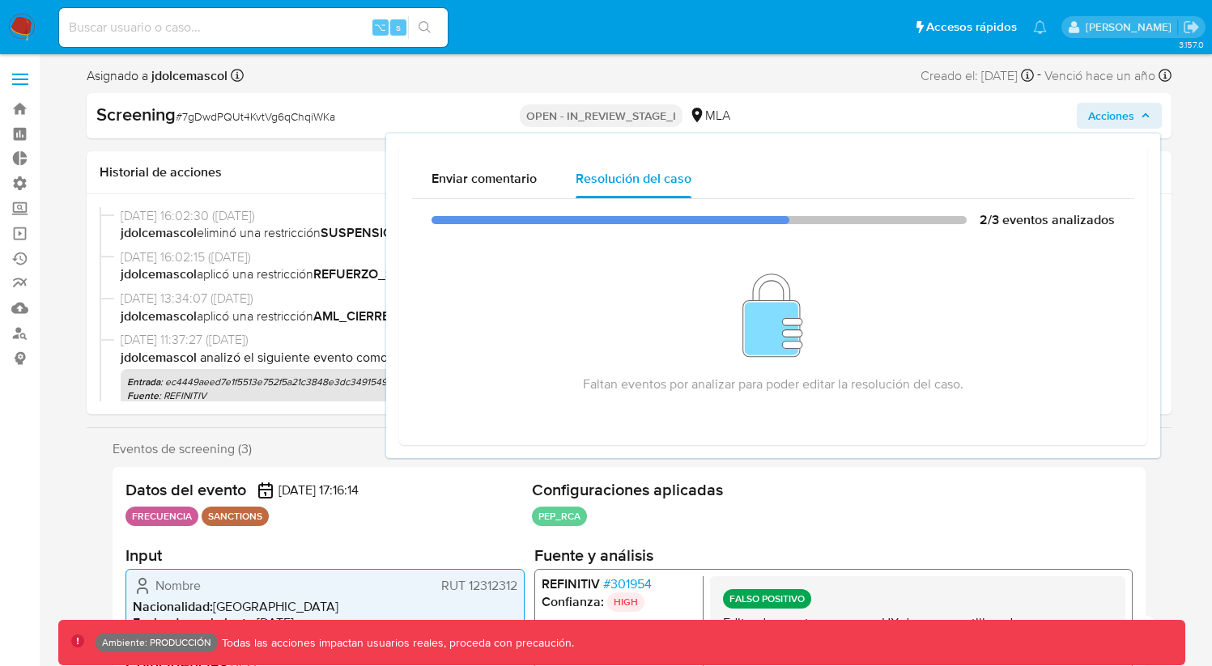
select select "10"
click at [1019, 87] on div "Asignado a jdolcemascol Asignado el: [DATE] 16:23:16 Creado el: [DATE] Creado e…" at bounding box center [629, 79] width 1085 height 28
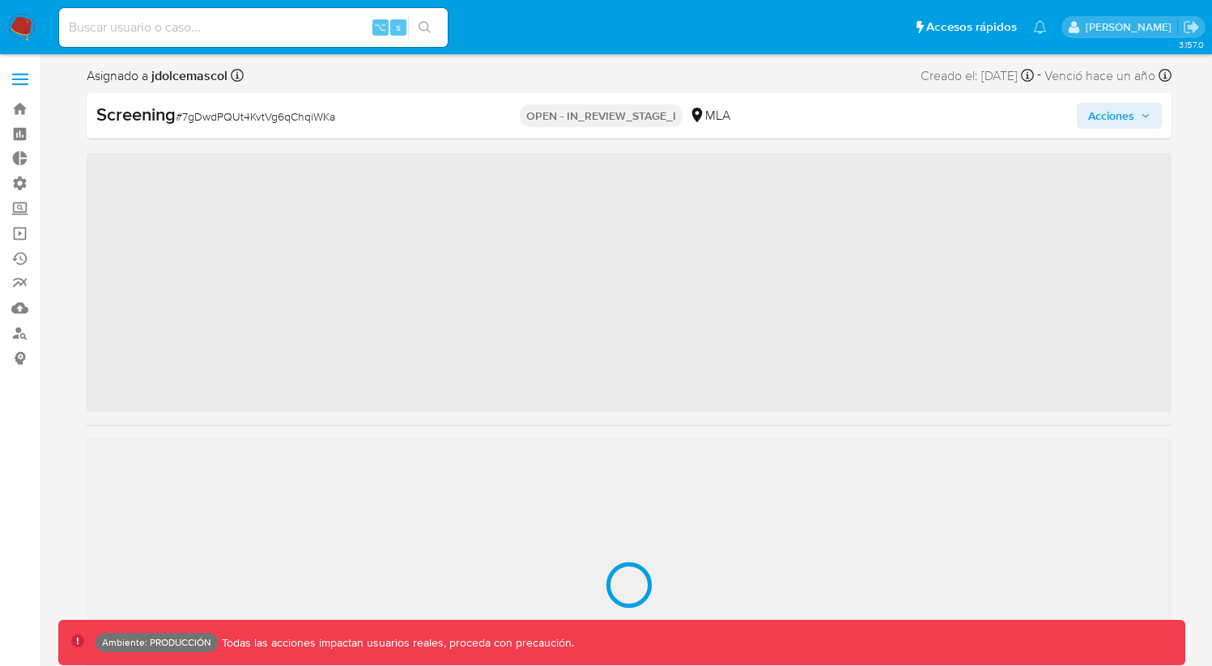
click at [1097, 113] on span "Acciones" at bounding box center [1111, 116] width 46 height 26
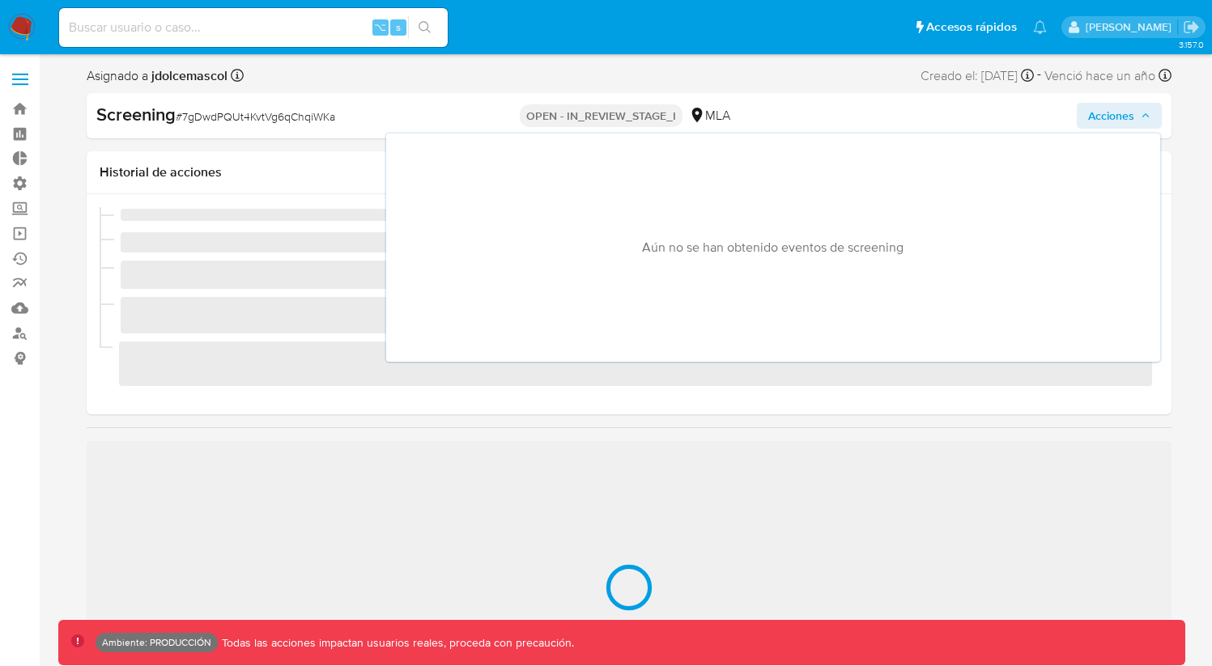
scroll to position [762, 0]
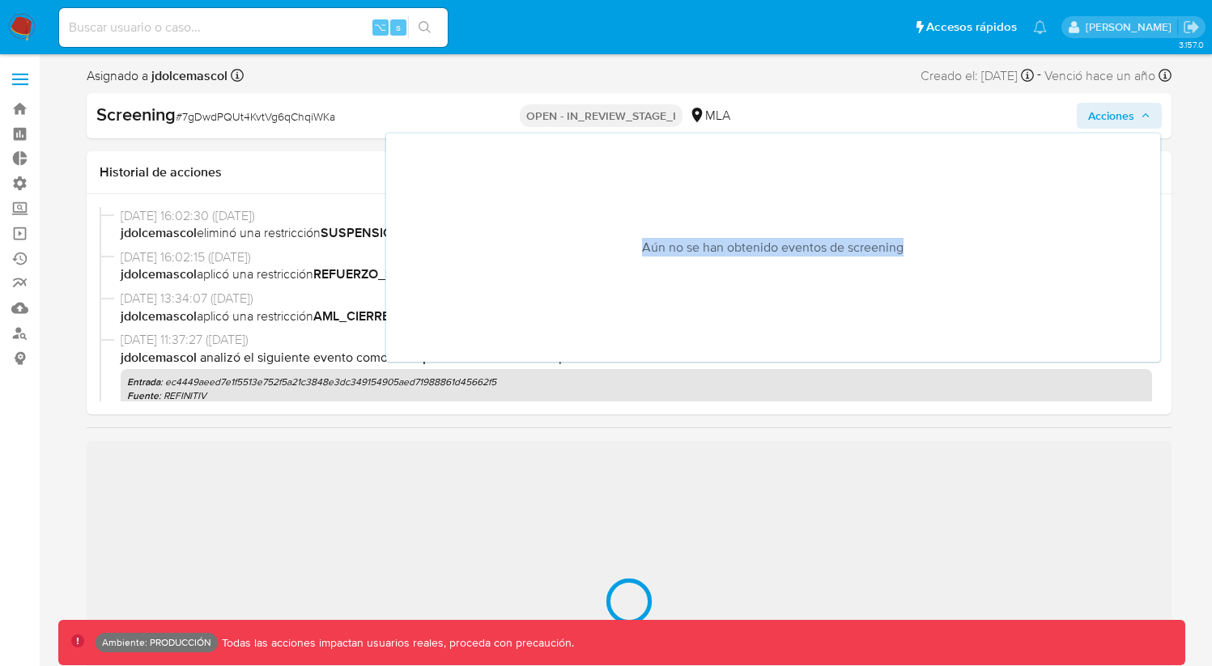
drag, startPoint x: 650, startPoint y: 253, endPoint x: 929, endPoint y: 254, distance: 278.6
click at [924, 252] on p "Aún no se han obtenido eventos de screening" at bounding box center [773, 248] width 748 height 202
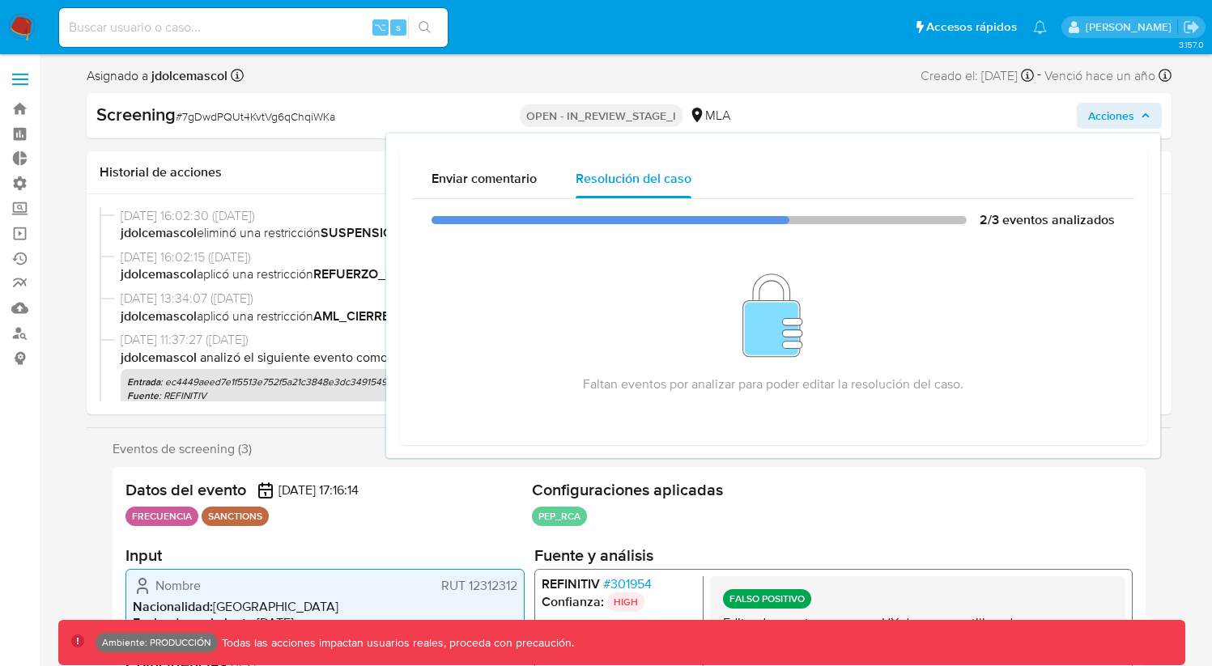
select select "10"
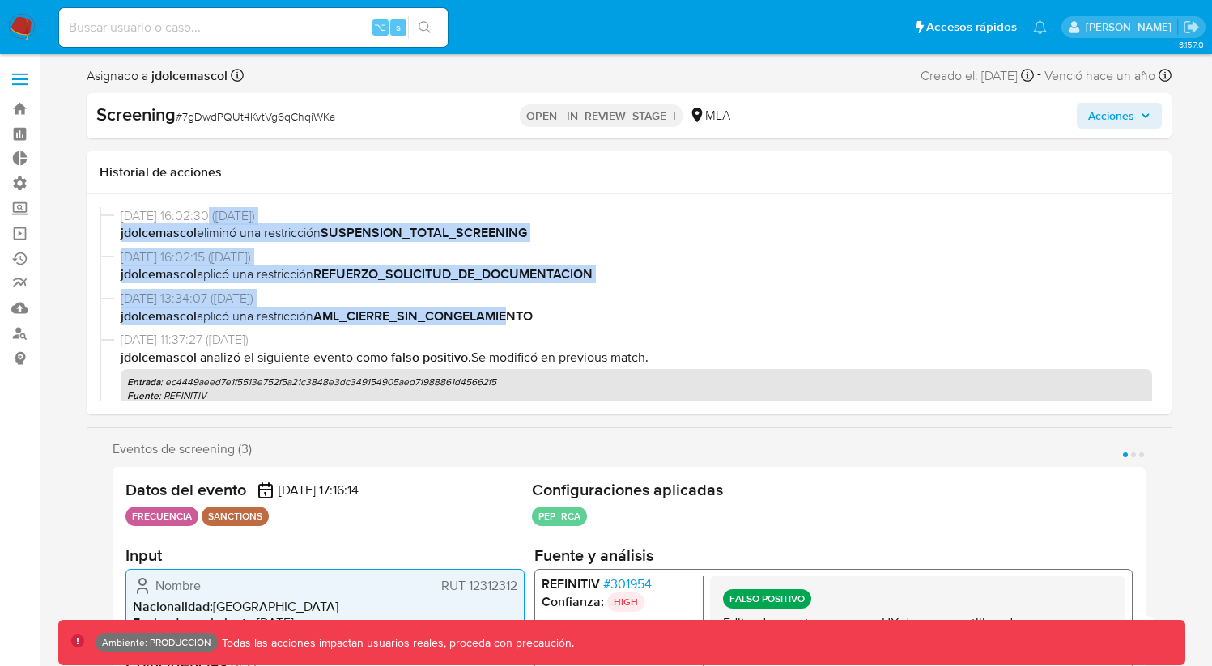
drag, startPoint x: 236, startPoint y: 234, endPoint x: 510, endPoint y: 318, distance: 287.2
click at [510, 318] on div "[DATE] 16:02:30 ([DATE]) jdolcemascol eliminó una restricción SUSPENSION_TOTAL_…" at bounding box center [629, 304] width 1059 height 194
drag, startPoint x: 543, startPoint y: 323, endPoint x: 155, endPoint y: 208, distance: 405.4
click at [155, 208] on div "[DATE] 16:02:30 ([DATE]) jdolcemascol eliminó una restricción SUSPENSION_TOTAL_…" at bounding box center [629, 304] width 1059 height 194
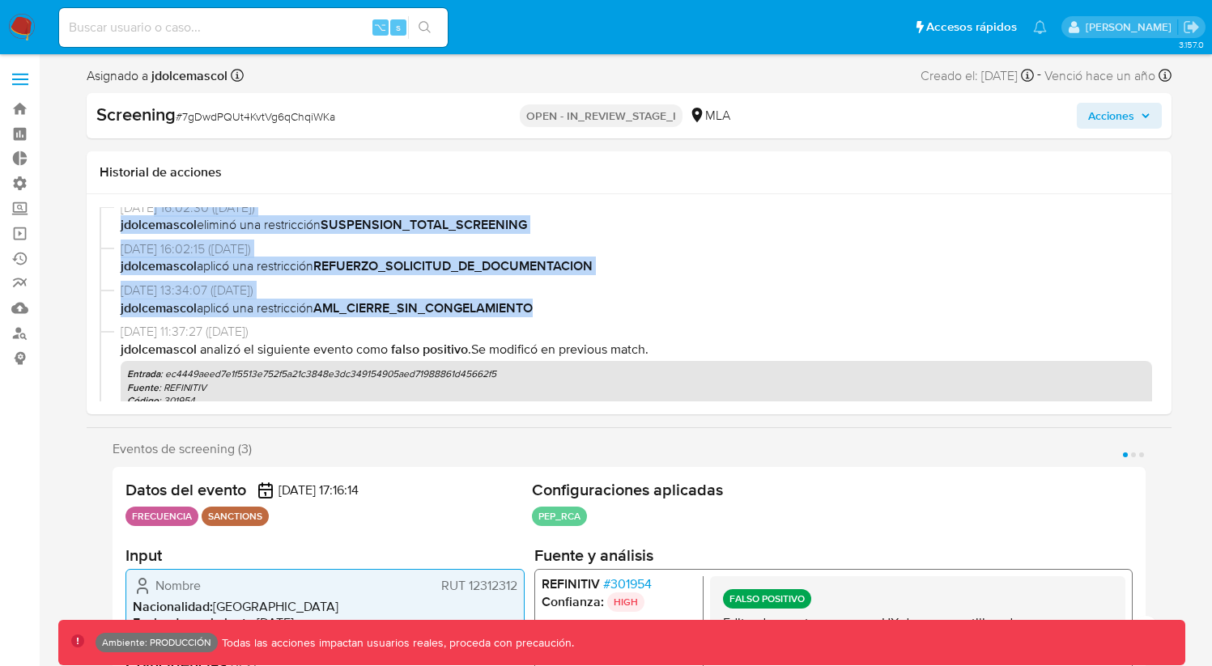
scroll to position [0, 0]
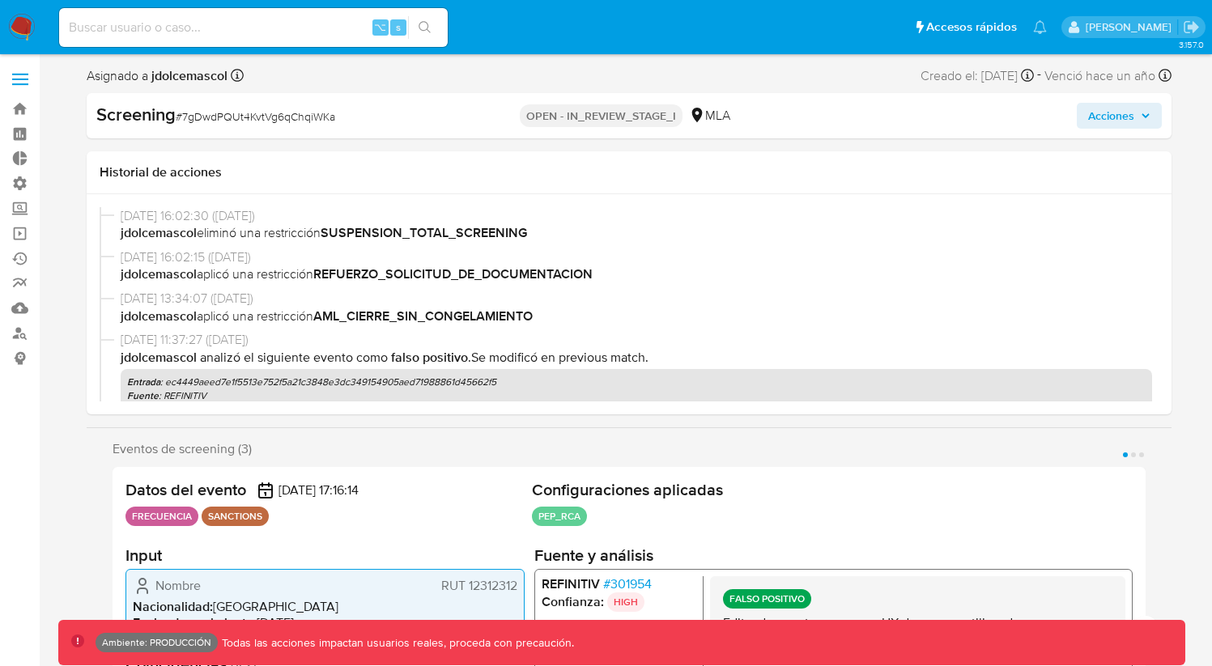
click at [445, 458] on section "Eventos de screening (3) Página 1 Página 2 Página 3 Datos del evento [DATE] 17:…" at bounding box center [629, 616] width 1033 height 350
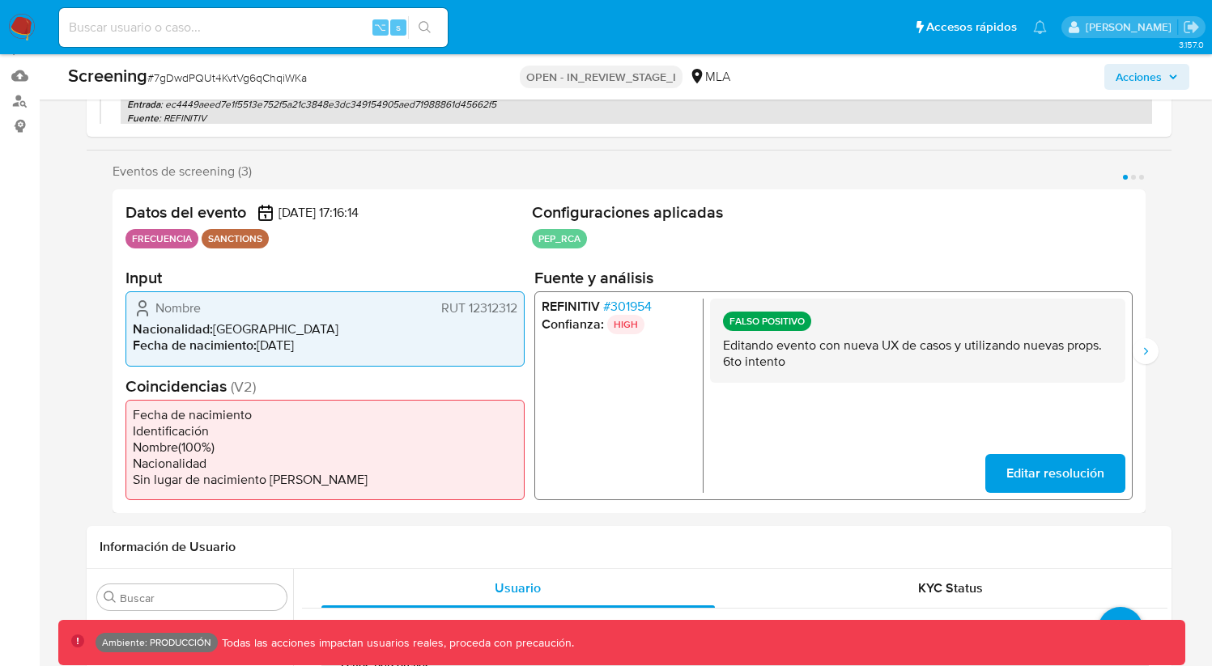
scroll to position [251, 0]
